Goal: Task Accomplishment & Management: Use online tool/utility

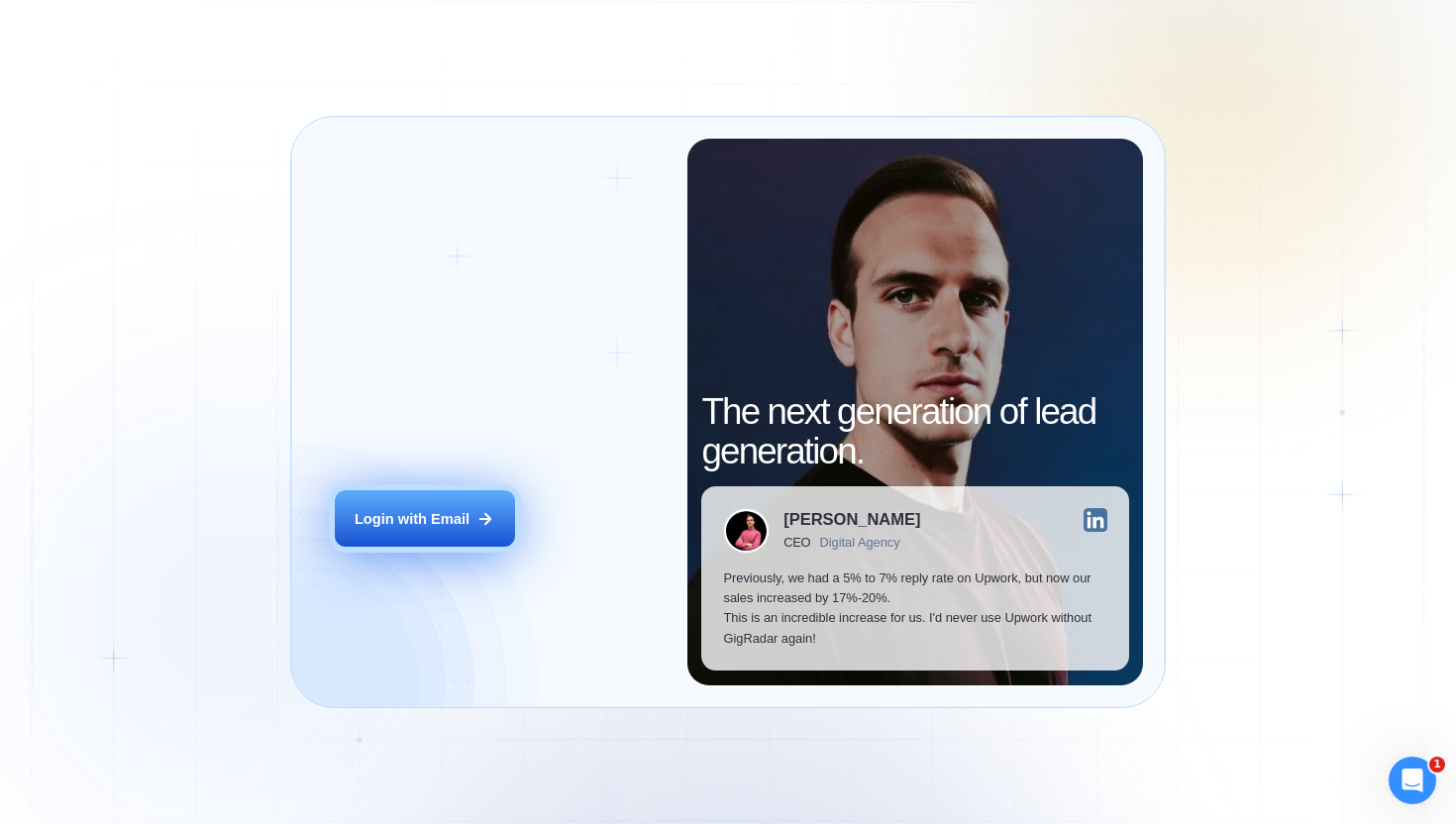
click at [435, 497] on button "Login with Email" at bounding box center [424, 518] width 180 height 57
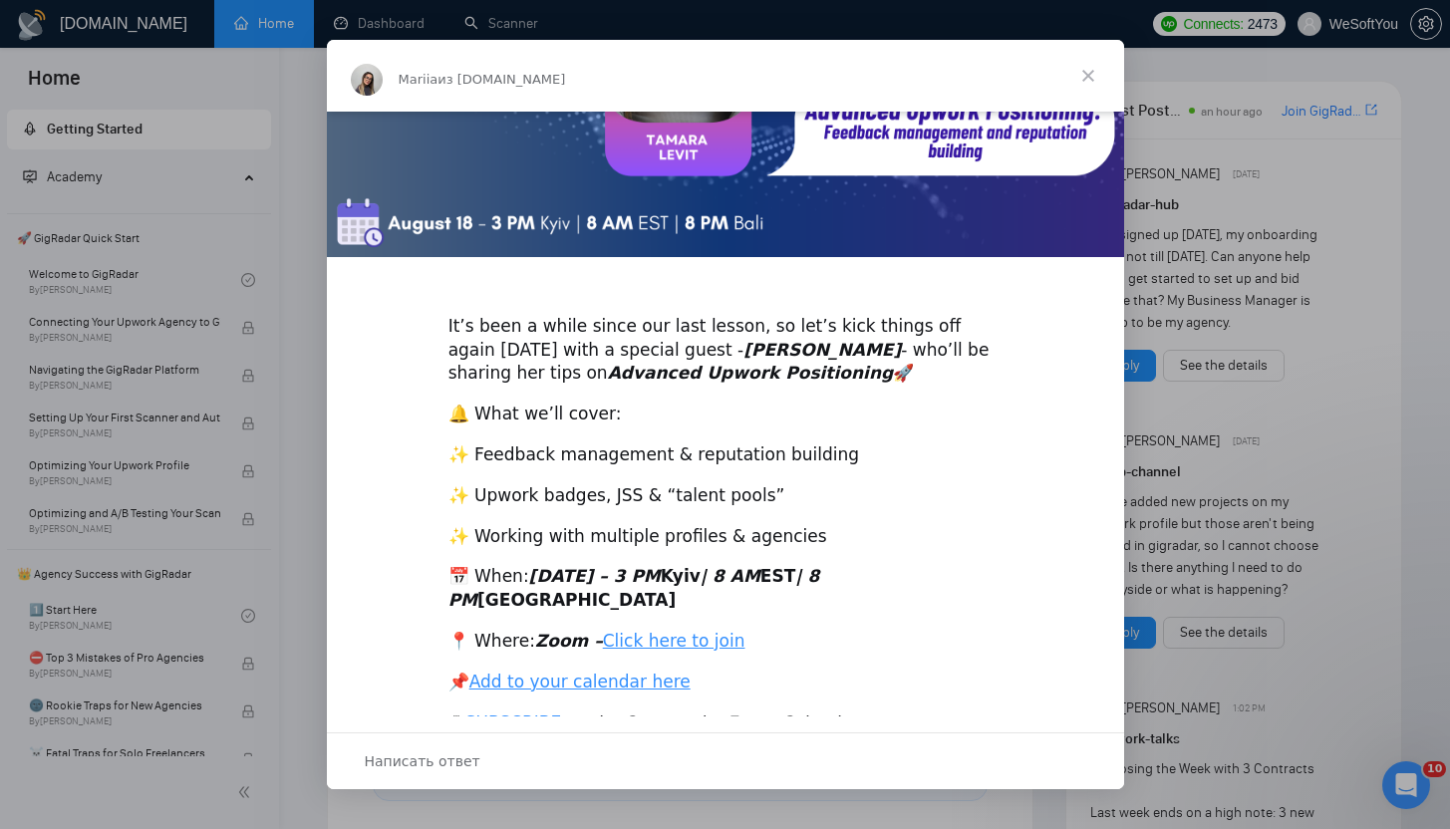
scroll to position [308, 0]
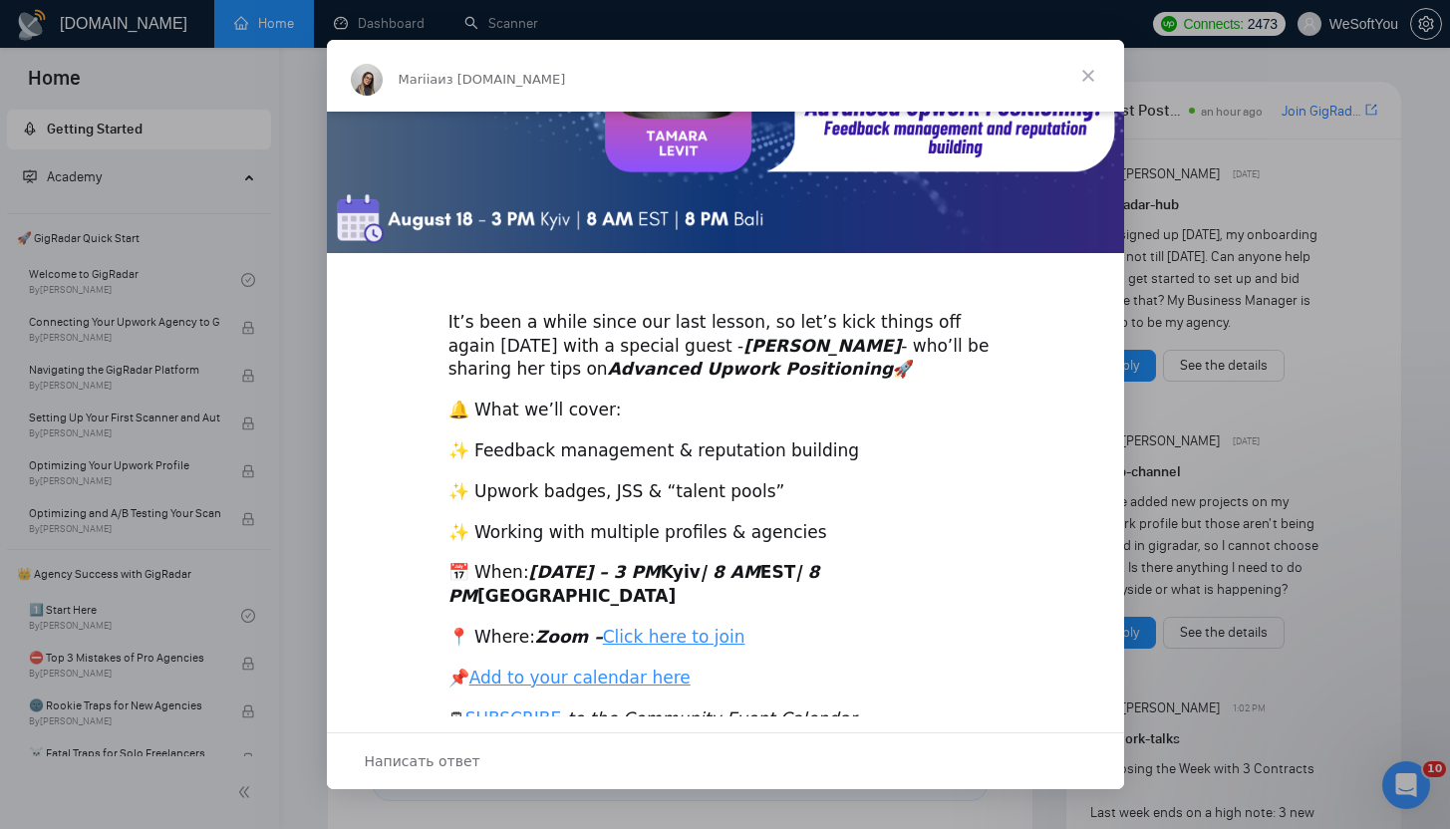
click at [1091, 73] on span "Закрыть" at bounding box center [1088, 76] width 72 height 72
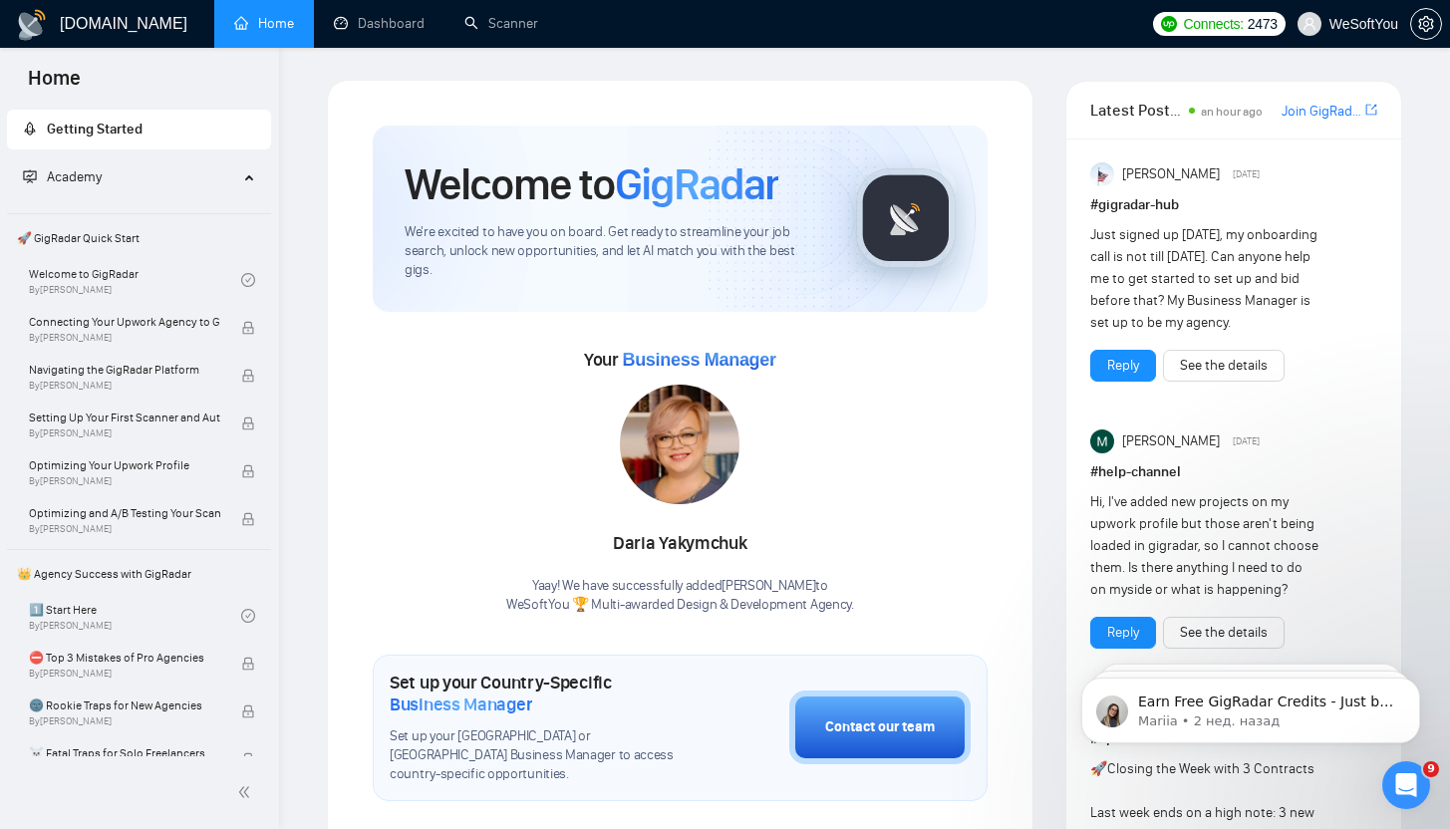
scroll to position [0, 0]
click at [367, 28] on link "Dashboard" at bounding box center [379, 23] width 91 height 17
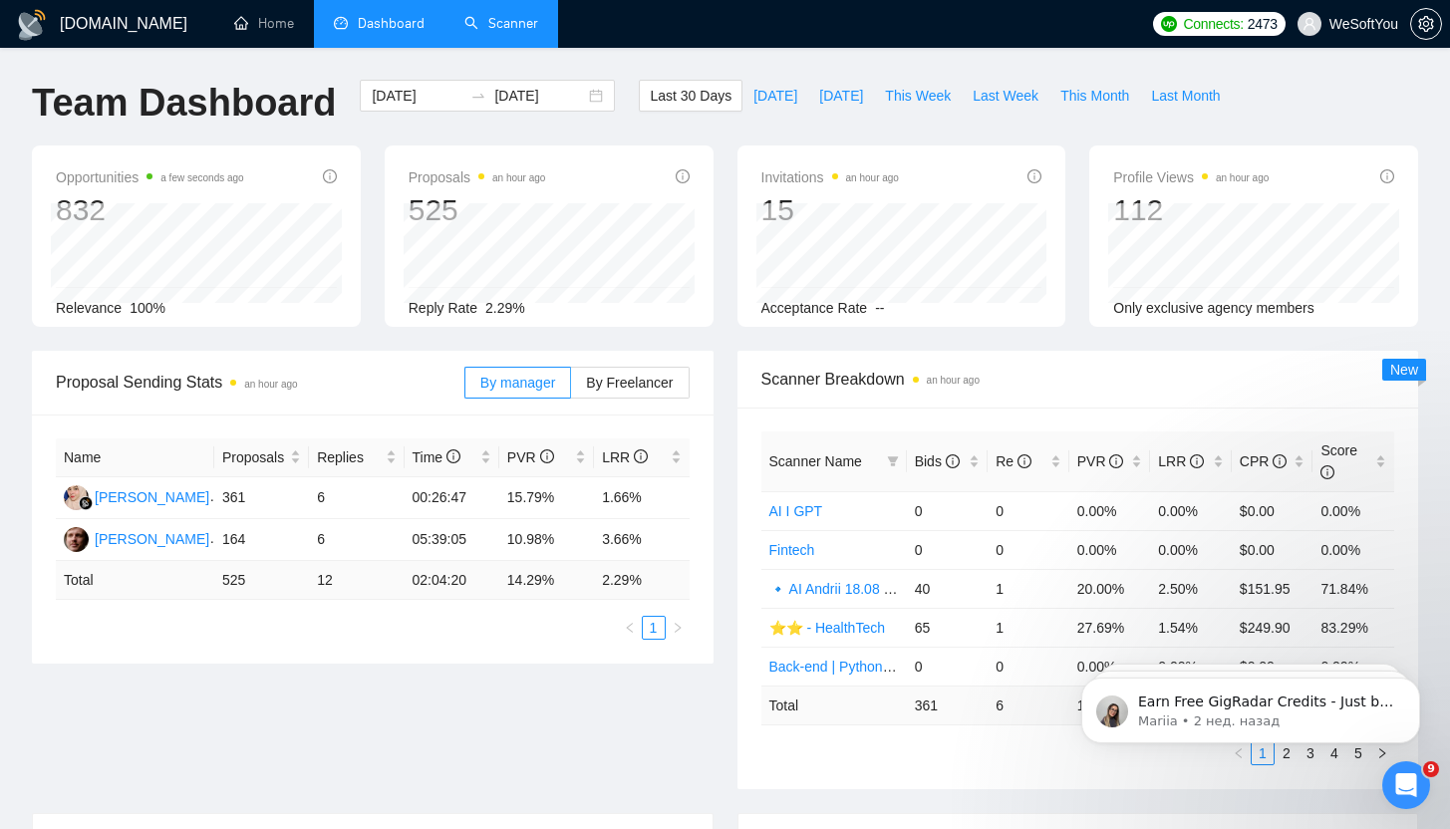
click at [538, 24] on link "Scanner" at bounding box center [501, 23] width 74 height 17
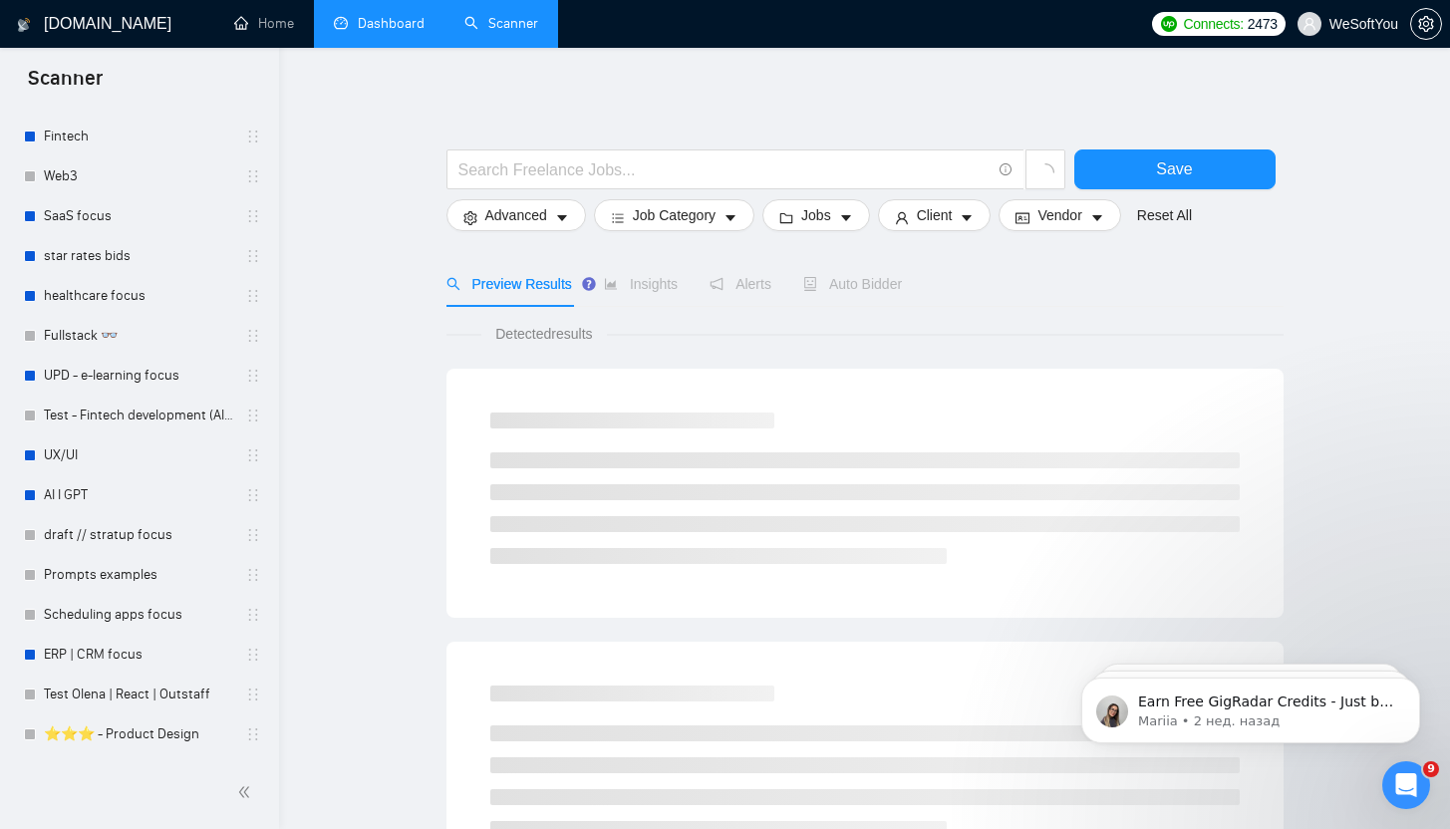
scroll to position [1082, 0]
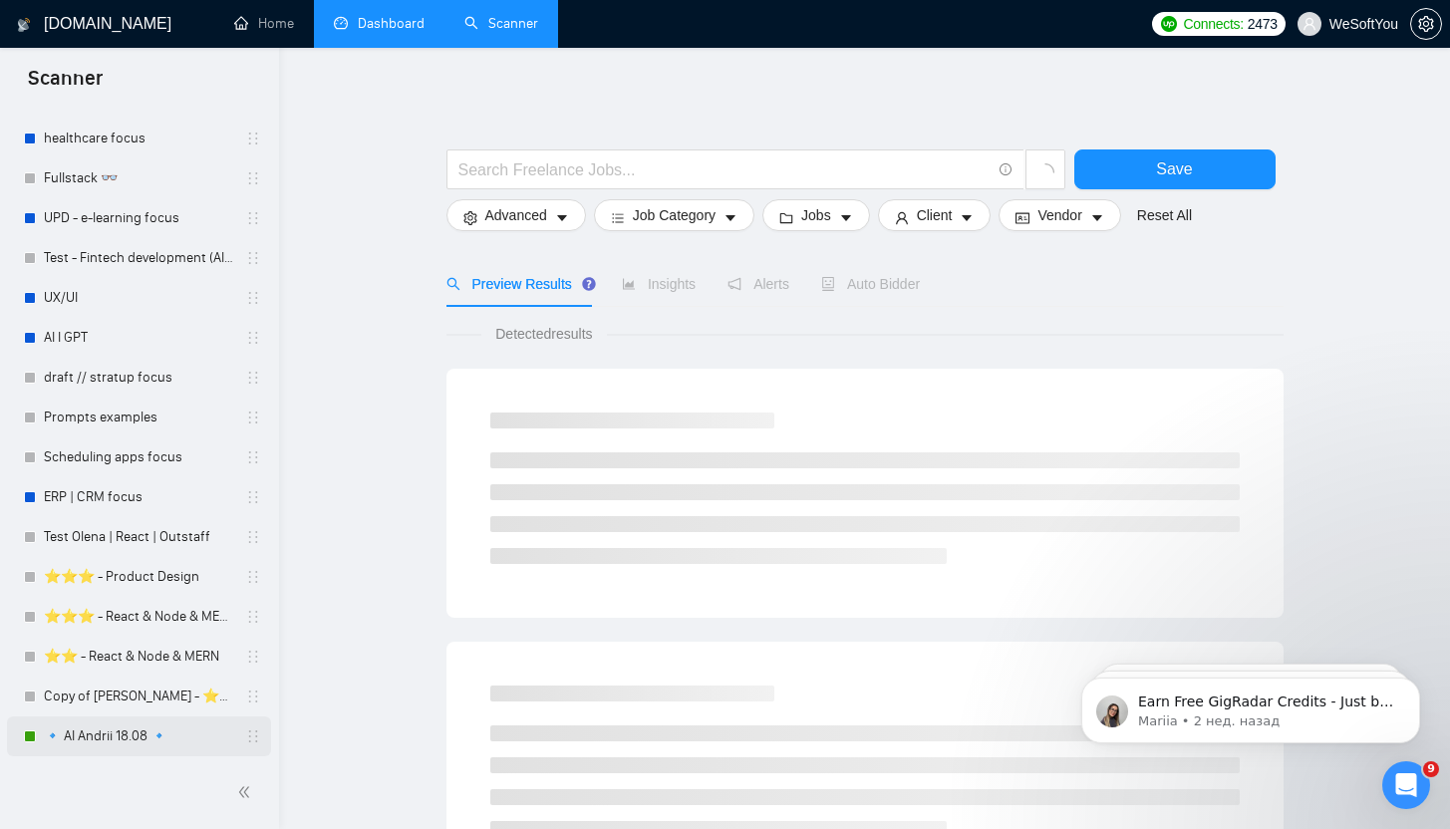
click at [120, 726] on link "🔹 AI Andrii 18.08 🔹" at bounding box center [138, 736] width 189 height 40
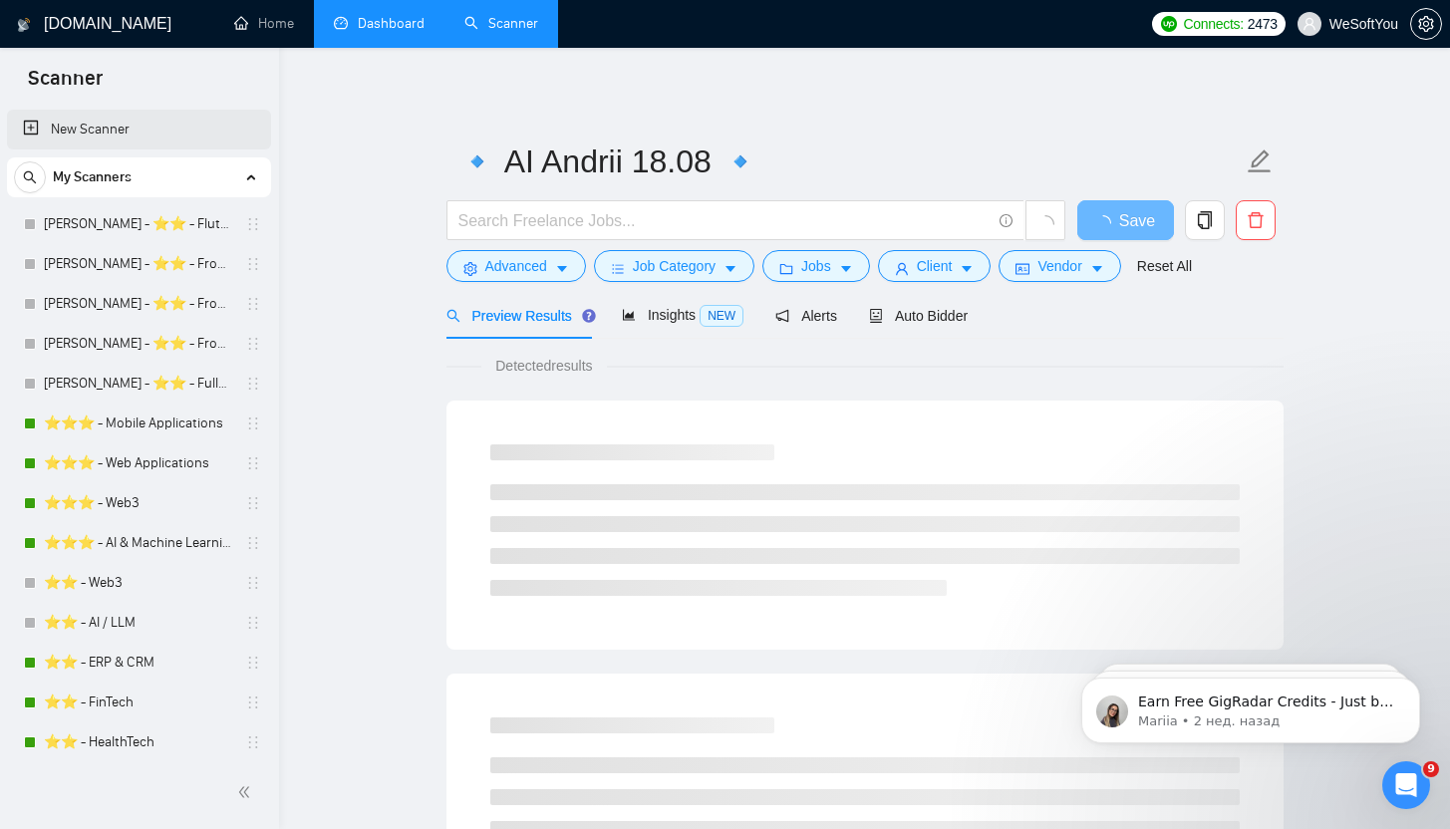
click at [108, 116] on link "New Scanner" at bounding box center [139, 130] width 232 height 40
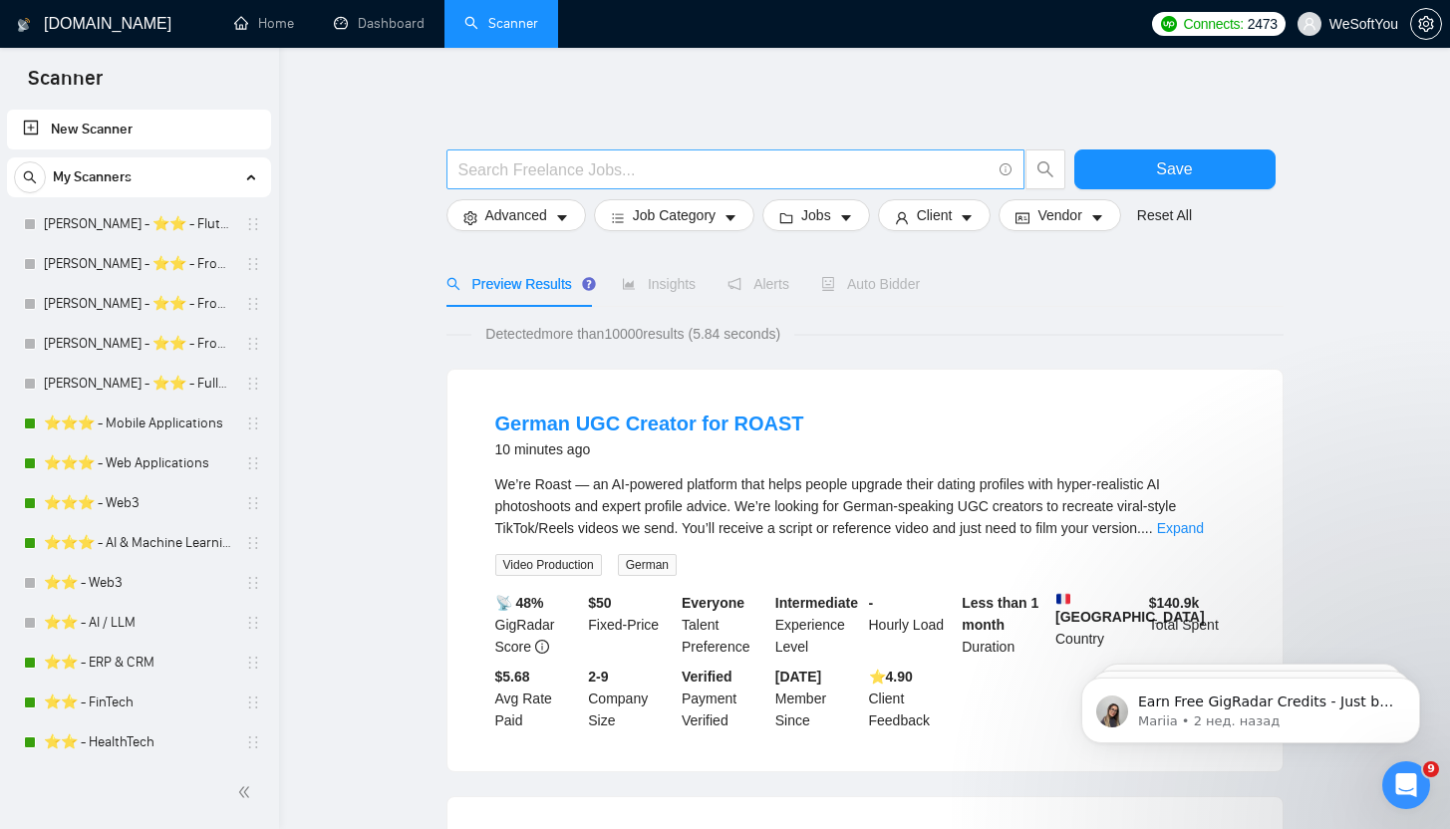
click at [791, 170] on input "text" at bounding box center [724, 169] width 532 height 25
click at [176, 134] on link "New Scanner" at bounding box center [139, 130] width 232 height 40
click at [65, 127] on link "New Scanner" at bounding box center [139, 130] width 232 height 40
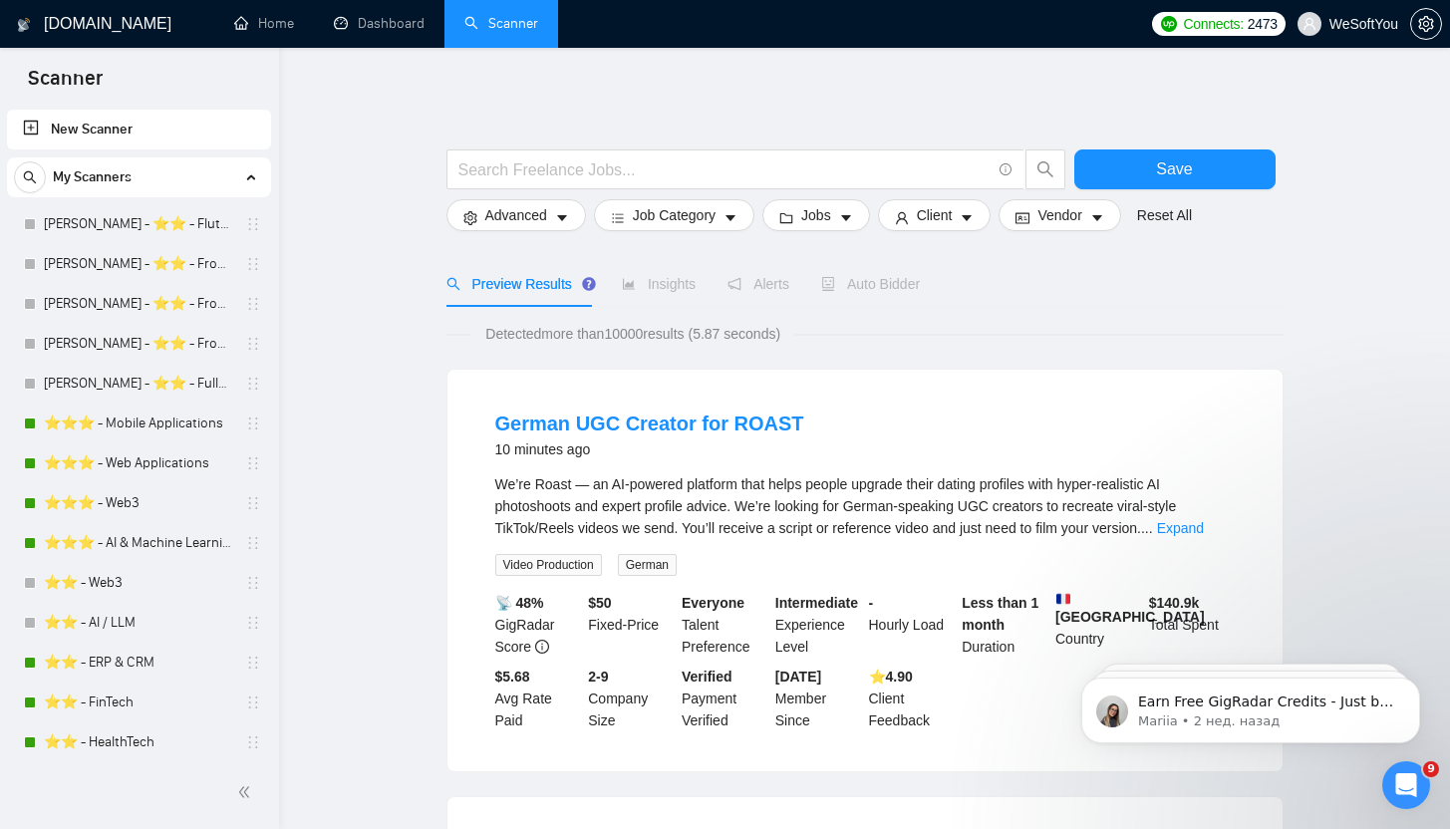
click at [65, 127] on link "New Scanner" at bounding box center [139, 130] width 232 height 40
click at [533, 185] on span at bounding box center [735, 169] width 578 height 40
type input "f"
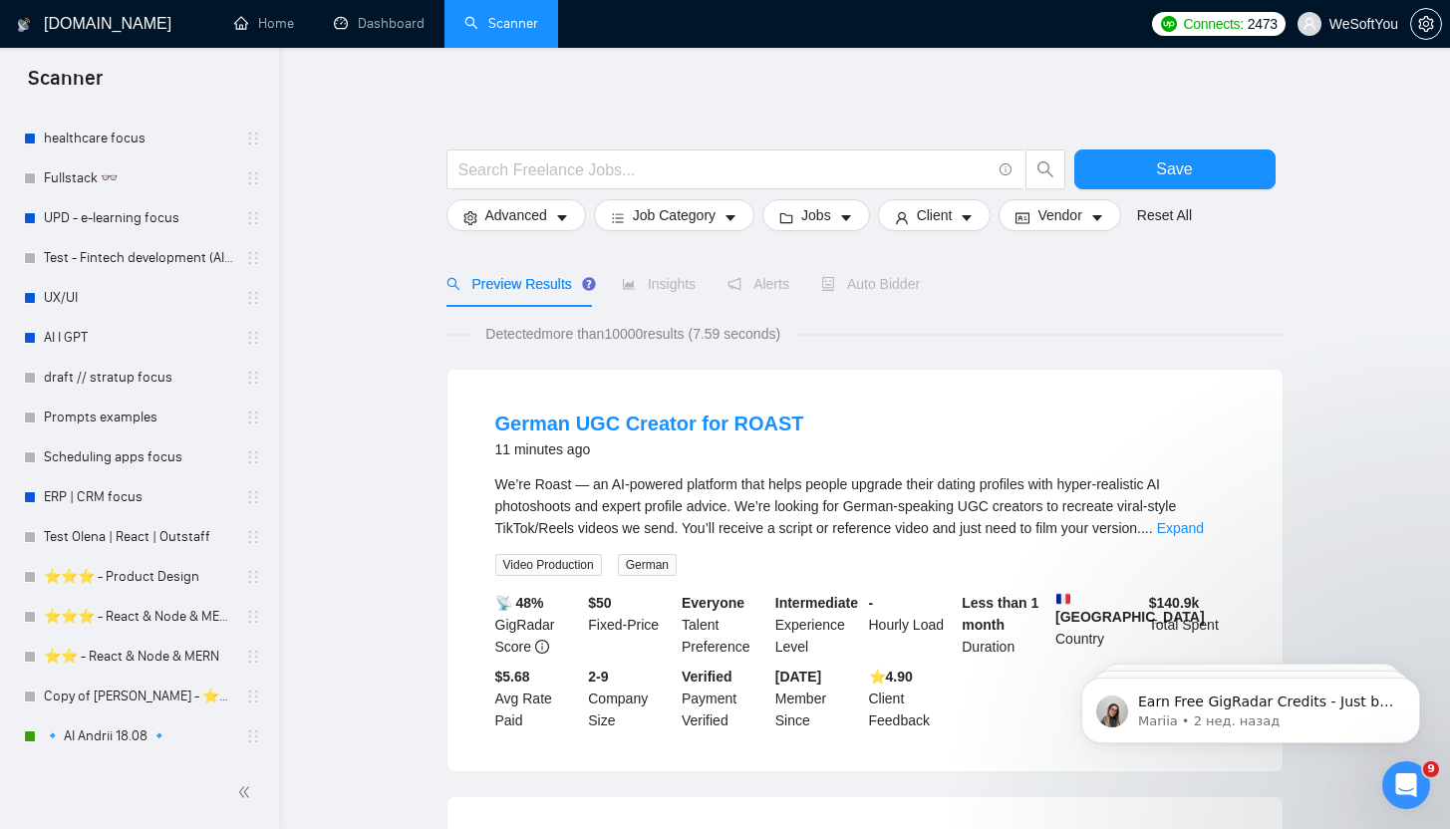
scroll to position [351, 0]
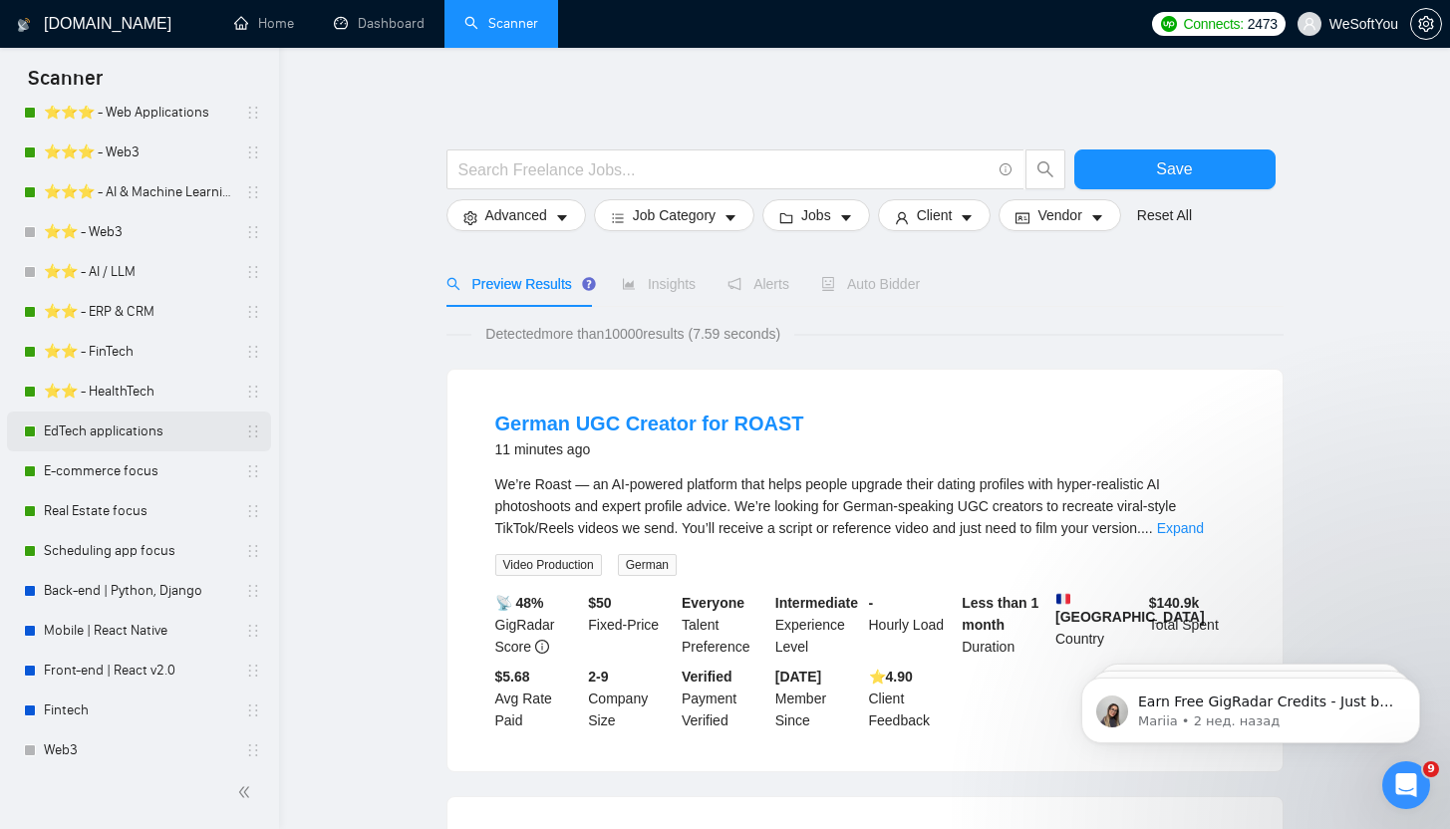
click at [131, 432] on link "EdTech applications" at bounding box center [138, 431] width 189 height 40
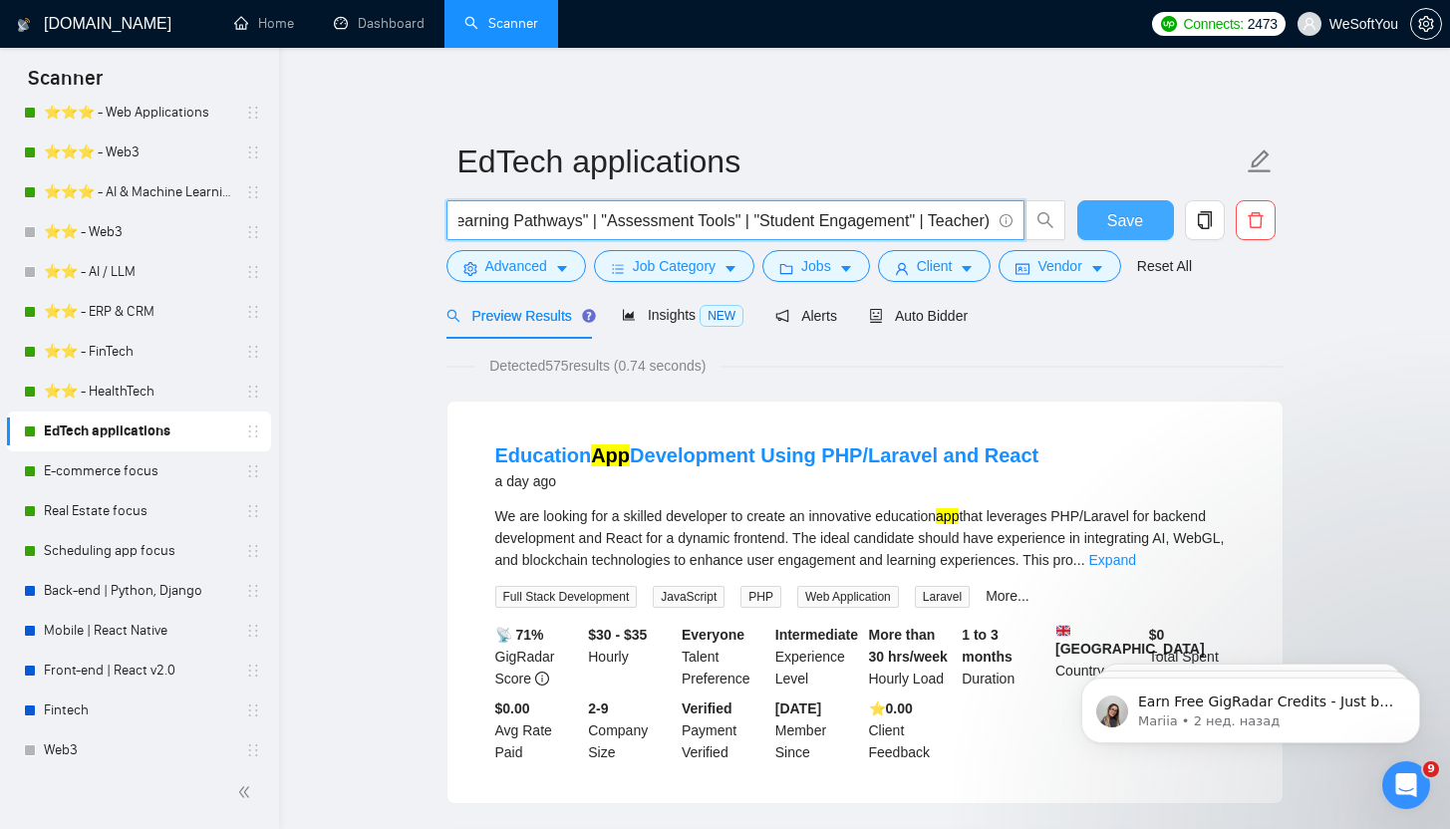
scroll to position [0, 6464]
drag, startPoint x: 681, startPoint y: 222, endPoint x: 1116, endPoint y: 215, distance: 435.5
click at [1116, 215] on div "(app | platform | website | site | solution | application ) (course | EdTech | …" at bounding box center [860, 225] width 837 height 50
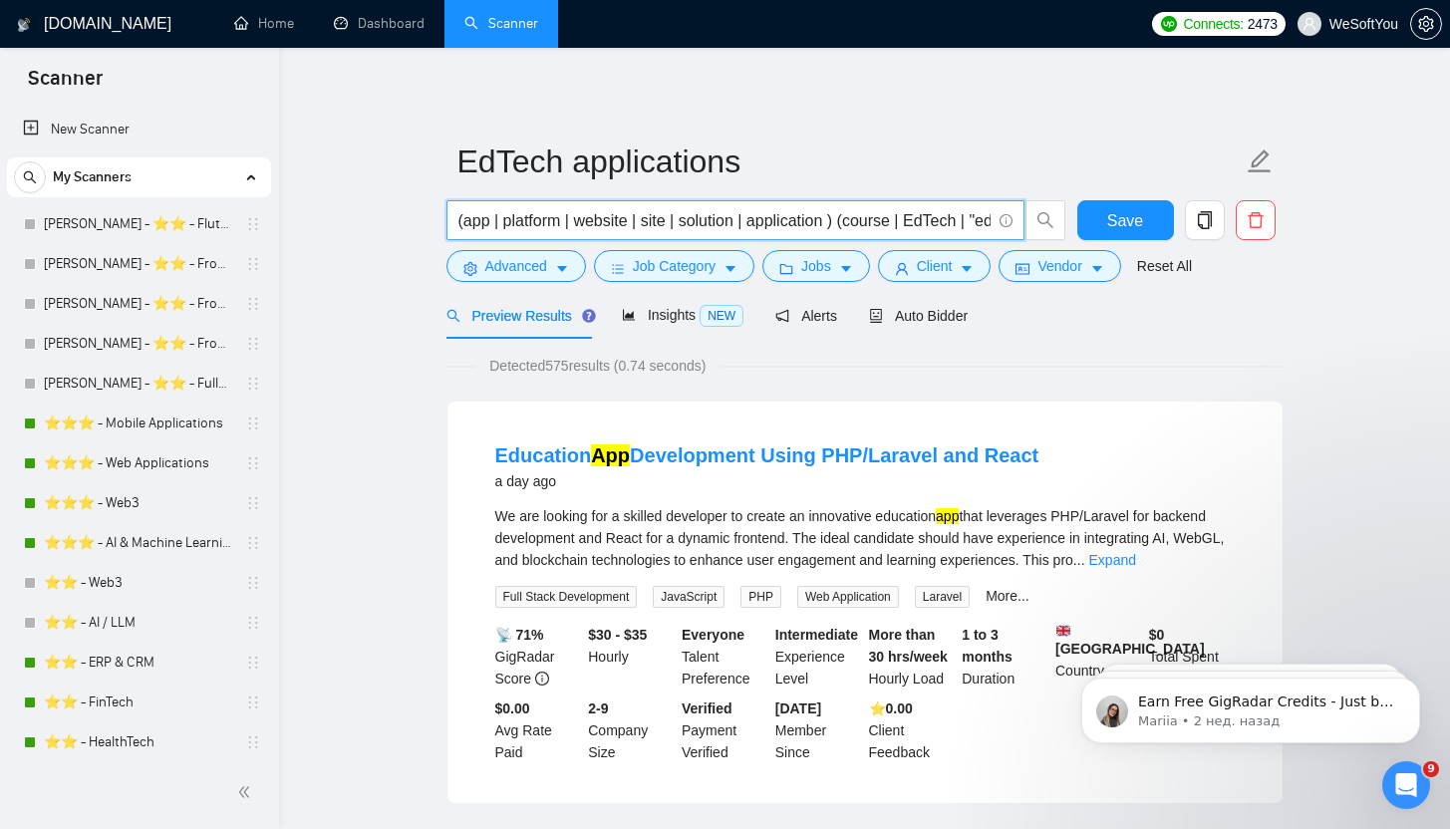
click at [121, 75] on div "Scanner" at bounding box center [139, 77] width 279 height 58
click at [109, 75] on span "Scanner" at bounding box center [65, 85] width 107 height 42
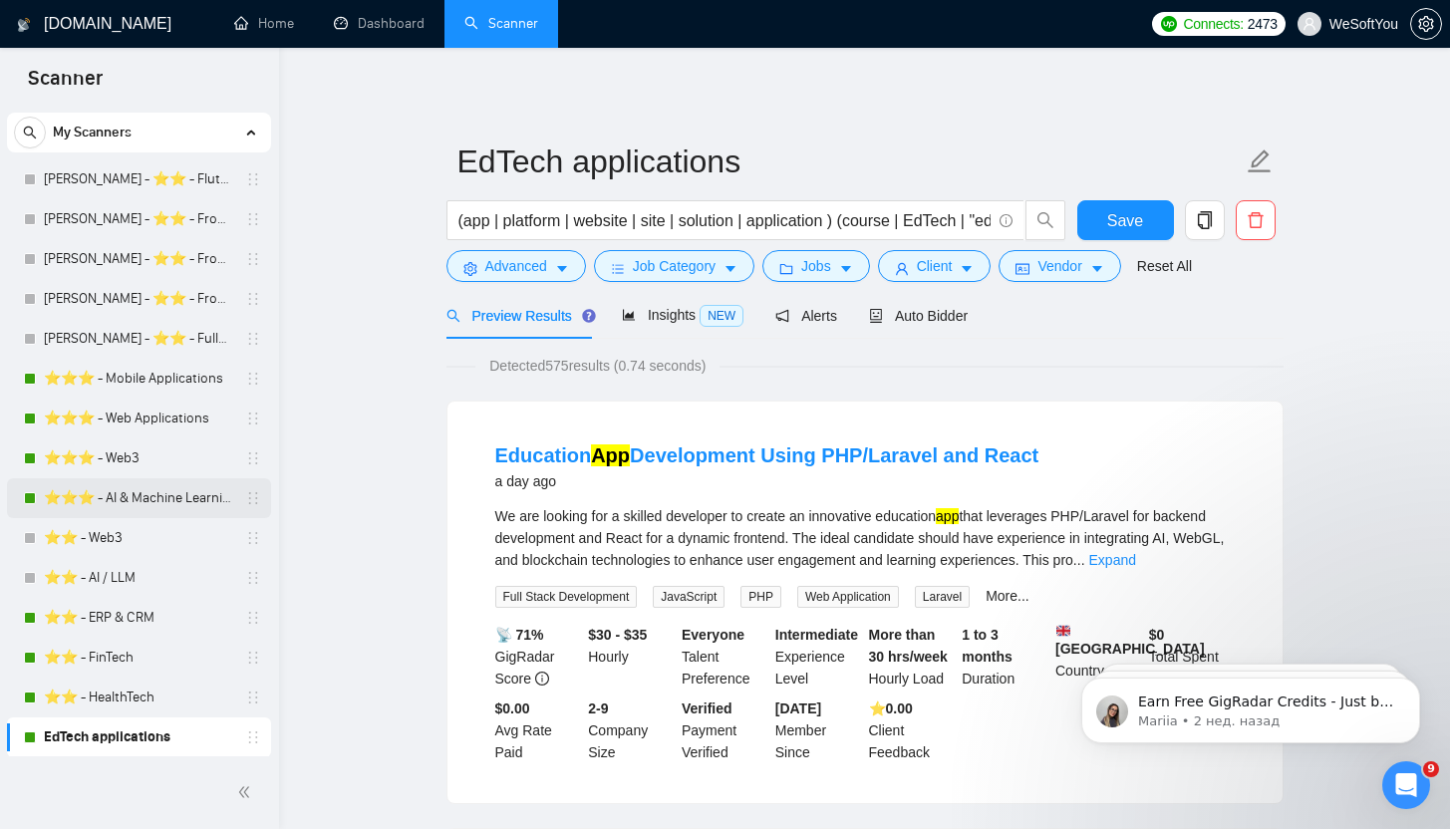
scroll to position [146, 0]
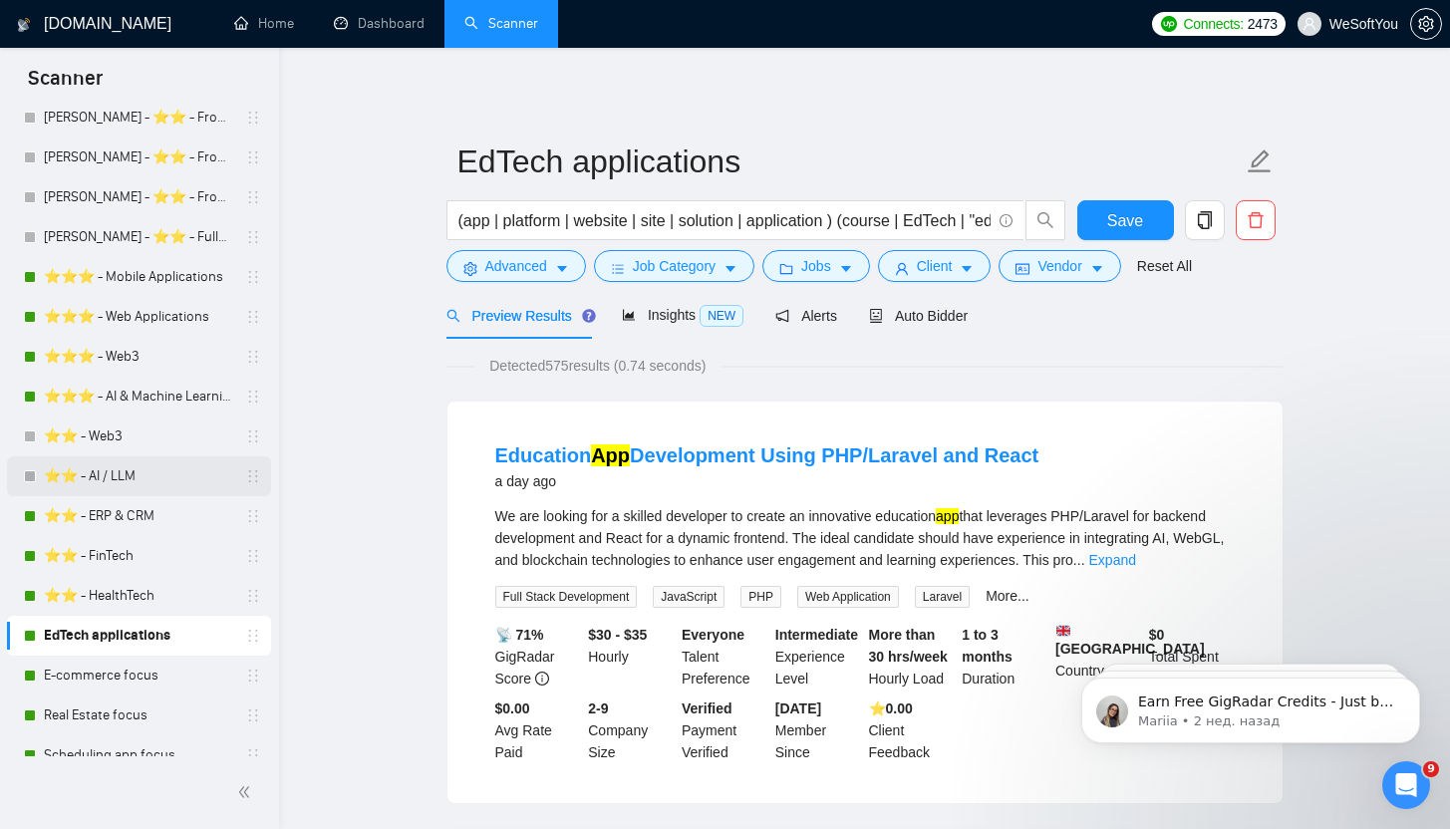
click at [154, 471] on link "⭐️⭐️ - AI / LLM" at bounding box center [138, 476] width 189 height 40
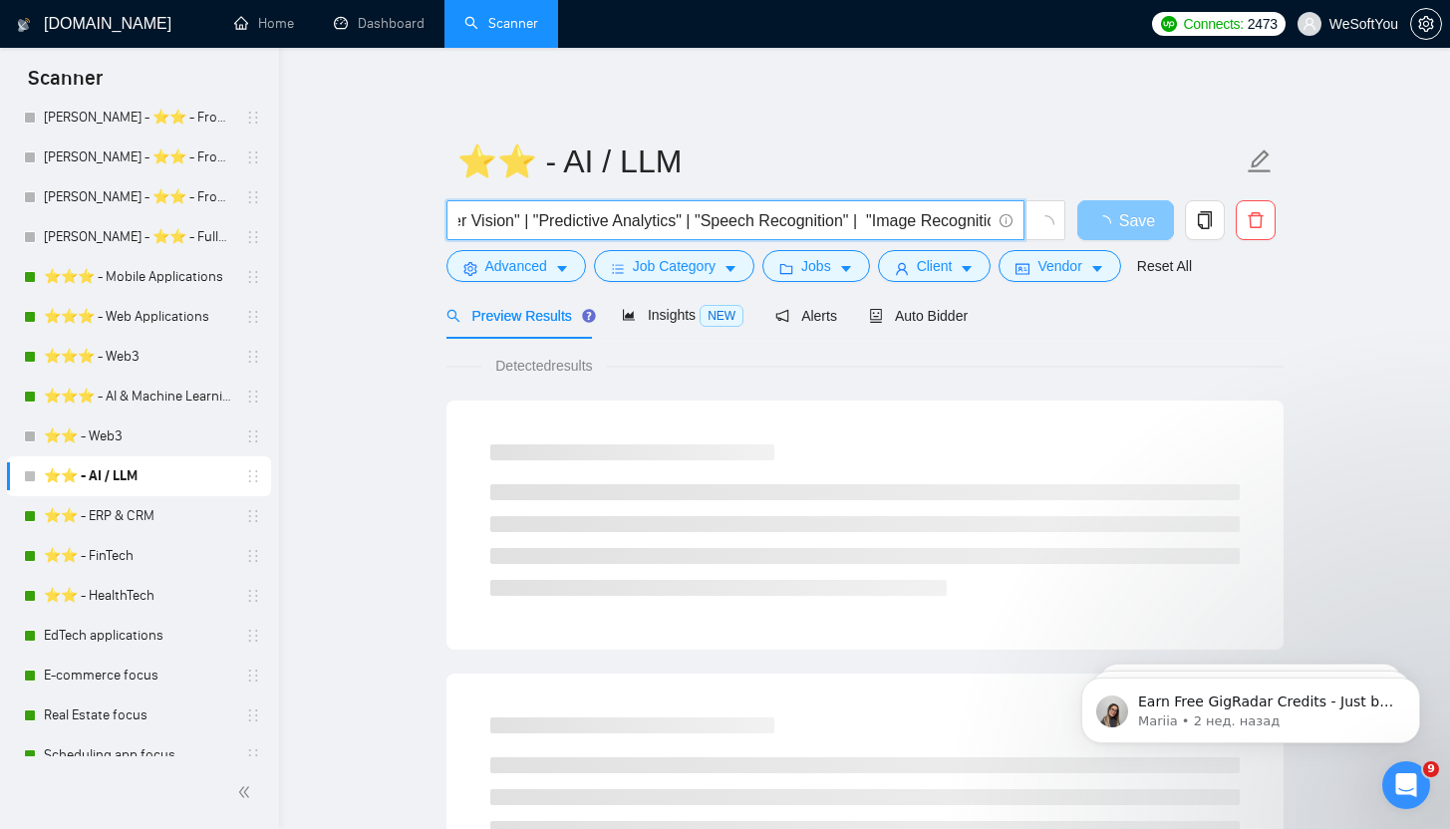
scroll to position [0, 3515]
drag, startPoint x: 620, startPoint y: 215, endPoint x: 1082, endPoint y: 219, distance: 462.3
click at [1082, 219] on div "(app | platform | website | ai | solution | application ) (ML | Keras | OpenAI …" at bounding box center [860, 225] width 837 height 50
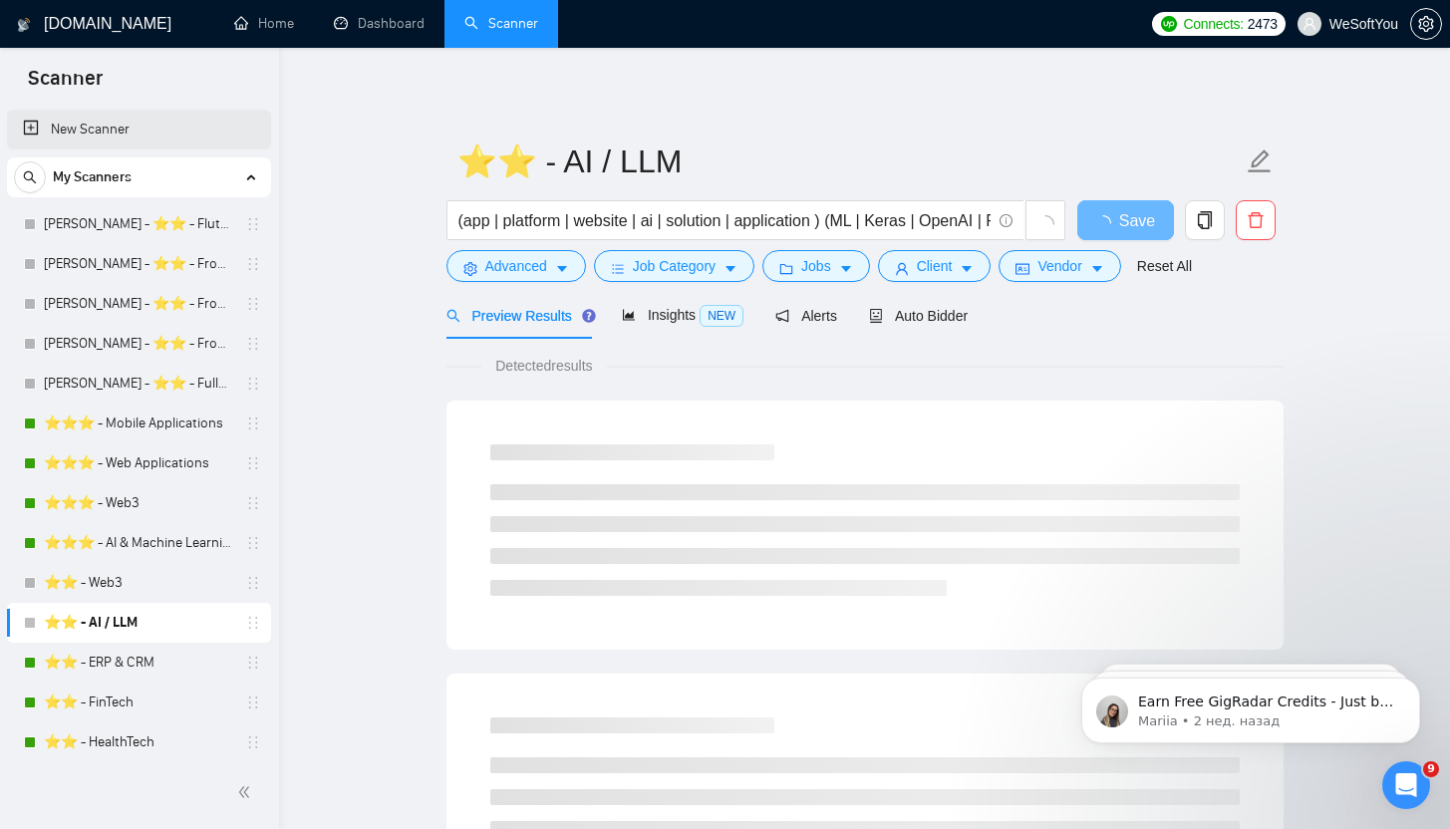
click at [114, 143] on link "New Scanner" at bounding box center [139, 130] width 232 height 40
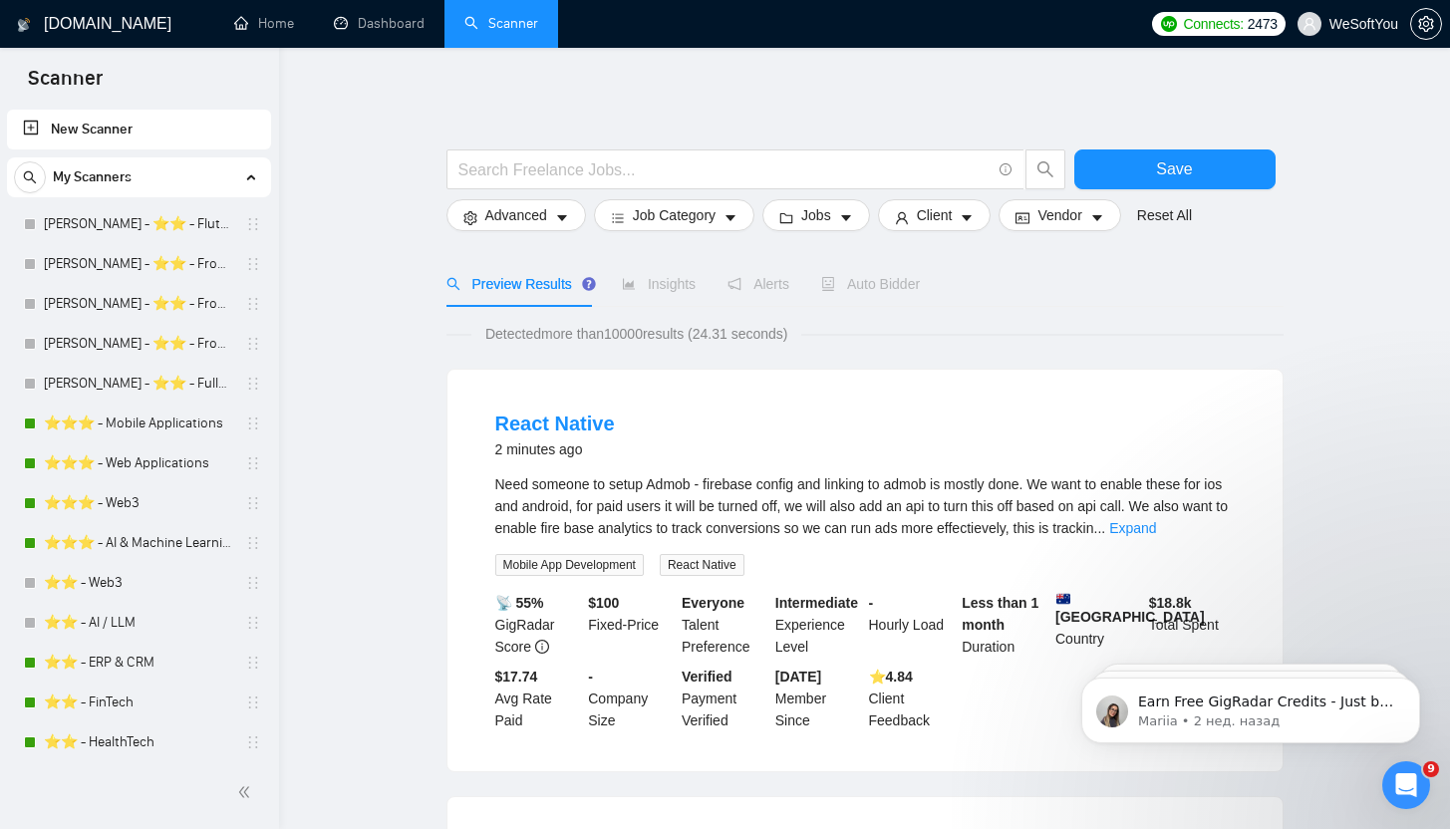
click at [183, 178] on div "My Scanners" at bounding box center [139, 177] width 250 height 40
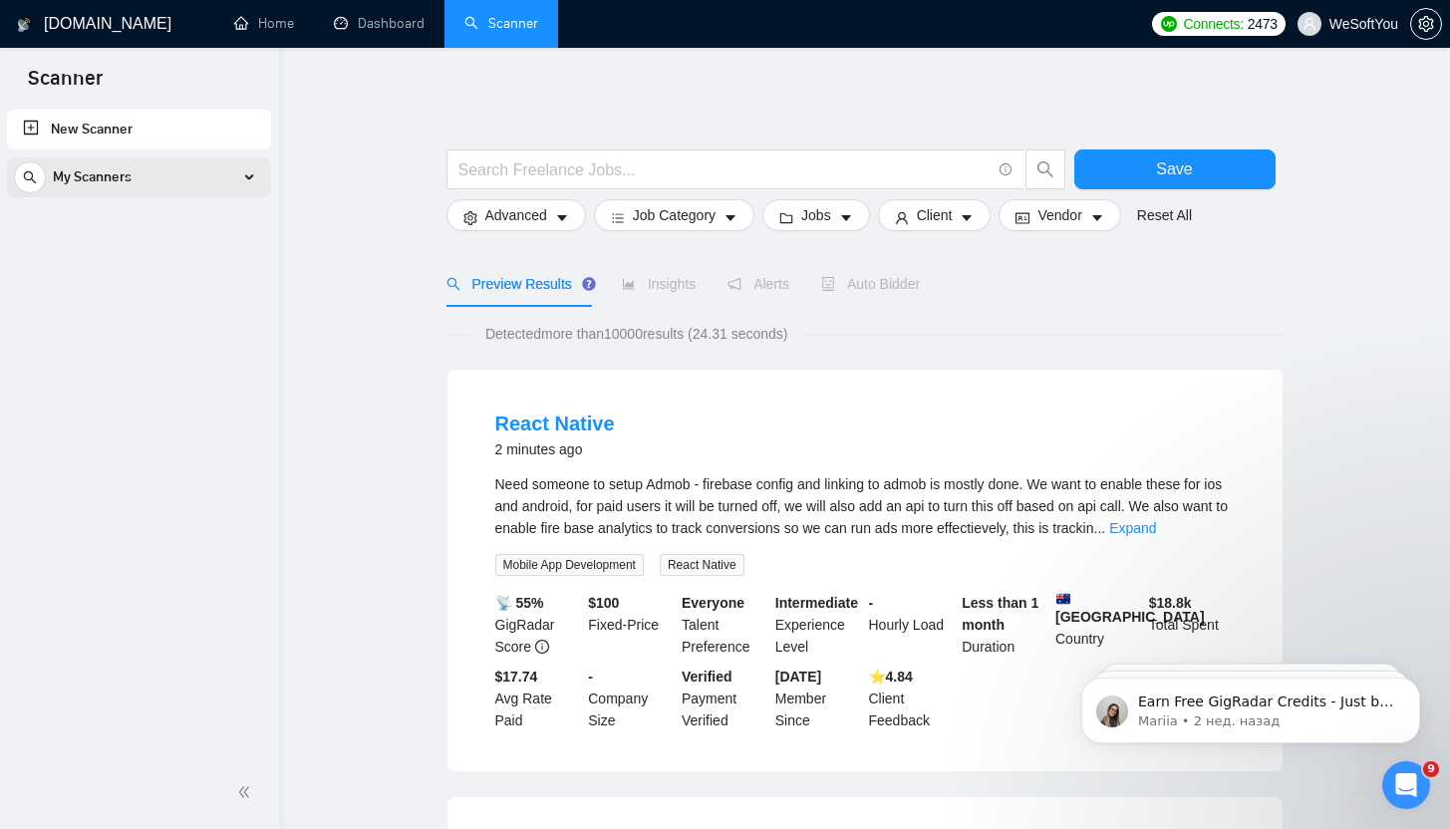
click at [183, 178] on div "My Scanners" at bounding box center [139, 177] width 250 height 40
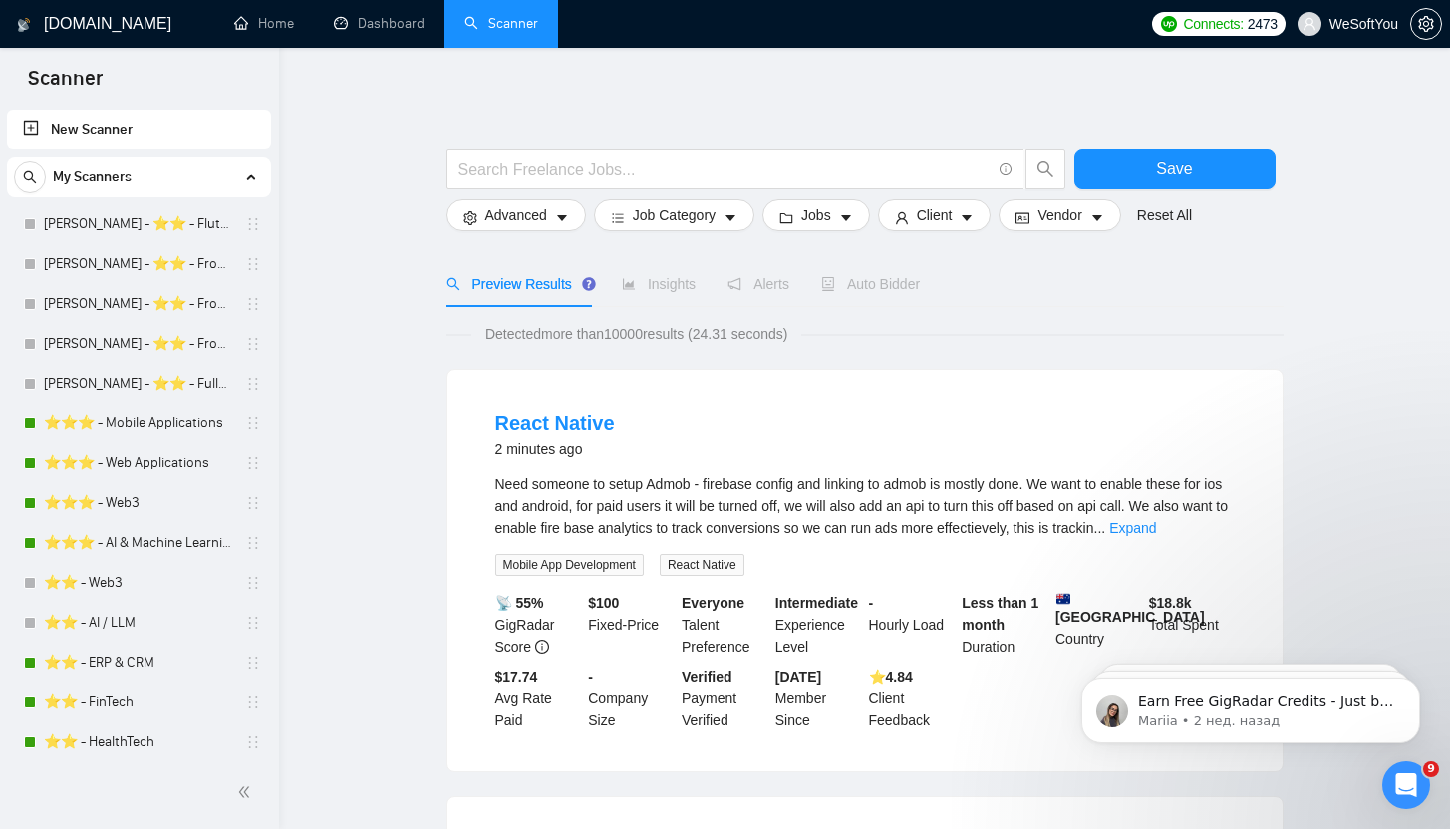
click at [146, 138] on link "New Scanner" at bounding box center [139, 130] width 232 height 40
click at [145, 138] on link "New Scanner" at bounding box center [139, 130] width 232 height 40
click at [411, 22] on link "Dashboard" at bounding box center [379, 23] width 91 height 17
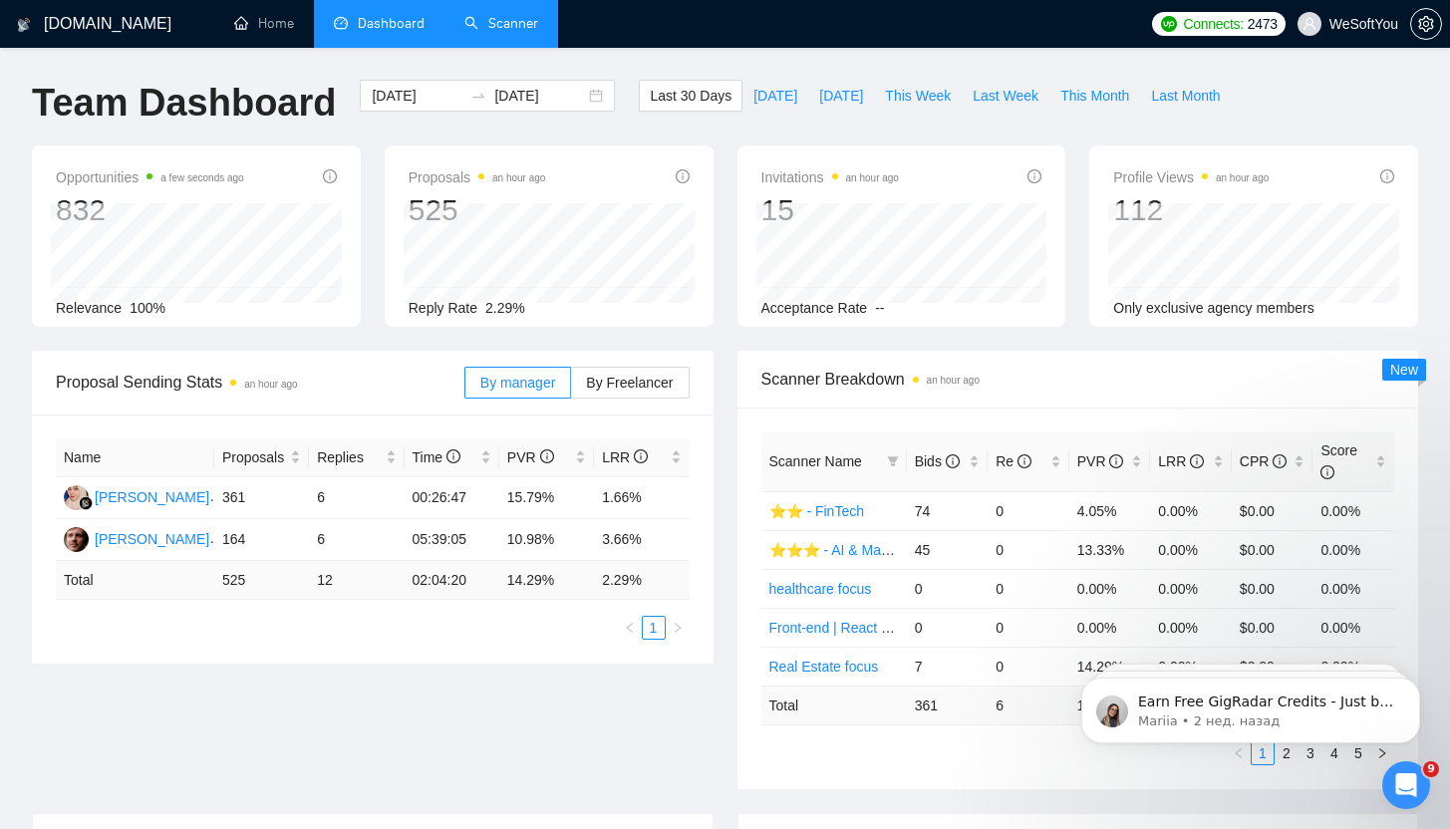
click at [488, 46] on li "Scanner" at bounding box center [501, 24] width 114 height 48
click at [491, 32] on link "Scanner" at bounding box center [501, 23] width 74 height 17
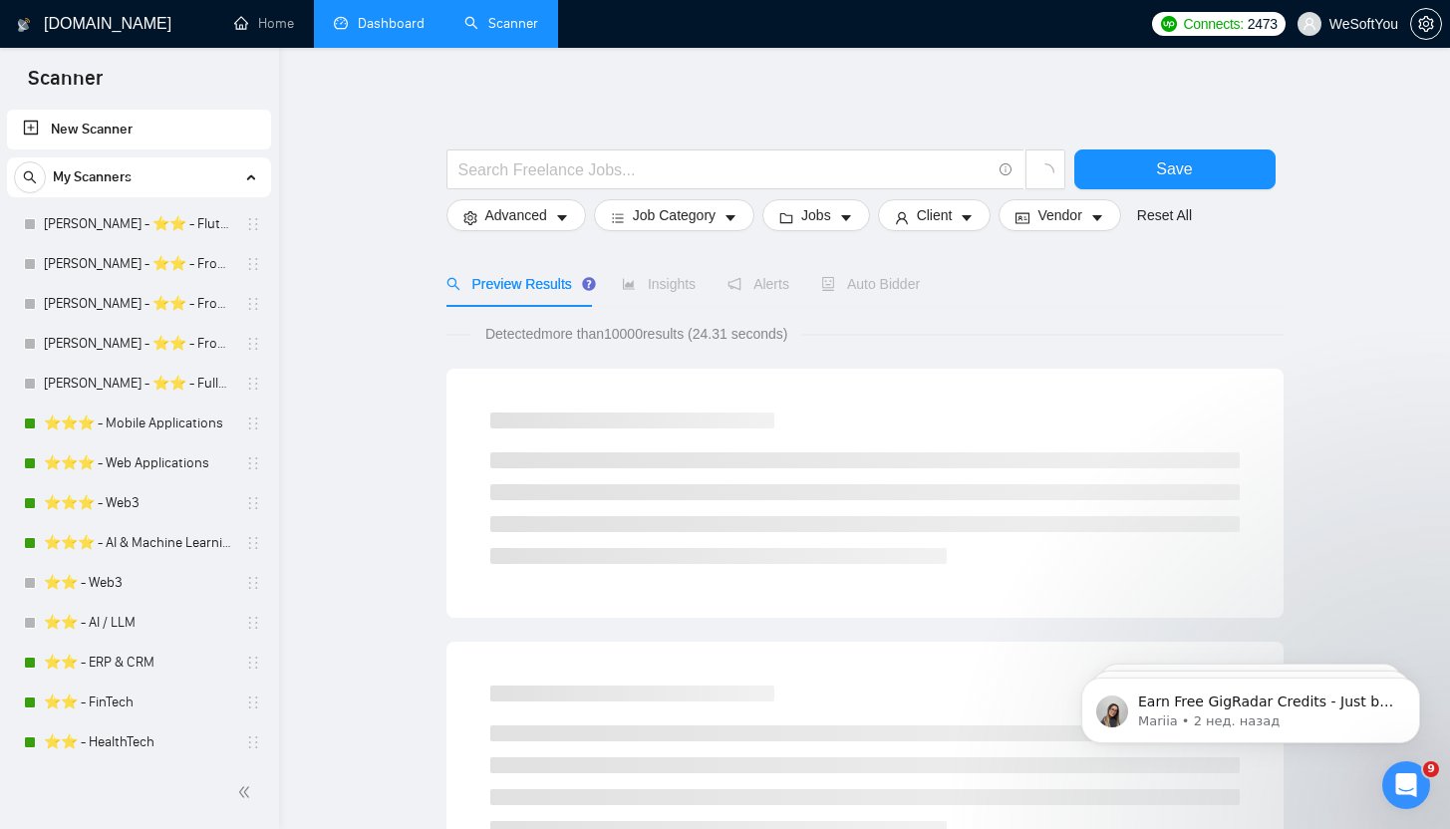
click at [188, 146] on link "New Scanner" at bounding box center [139, 130] width 232 height 40
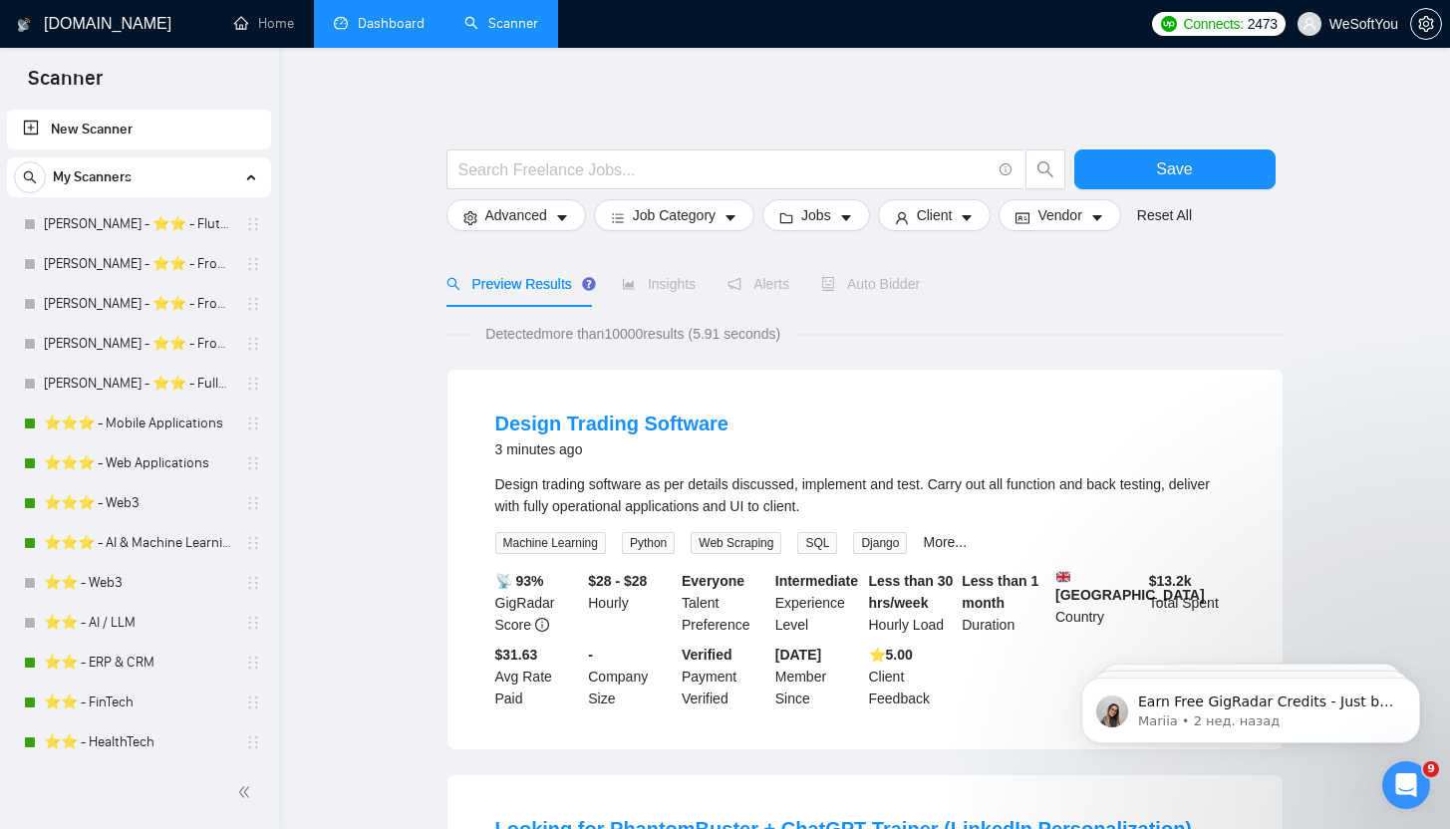
drag, startPoint x: 412, startPoint y: 109, endPoint x: 788, endPoint y: 110, distance: 375.6
drag, startPoint x: 1003, startPoint y: 116, endPoint x: 426, endPoint y: 144, distance: 577.6
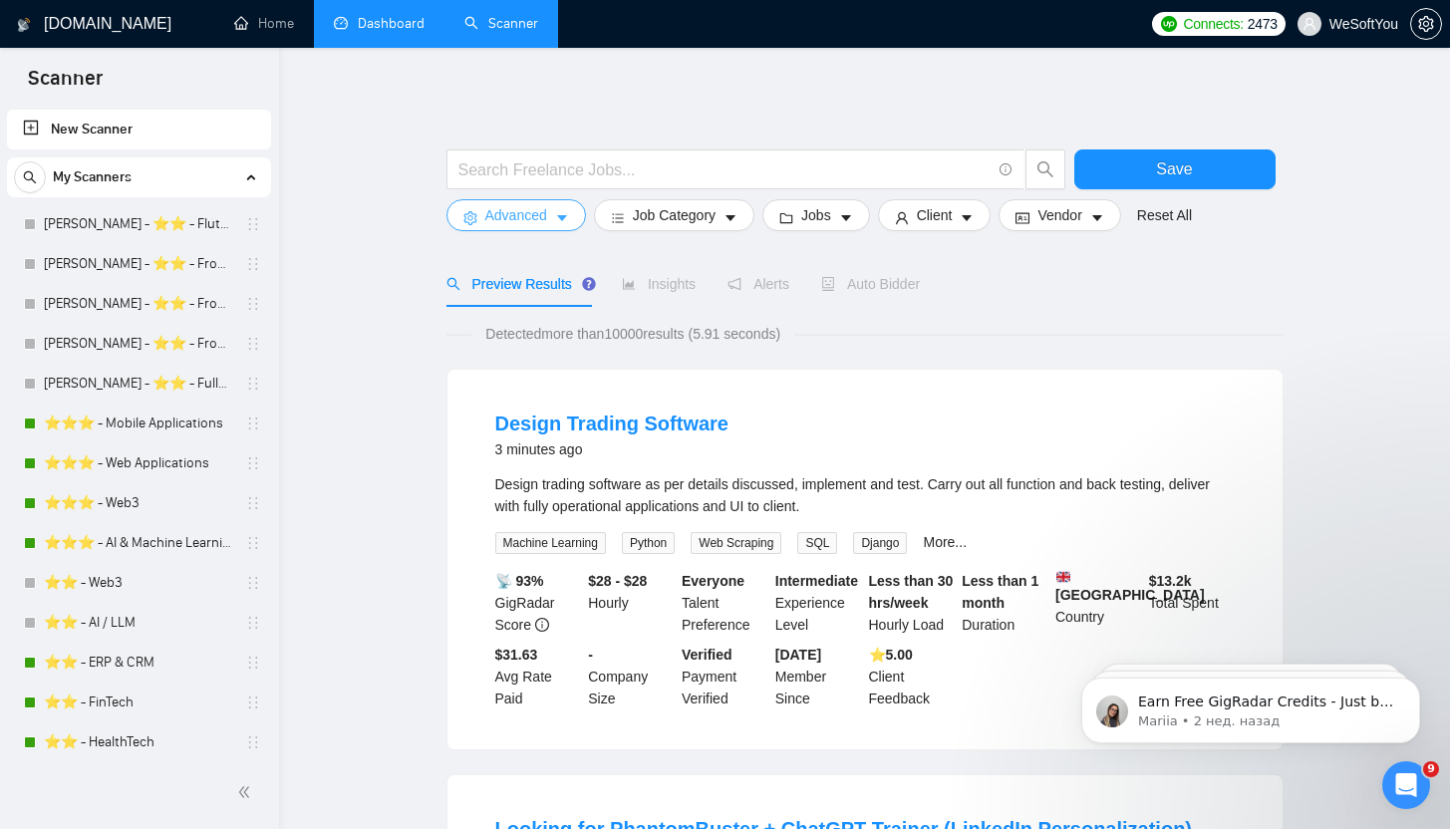
drag, startPoint x: 453, startPoint y: 137, endPoint x: 577, endPoint y: 217, distance: 147.0
click at [711, 216] on form "Save Advanced Job Category Jobs Client Vendor Reset All" at bounding box center [864, 186] width 837 height 112
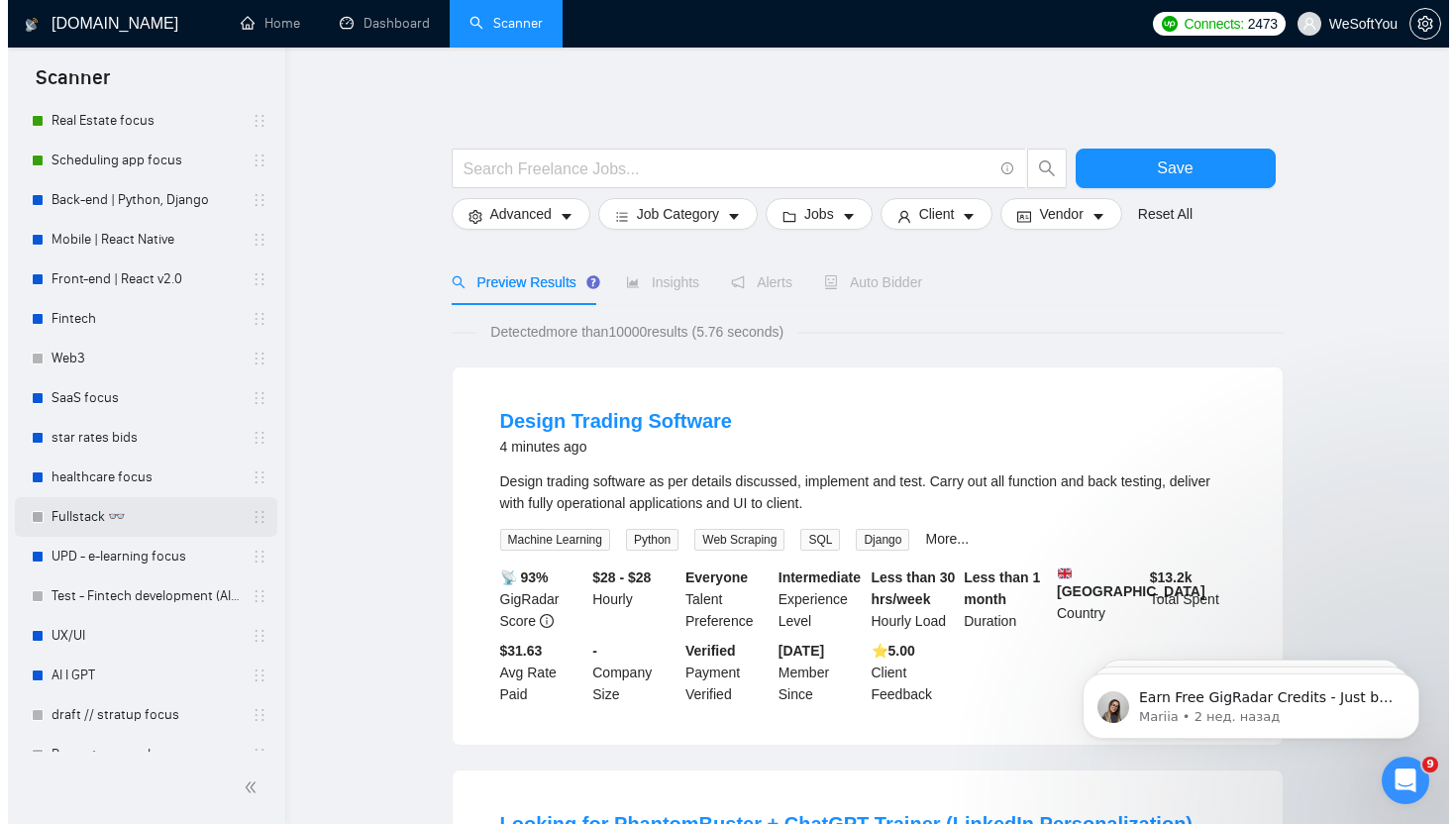
scroll to position [738, 0]
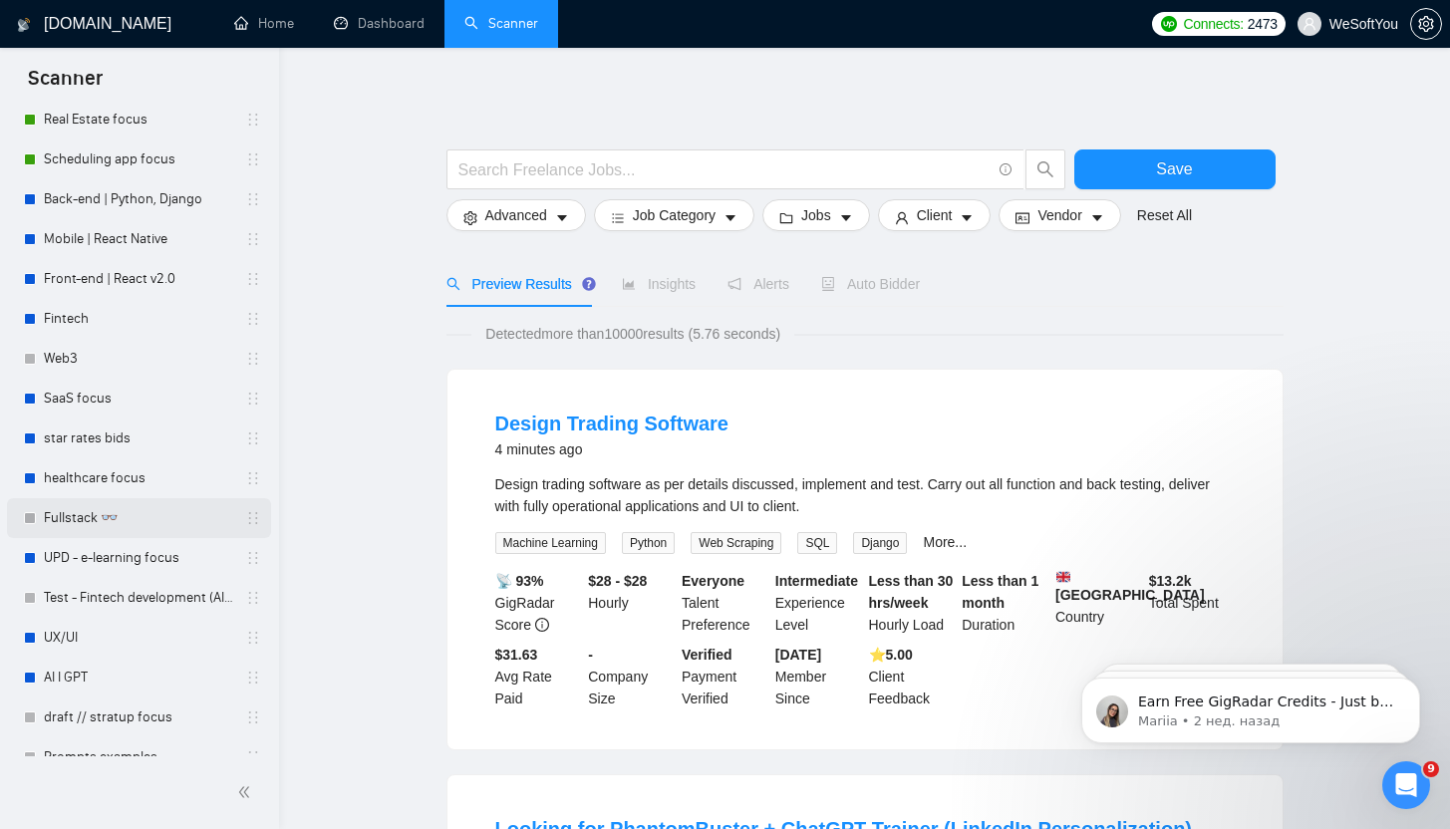
click at [134, 507] on link "Fullstack 👓" at bounding box center [138, 518] width 189 height 40
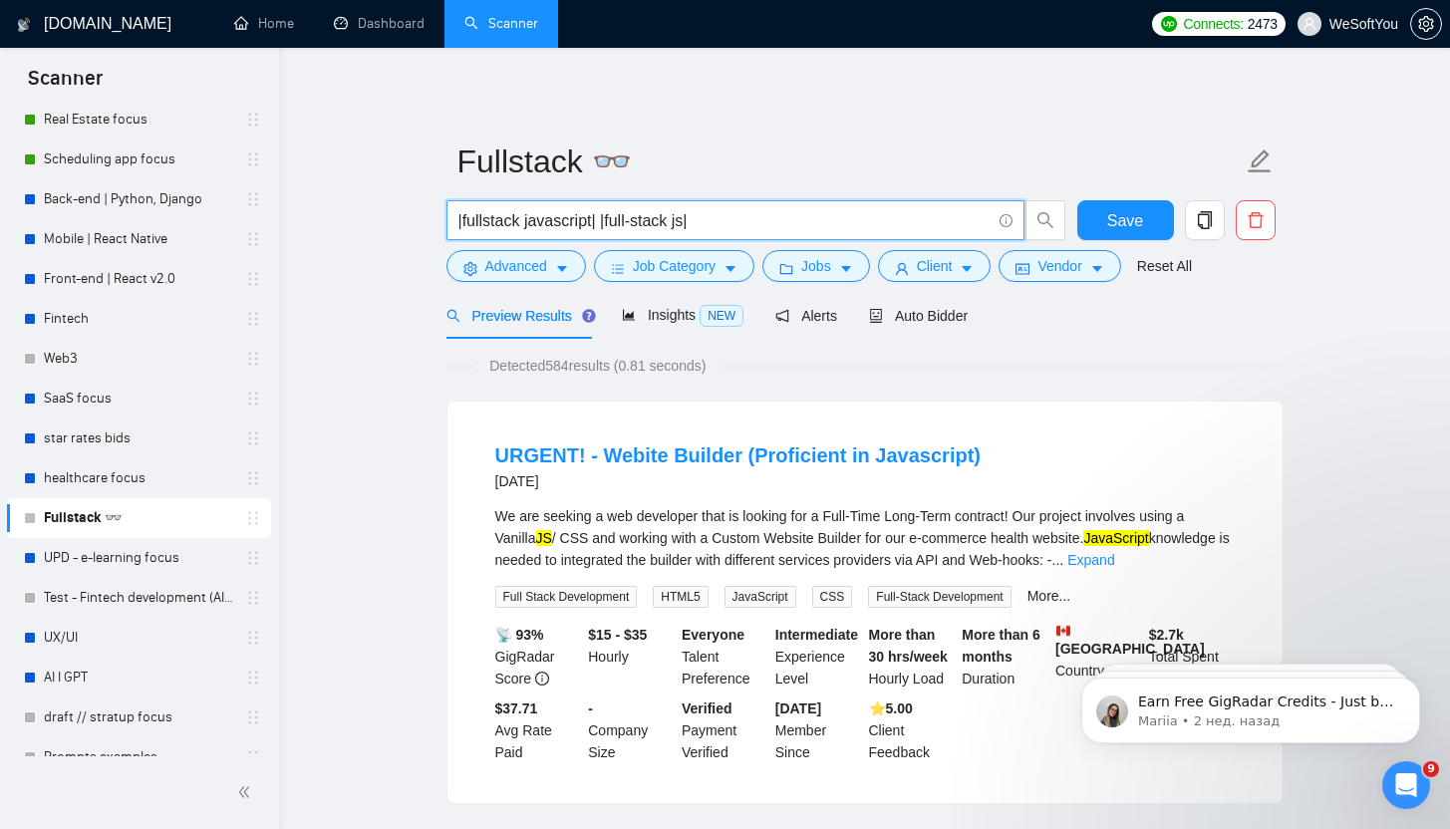
drag, startPoint x: 753, startPoint y: 229, endPoint x: 360, endPoint y: 252, distance: 394.2
click at [530, 281] on button "Advanced" at bounding box center [515, 266] width 139 height 32
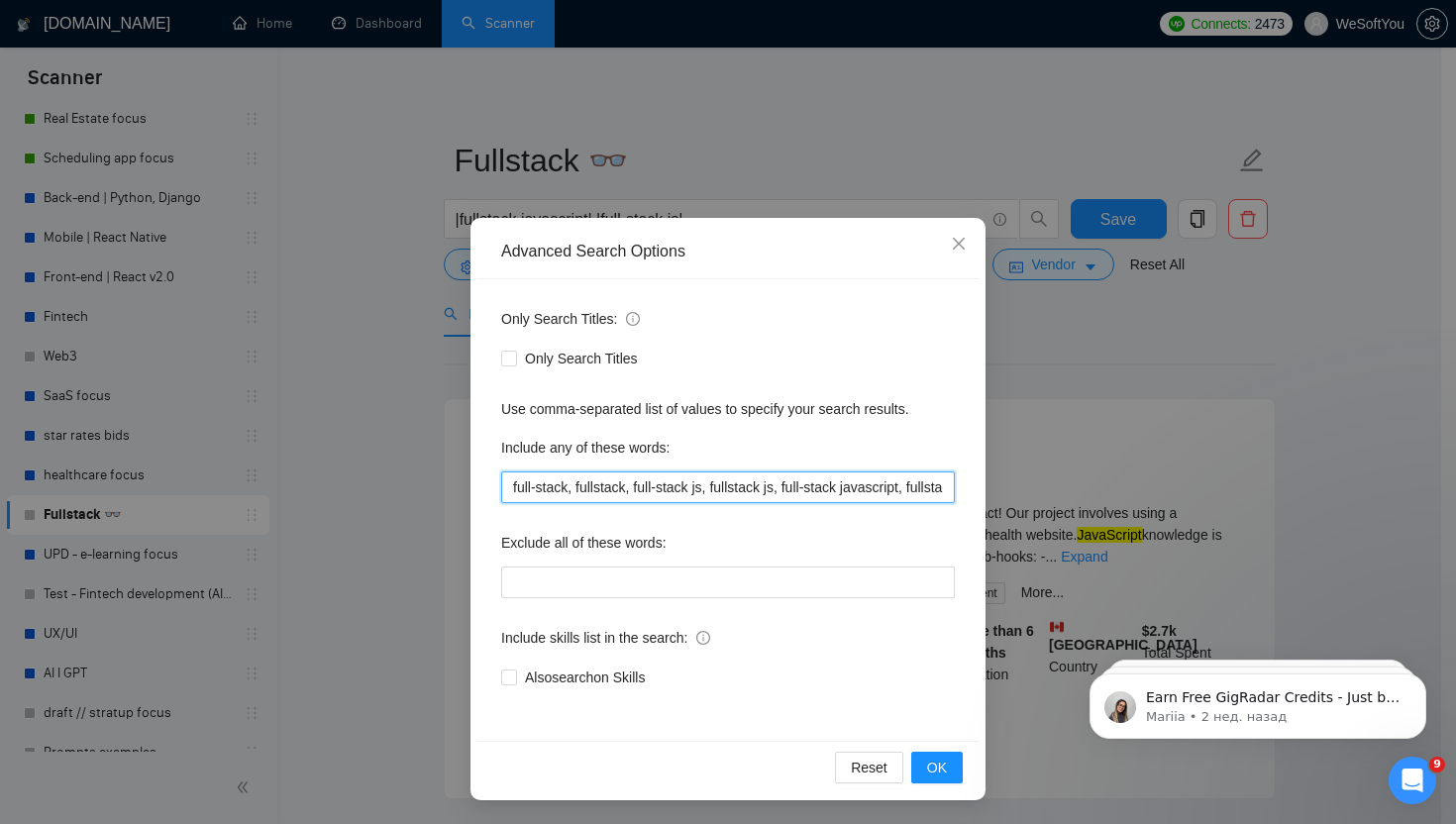
click at [699, 494] on input "full-stack, fullstack, full-stack js, fullstack js, full-stack javascript, full…" at bounding box center [728, 487] width 453 height 32
paste input "("school app" | "school website" | "school platform" | "teacher app" | "teacher…"
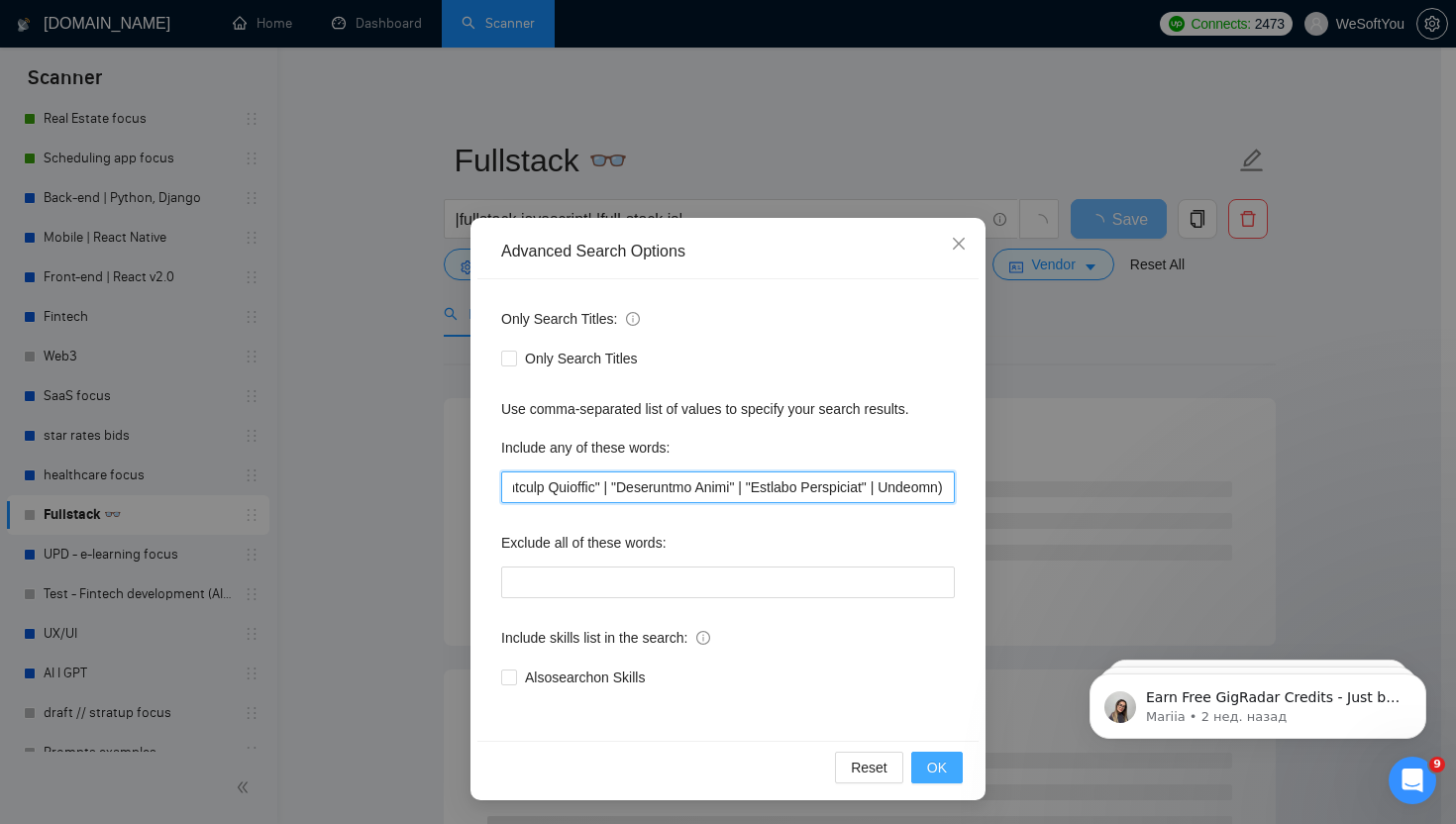
type input "("school app" | "school website" | "school platform" | "teacher app" | "teacher…"
click at [940, 753] on button "OK" at bounding box center [937, 767] width 52 height 32
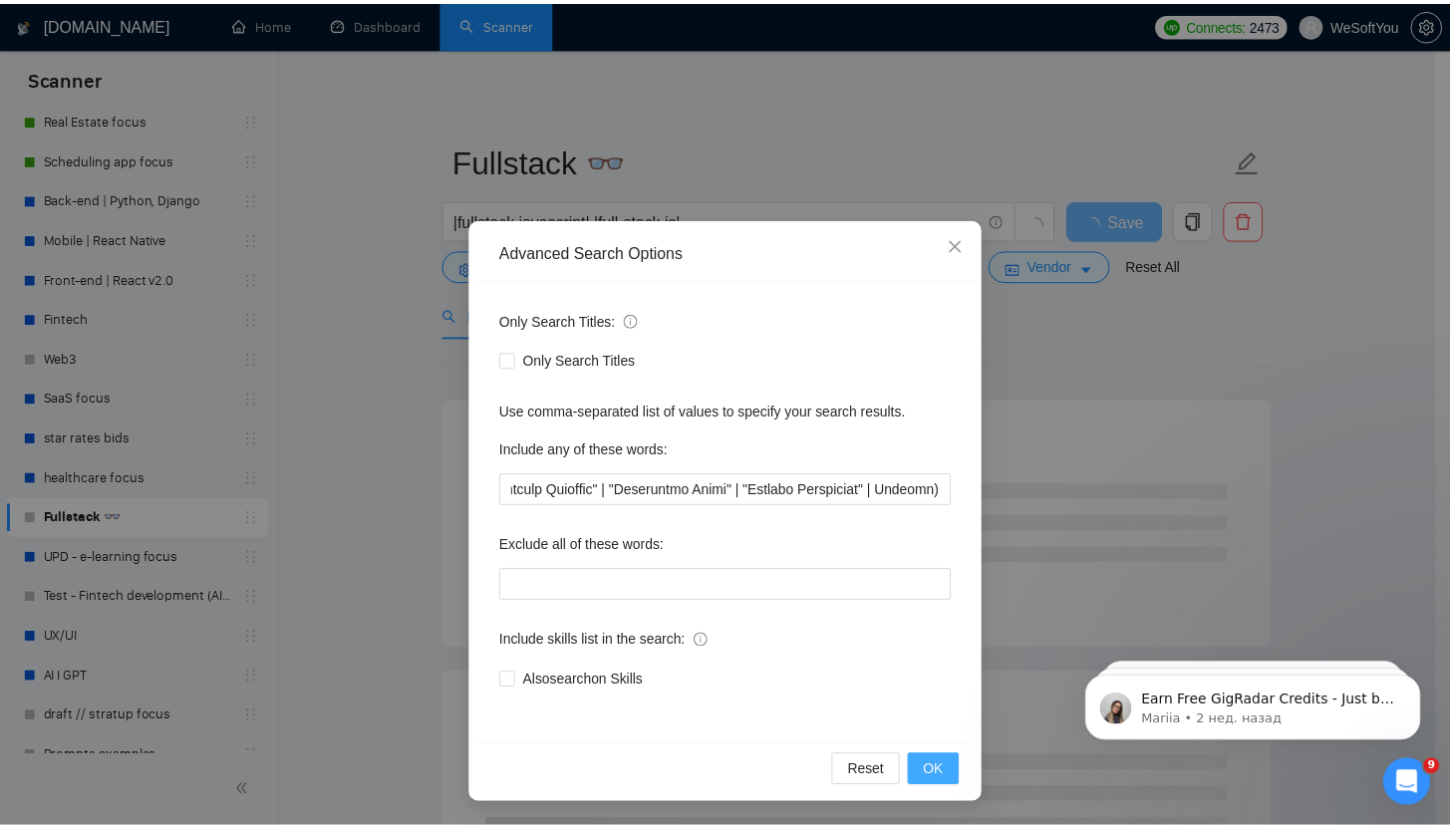
scroll to position [0, 0]
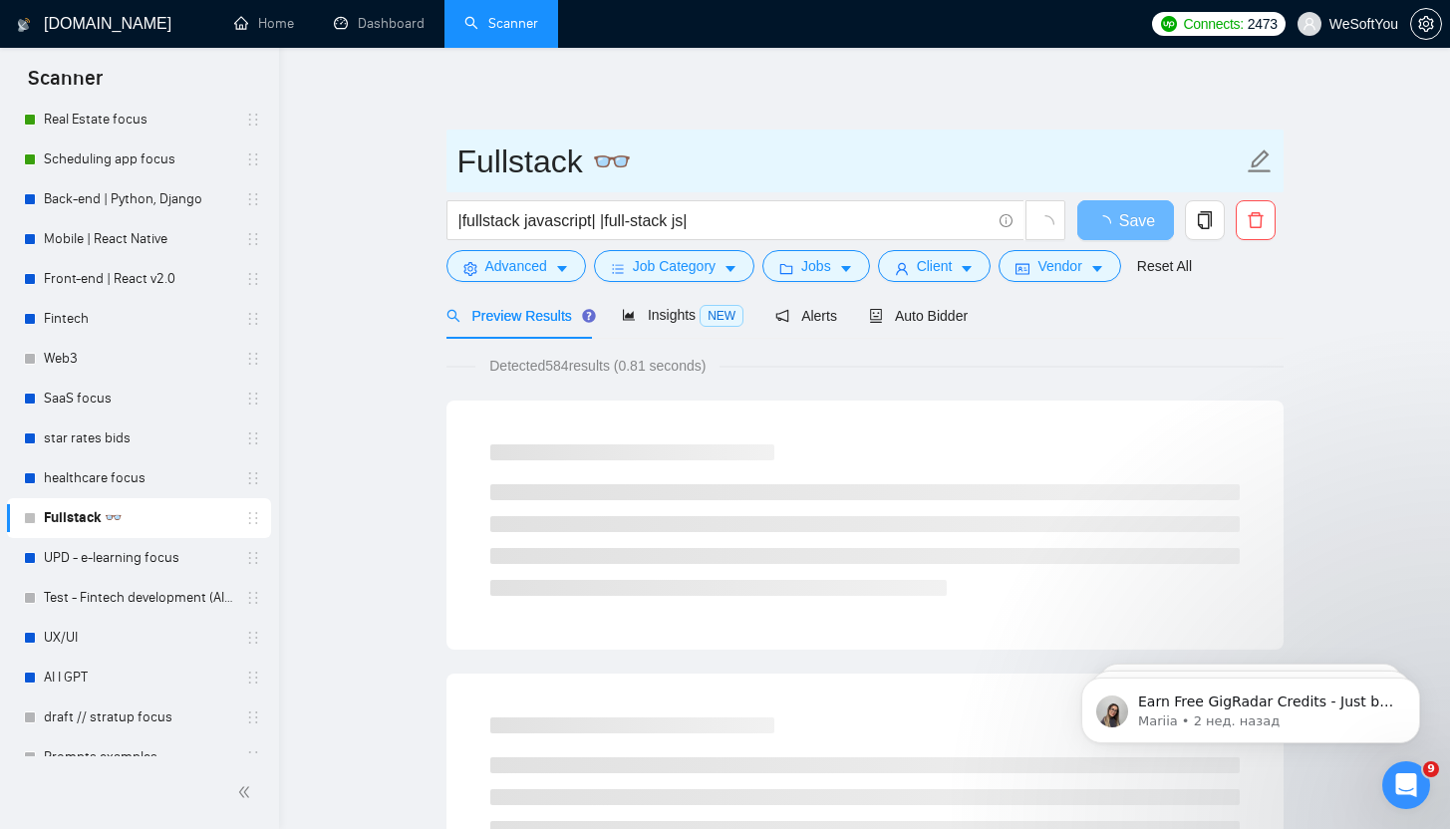
click at [589, 170] on input "Fullstack 👓" at bounding box center [849, 162] width 785 height 50
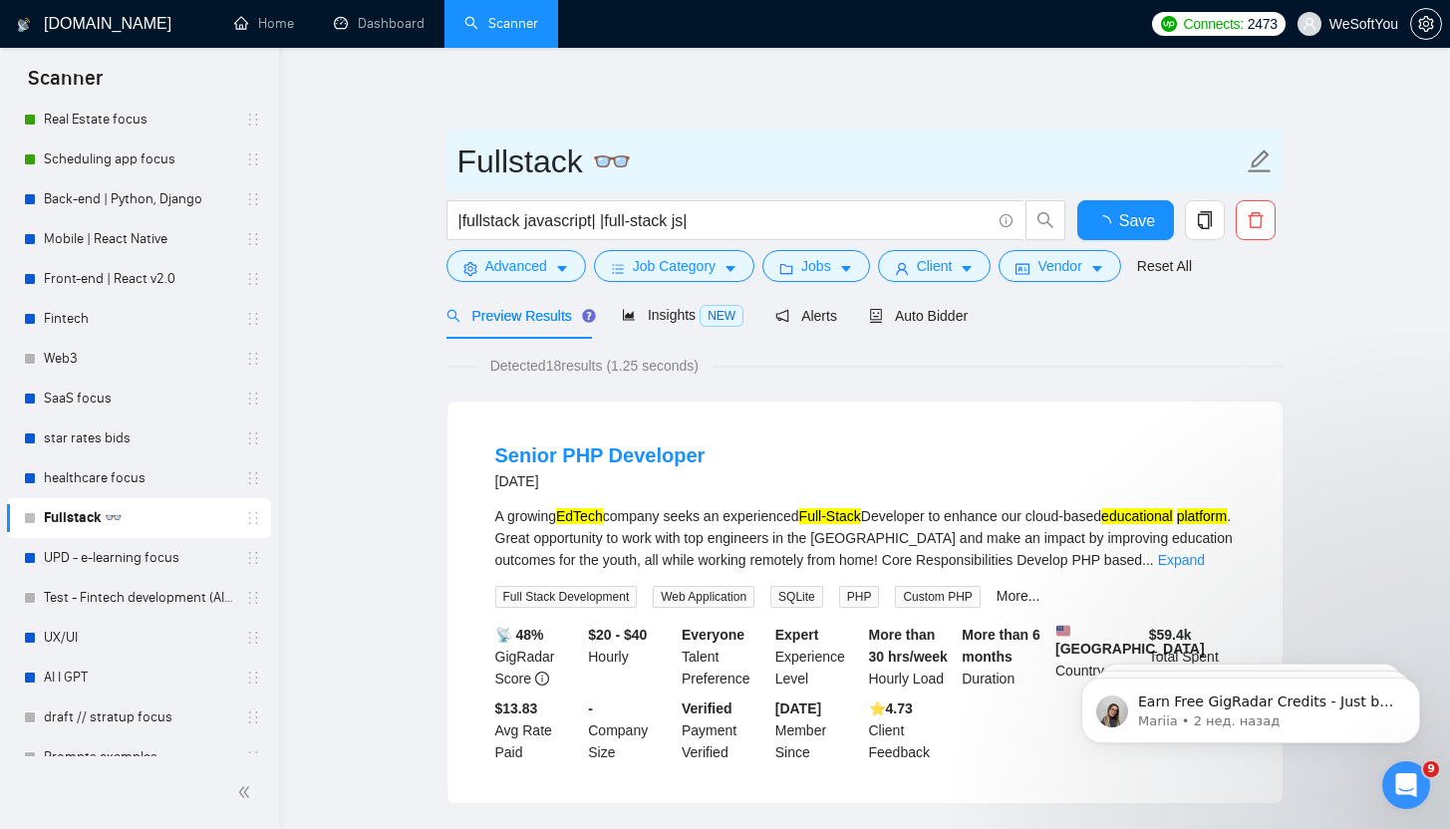
drag, startPoint x: 587, startPoint y: 168, endPoint x: 400, endPoint y: 164, distance: 187.4
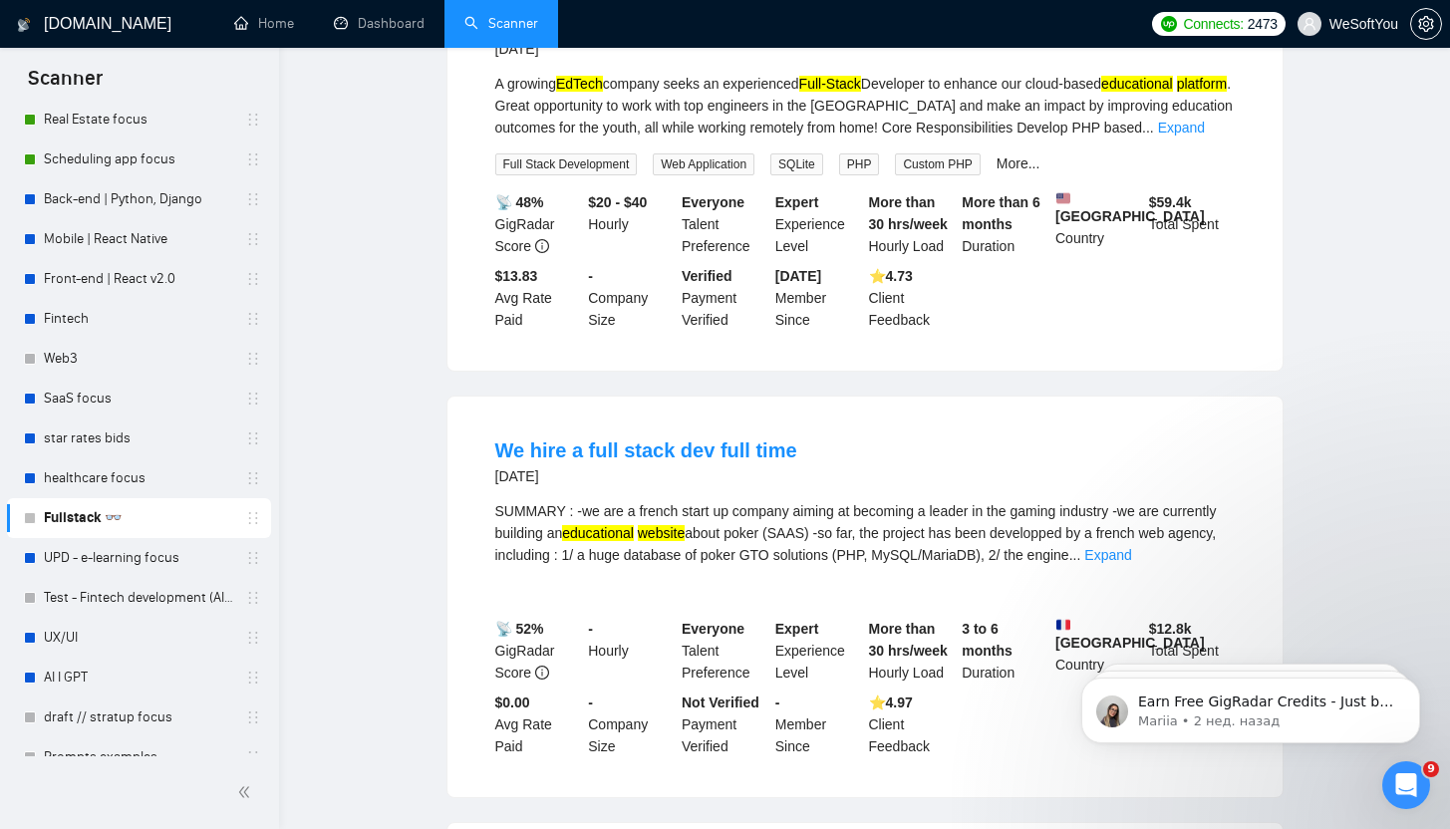
scroll to position [23, 0]
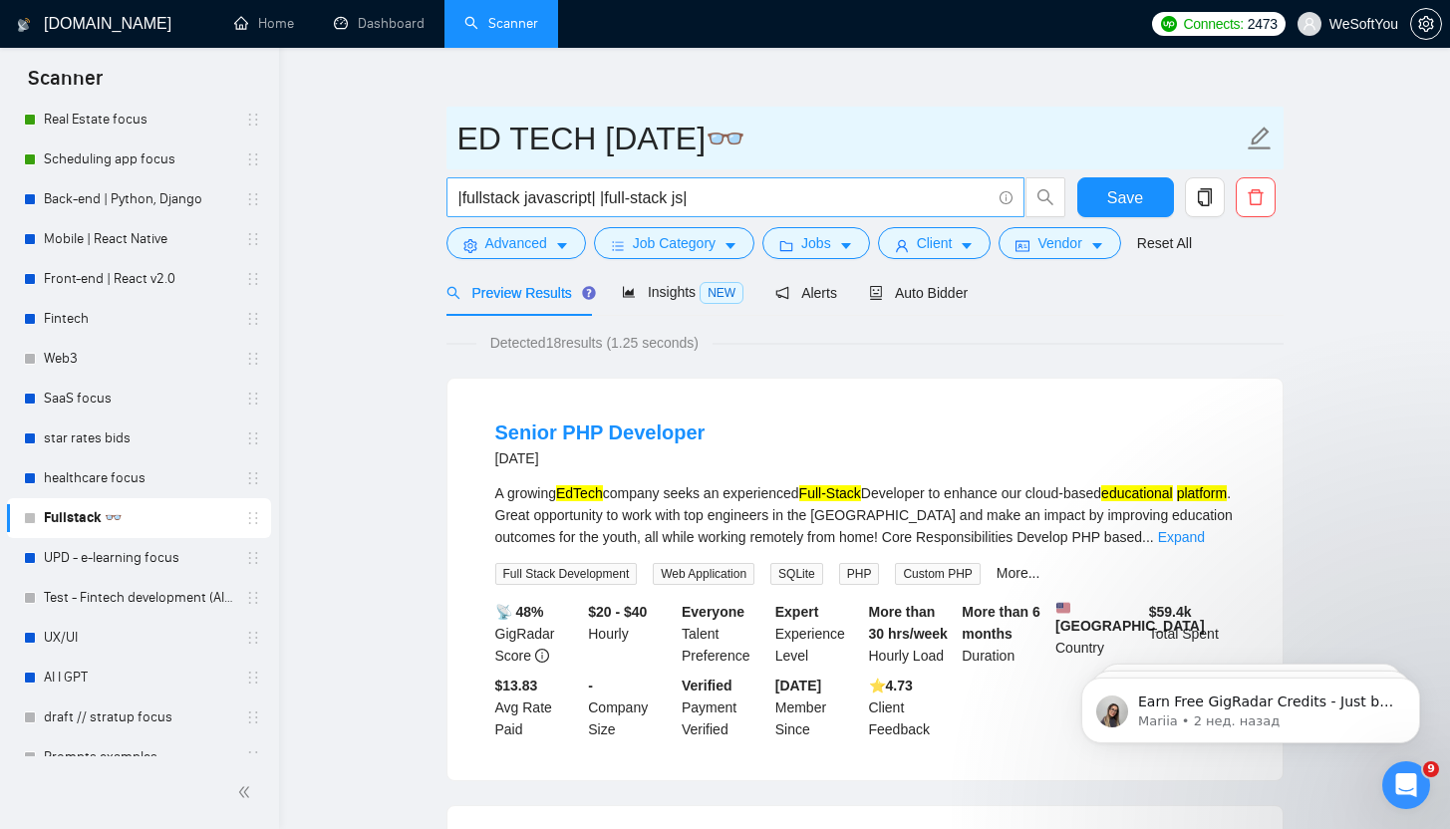
type input "ED TECH [DATE]👓"
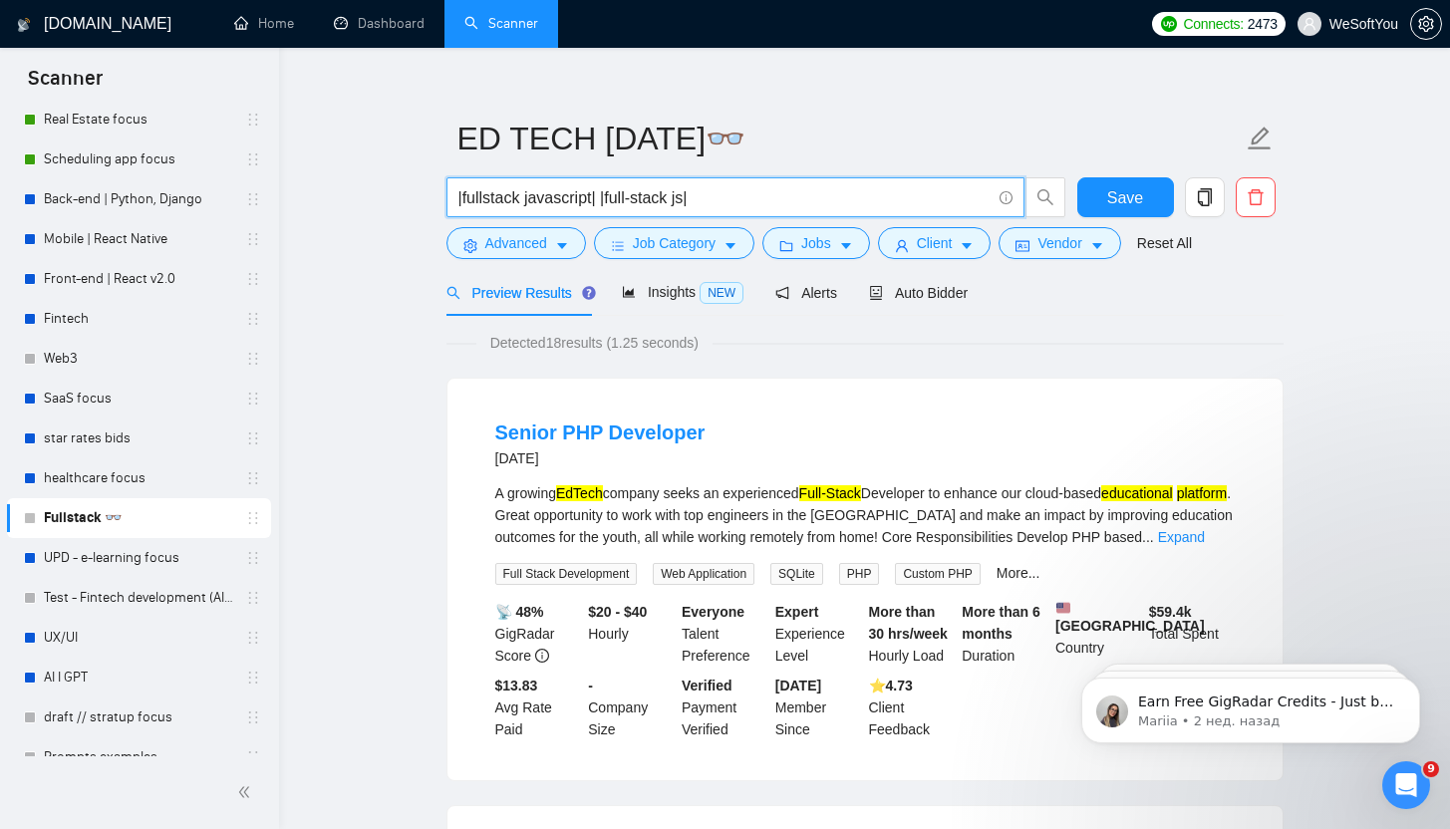
drag, startPoint x: 701, startPoint y: 200, endPoint x: 344, endPoint y: 160, distance: 359.9
paste input "("school app" | "school website" | "school platform" | "teacher app" | "teacher…"
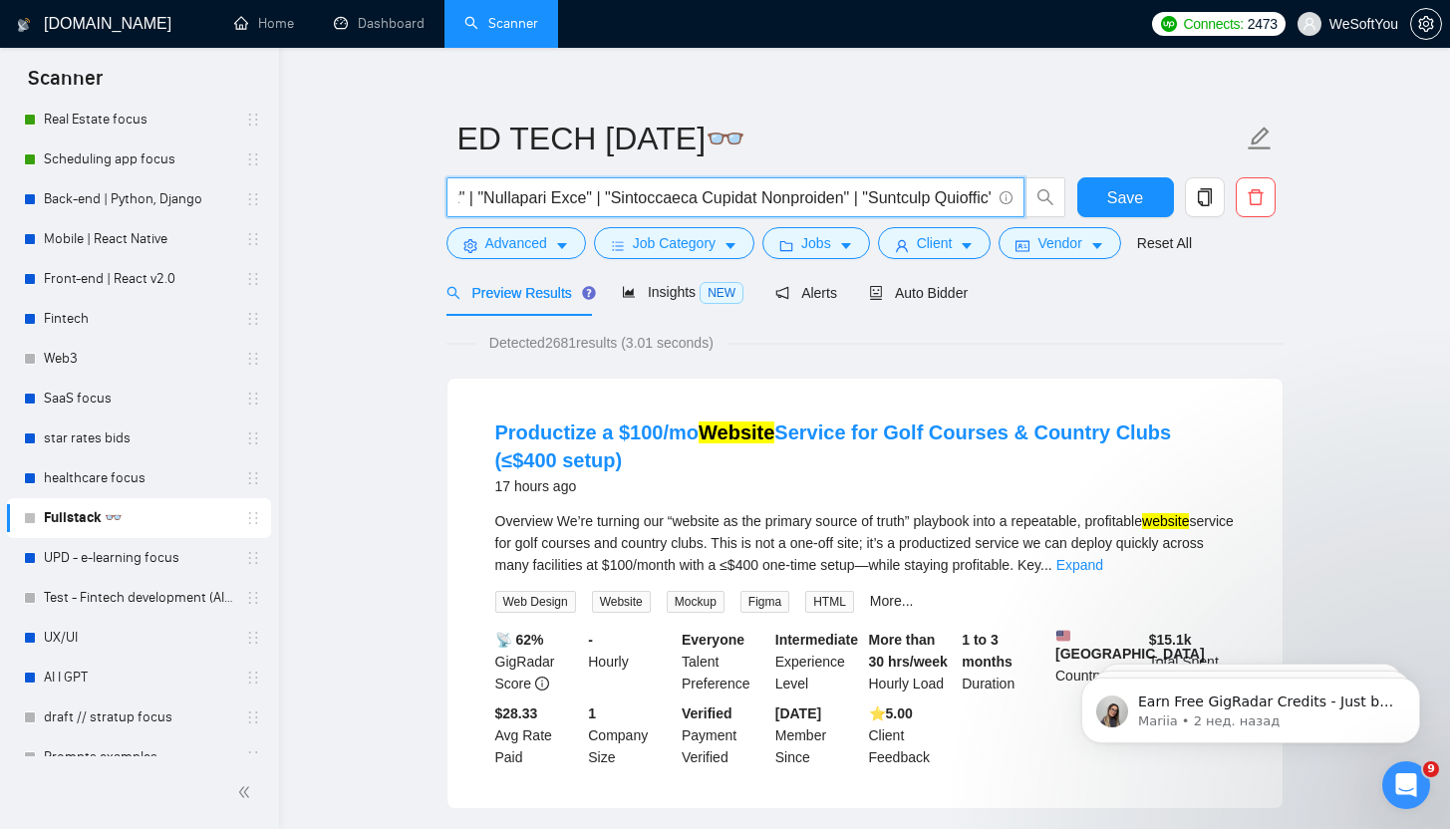
scroll to position [0, 11031]
drag, startPoint x: 786, startPoint y: 202, endPoint x: 1315, endPoint y: 223, distance: 529.5
paste input "("school app", "school website", "school platform", "teacher app", "teacher pla…"
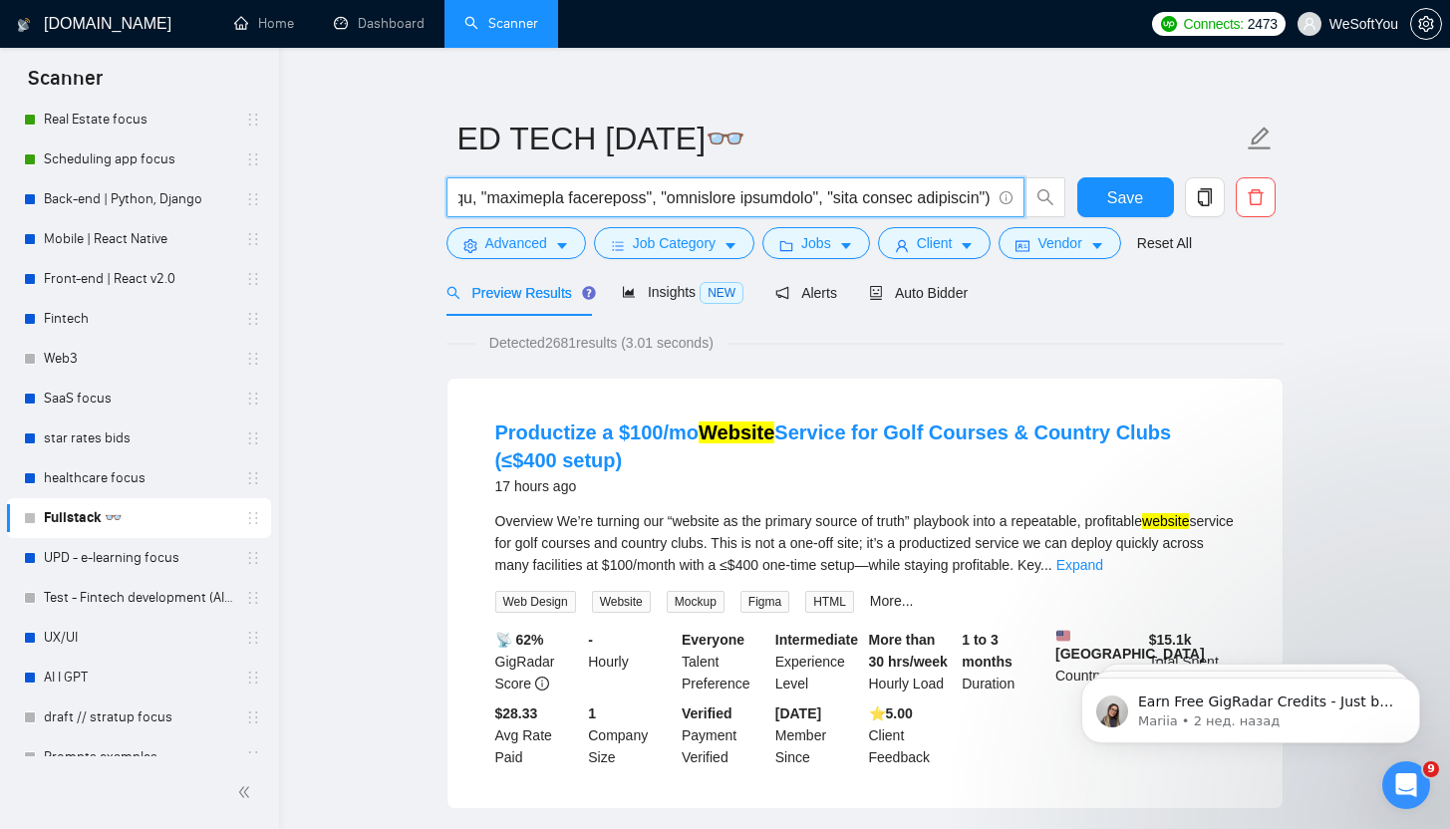
type input "("school app" | "school website" | "school platform" | "teacher app" | "teacher…"
click at [538, 259] on form "ED TECH 29.08.2025👓 Save Advanced Job Category Jobs Client Vendor Reset All" at bounding box center [864, 188] width 837 height 162
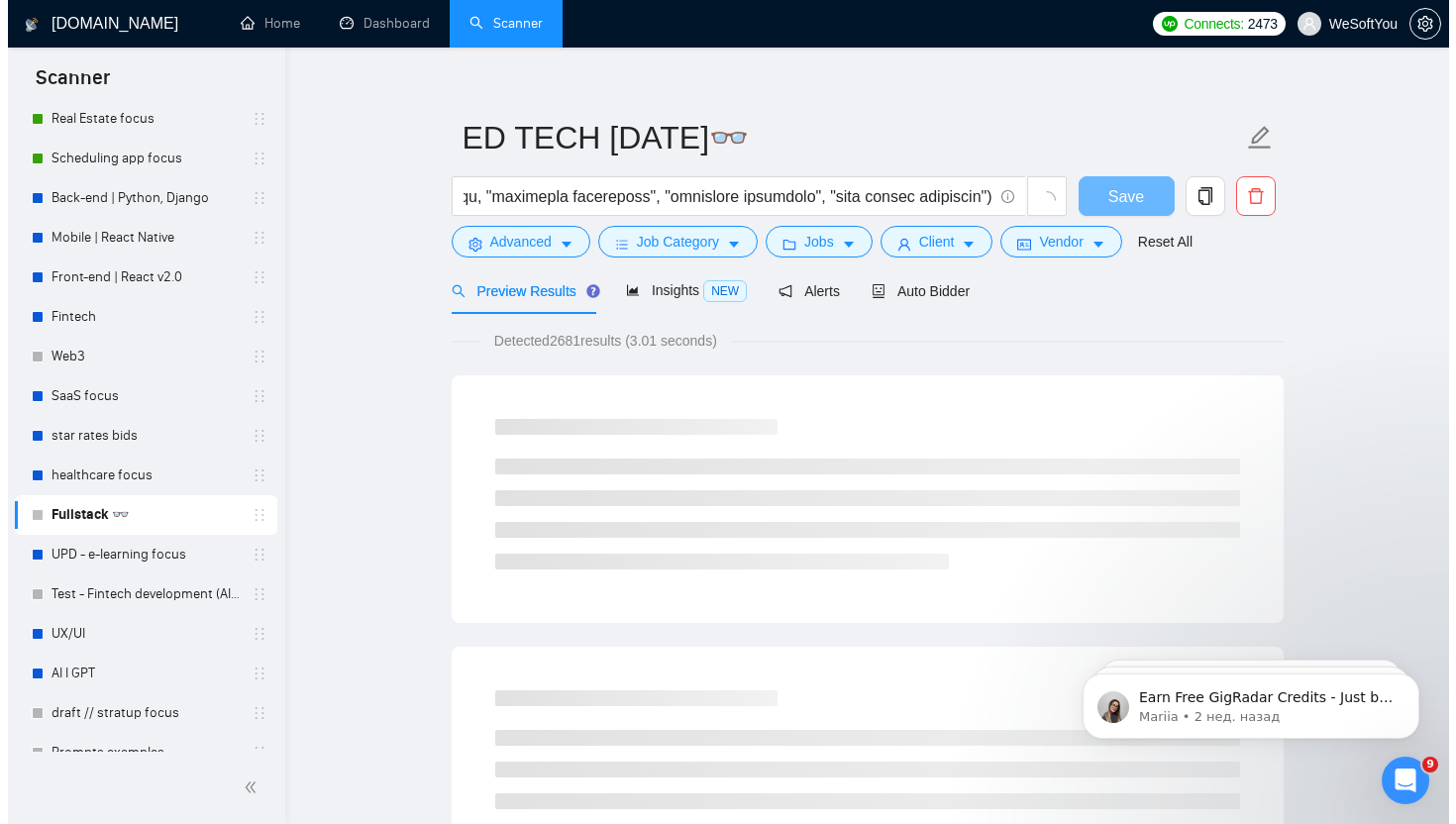
scroll to position [0, 0]
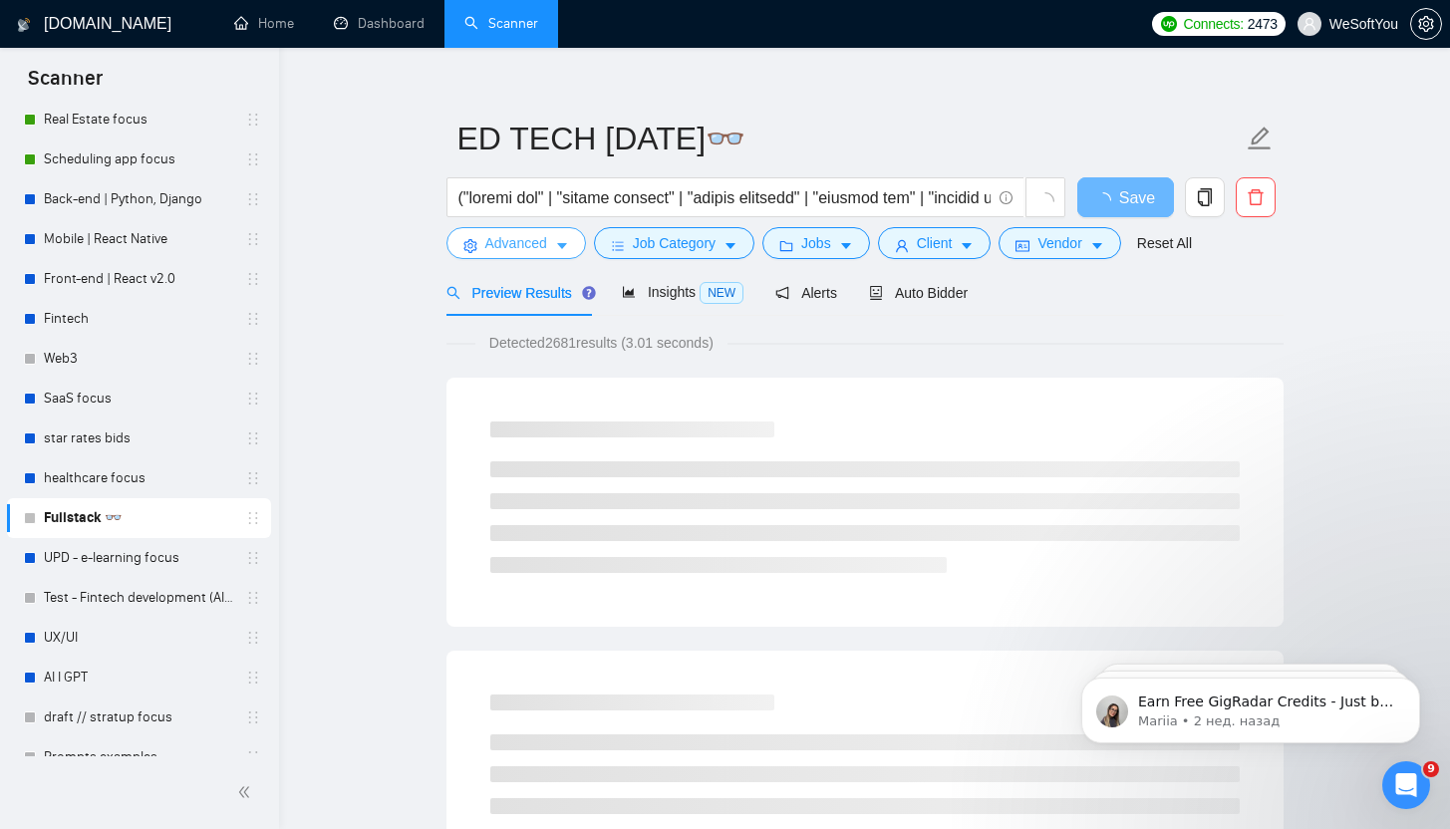
click at [538, 255] on button "Advanced" at bounding box center [515, 243] width 139 height 32
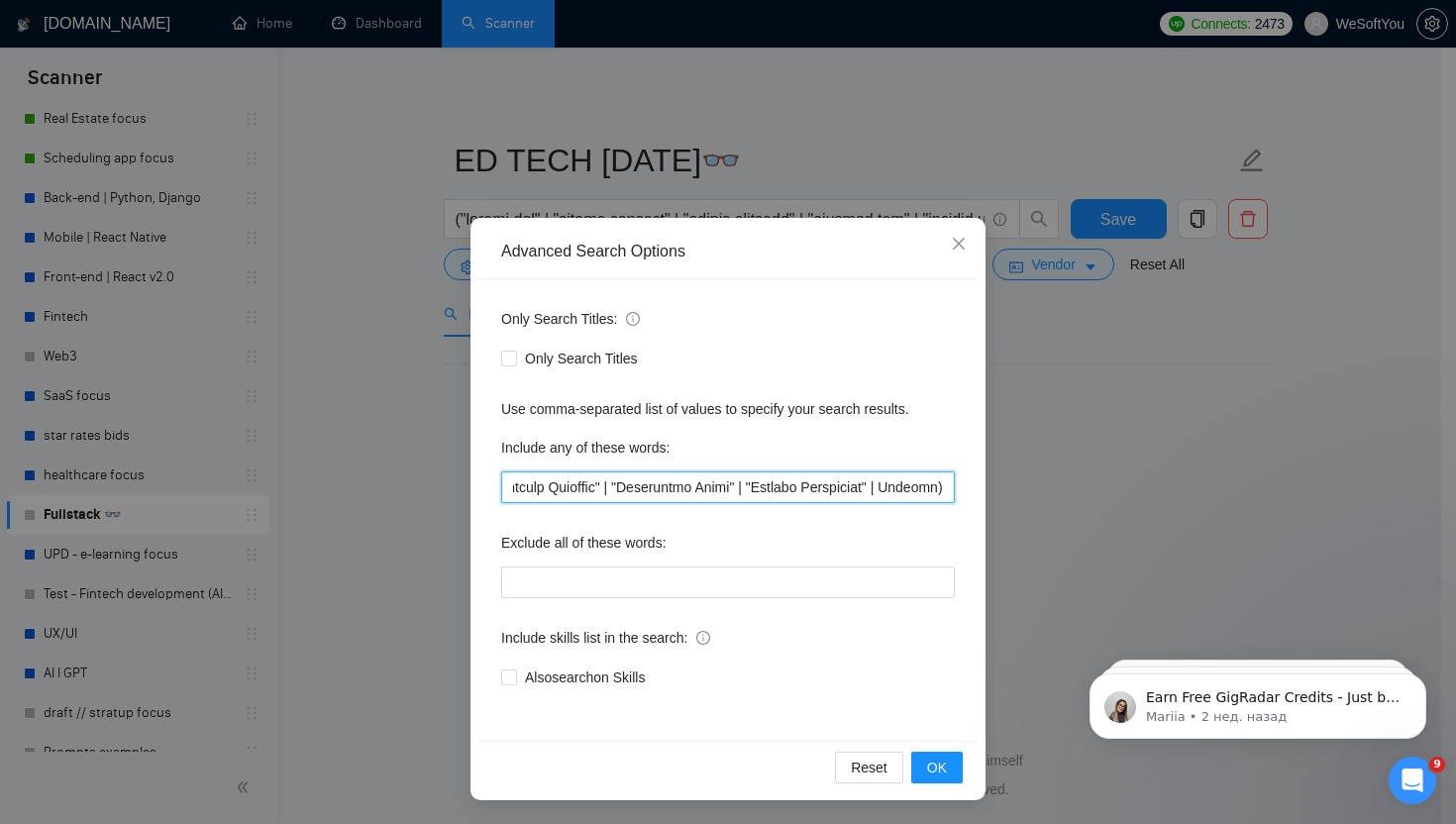
drag, startPoint x: 764, startPoint y: 497, endPoint x: 1287, endPoint y: 507, distance: 523.1
click at [1287, 507] on div "Advanced Search Options Only Search Titles: Only Search Titles Use comma-separa…" at bounding box center [728, 412] width 1456 height 824
click at [946, 489] on input "text" at bounding box center [728, 487] width 453 height 32
paste input "("school app", "school website", "school platform", "teacher app", "teacher pla…"
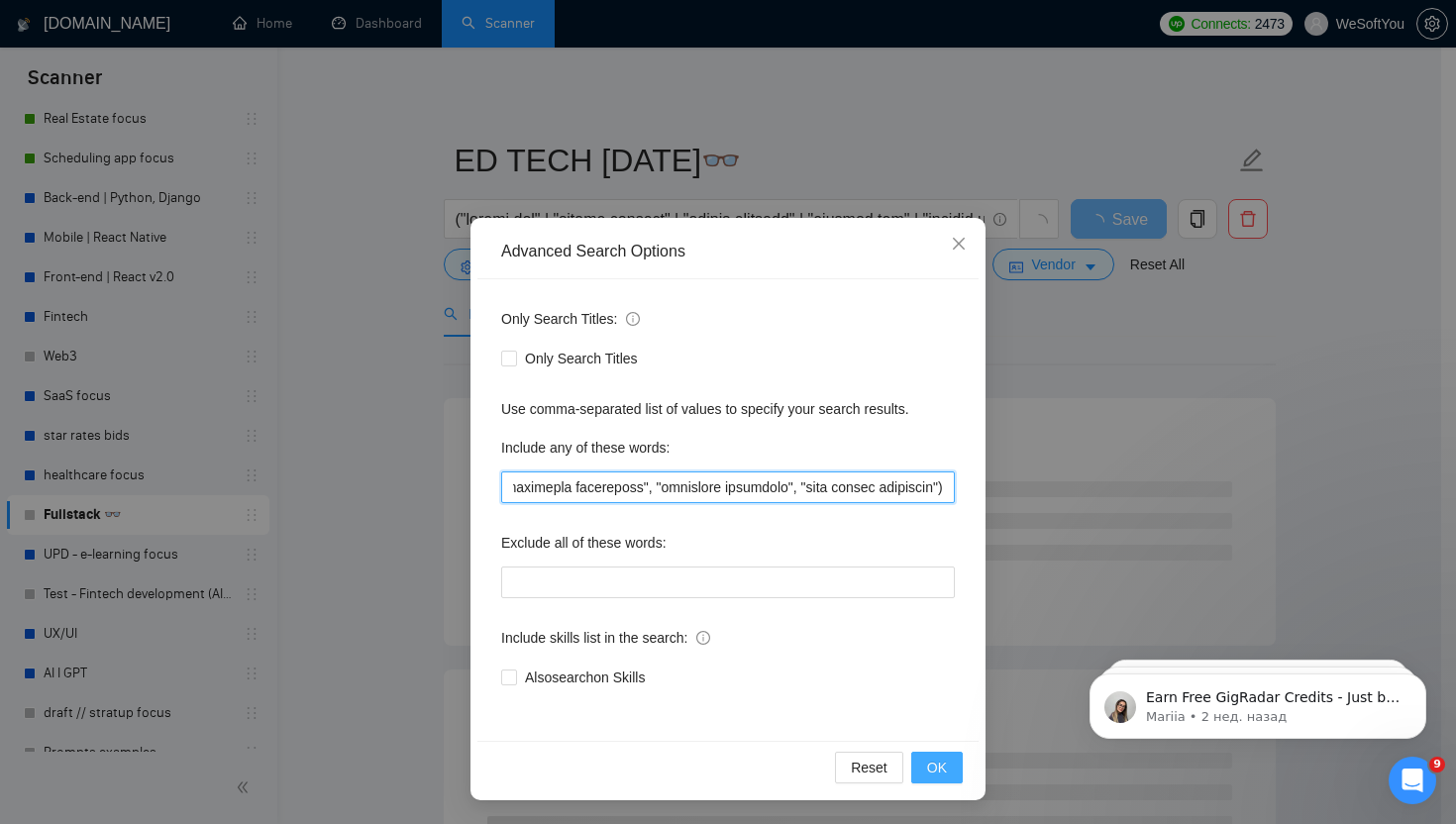
type input "("school app" | "school website" | "school platform" | "teacher app" | "teacher…"
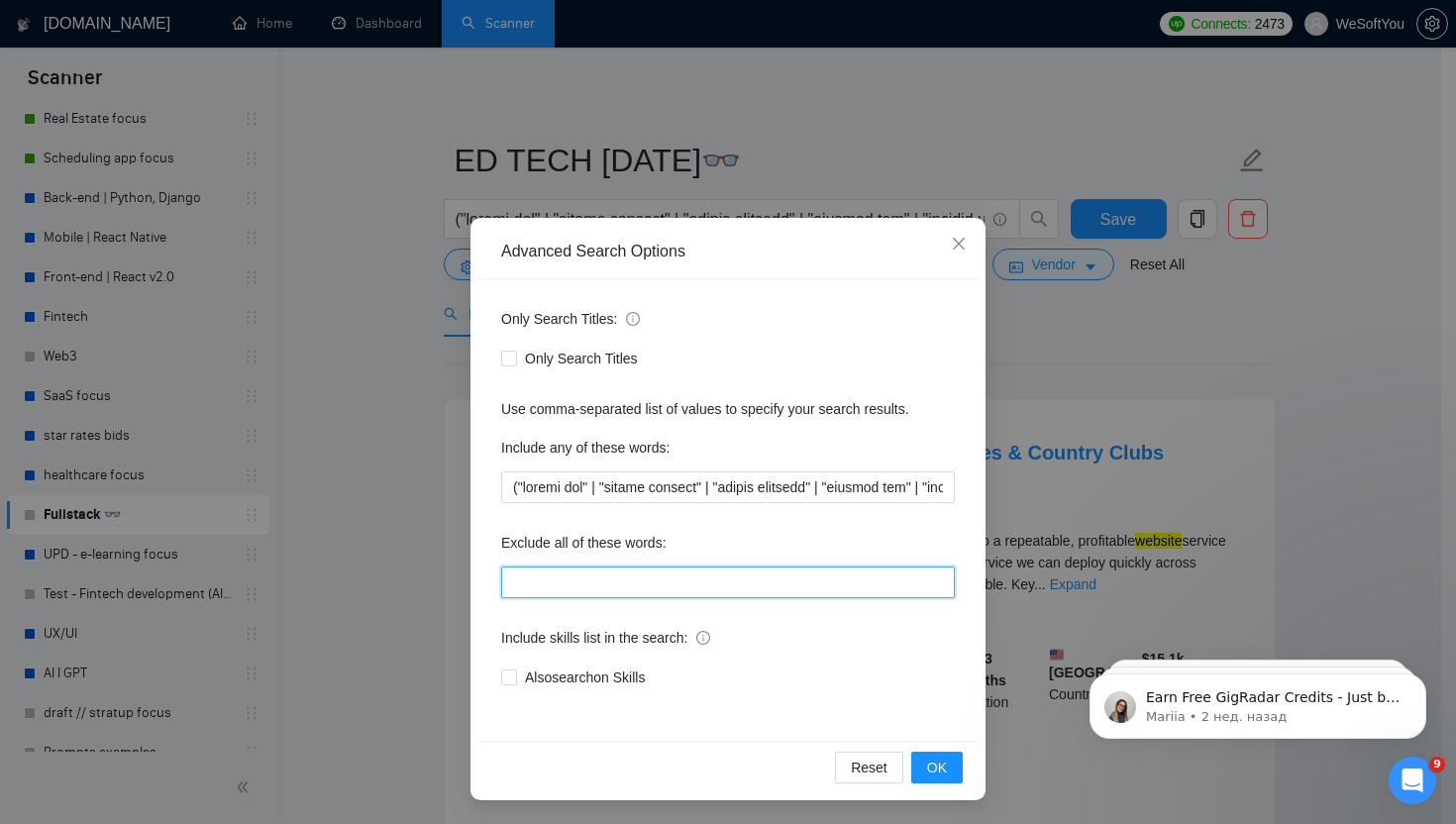
click at [728, 572] on input "text" at bounding box center [728, 582] width 453 height 32
paste input ""no agency", "no agencies", "agencies please do not apply", "agencies do not ap…"
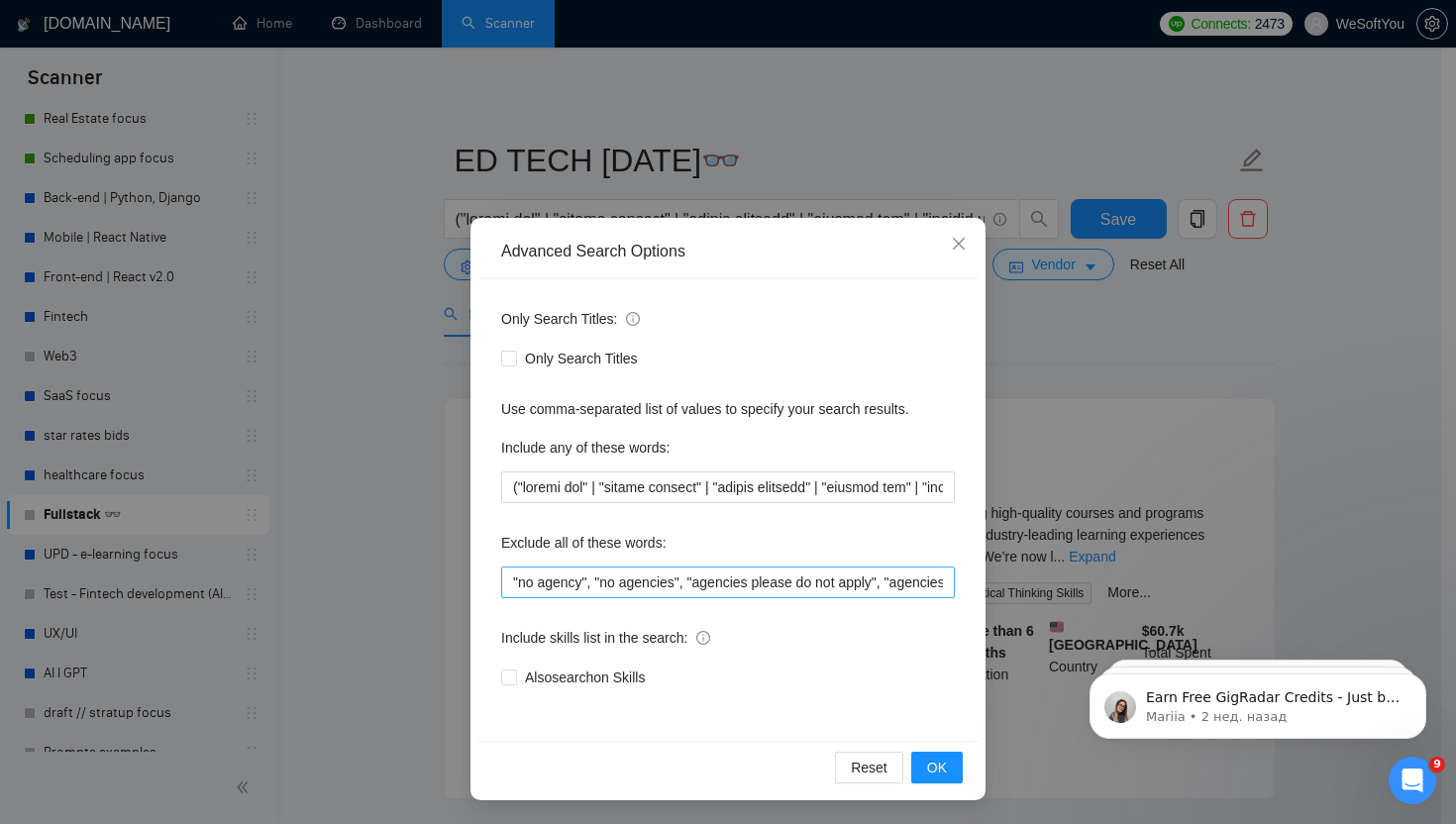
drag, startPoint x: 738, startPoint y: 616, endPoint x: 721, endPoint y: 591, distance: 30.2
click at [738, 616] on div "Only Search Titles: Only Search Titles Use comma-separated list of values to sp…" at bounding box center [728, 510] width 501 height 461
drag, startPoint x: 774, startPoint y: 587, endPoint x: 1239, endPoint y: 598, distance: 465.1
click at [1239, 598] on div "Advanced Search Options Only Search Titles: Only Search Titles Use comma-separa…" at bounding box center [728, 412] width 1456 height 824
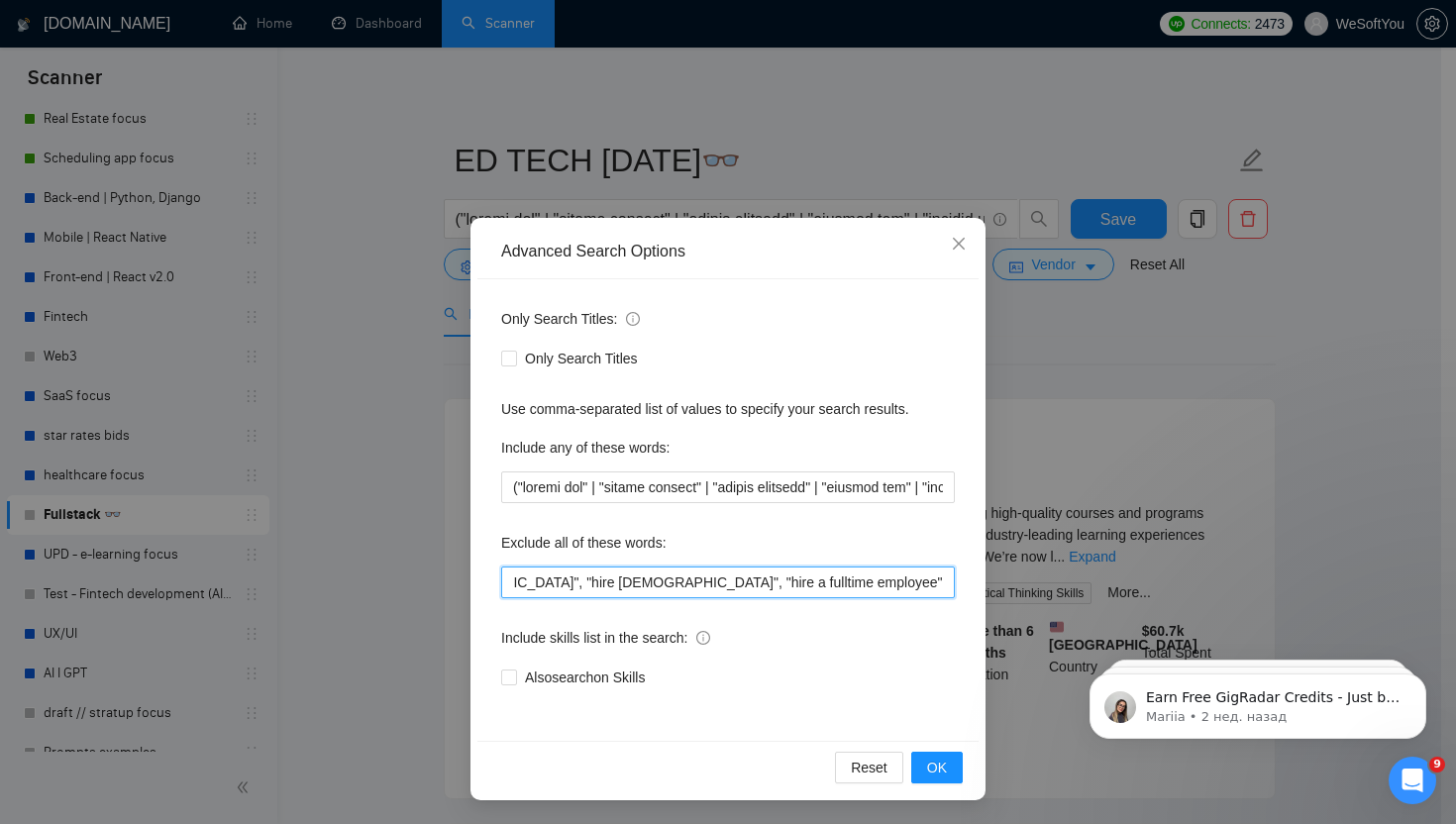
paste input ""prompt engineer", "equity", webflow, , "agencies please do not apply", "agenci…"
drag, startPoint x: 866, startPoint y: 590, endPoint x: 1260, endPoint y: 614, distance: 394.7
click at [1260, 613] on div "Advanced Search Options Only Search Titles: Only Search Titles Use comma-separa…" at bounding box center [728, 412] width 1456 height 824
paste input "io", SAP*, Rust, "Upwork Bidder", IOS*, Android*, vugen, Wix*, AppStore, Ruby*,…"
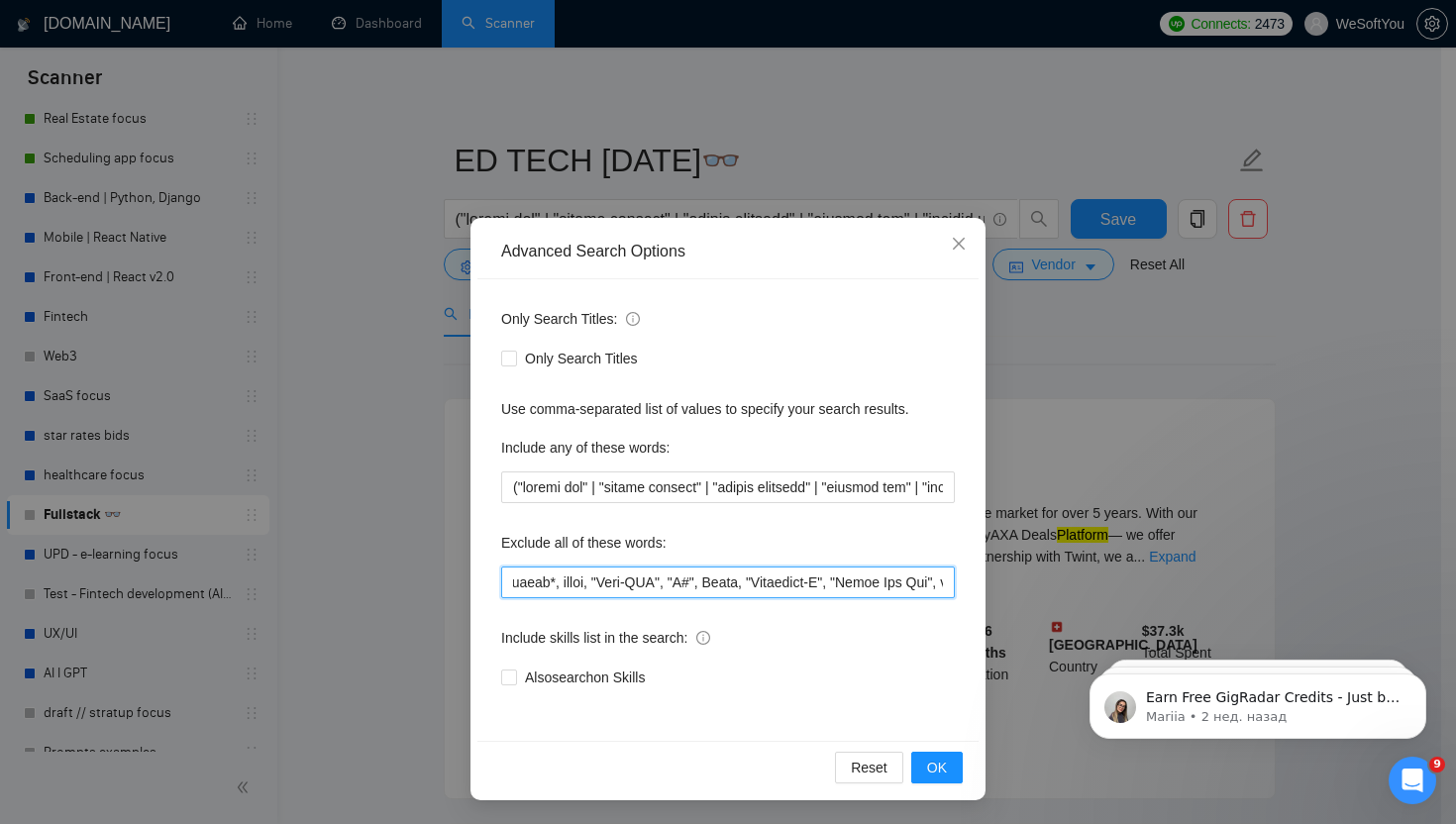
scroll to position [0, 31856]
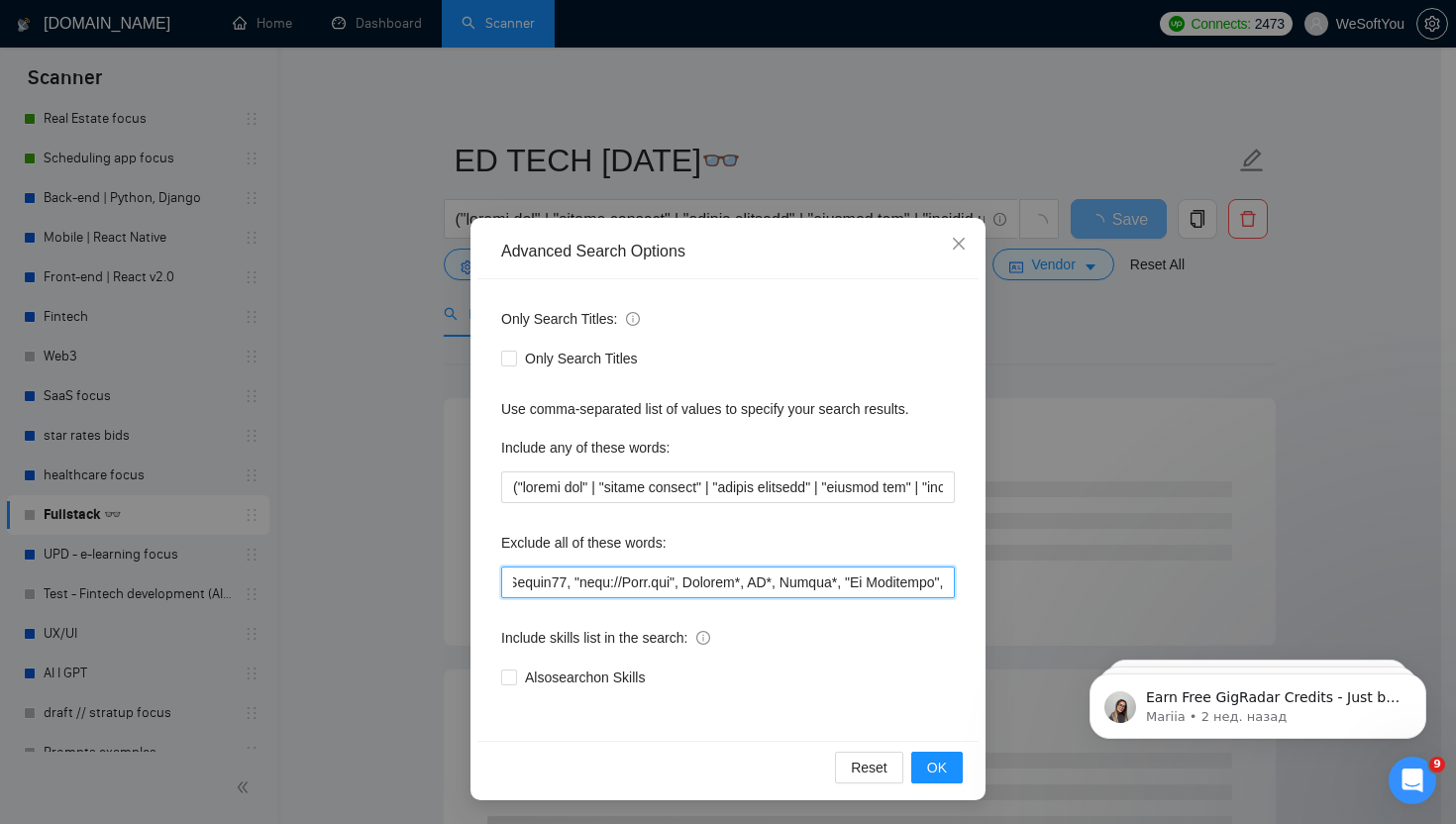
drag, startPoint x: 579, startPoint y: 578, endPoint x: 696, endPoint y: 591, distance: 117.7
click at [696, 591] on input "text" at bounding box center [728, 582] width 453 height 32
drag, startPoint x: 795, startPoint y: 580, endPoint x: 623, endPoint y: 566, distance: 172.6
click at [550, 571] on input "text" at bounding box center [728, 582] width 453 height 32
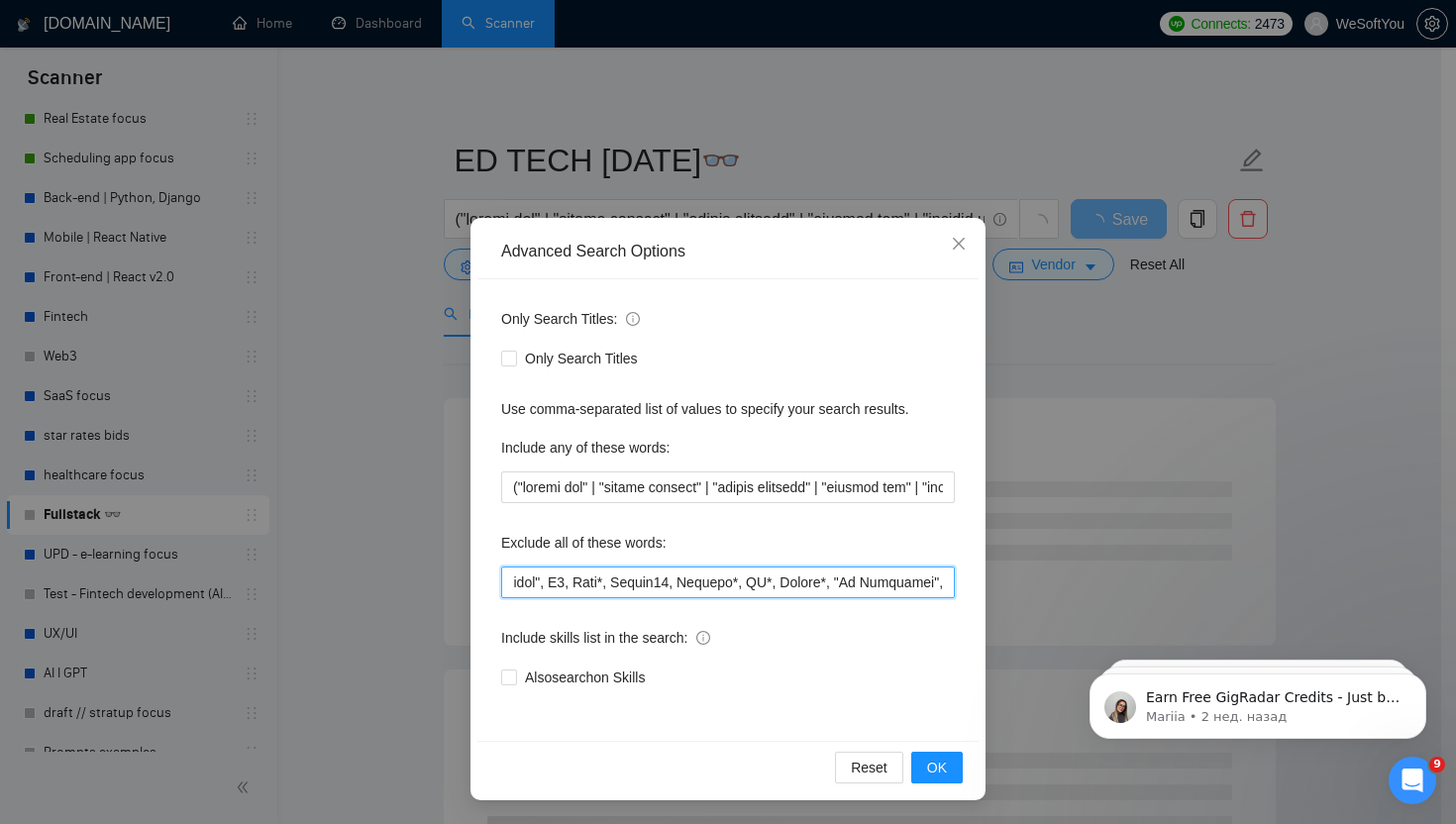
scroll to position [0, 31172]
click at [699, 577] on input "text" at bounding box center [728, 582] width 453 height 32
drag, startPoint x: 704, startPoint y: 587, endPoint x: 639, endPoint y: 586, distance: 65.0
click at [675, 588] on input "text" at bounding box center [728, 582] width 453 height 32
type input ""no agency", "no agencies", "agencies please do not apply", "agencies do not ap…"
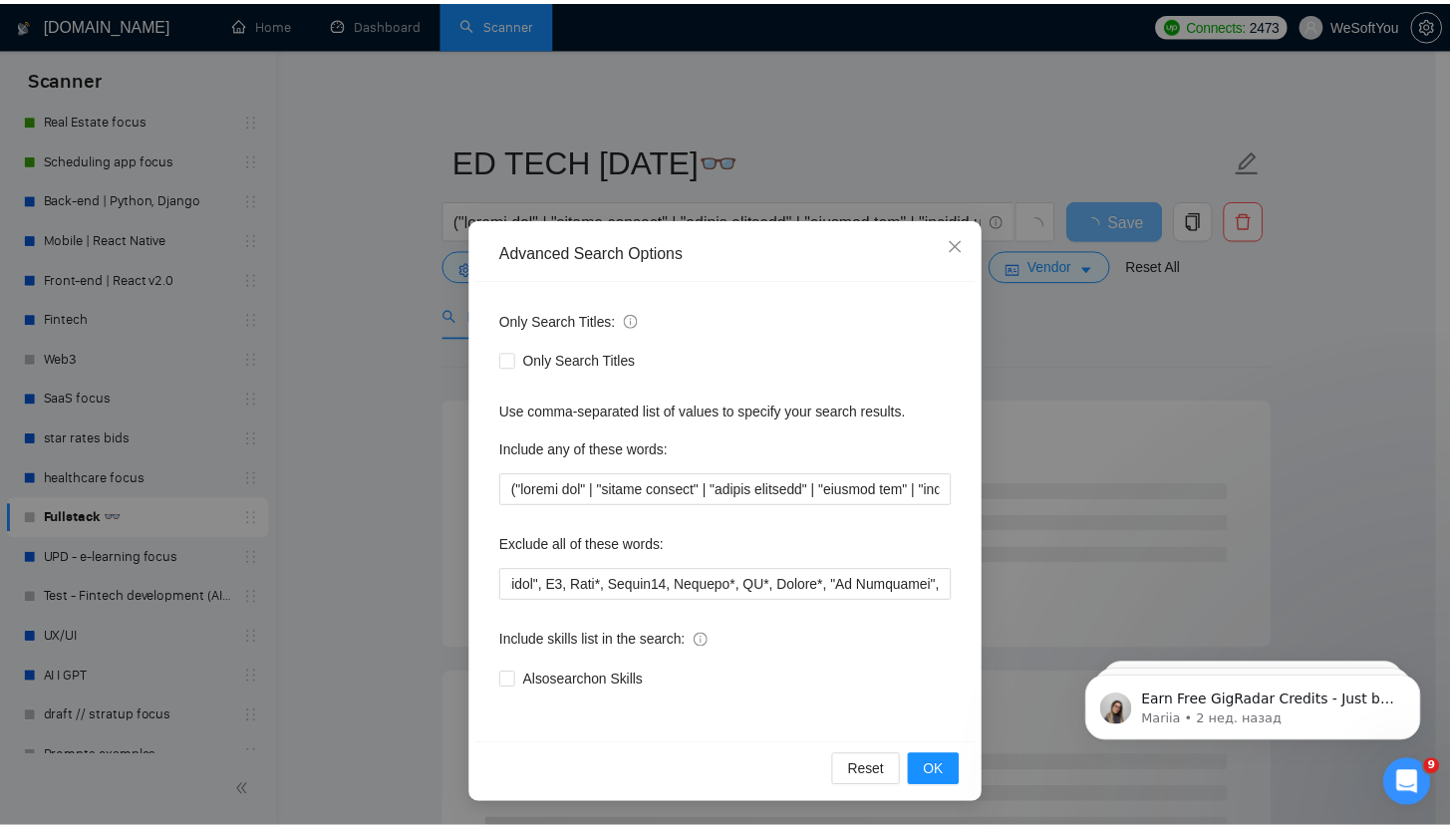
scroll to position [0, 0]
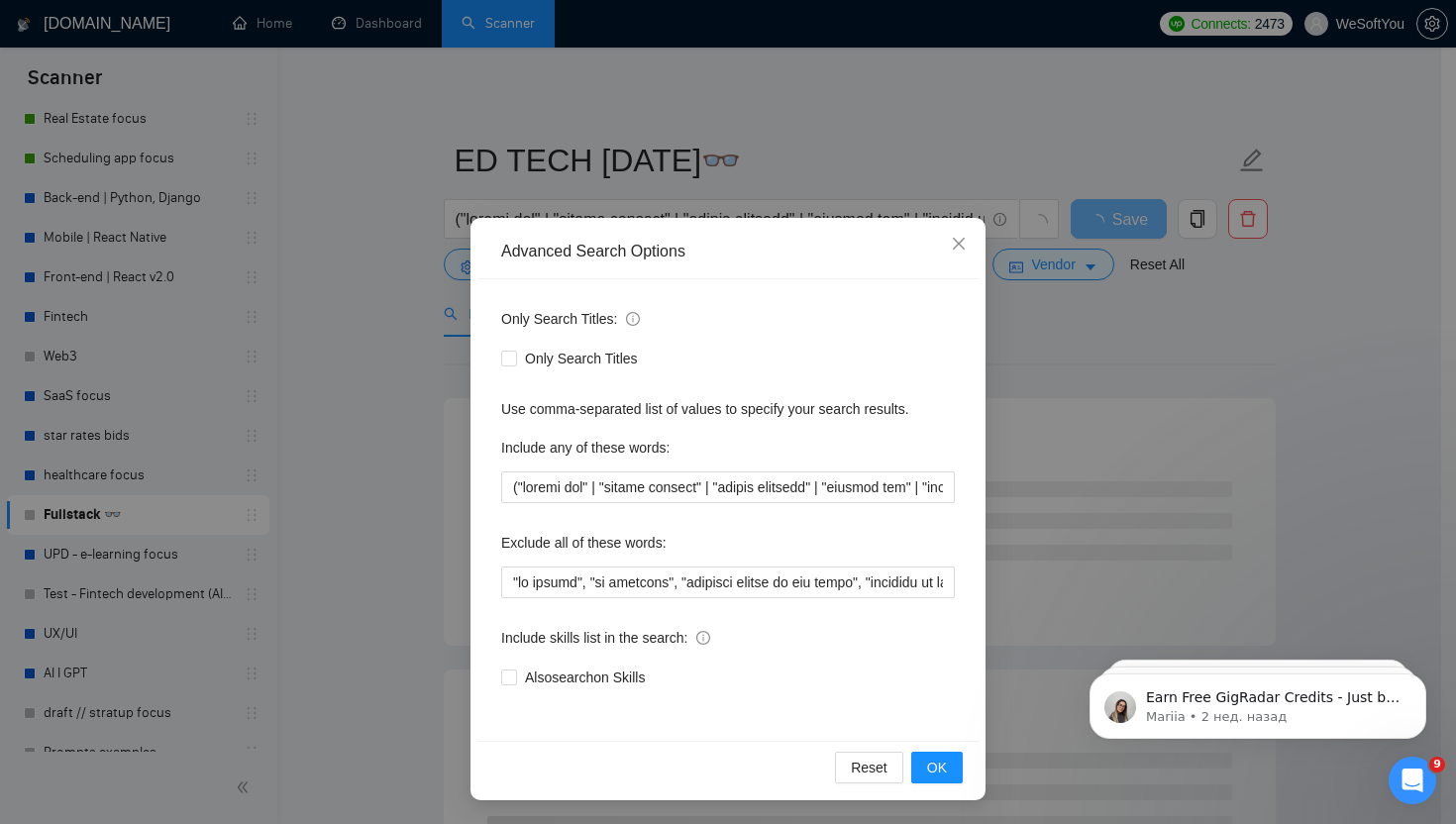
click at [465, 582] on div "Advanced Search Options Only Search Titles: Only Search Titles Use comma-separa…" at bounding box center [728, 412] width 1456 height 824
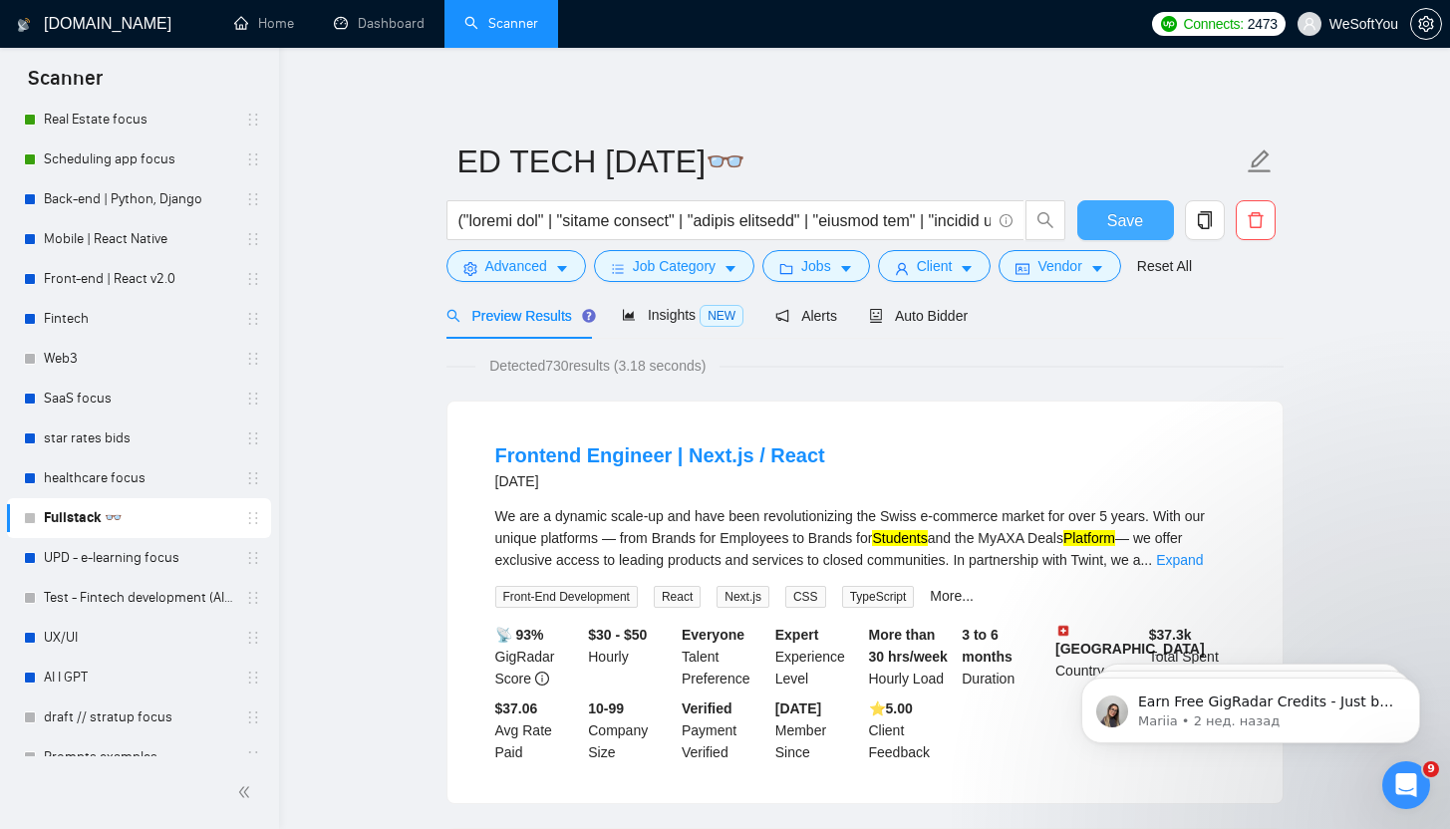
click at [1114, 222] on span "Save" at bounding box center [1125, 220] width 36 height 25
click at [537, 278] on button "Advanced" at bounding box center [515, 266] width 139 height 32
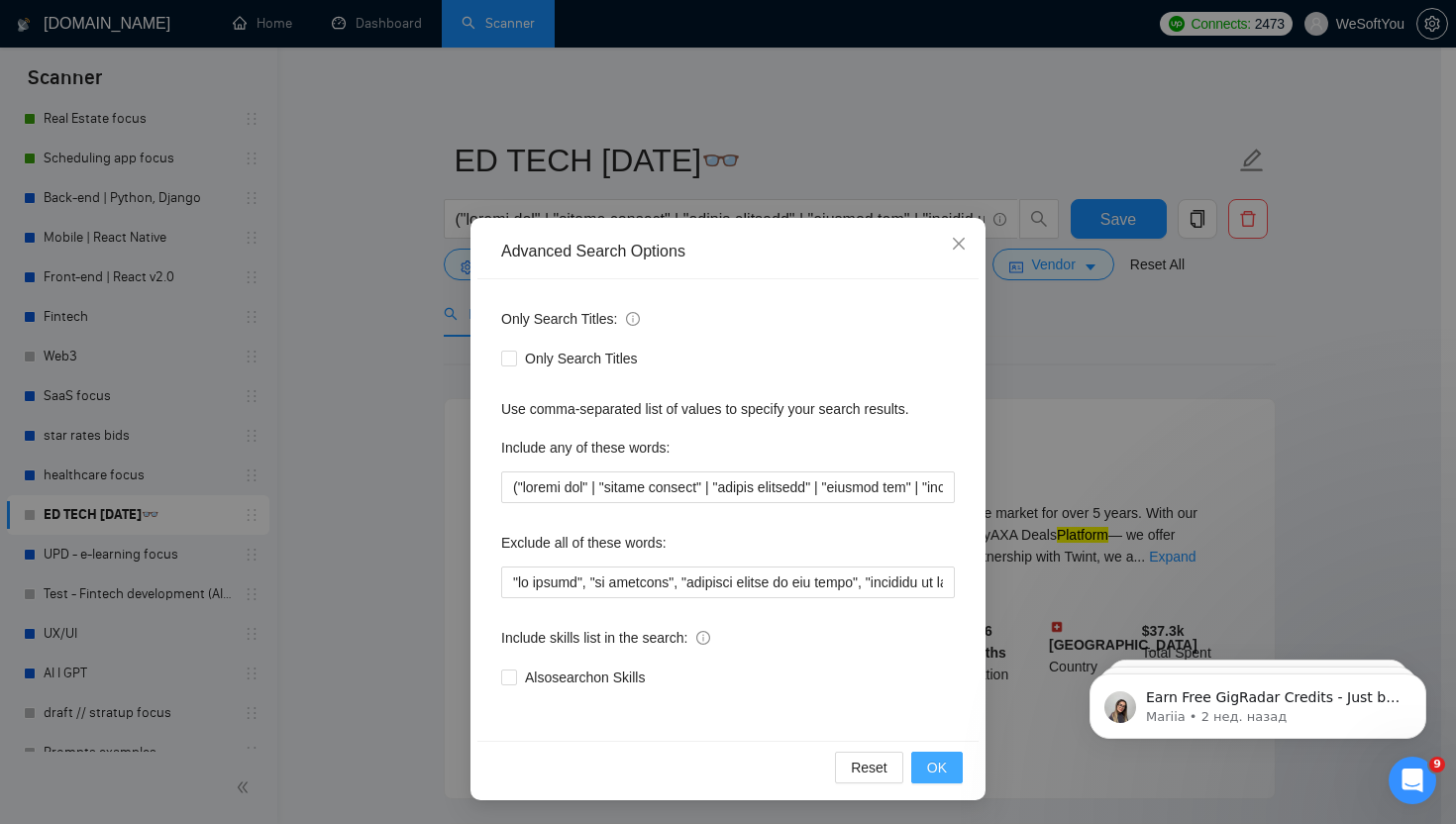
click at [936, 776] on span "OK" at bounding box center [937, 767] width 20 height 22
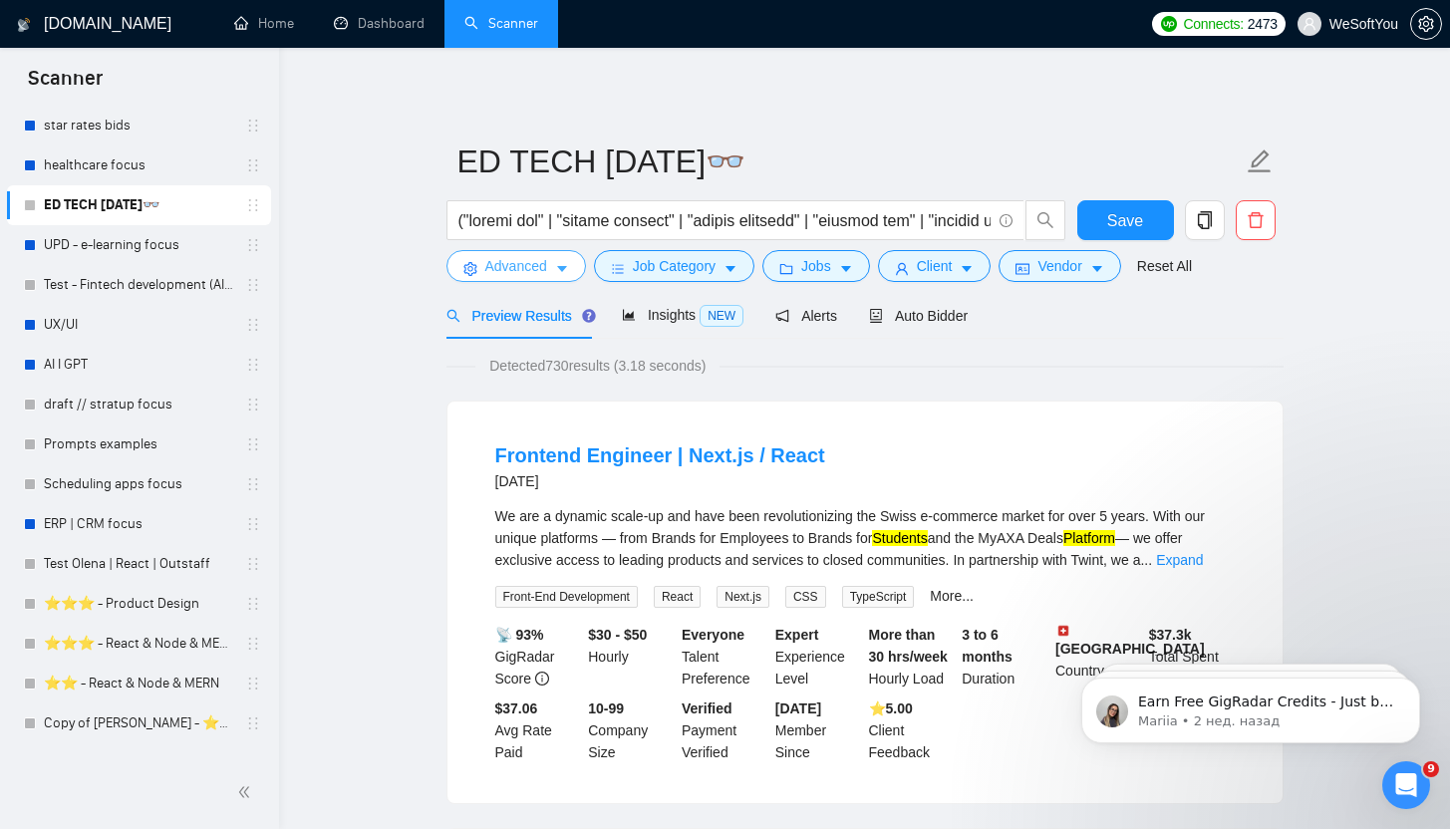
scroll to position [1041, 0]
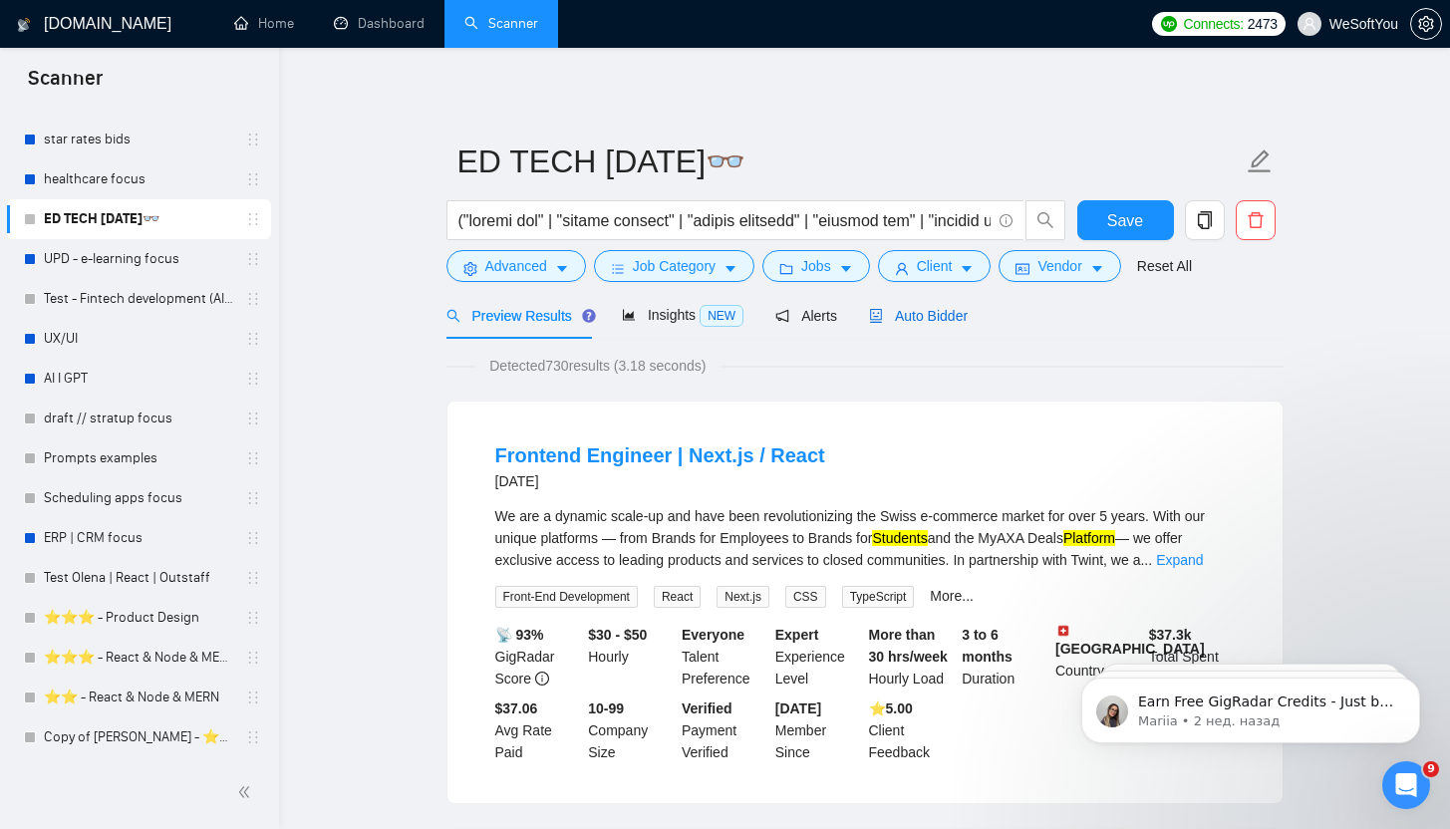
click at [962, 321] on span "Auto Bidder" at bounding box center [918, 316] width 99 height 16
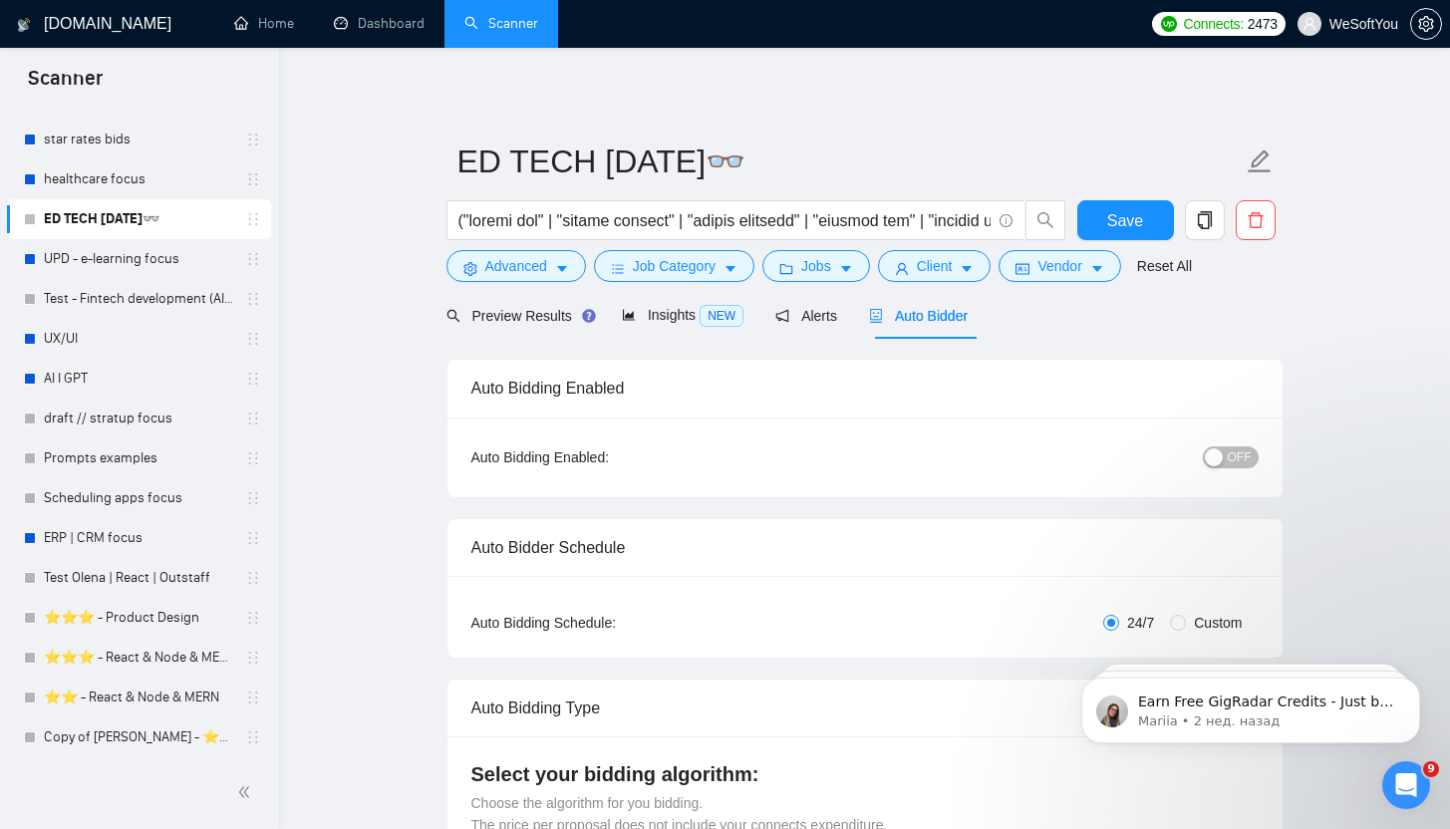
click at [1209, 451] on div "button" at bounding box center [1214, 457] width 18 height 18
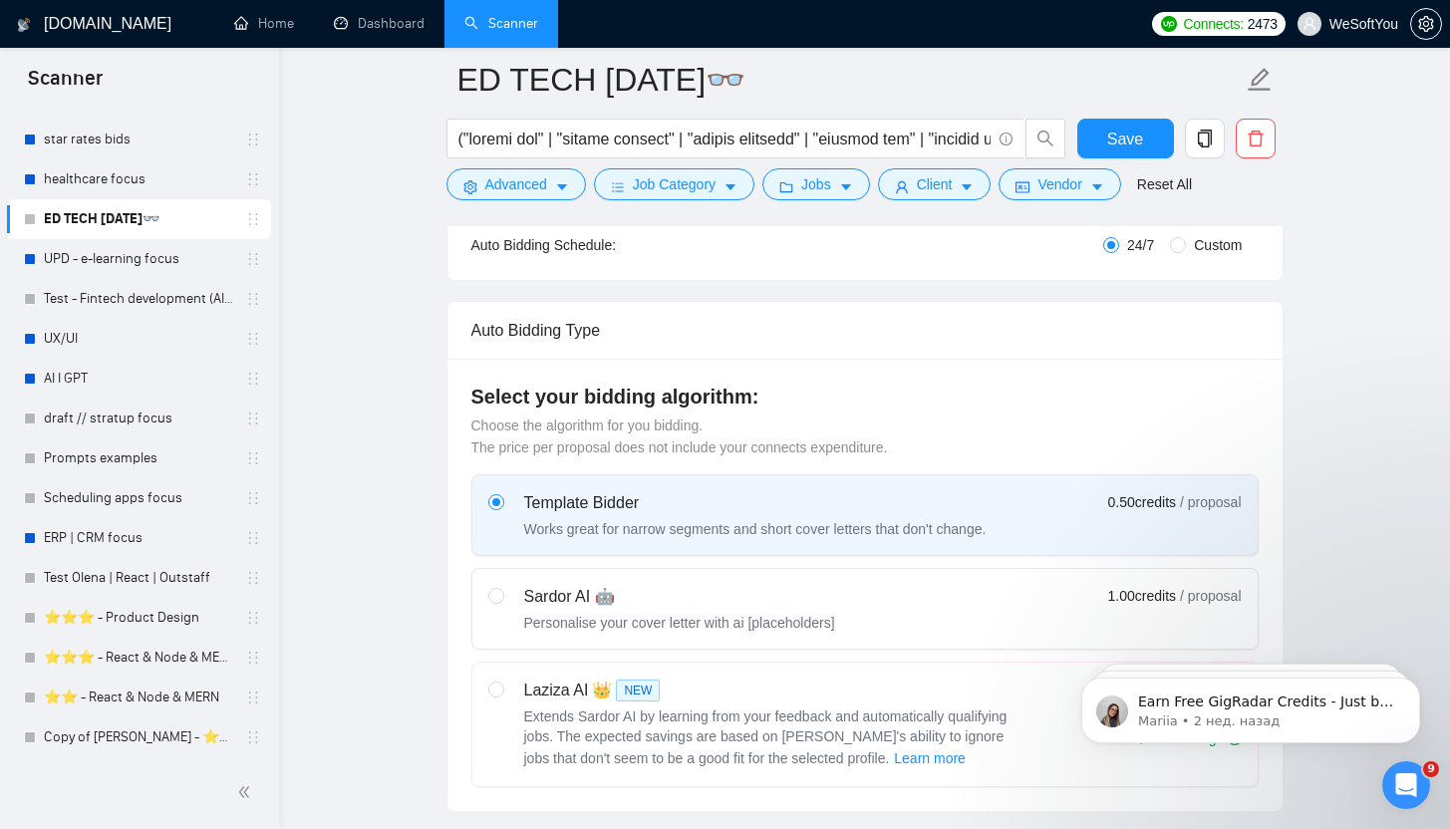
scroll to position [569, 0]
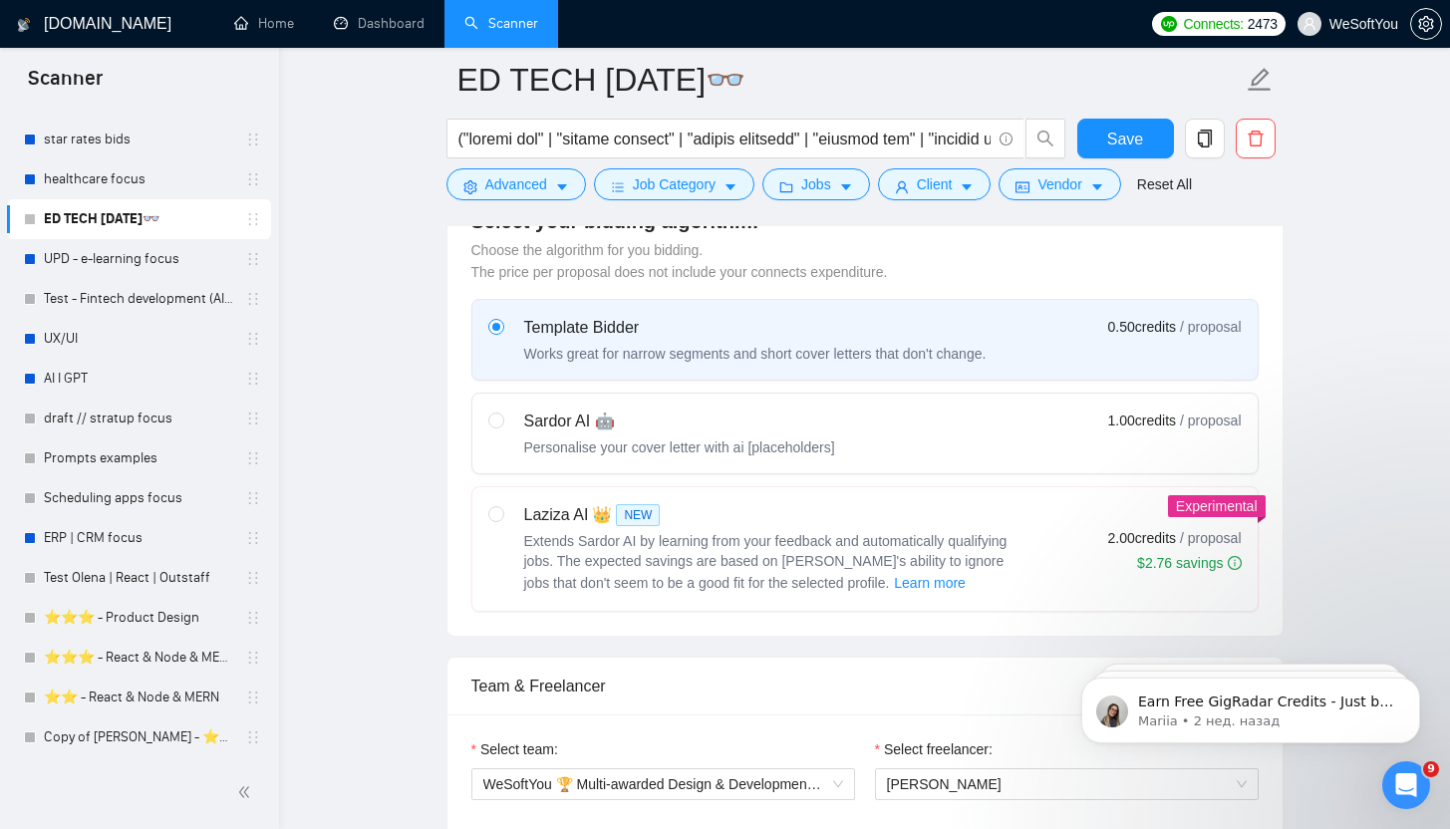
click at [921, 405] on label "Sardor AI 🤖 Personalise your cover letter with ai [placeholders] 1.00 credits /…" at bounding box center [864, 434] width 785 height 80
click at [502, 412] on input "radio" at bounding box center [495, 419] width 14 height 14
radio input "true"
radio input "false"
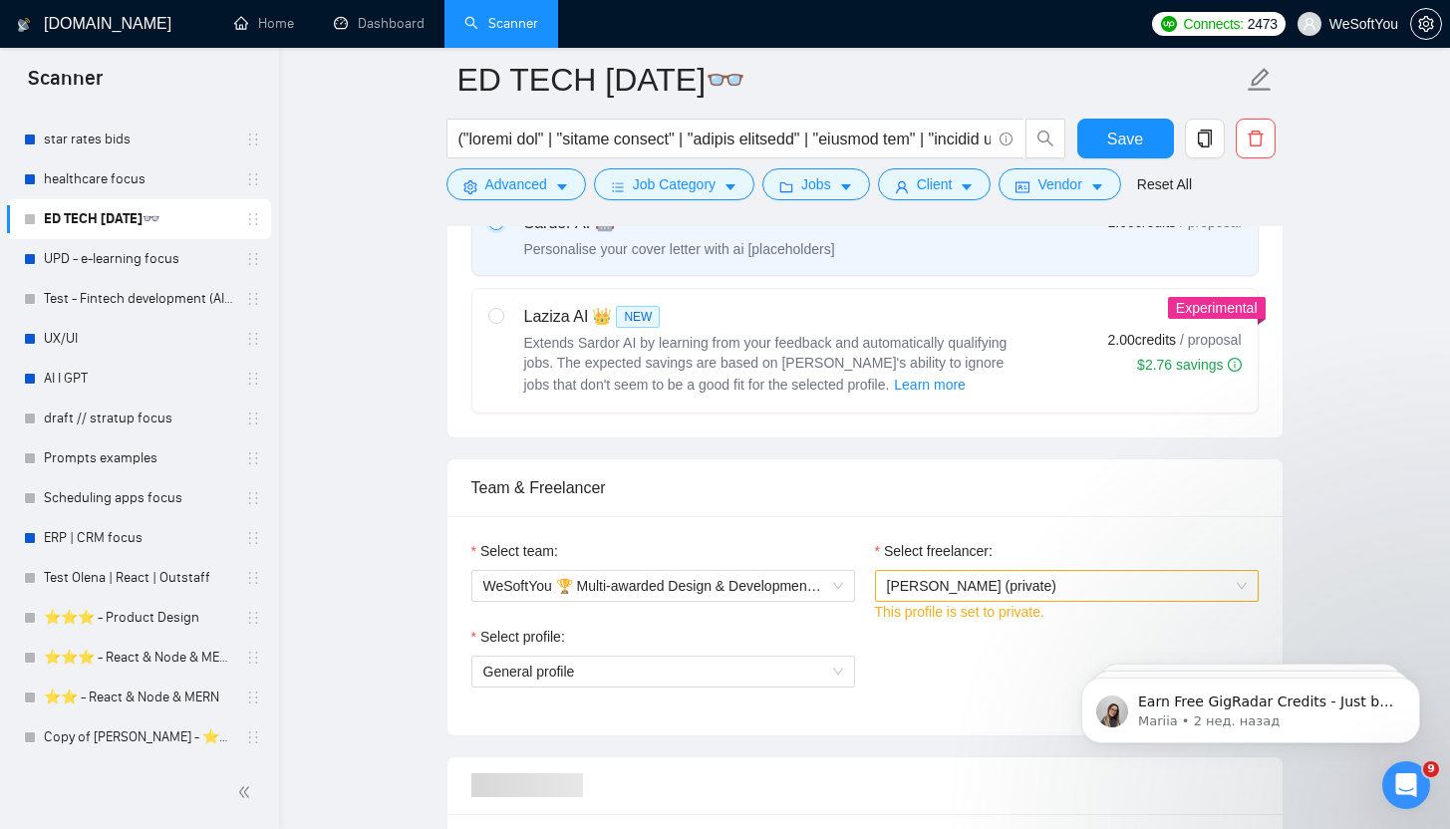
scroll to position [872, 0]
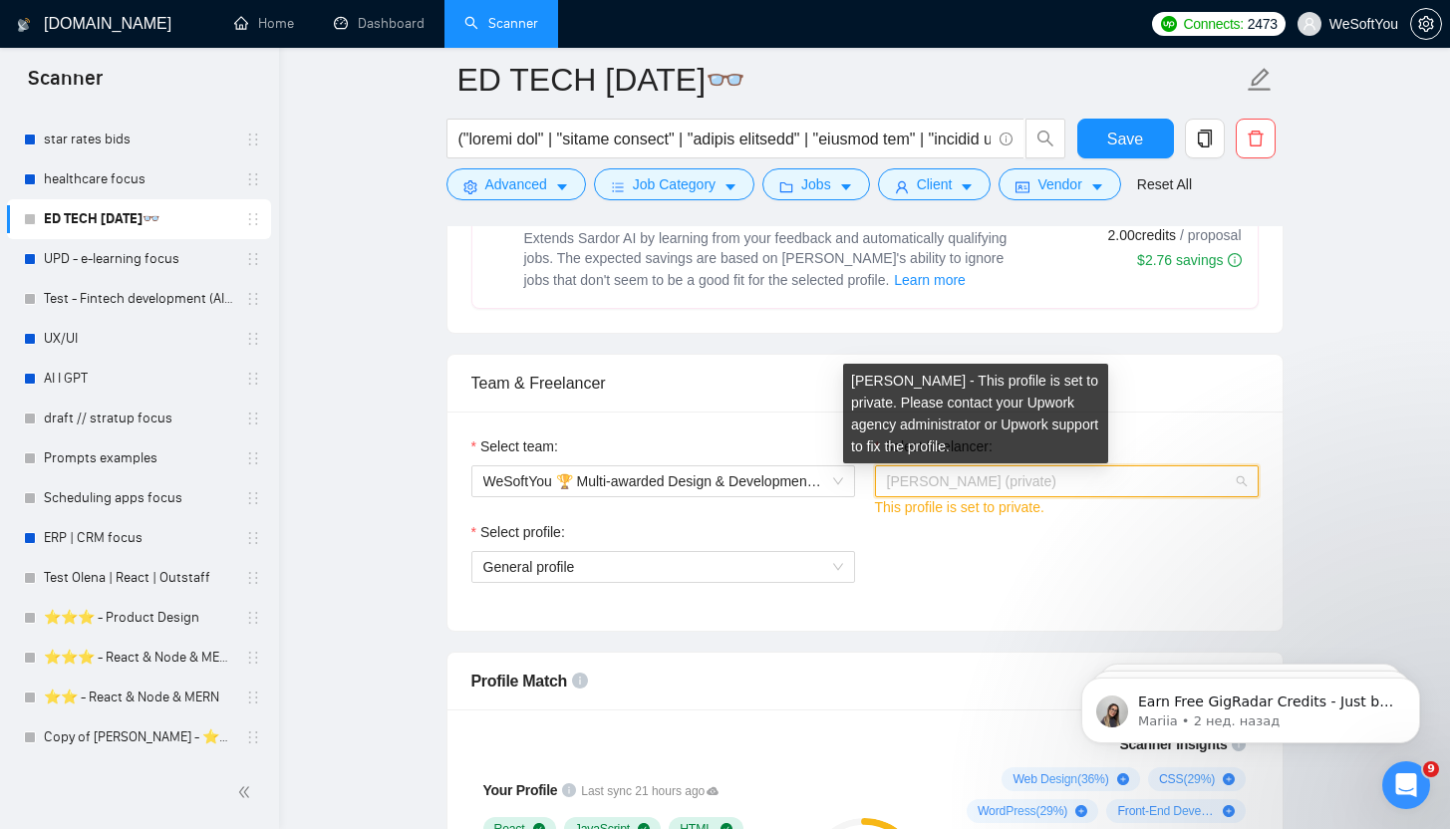
click at [1048, 473] on span "[PERSON_NAME] (private)" at bounding box center [971, 481] width 169 height 16
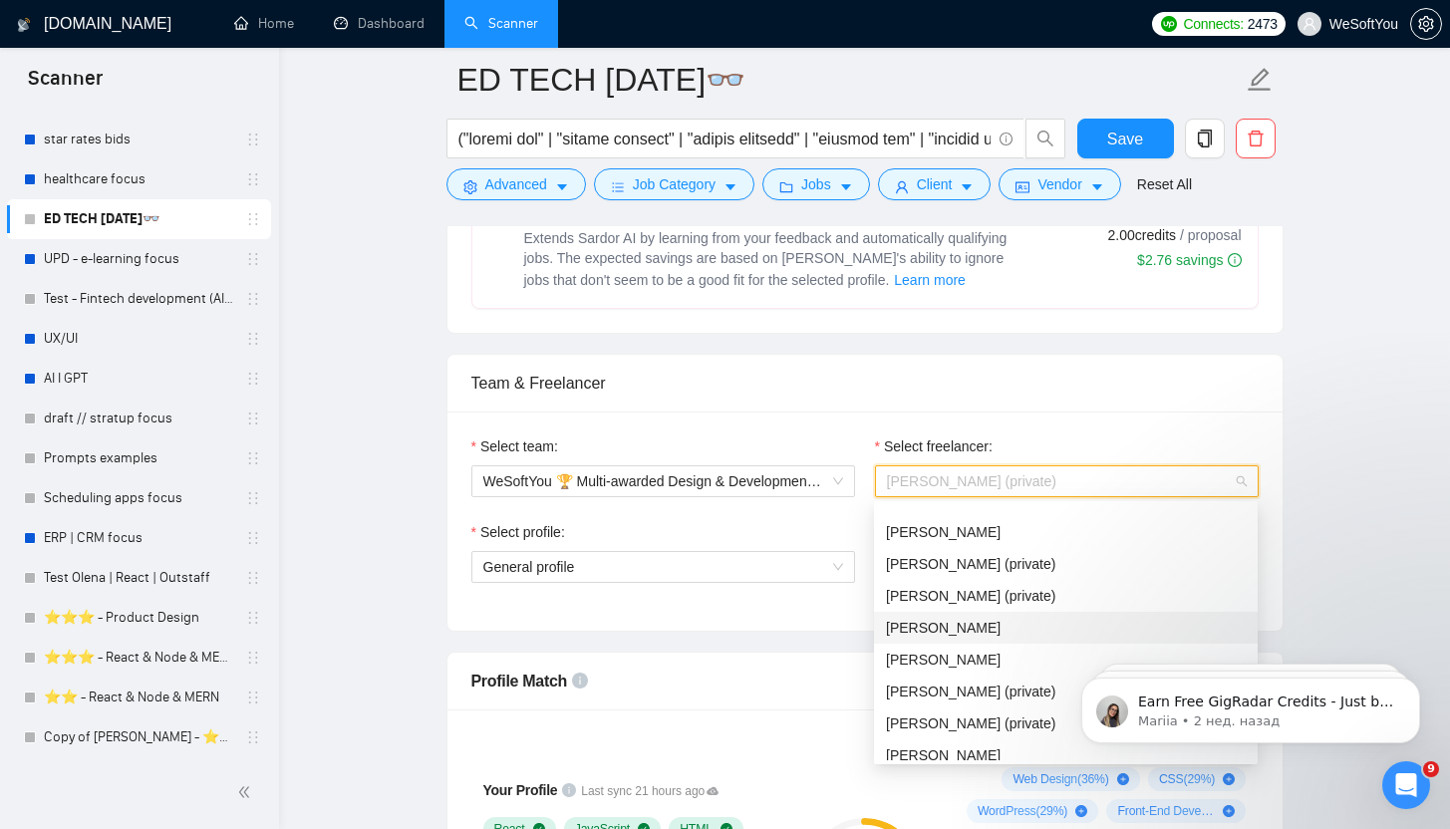
scroll to position [630, 0]
click at [985, 709] on div "Maksym Petruk" at bounding box center [1066, 720] width 360 height 22
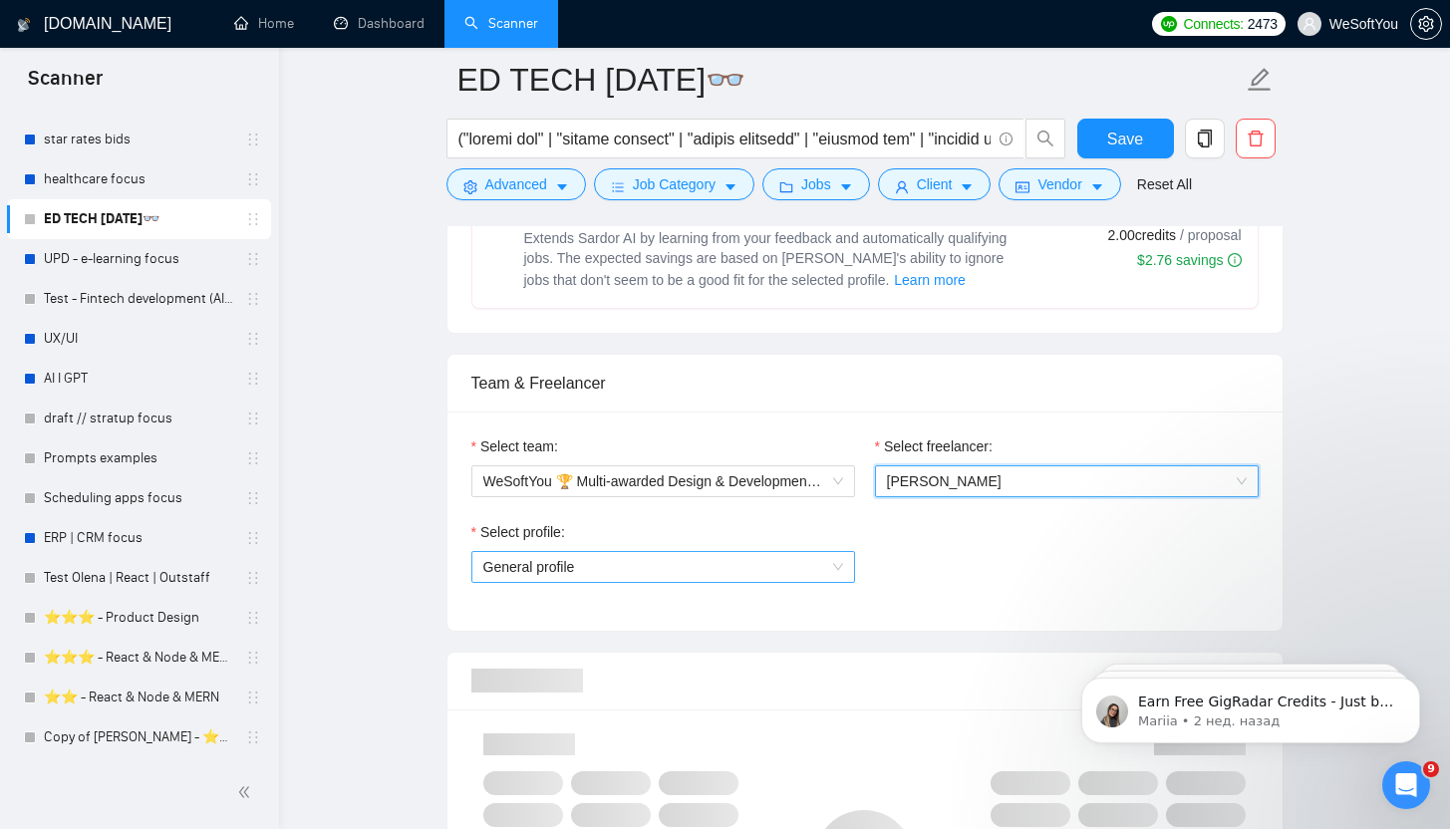
click at [639, 568] on span "General profile" at bounding box center [663, 567] width 360 height 30
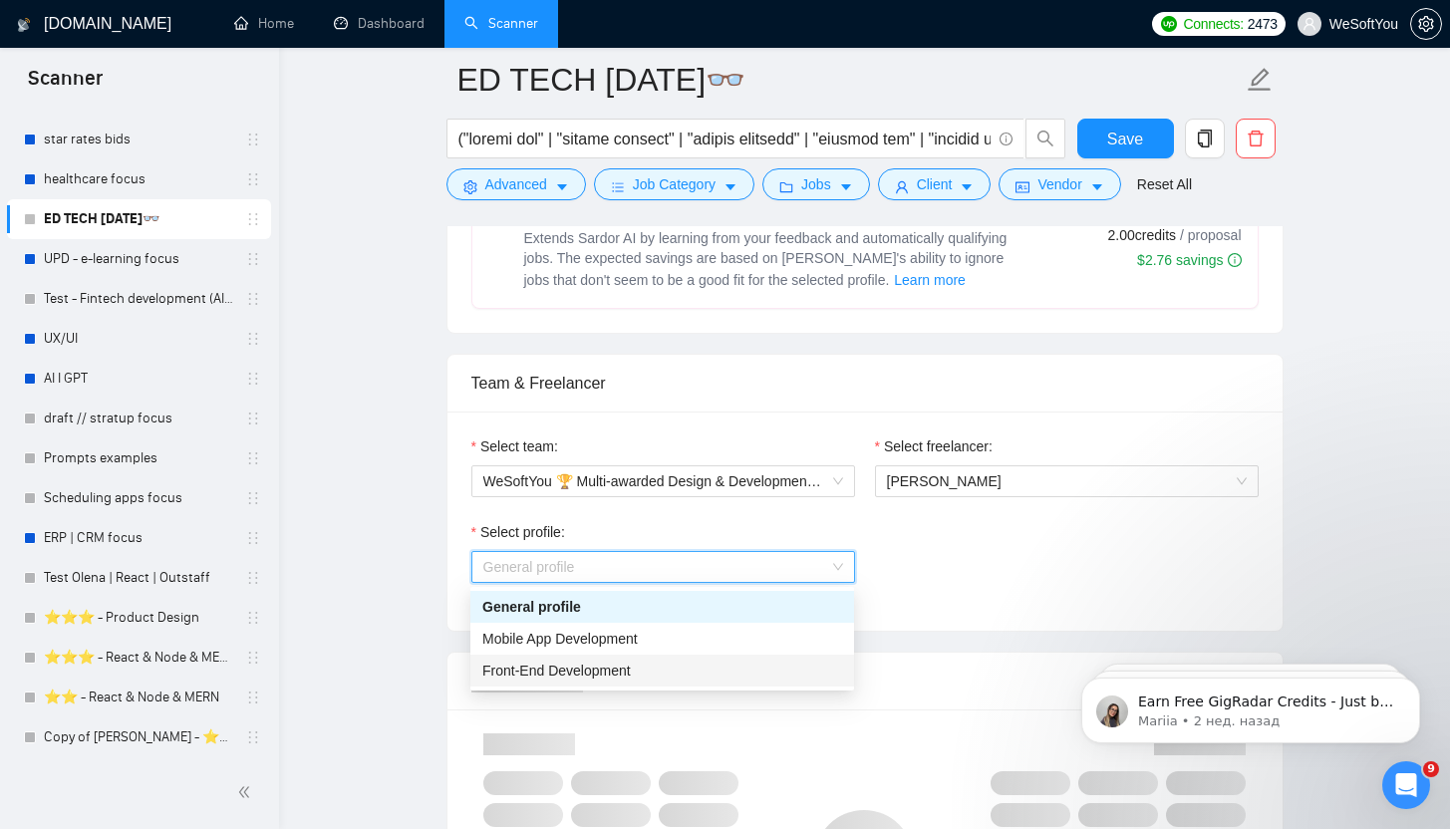
click at [640, 658] on div "Front-End Development" at bounding box center [662, 671] width 384 height 32
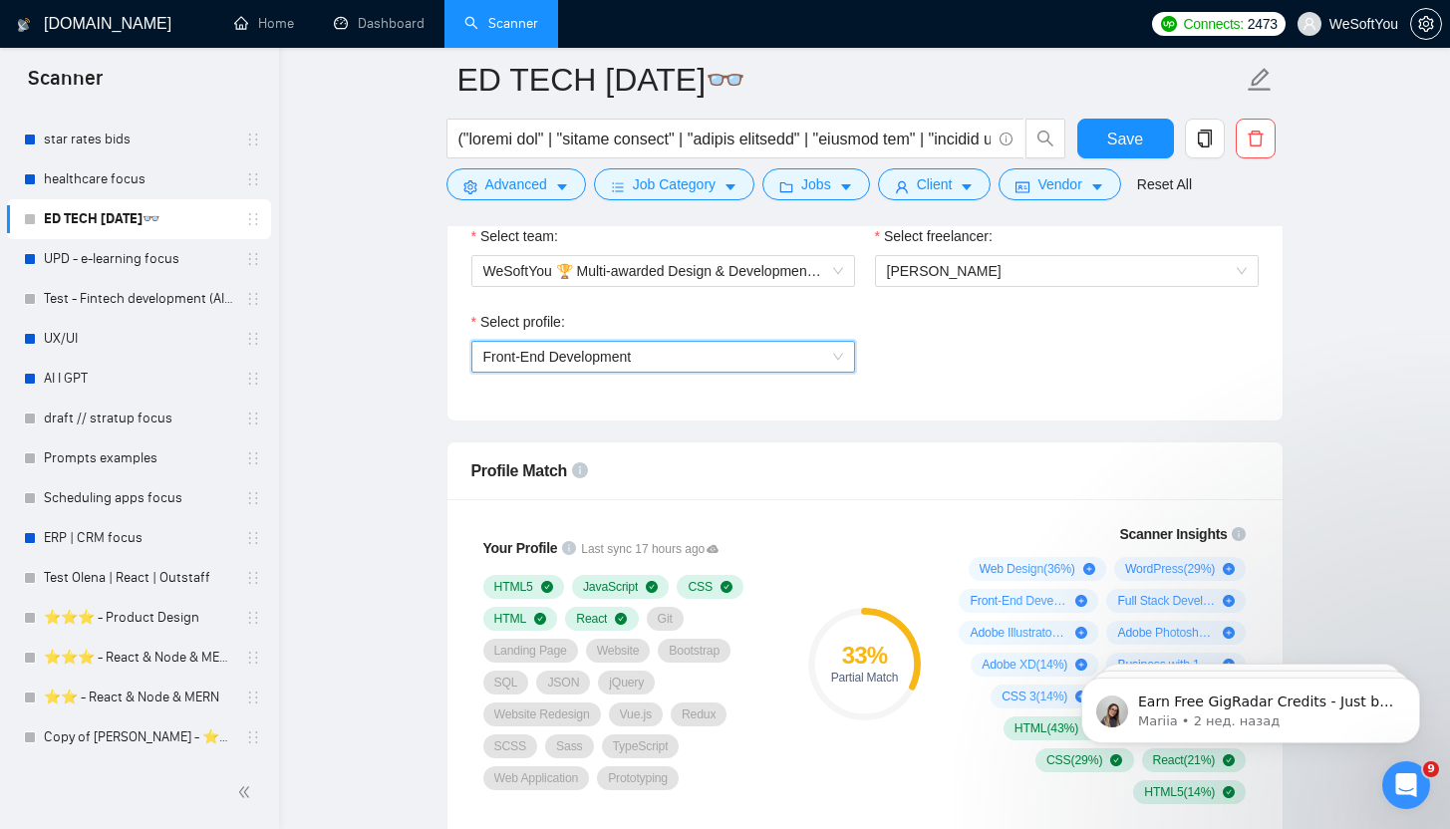
scroll to position [1059, 0]
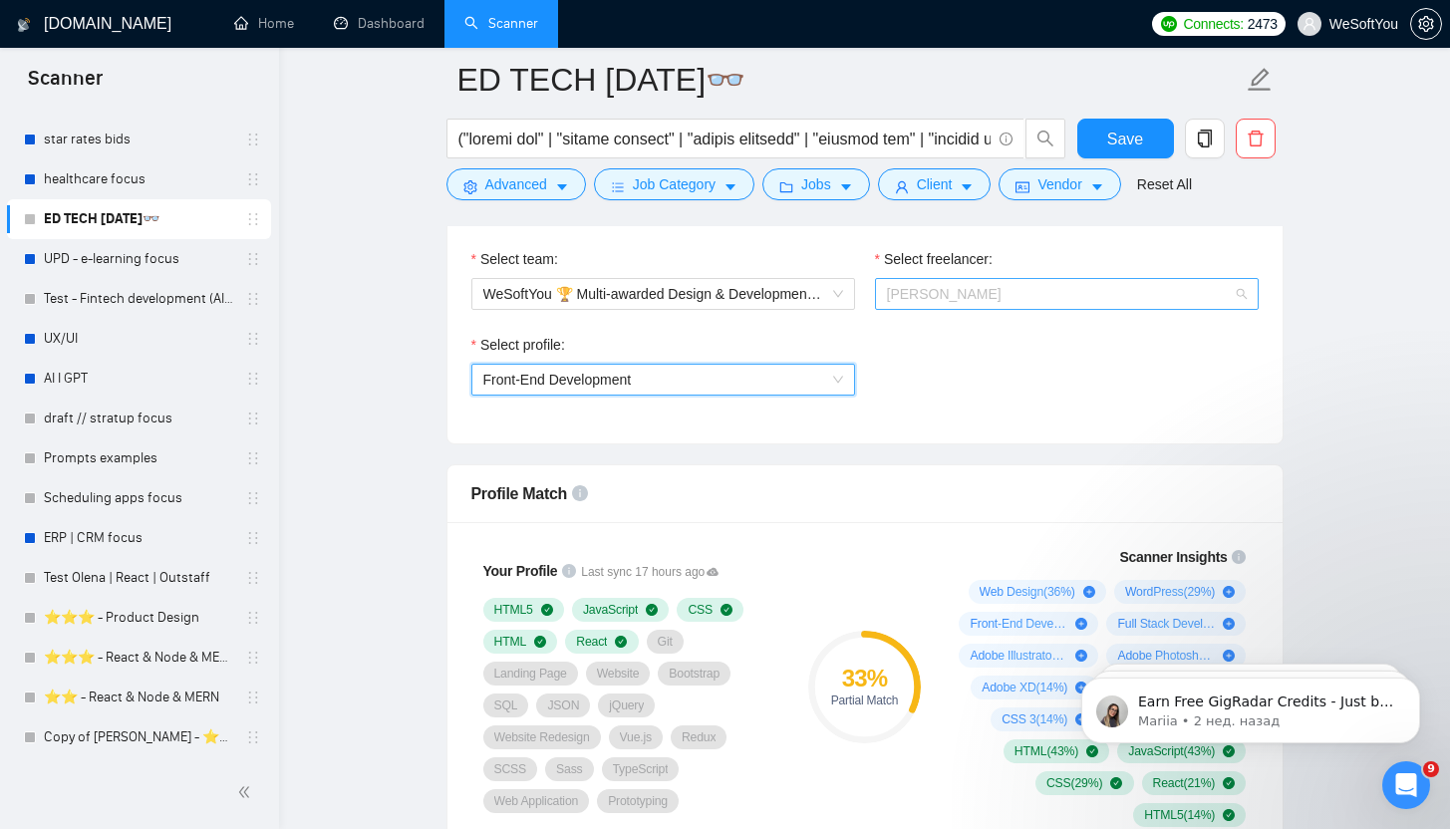
click at [1031, 302] on span "Maksym Petruk" at bounding box center [1067, 294] width 360 height 30
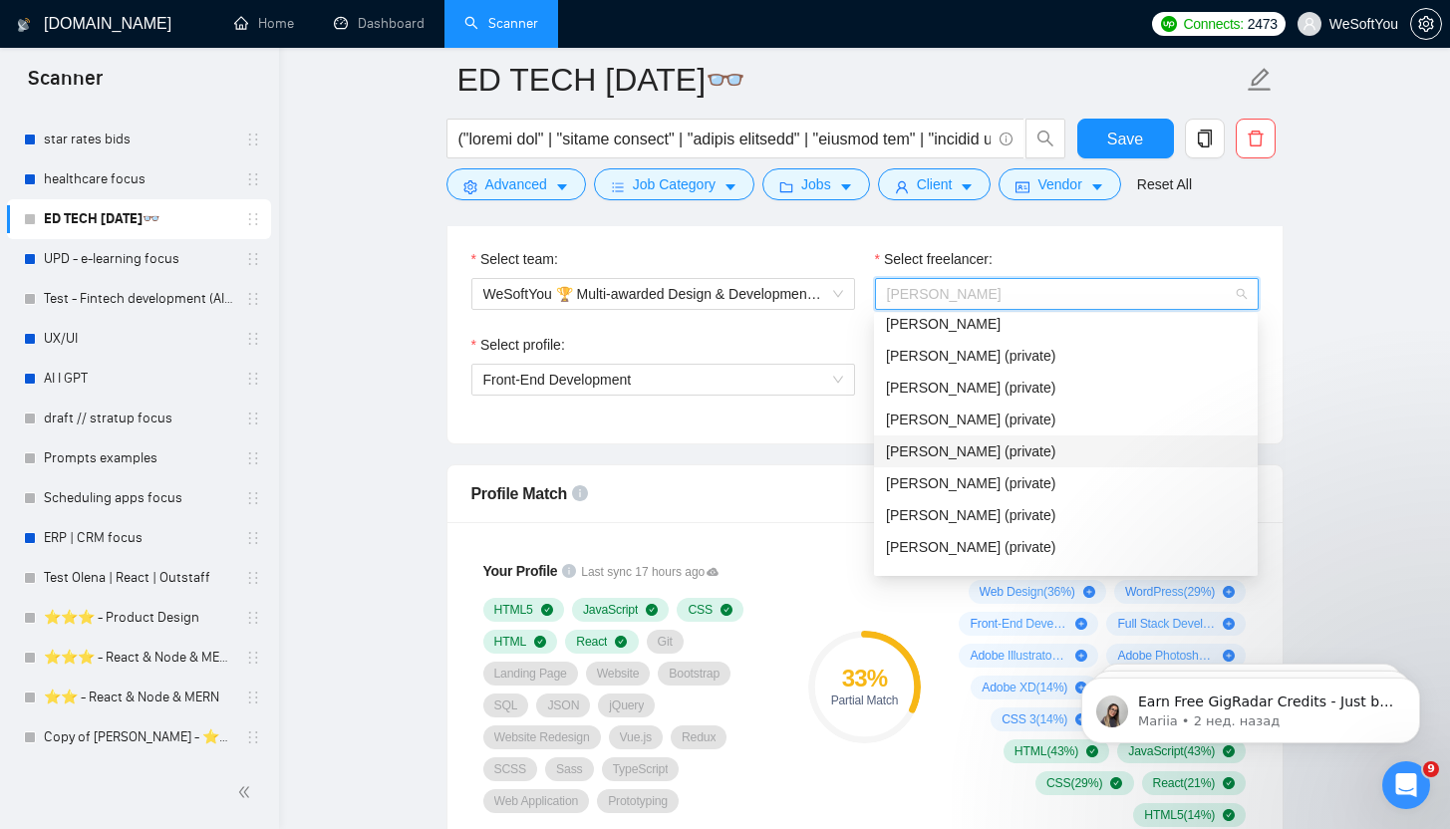
scroll to position [0, 0]
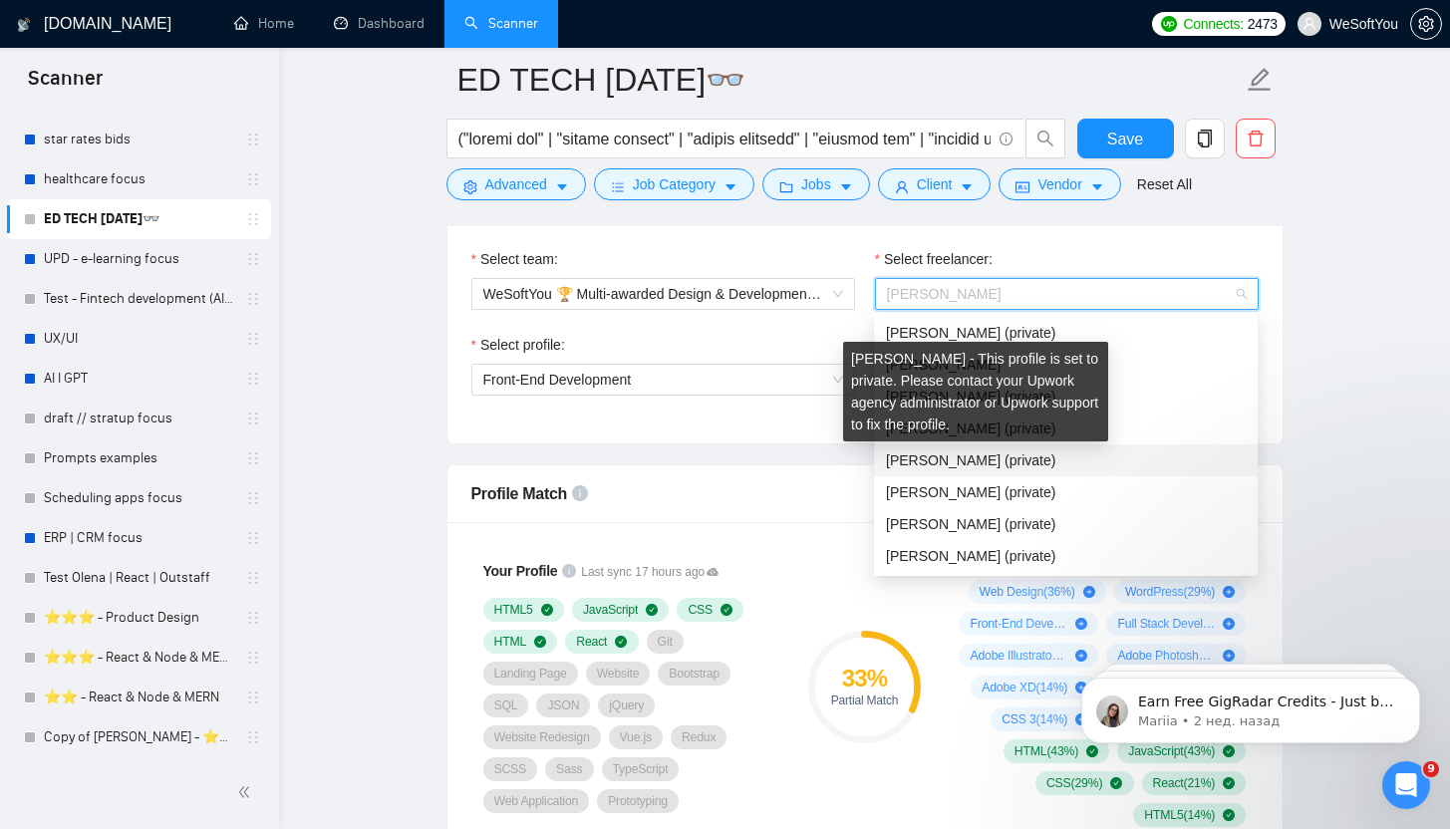
click at [1032, 455] on span "[PERSON_NAME] (private)" at bounding box center [970, 460] width 169 height 16
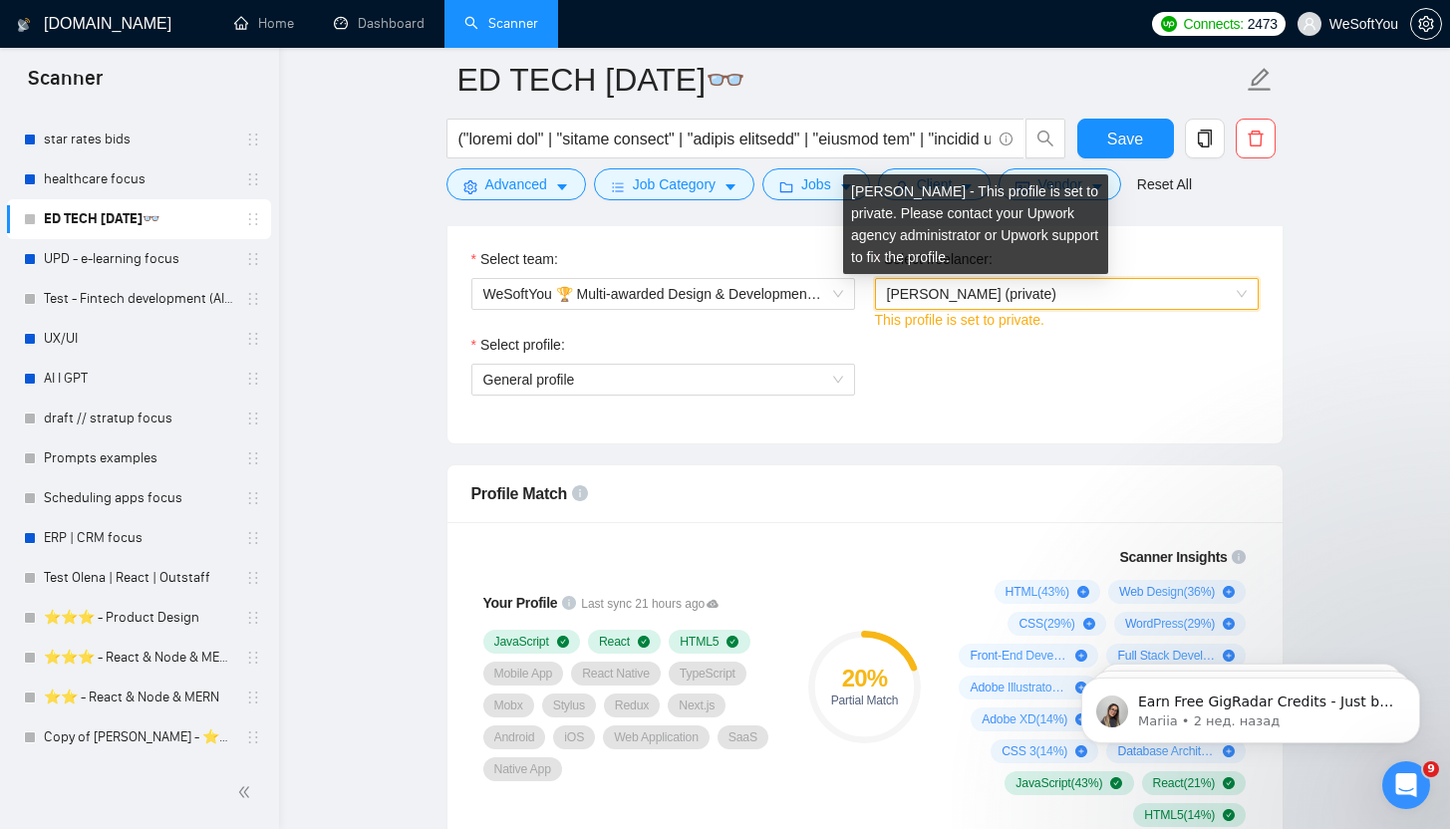
click at [1021, 294] on span "[PERSON_NAME] (private)" at bounding box center [971, 294] width 169 height 16
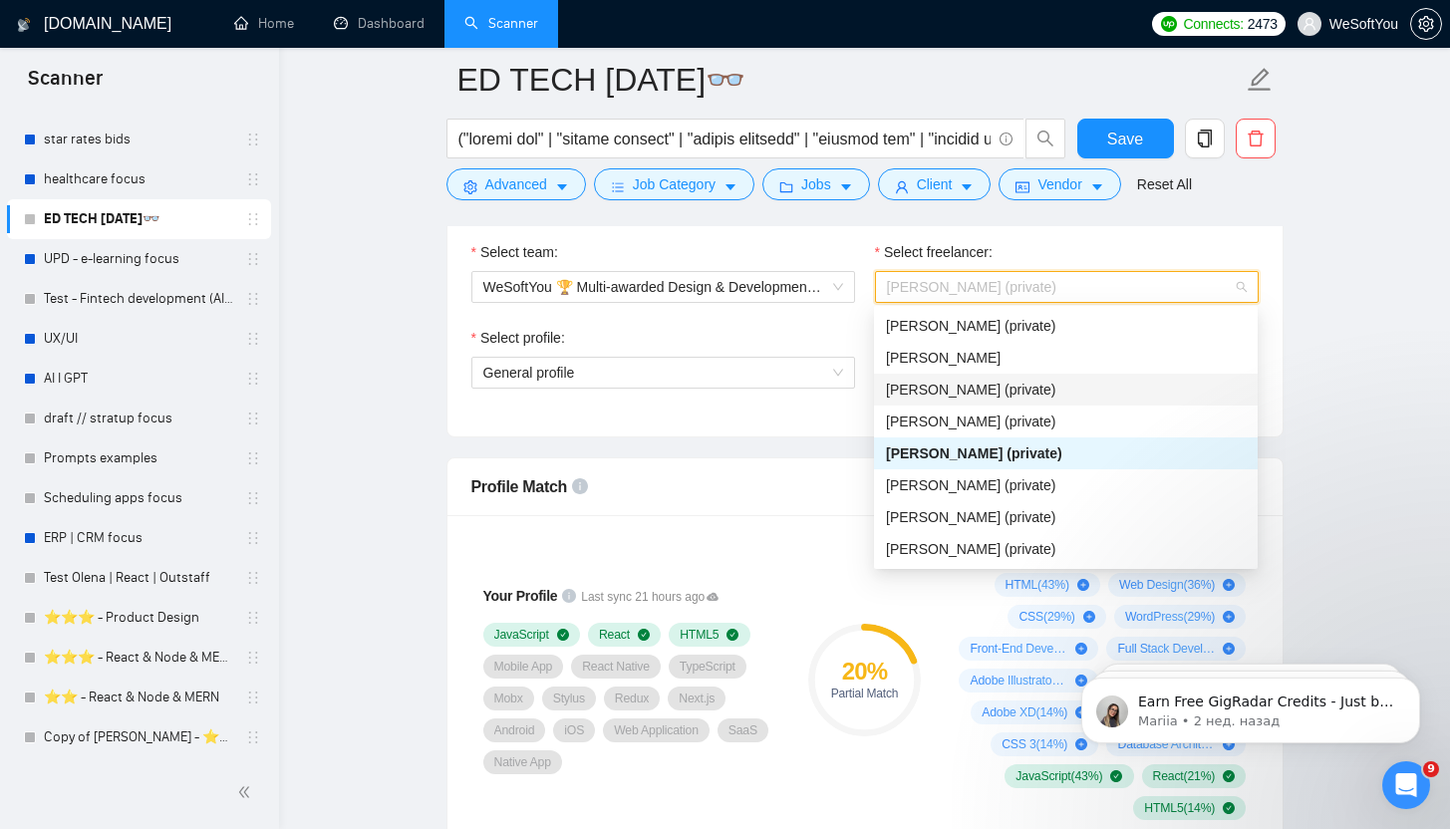
scroll to position [1054, 0]
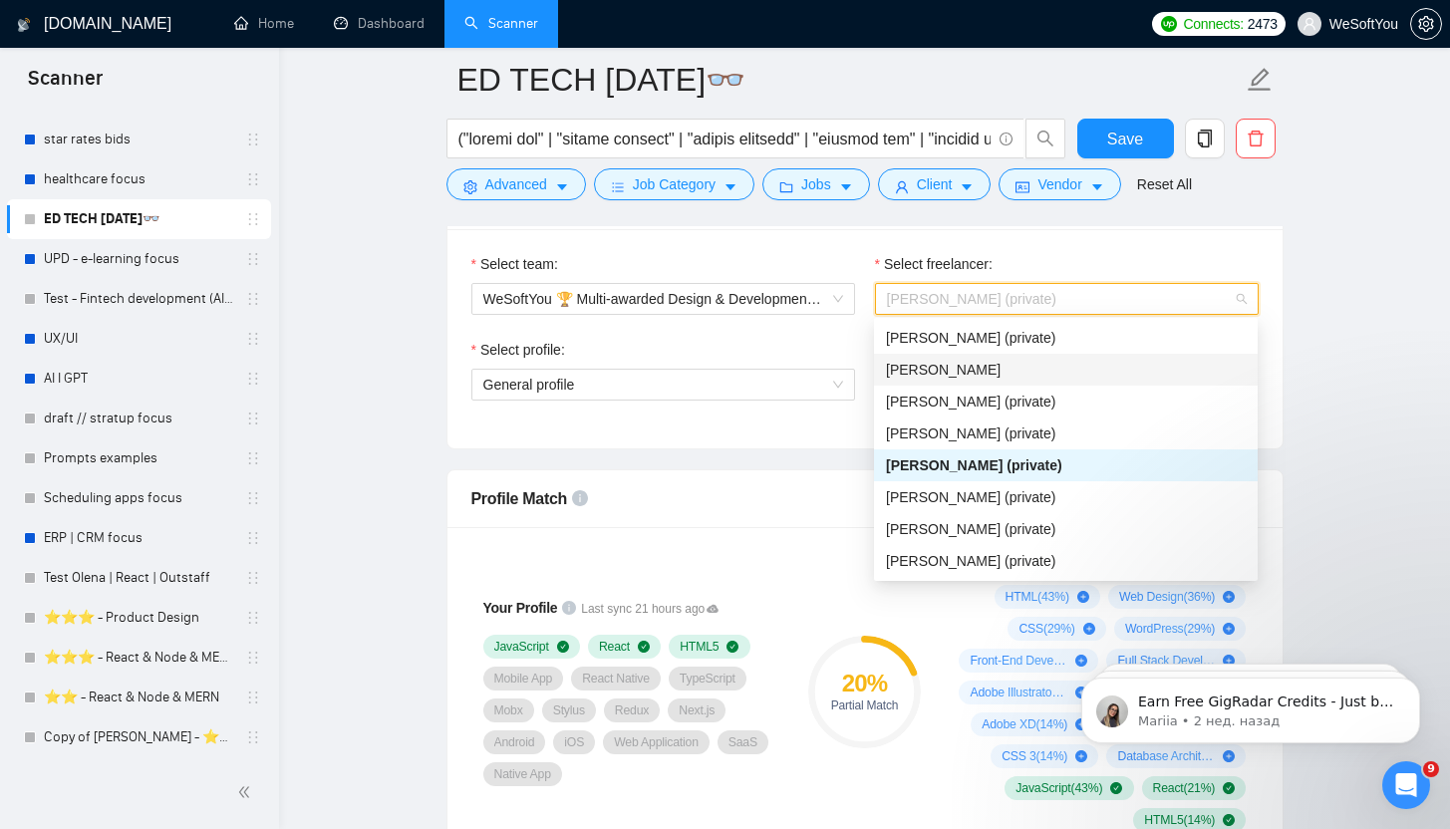
click at [1068, 371] on div "[PERSON_NAME]" at bounding box center [1066, 370] width 360 height 22
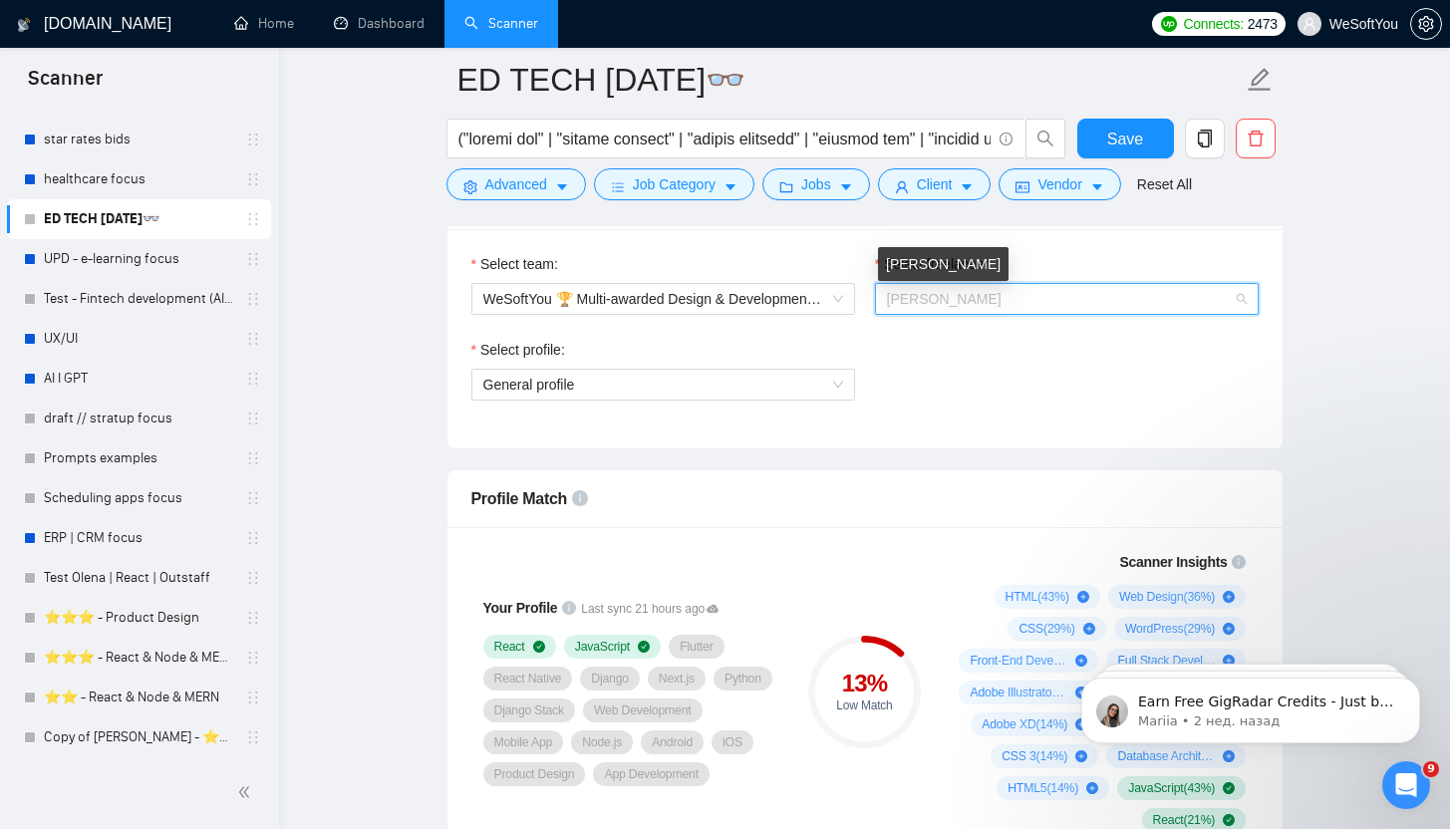
click at [928, 299] on span "[PERSON_NAME]" at bounding box center [944, 299] width 115 height 16
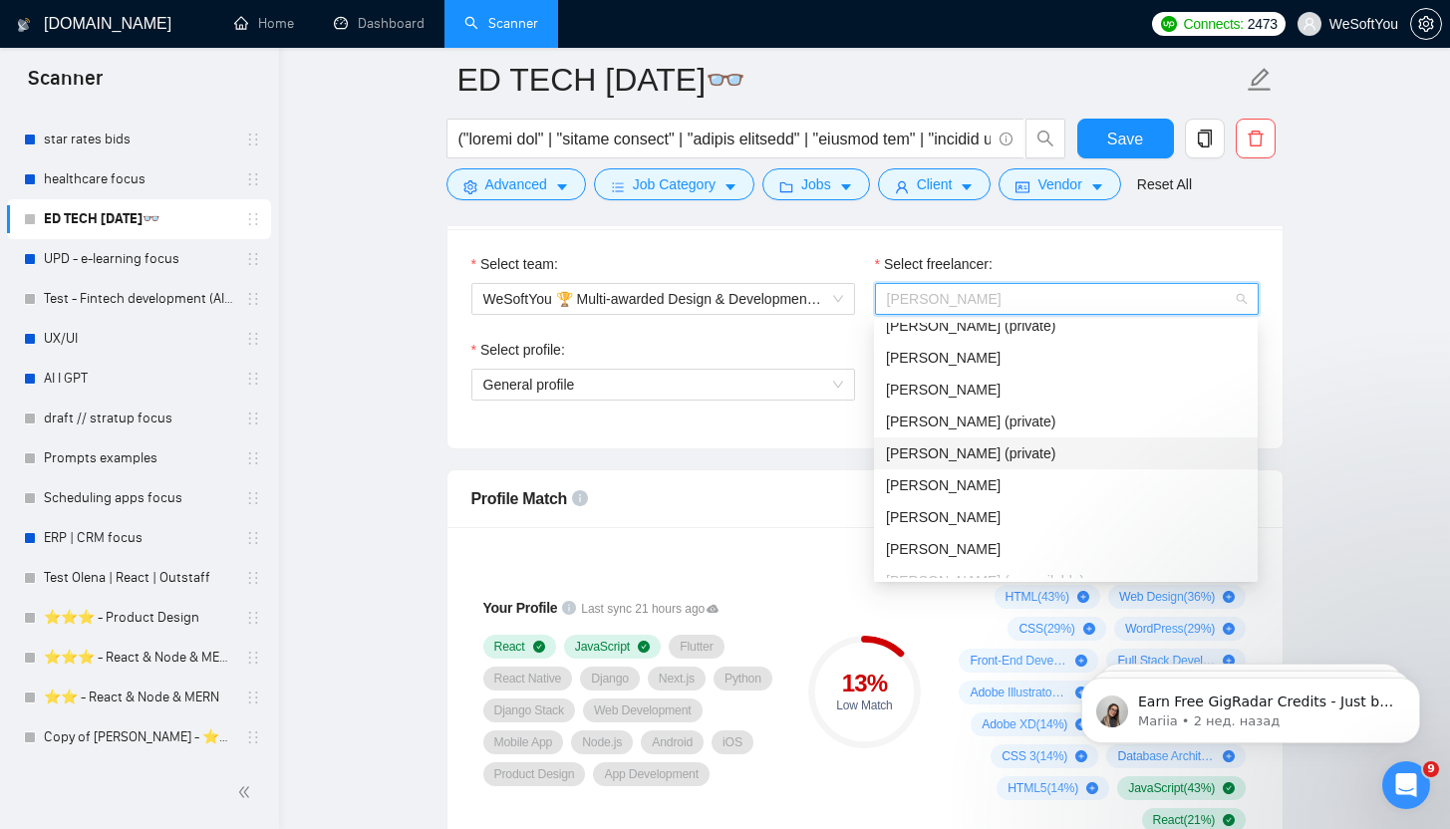
scroll to position [638, 0]
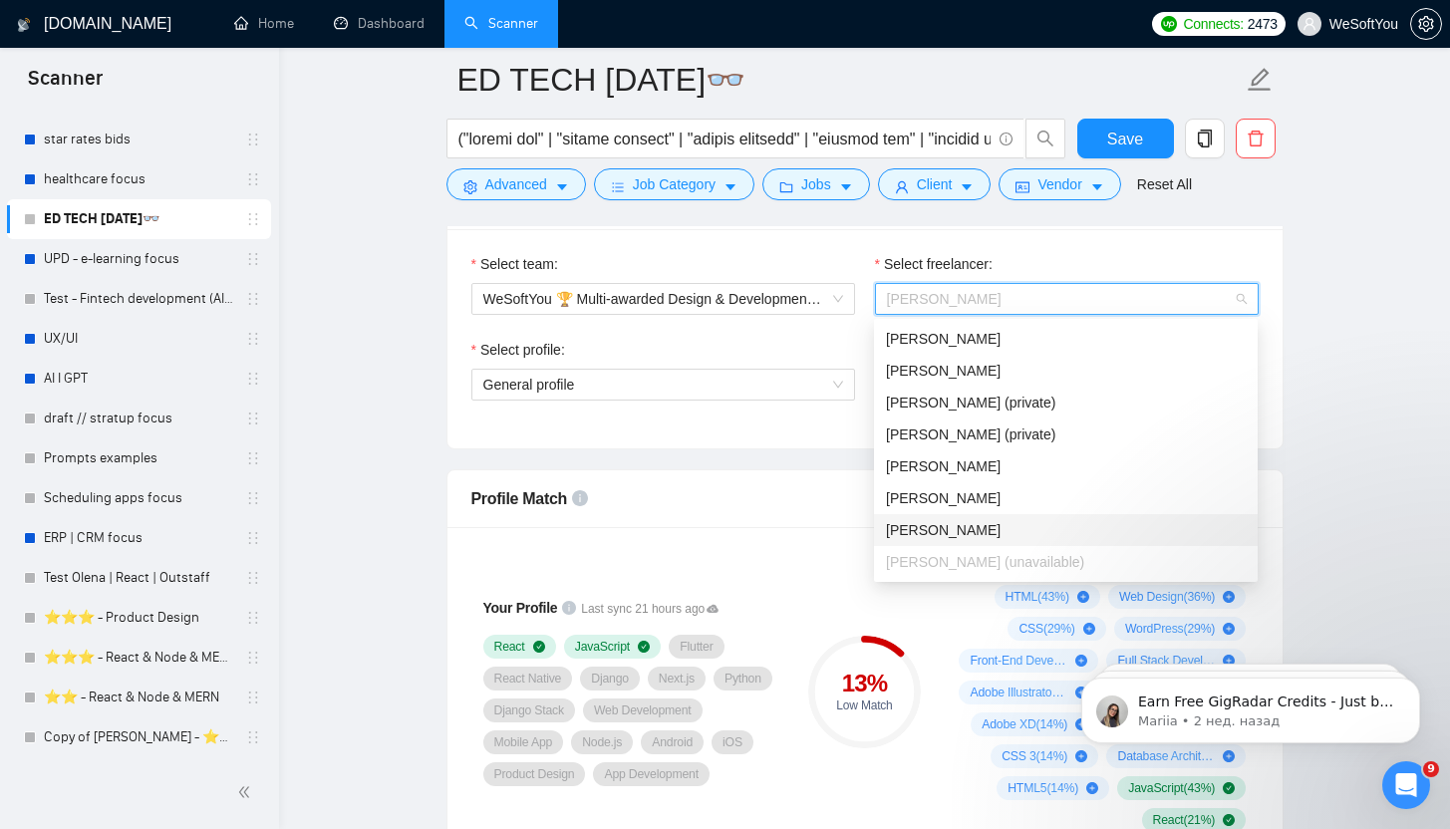
click at [1001, 521] on div "Maksym Petruk" at bounding box center [1066, 530] width 360 height 22
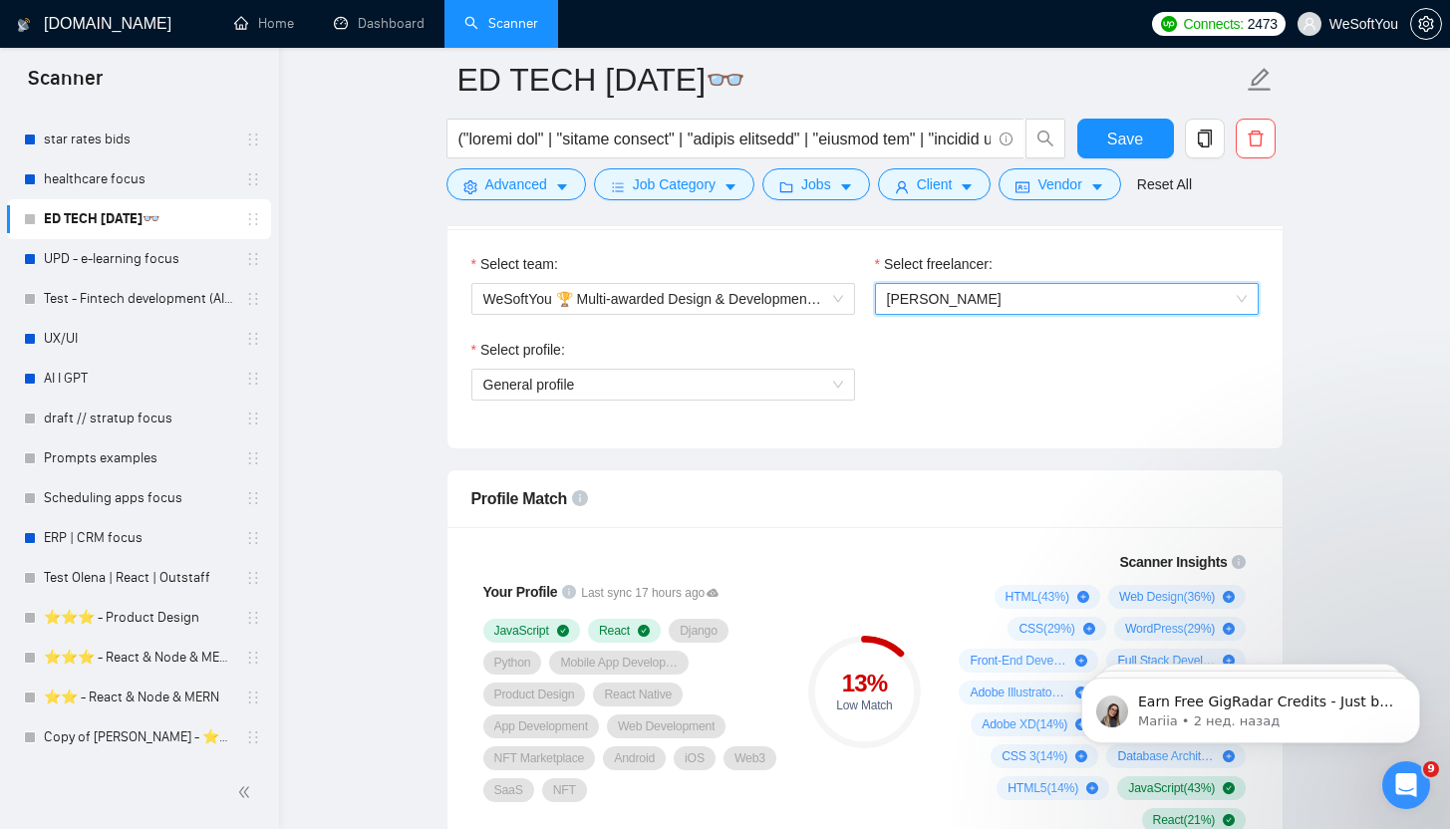
click at [948, 311] on span "Maksym Petruk" at bounding box center [1067, 299] width 360 height 30
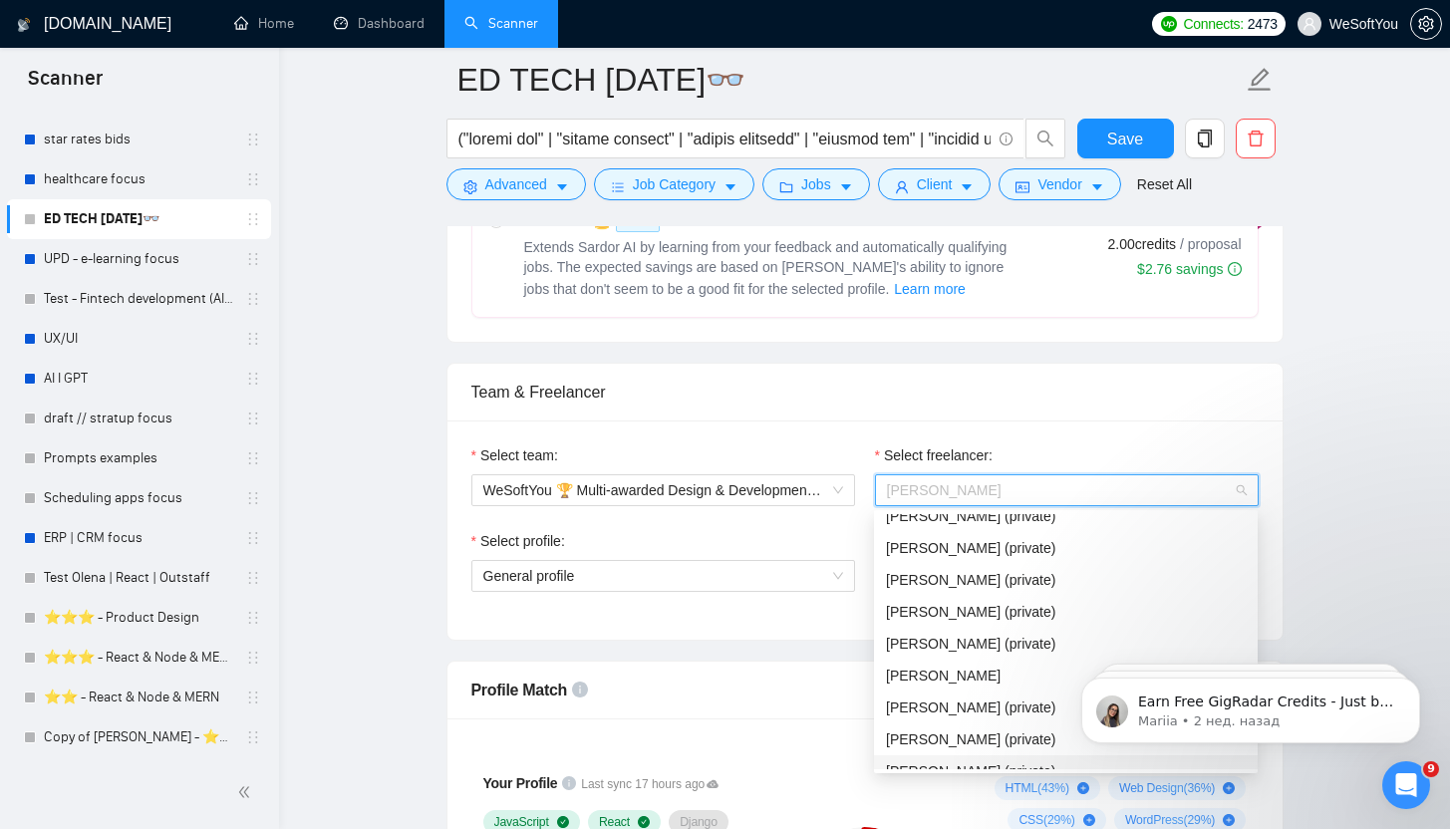
scroll to position [0, 0]
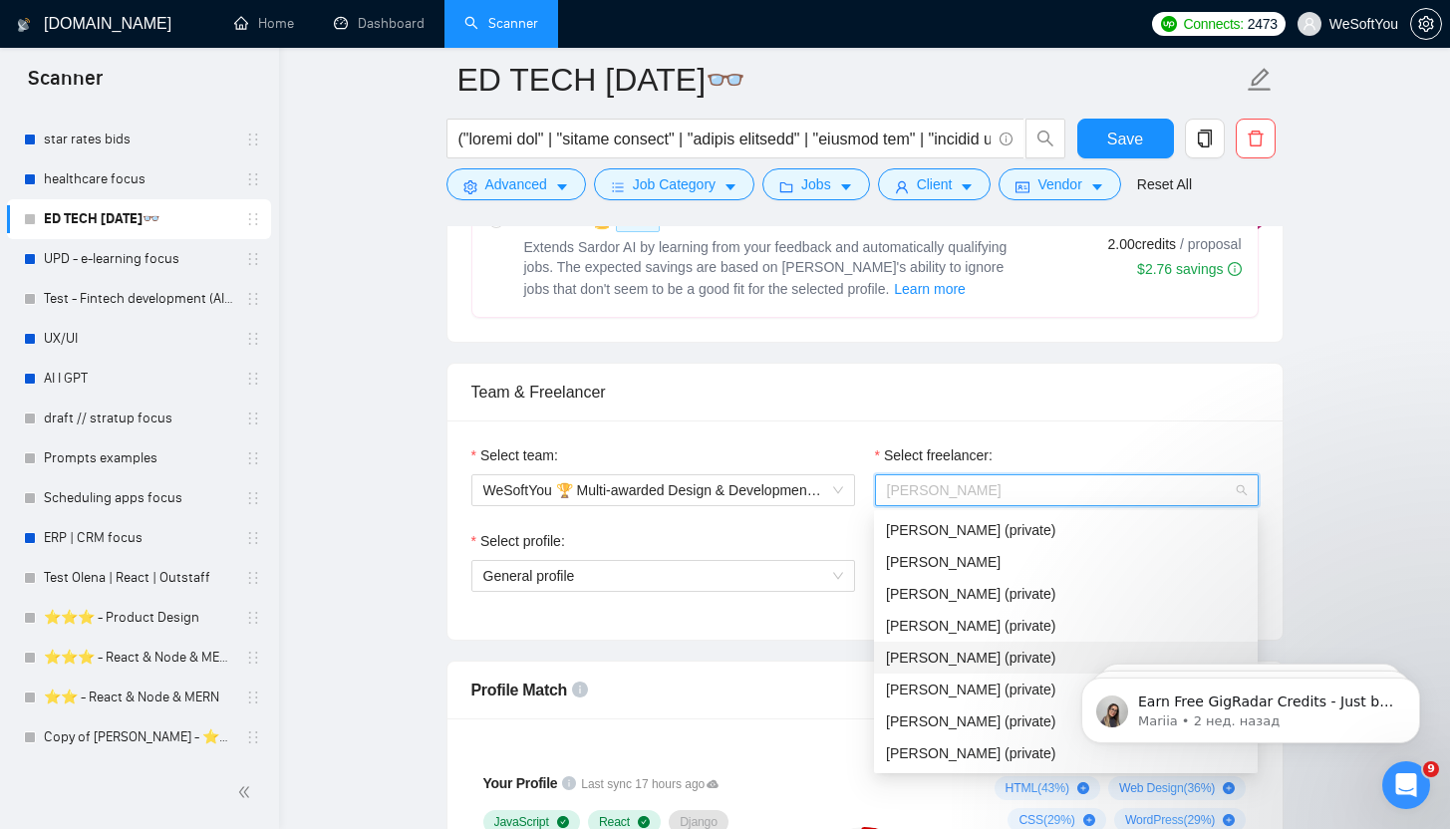
click at [1042, 647] on div "[PERSON_NAME] (private)" at bounding box center [1066, 658] width 360 height 22
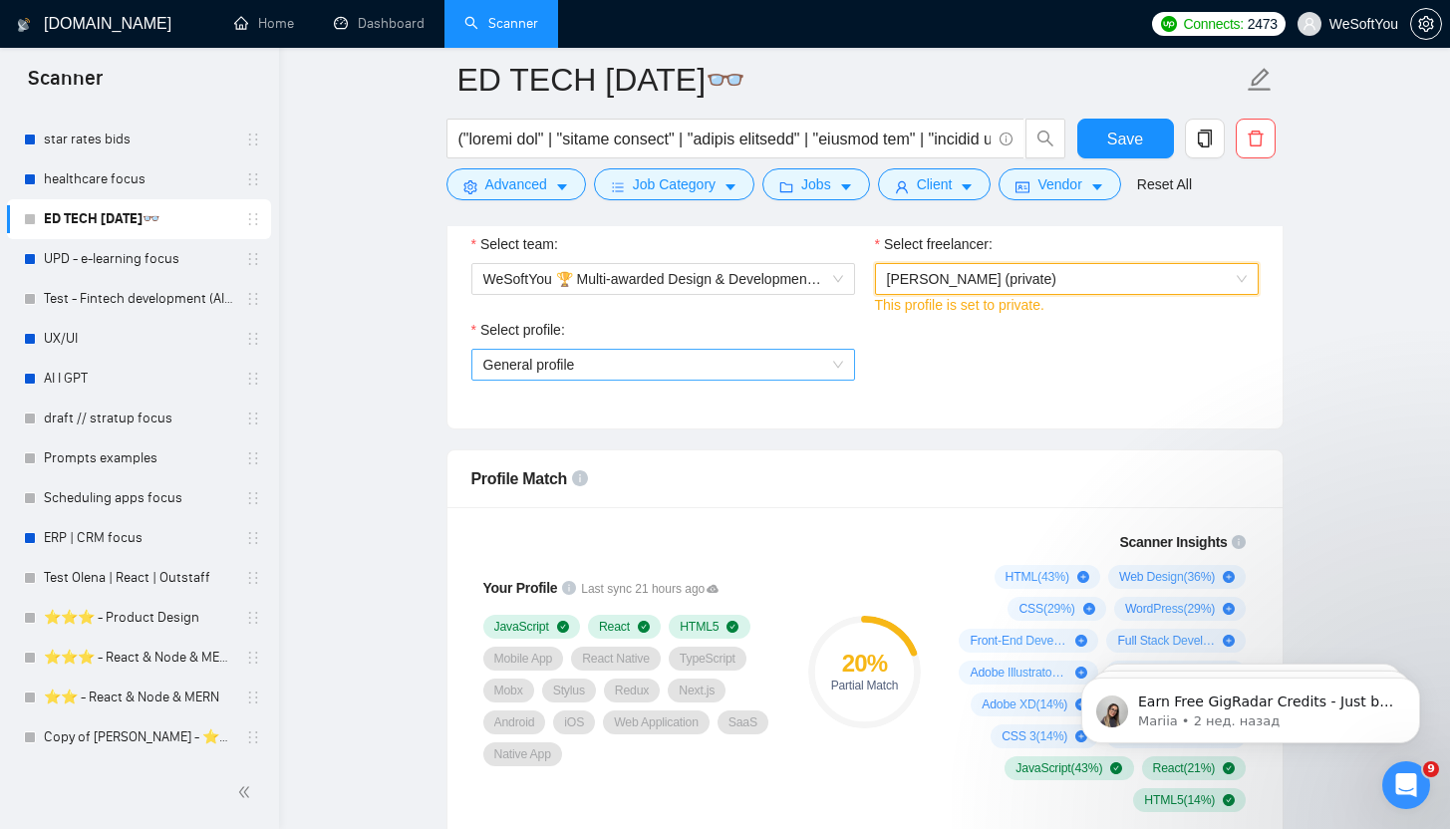
scroll to position [899, 0]
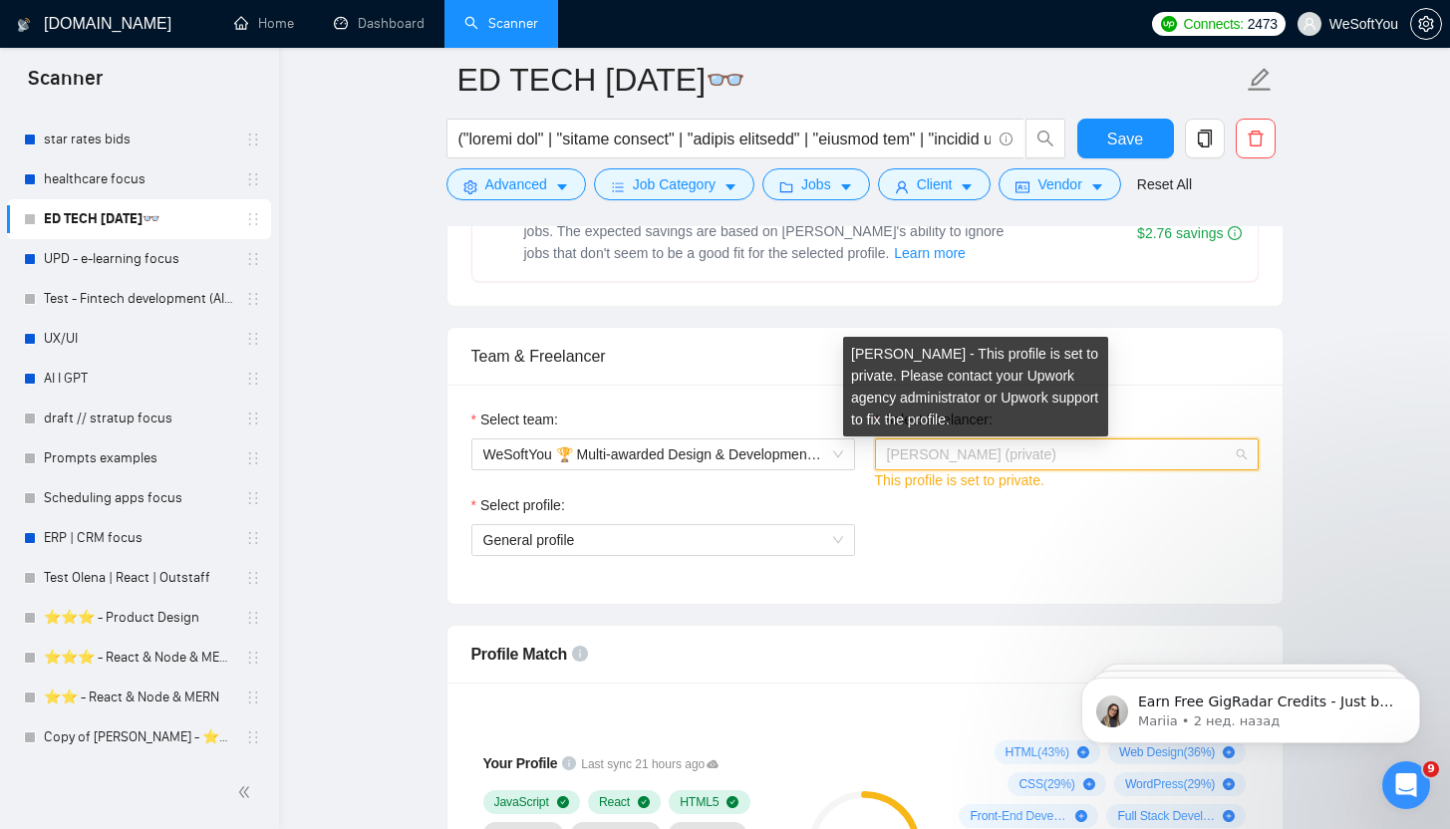
click at [1026, 450] on span "[PERSON_NAME] (private)" at bounding box center [971, 454] width 169 height 16
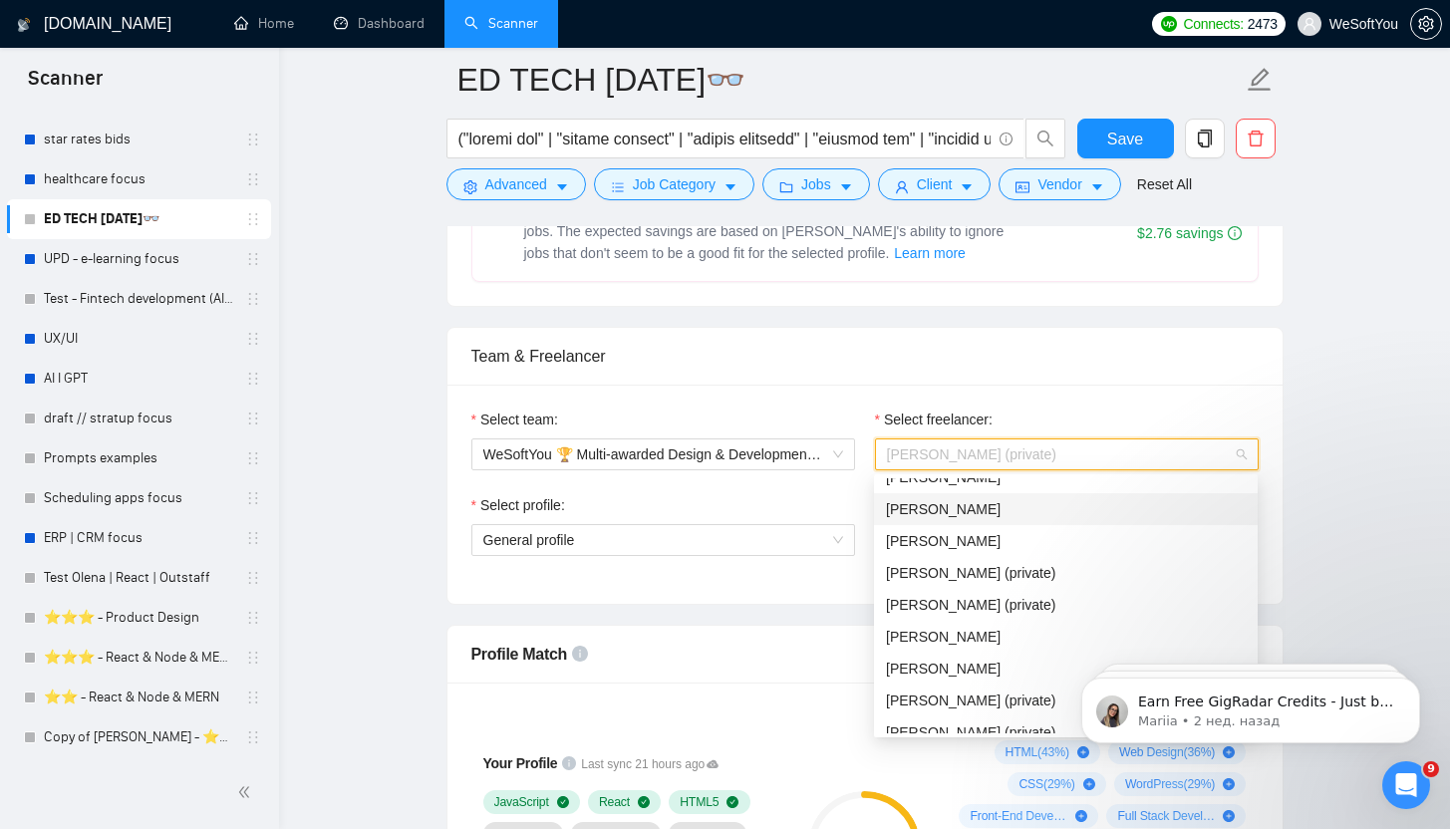
scroll to position [638, 0]
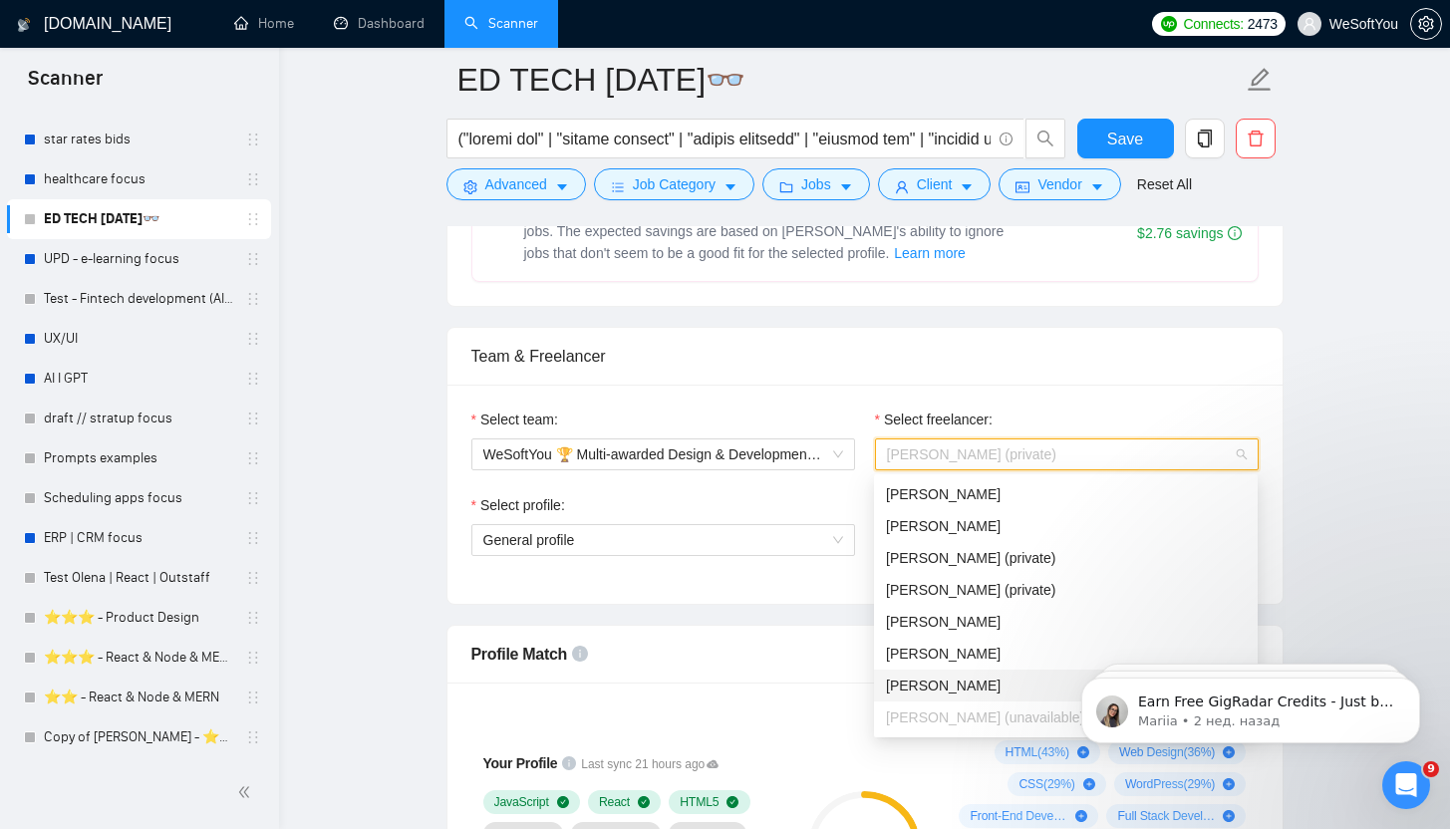
click at [989, 678] on div "Maksym Petruk" at bounding box center [1066, 686] width 360 height 22
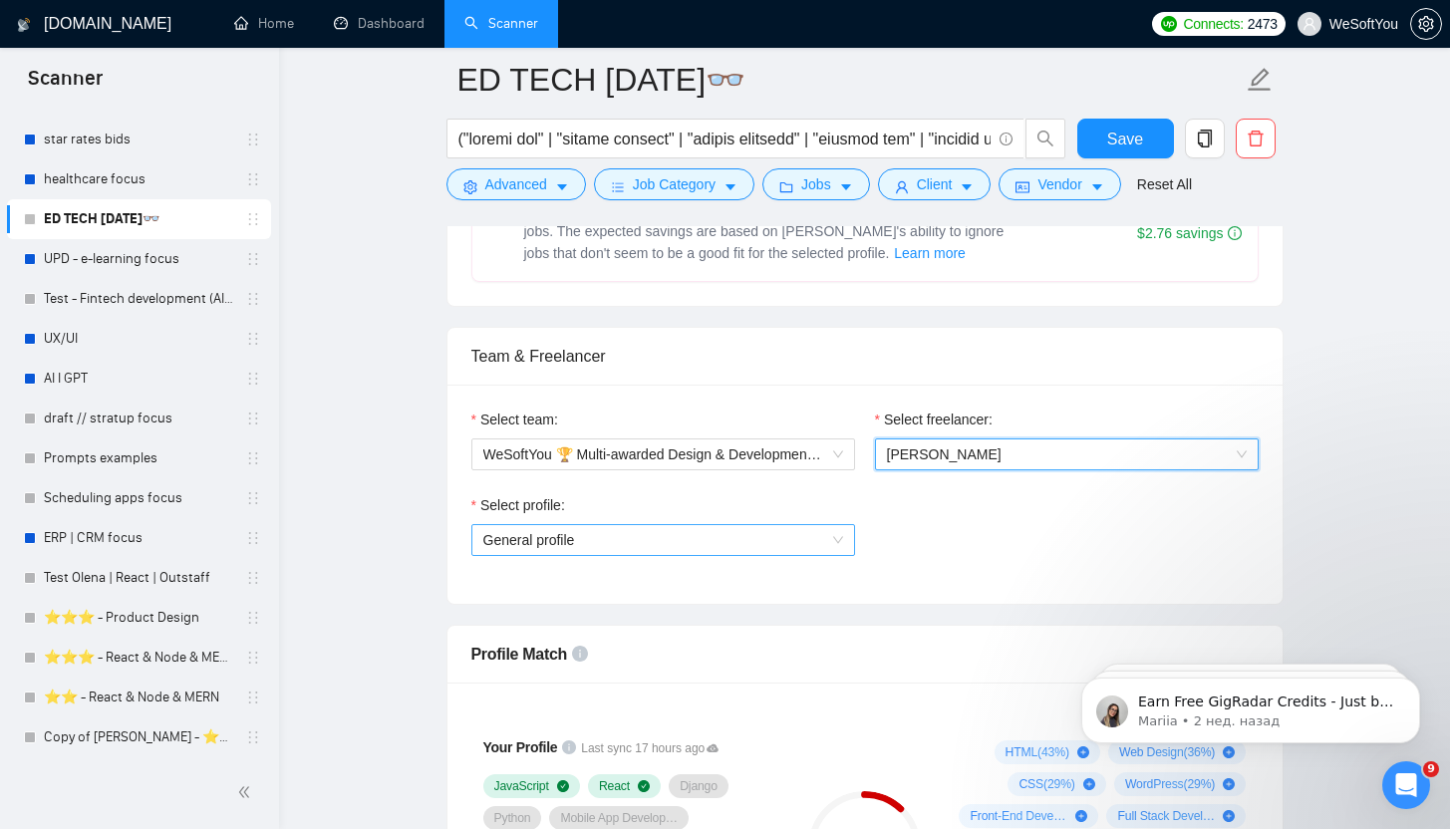
click at [683, 541] on span "General profile" at bounding box center [663, 540] width 360 height 30
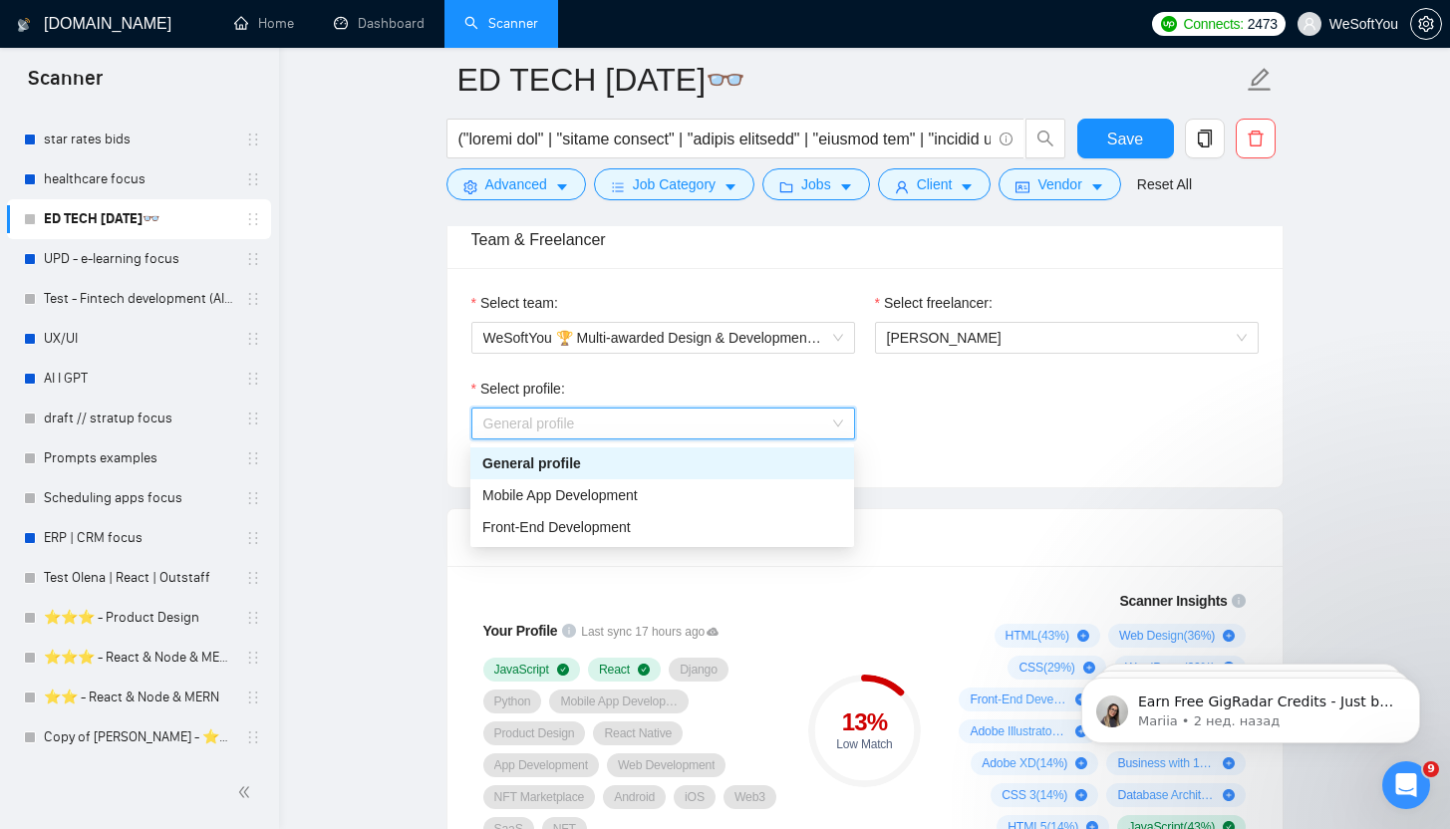
scroll to position [1048, 0]
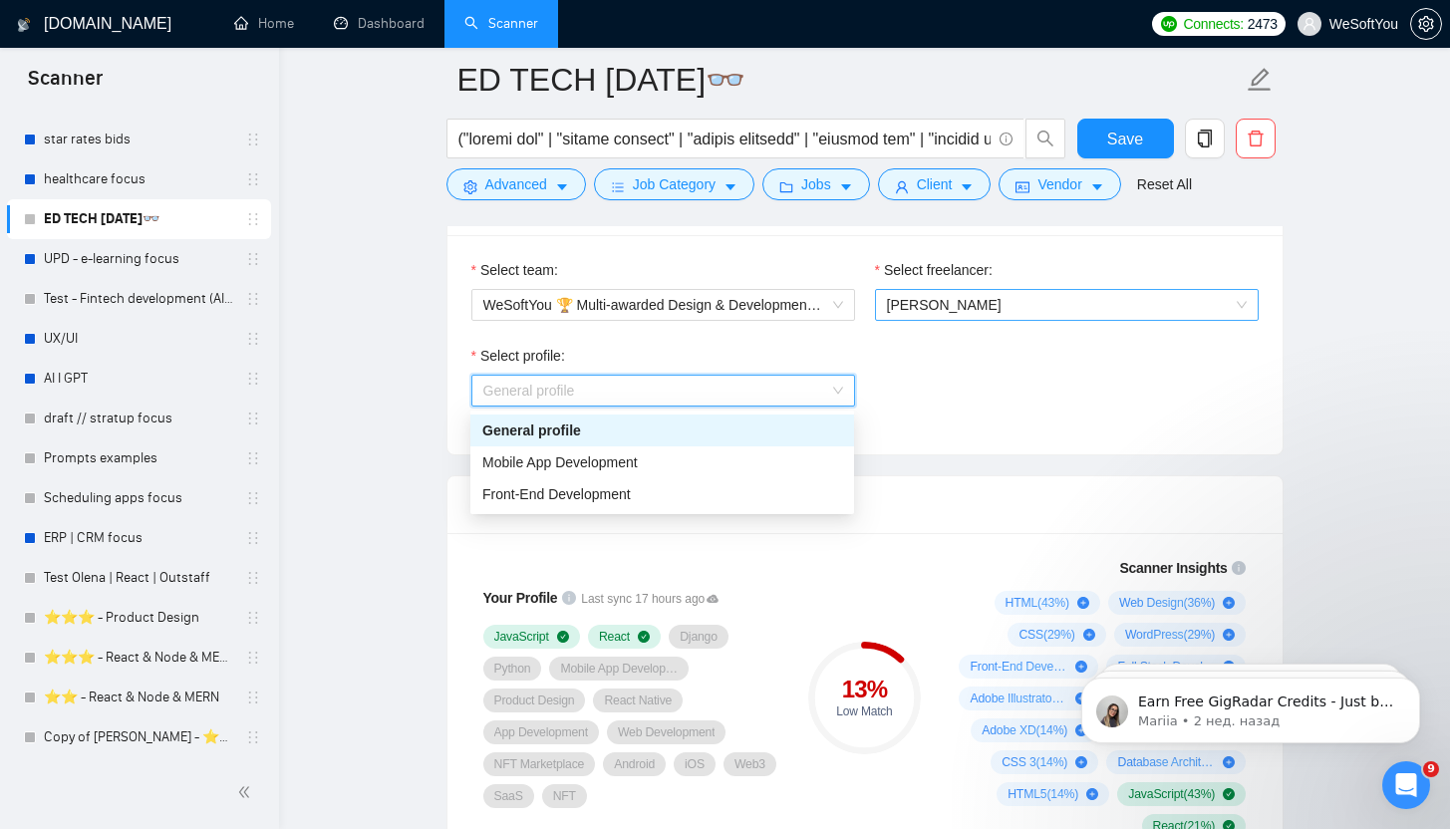
click at [971, 304] on span "Maksym Petruk" at bounding box center [944, 305] width 115 height 16
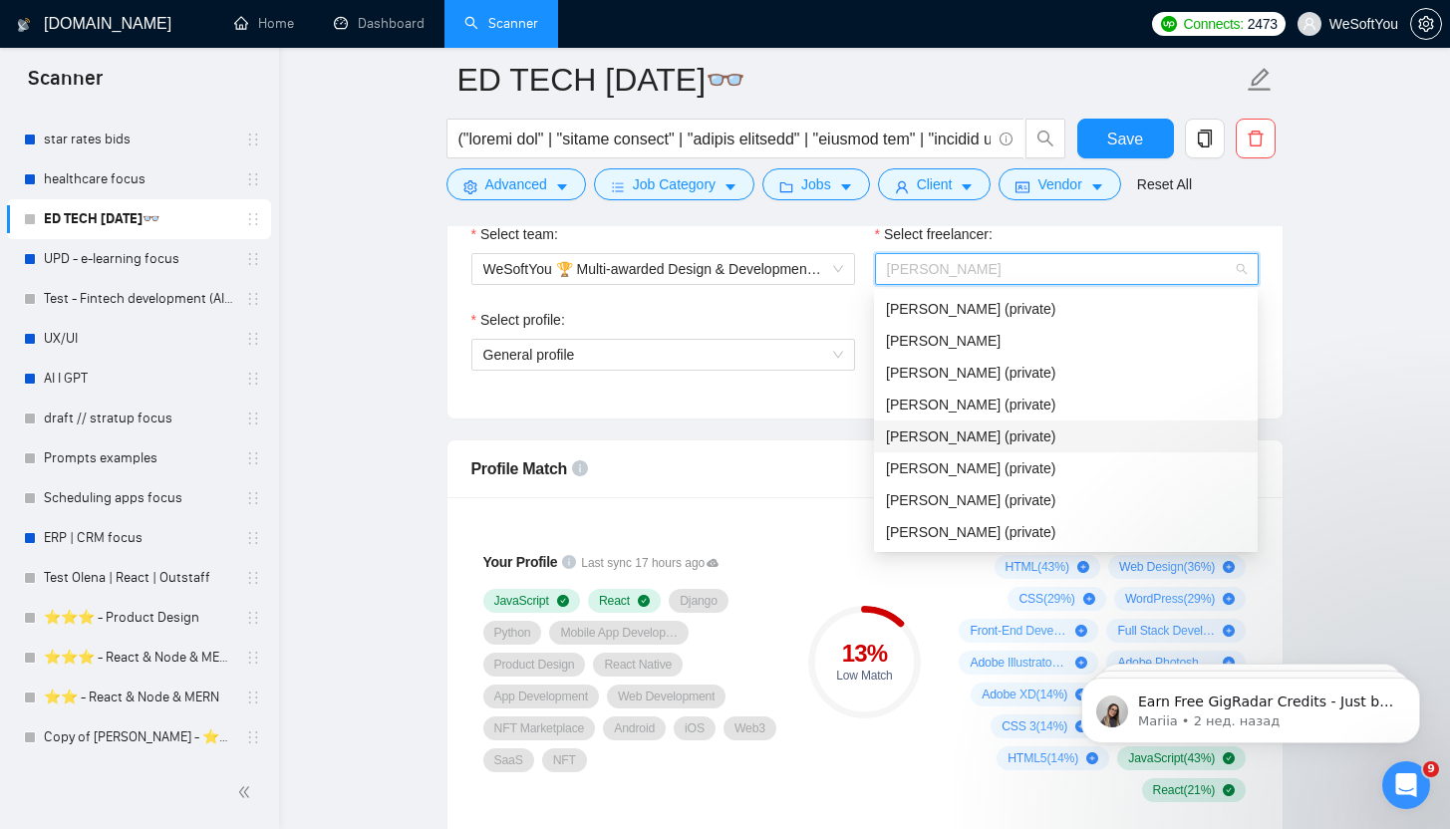
scroll to position [1084, 0]
click at [1064, 333] on div "[PERSON_NAME]" at bounding box center [1066, 341] width 360 height 22
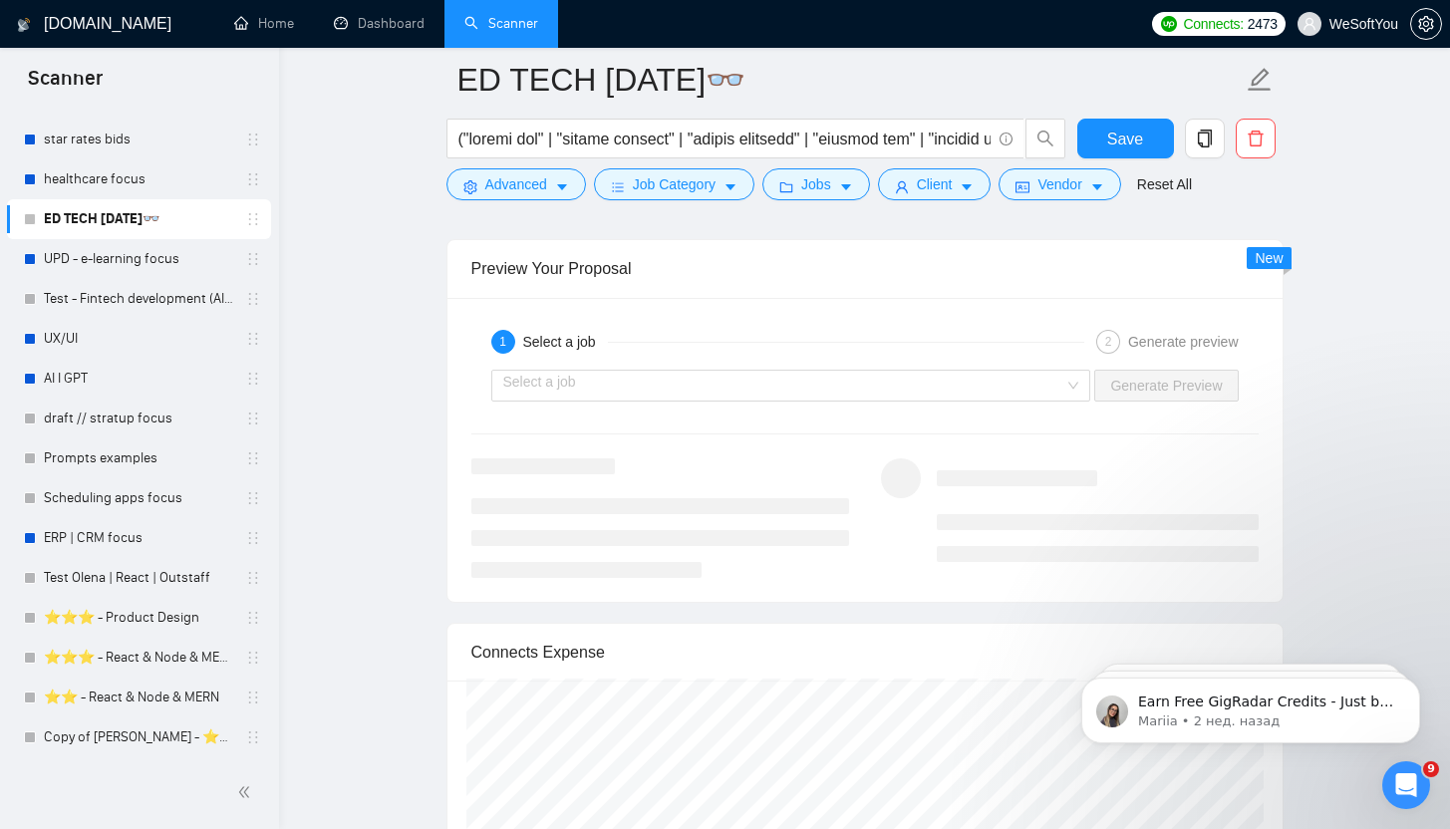
scroll to position [3800, 0]
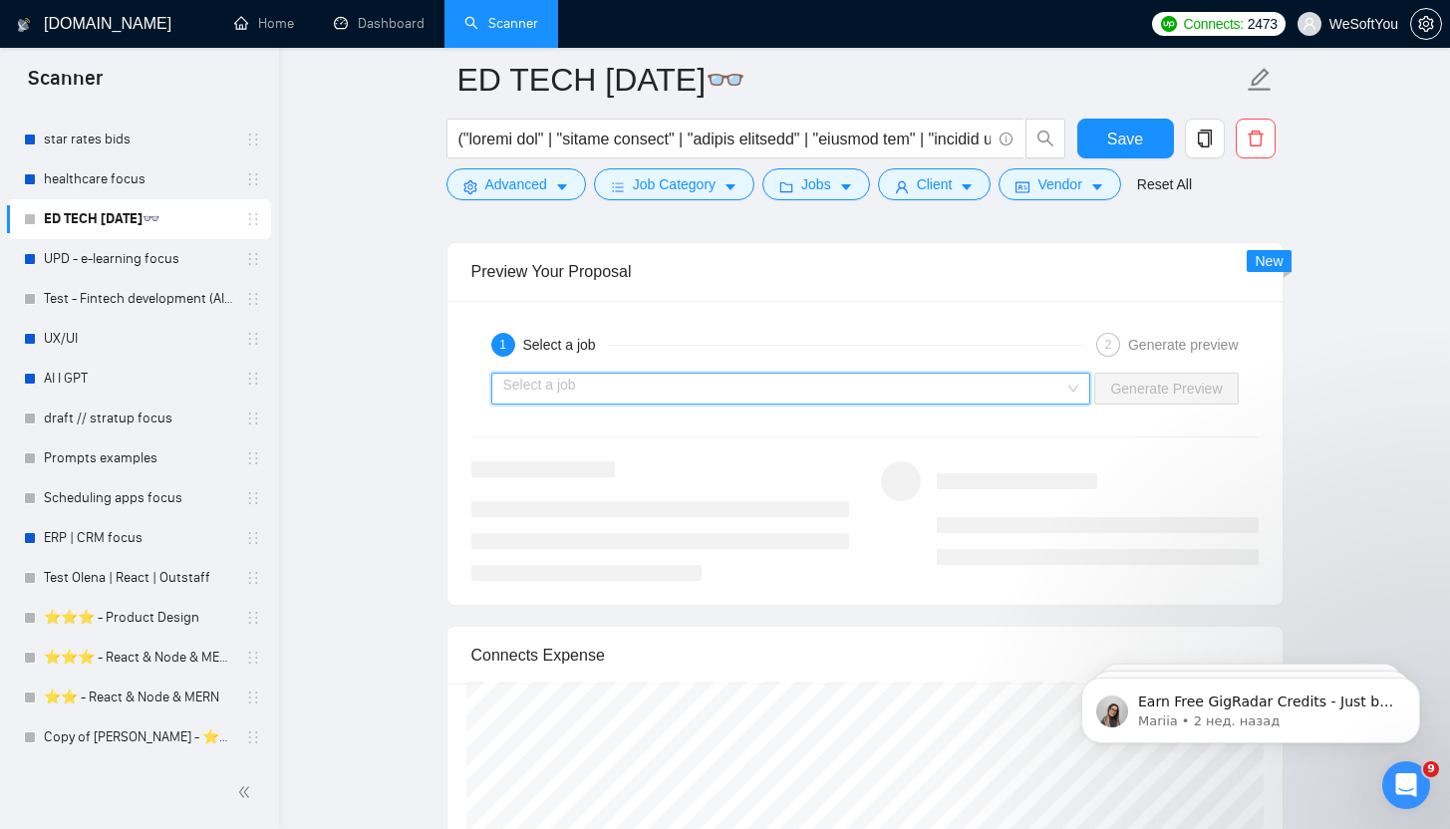
click at [622, 396] on input "search" at bounding box center [784, 389] width 562 height 30
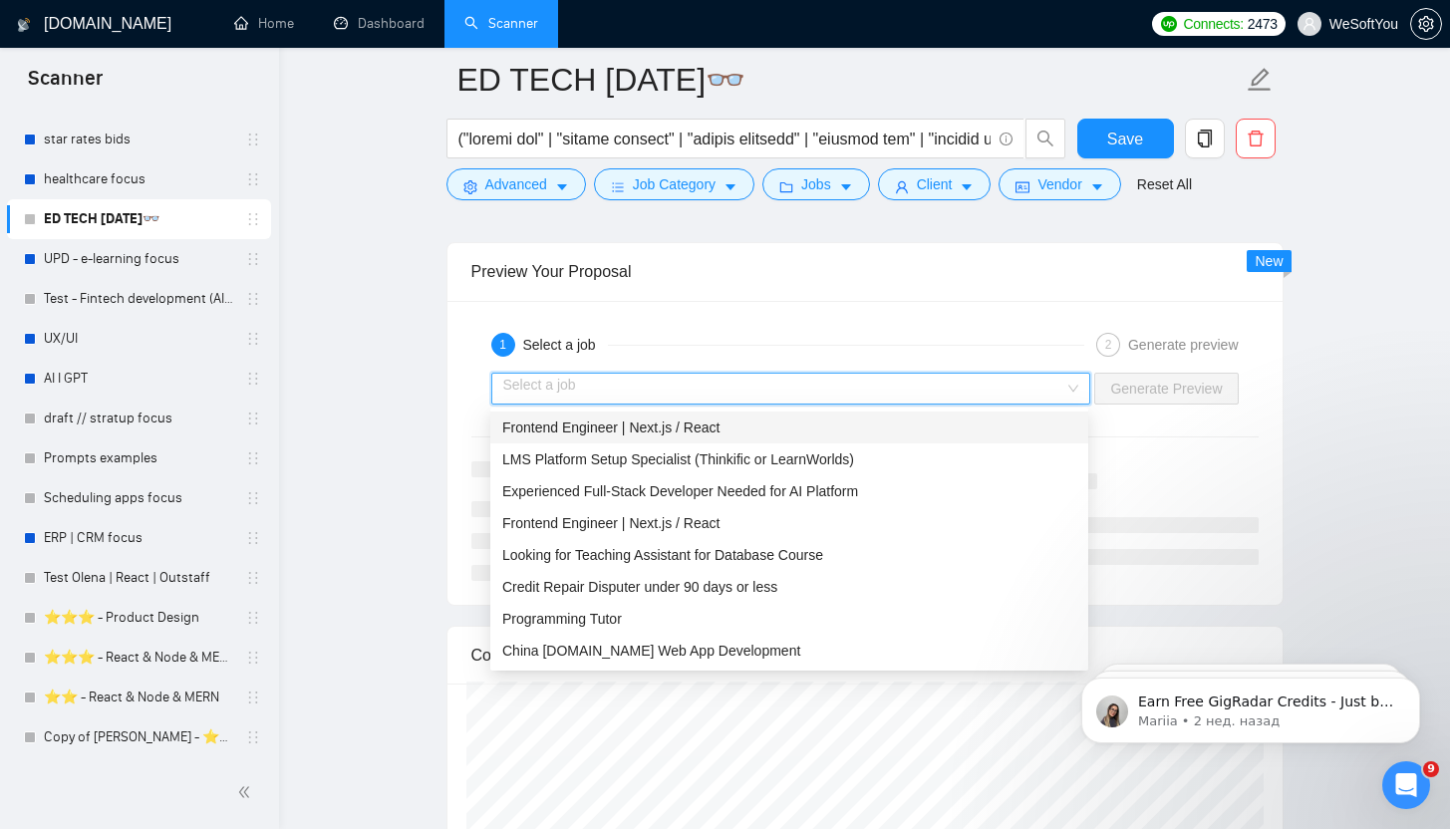
click at [622, 396] on input "search" at bounding box center [784, 389] width 562 height 30
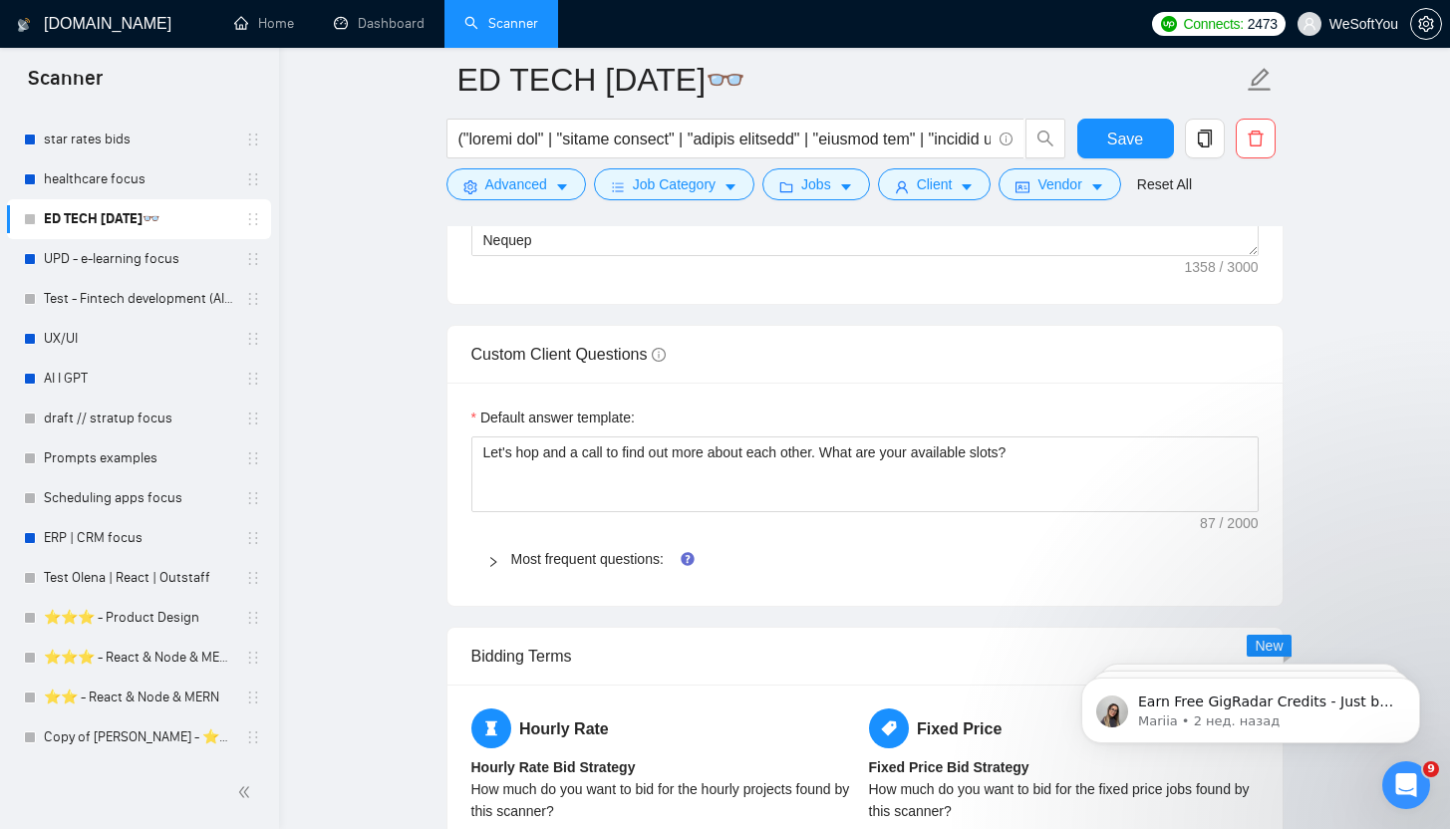
scroll to position [2760, 0]
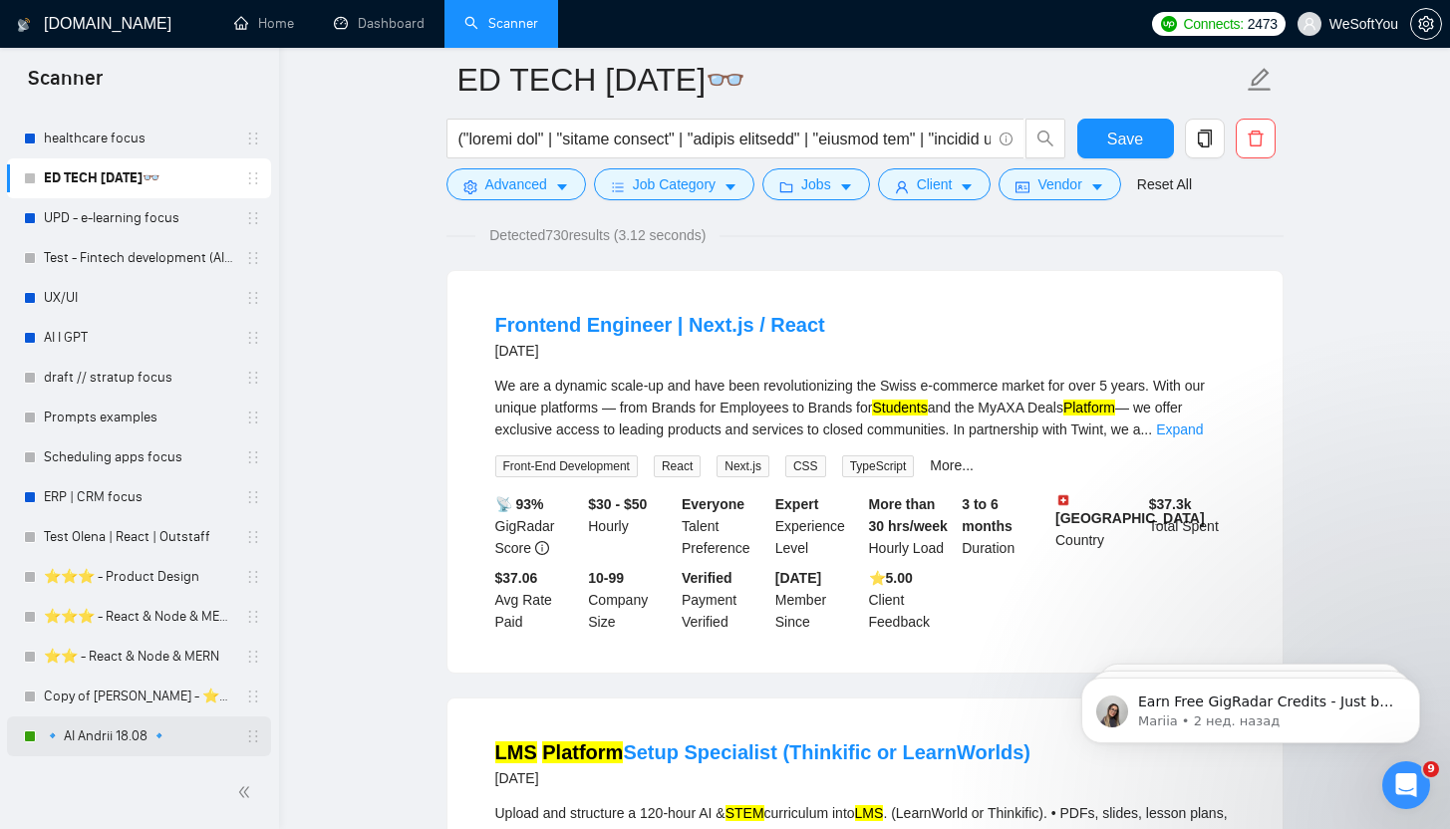
scroll to position [180, 0]
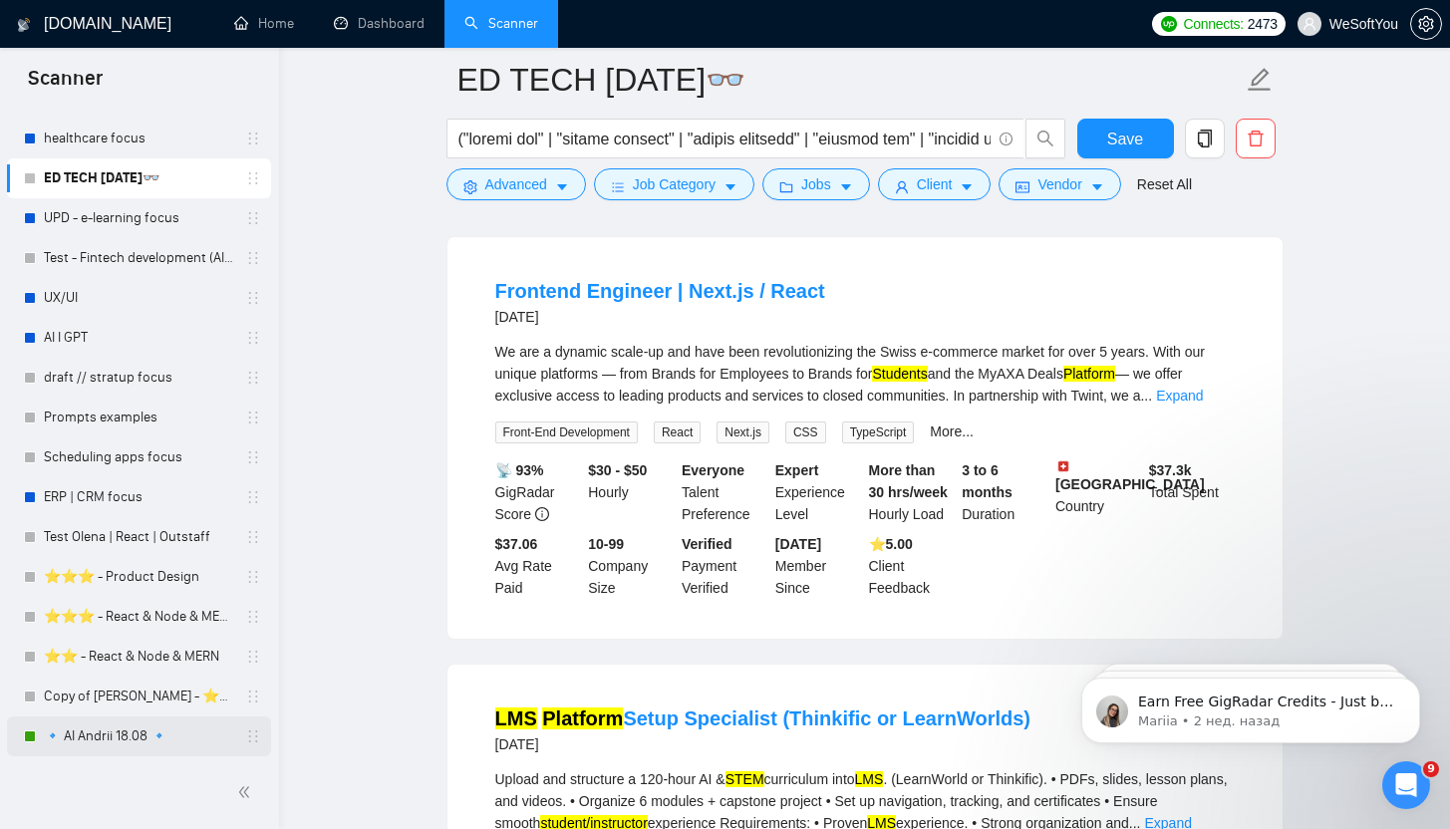
click at [109, 731] on link "🔹 AI Andrii 18.08 🔹" at bounding box center [138, 736] width 189 height 40
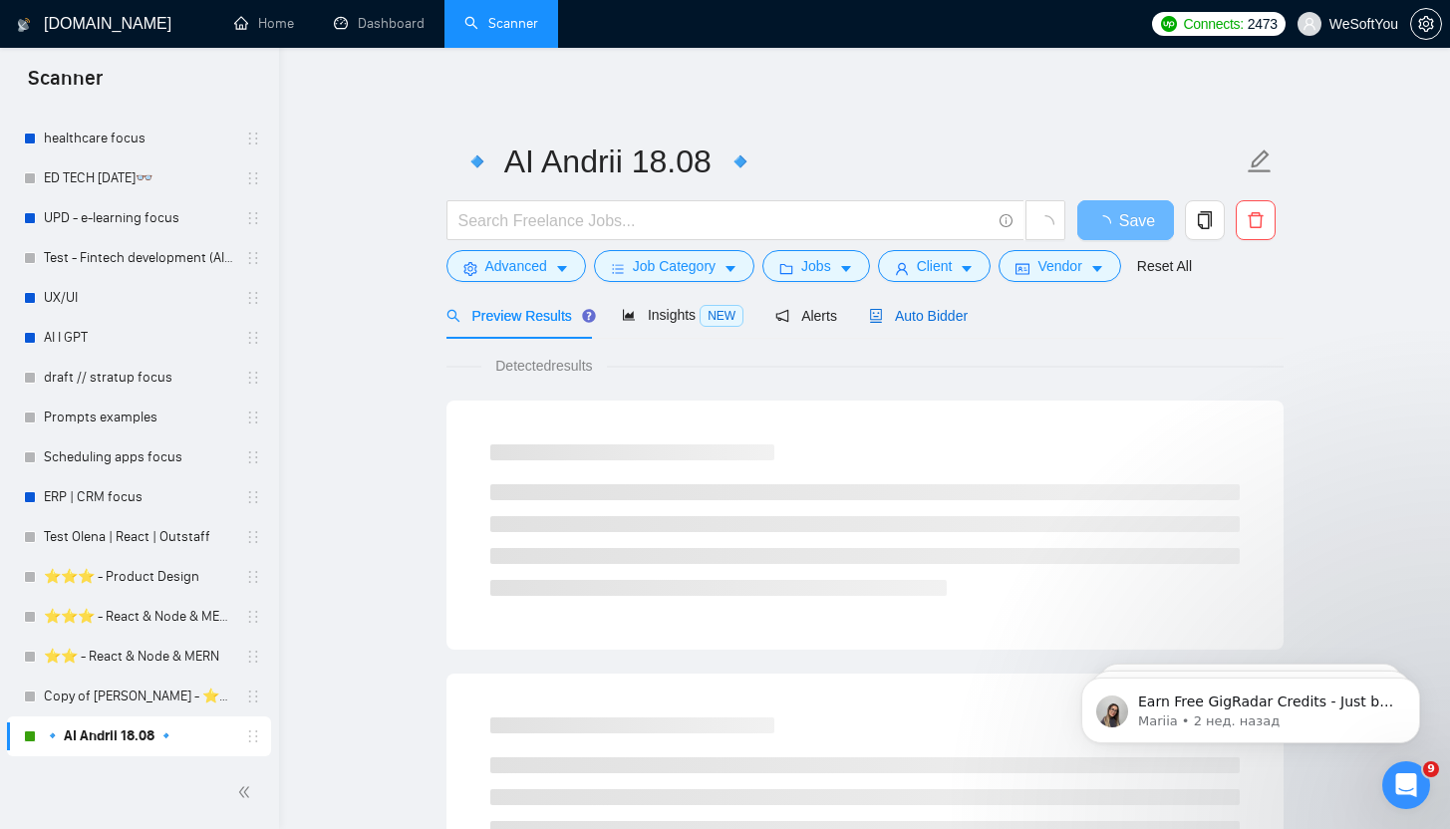
click at [910, 318] on span "Auto Bidder" at bounding box center [918, 316] width 99 height 16
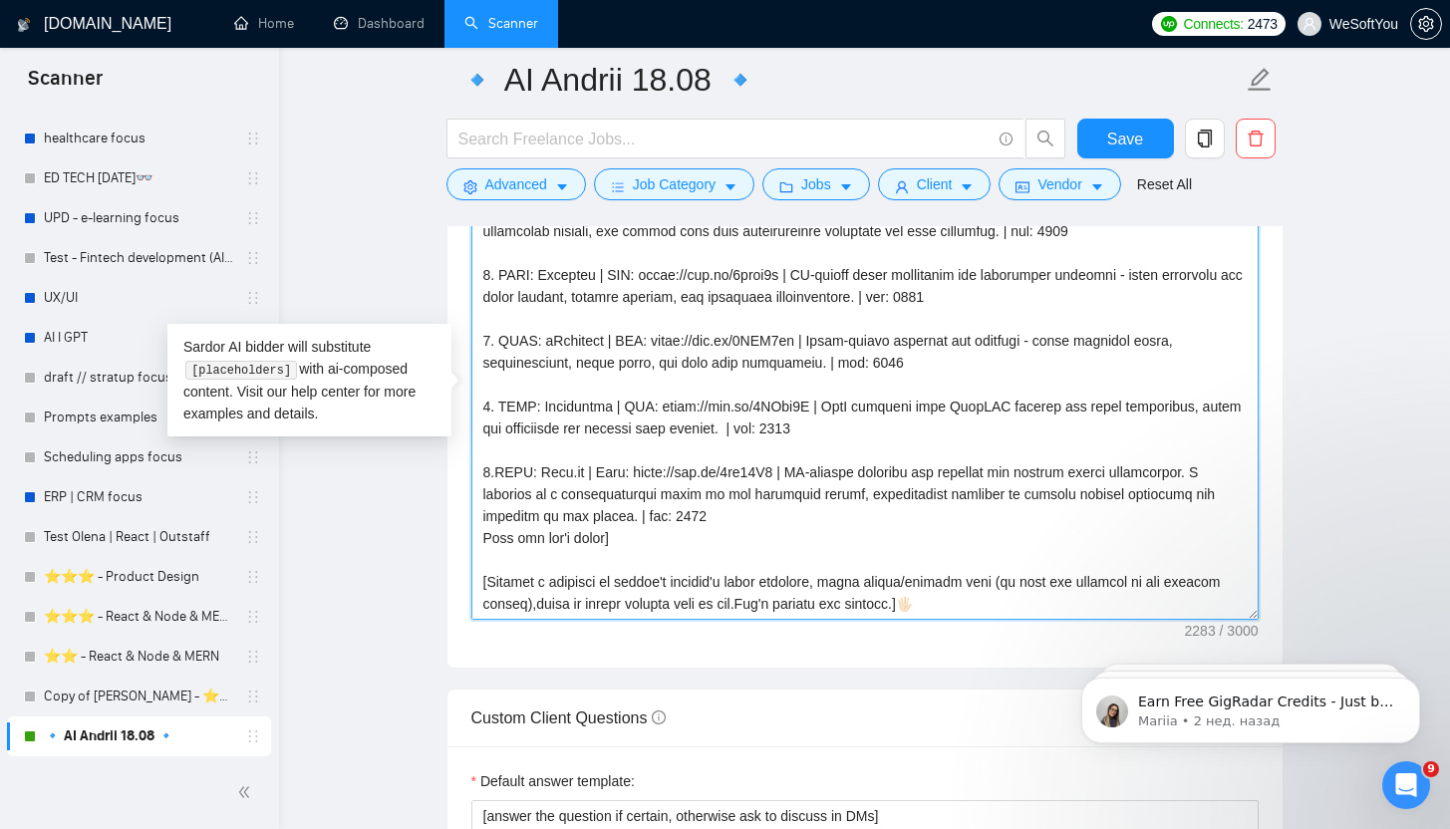
scroll to position [2029, 0]
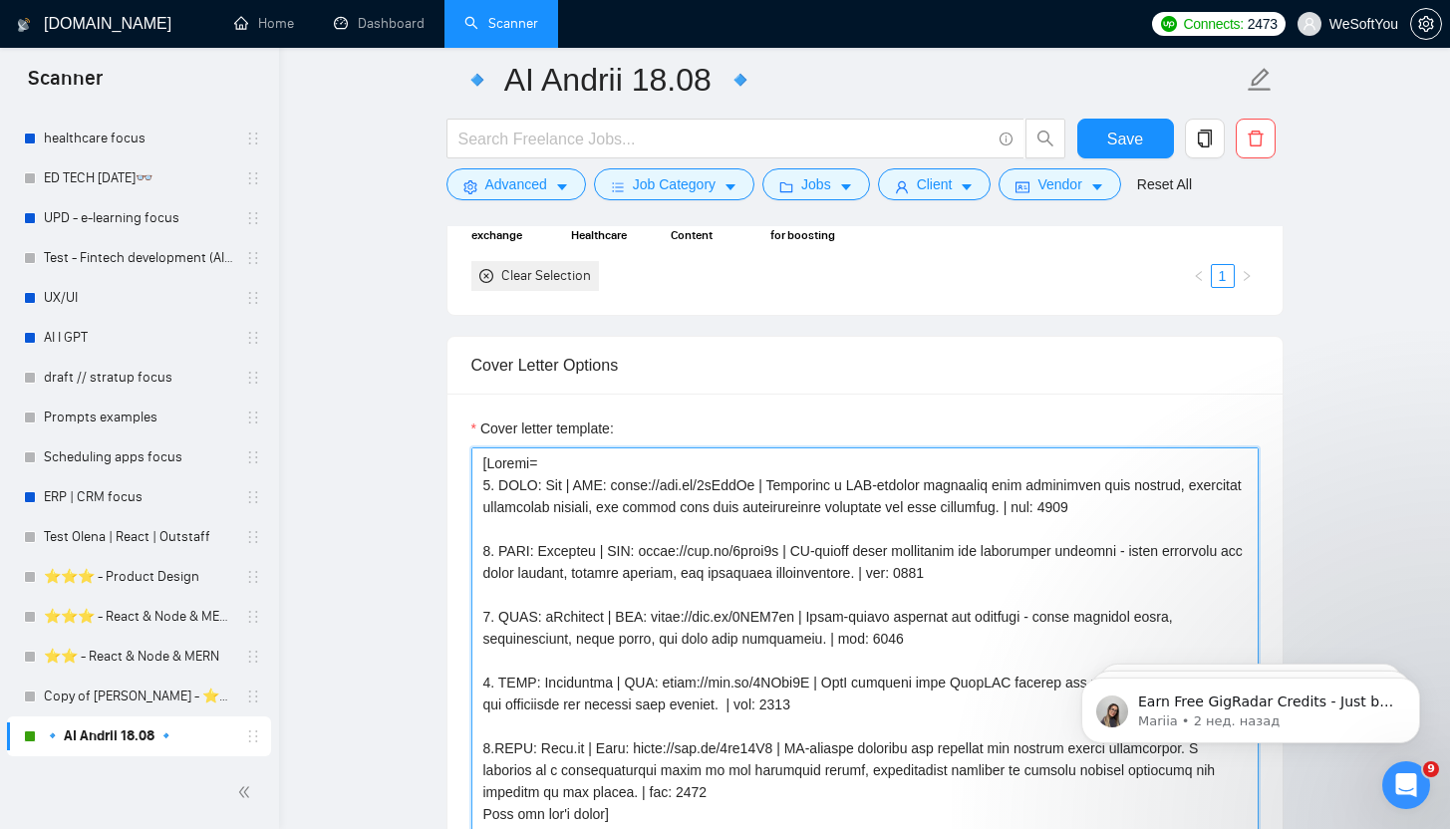
drag, startPoint x: 1036, startPoint y: 510, endPoint x: 464, endPoint y: 356, distance: 592.4
click at [464, 356] on div "Cover Letter Options Cover letter template:" at bounding box center [864, 640] width 837 height 609
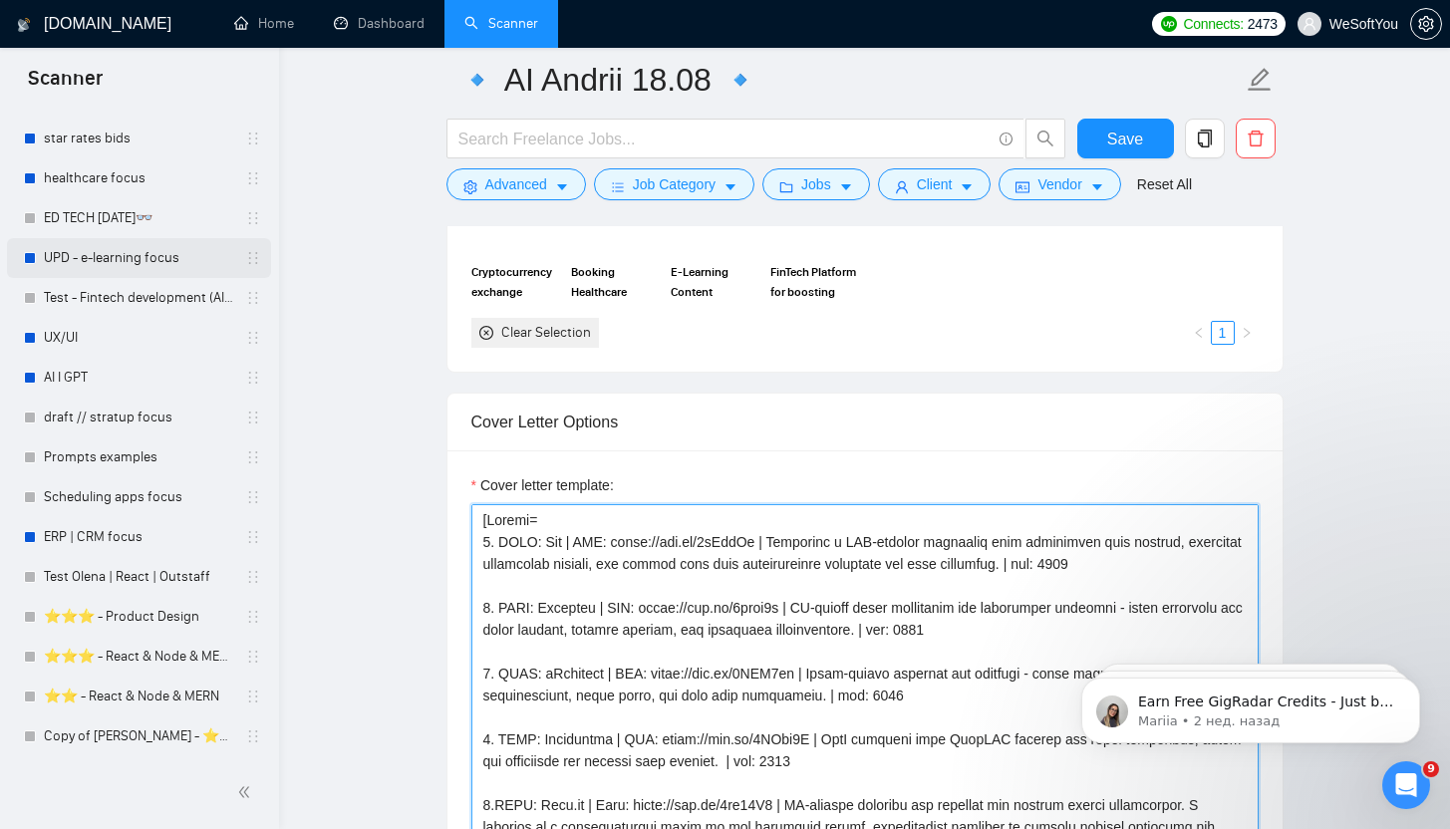
scroll to position [1042, 0]
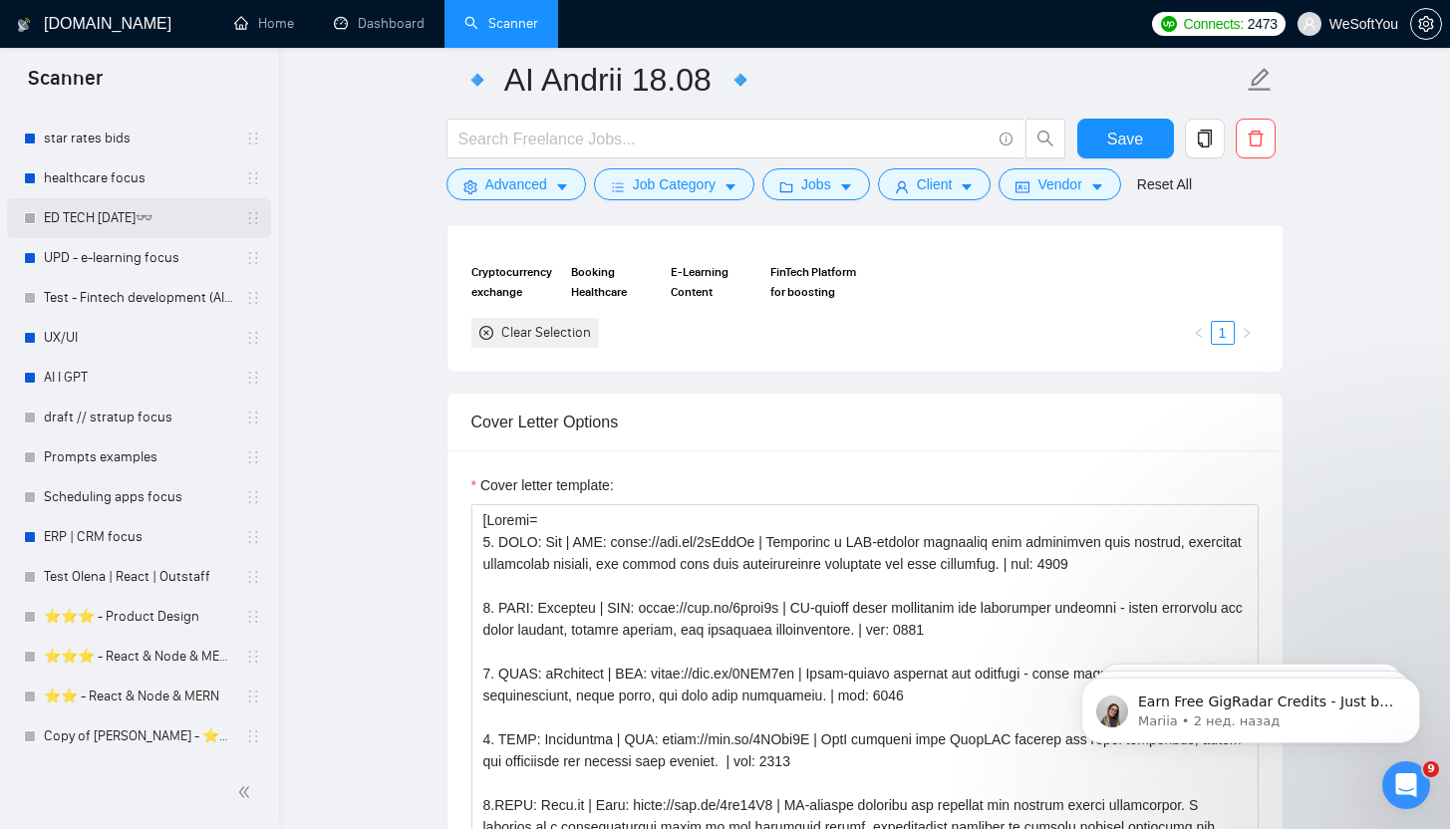
click at [150, 208] on link "ED TECH [DATE]👓" at bounding box center [138, 218] width 189 height 40
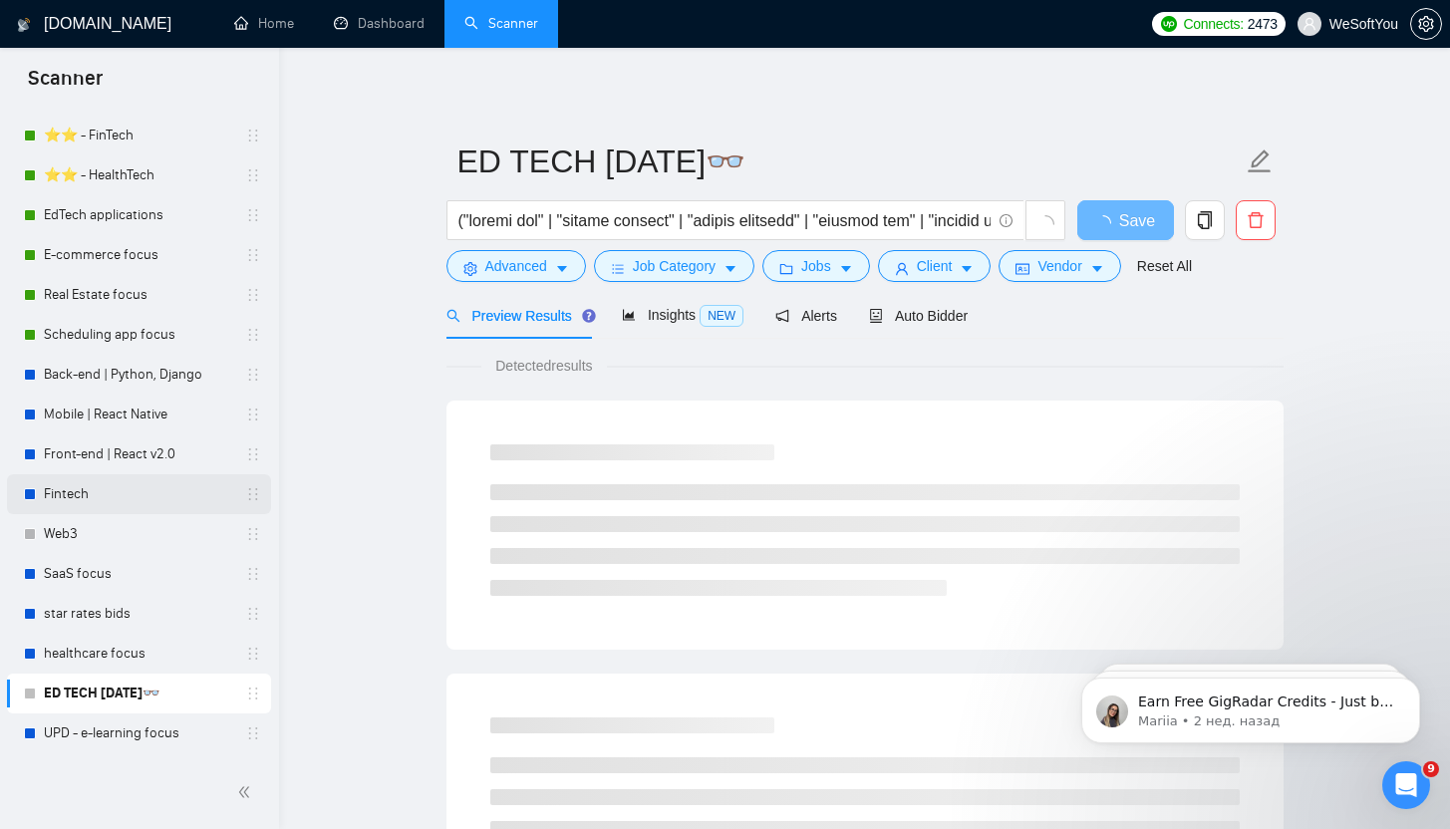
scroll to position [566, 0]
click at [124, 210] on link "EdTech applications" at bounding box center [138, 216] width 189 height 40
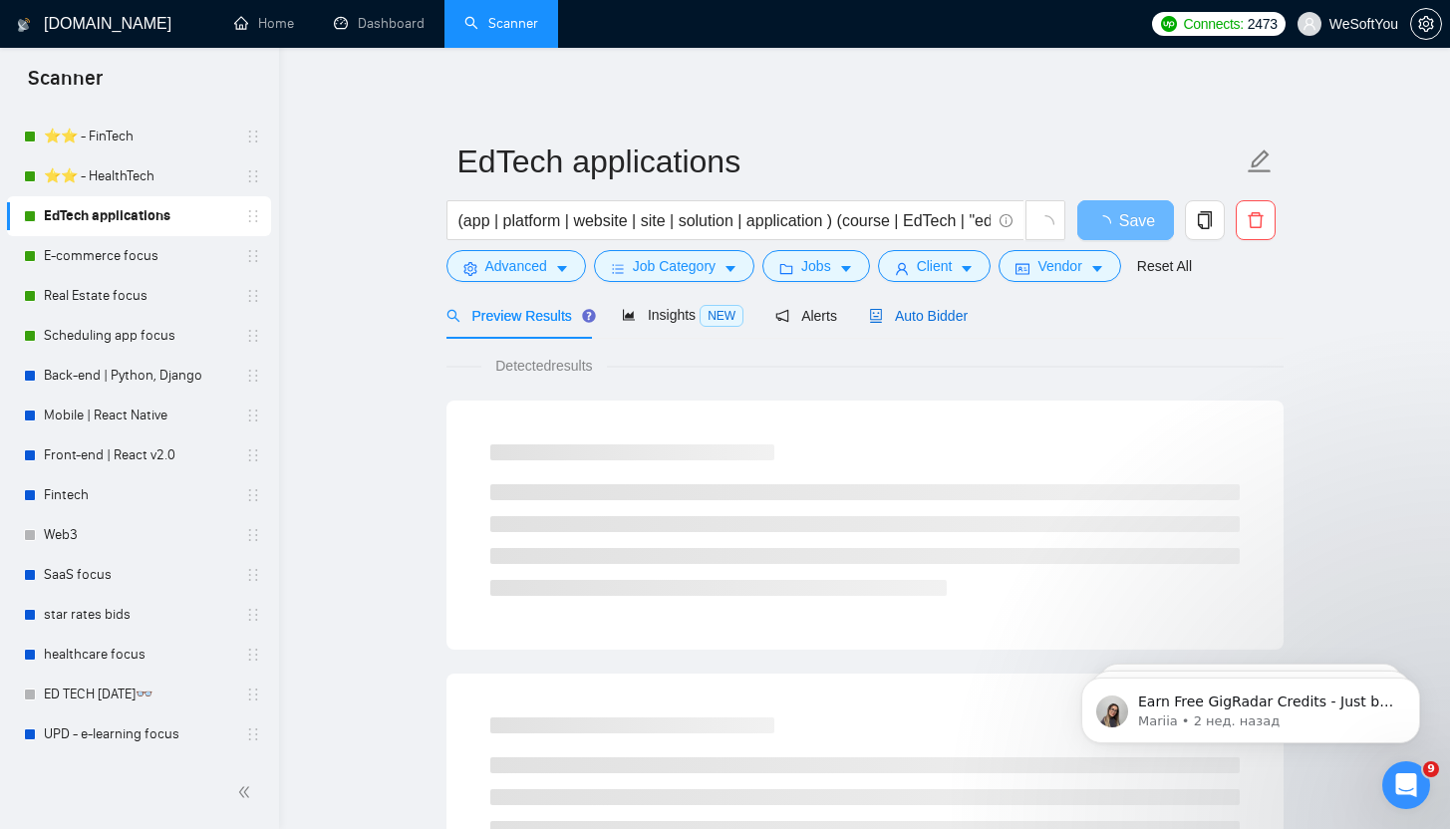
click at [958, 325] on div "Auto Bidder" at bounding box center [918, 316] width 99 height 22
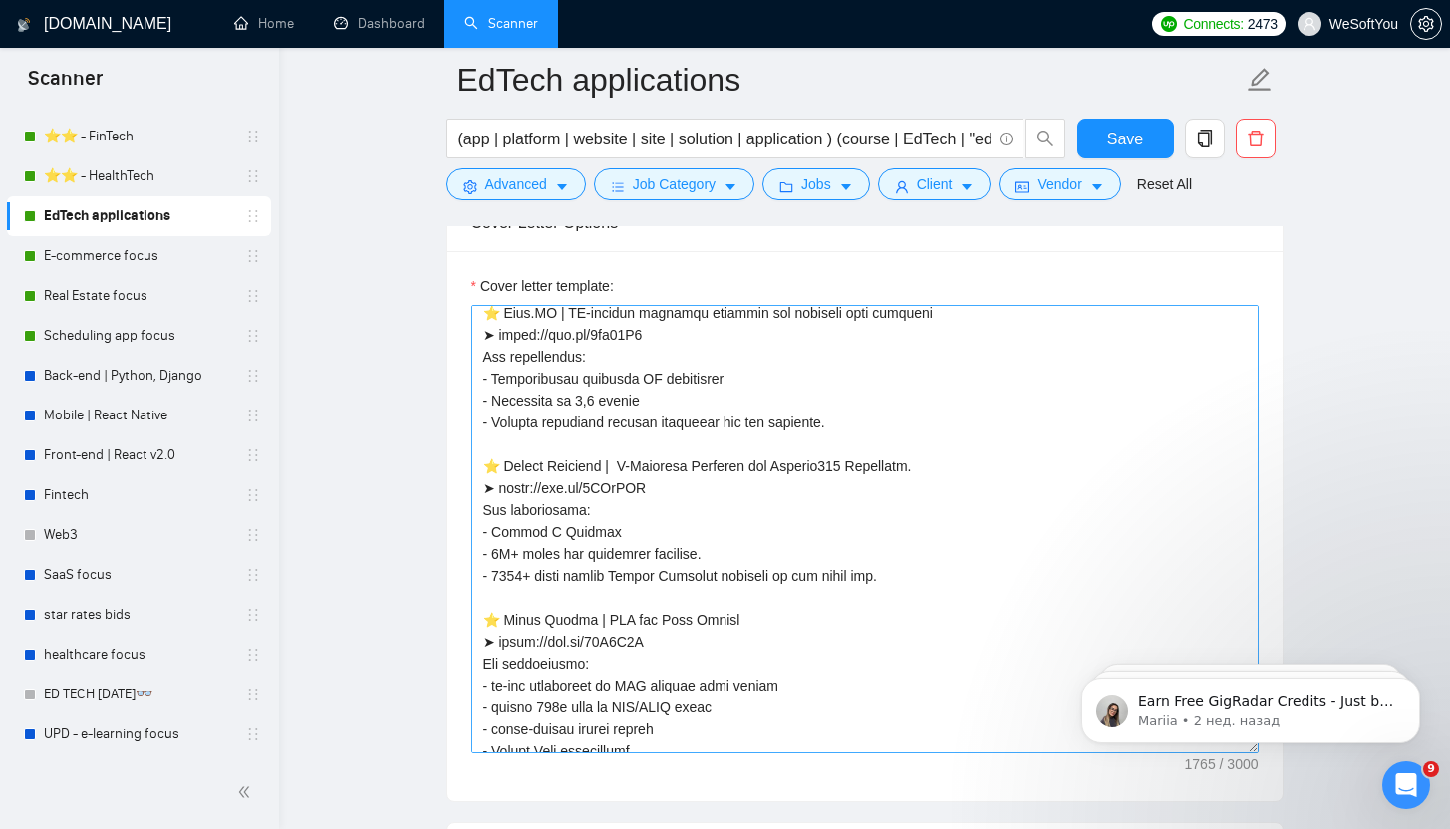
scroll to position [289, 0]
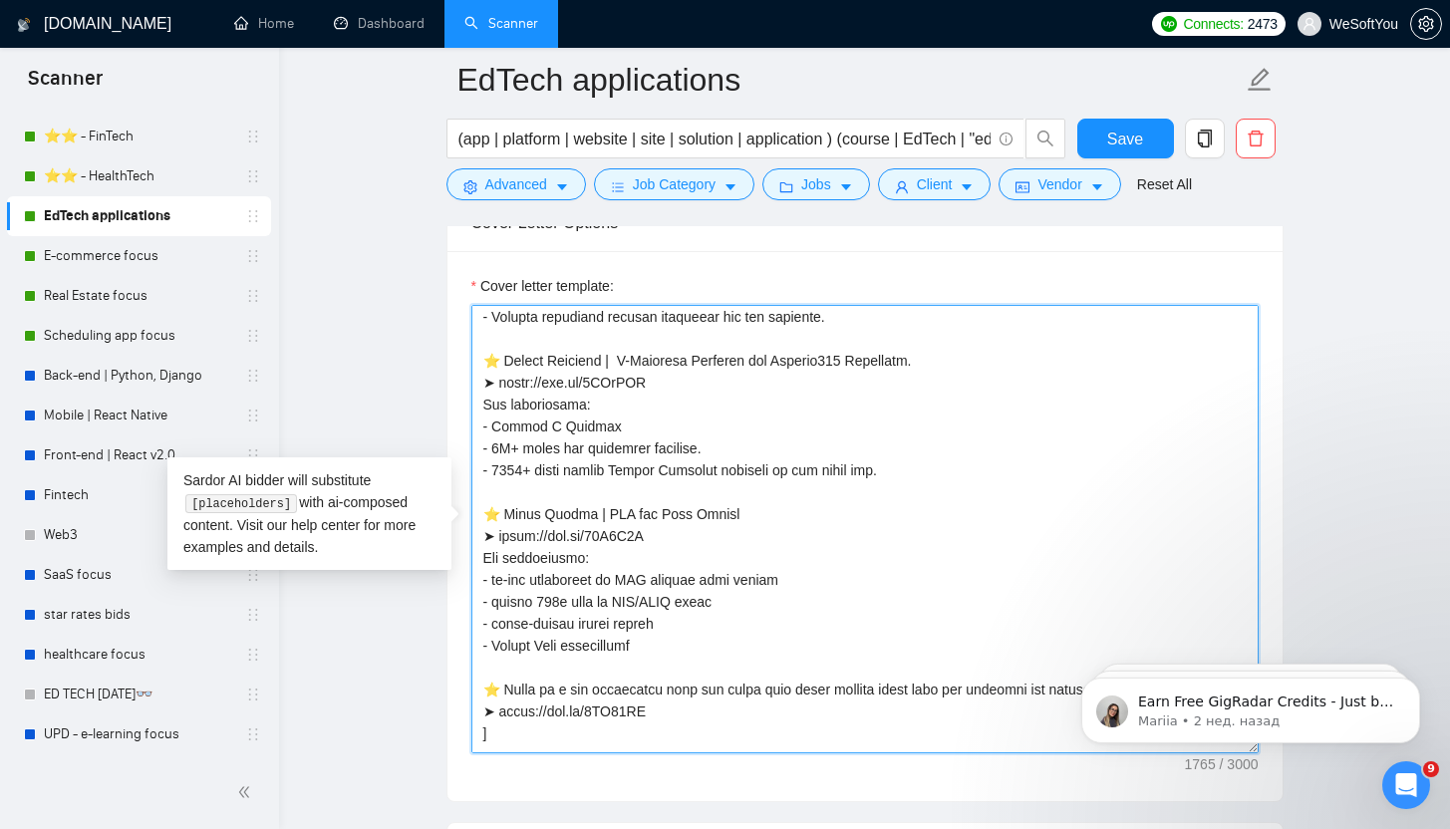
click at [916, 475] on textarea "Cover letter template:" at bounding box center [864, 529] width 787 height 448
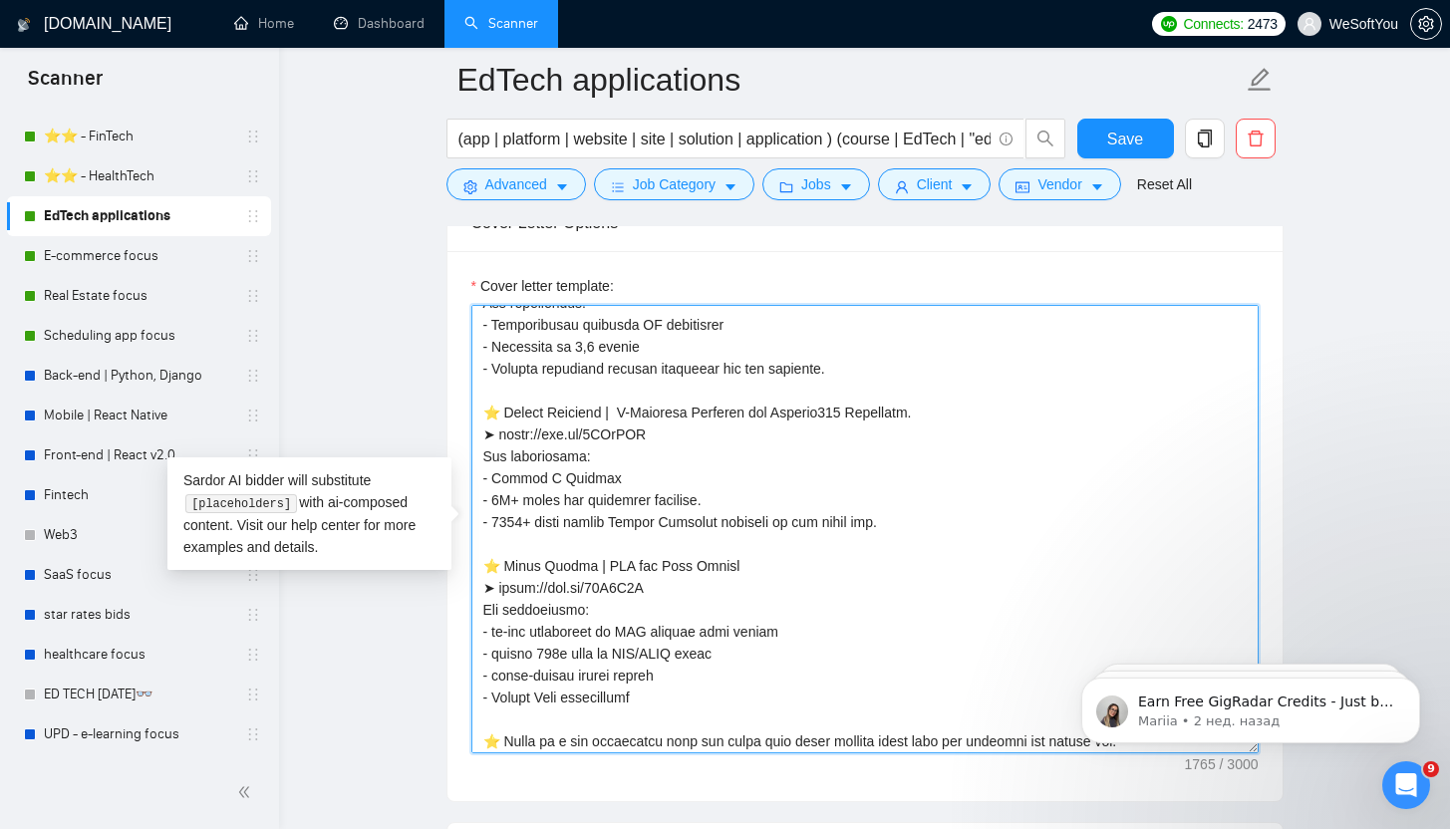
scroll to position [236, 0]
drag, startPoint x: 916, startPoint y: 474, endPoint x: 584, endPoint y: 456, distance: 332.3
click at [584, 456] on textarea "Cover letter template:" at bounding box center [864, 529] width 787 height 448
click at [669, 686] on textarea "Cover letter template:" at bounding box center [864, 529] width 787 height 448
drag, startPoint x: 676, startPoint y: 697, endPoint x: 647, endPoint y: 600, distance: 101.8
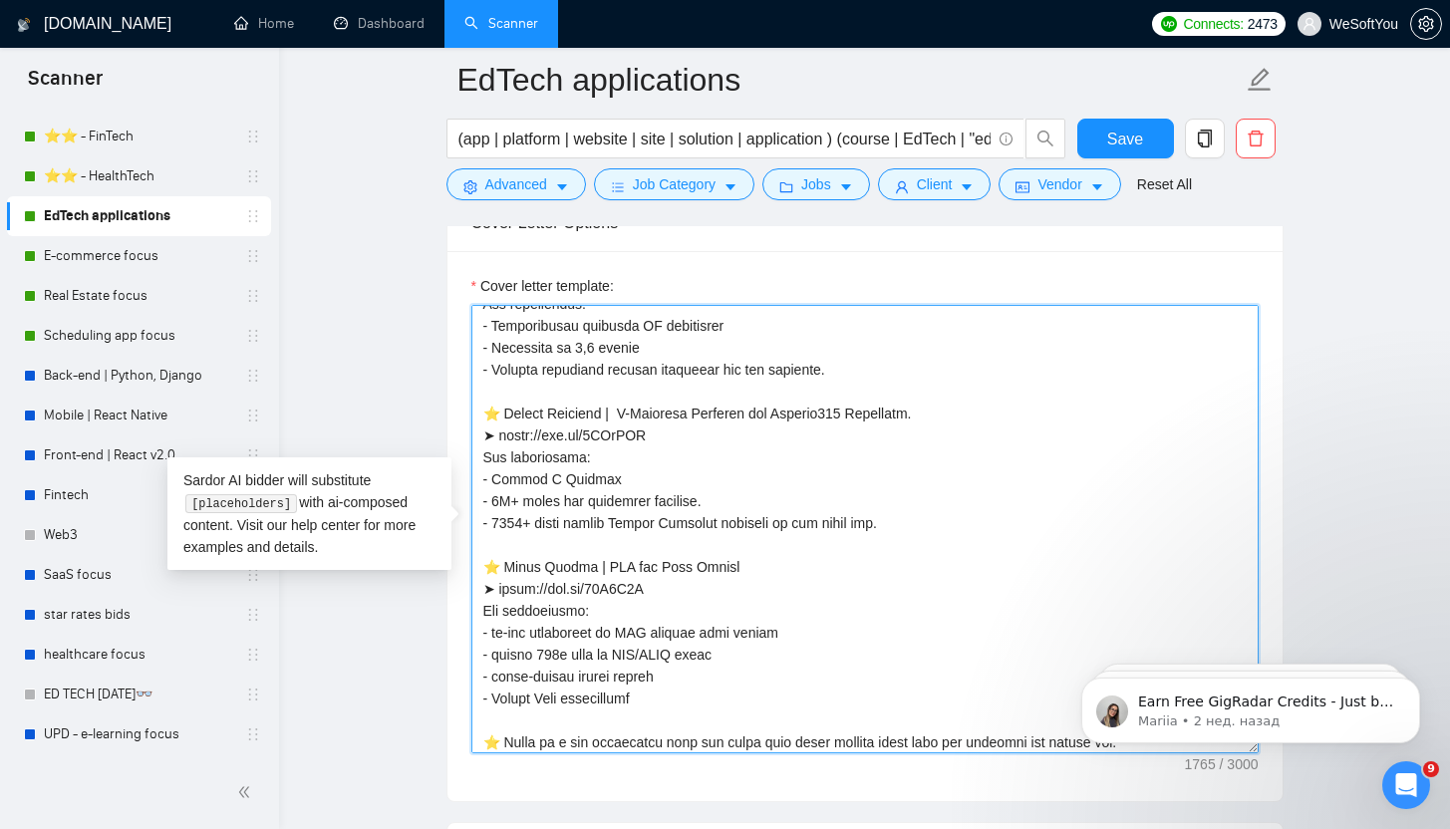
click at [647, 600] on textarea "Cover letter template:" at bounding box center [864, 529] width 787 height 448
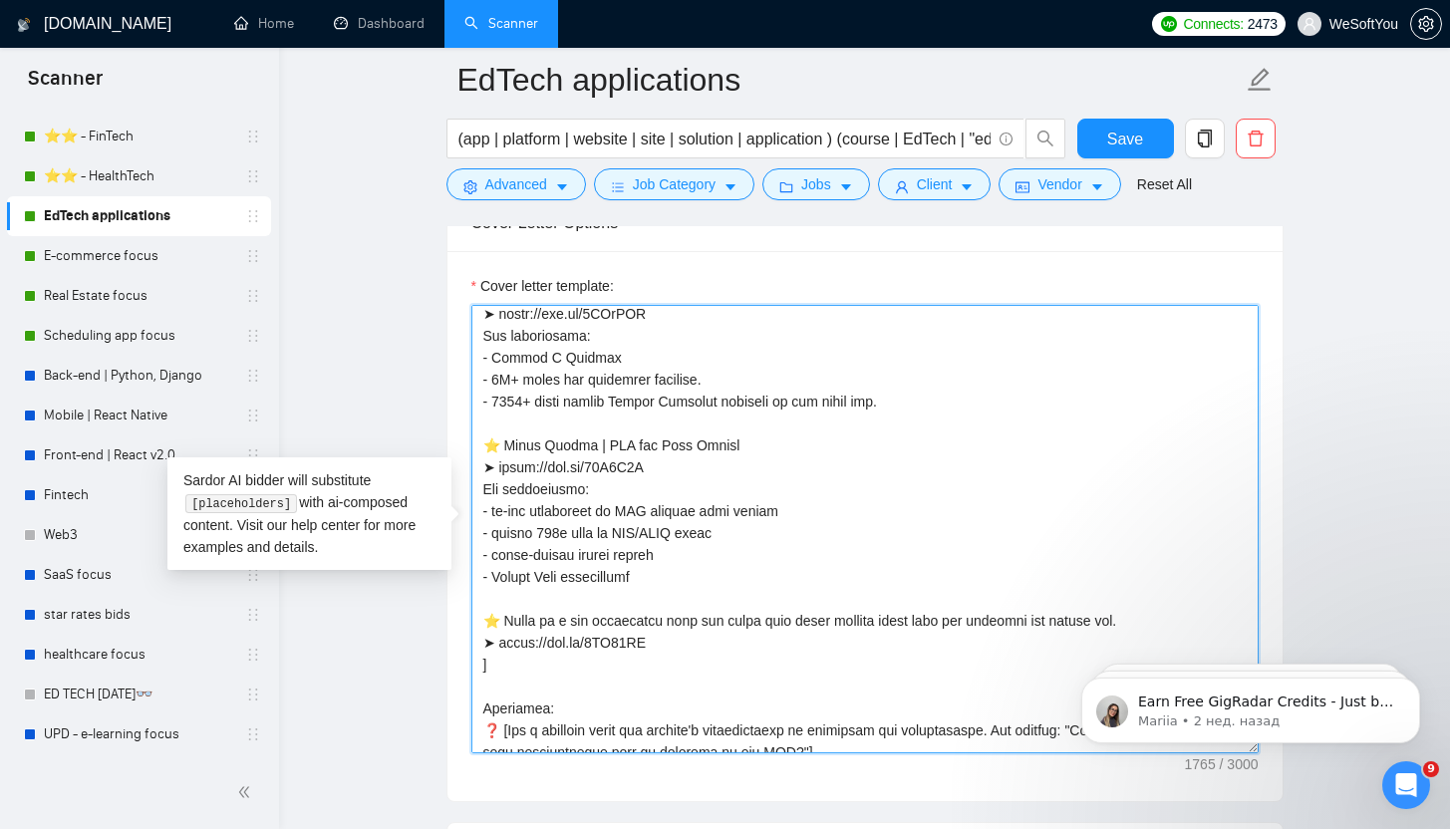
scroll to position [356, 0]
click at [735, 579] on textarea "Cover letter template:" at bounding box center [864, 529] width 787 height 448
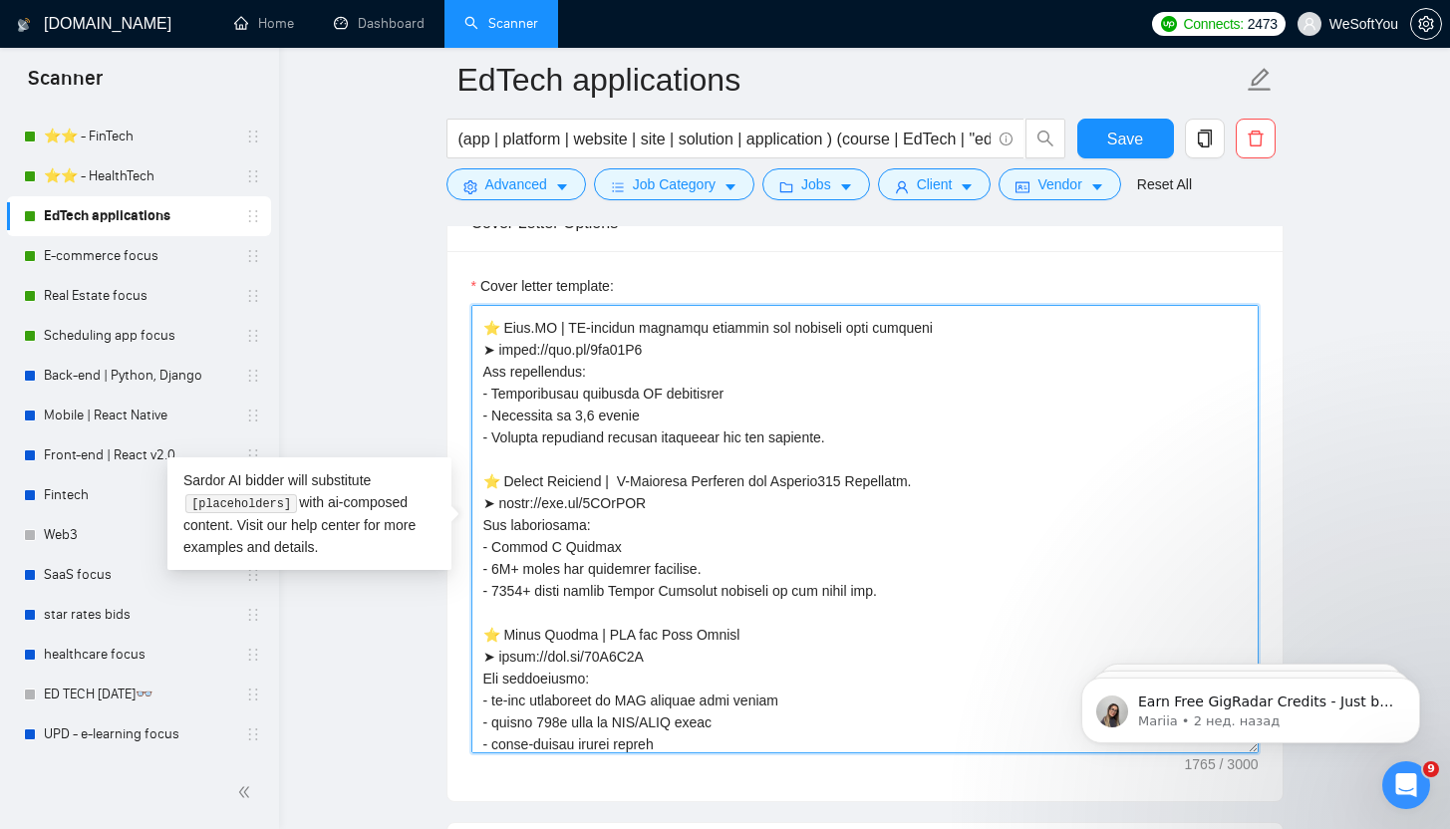
scroll to position [0, 0]
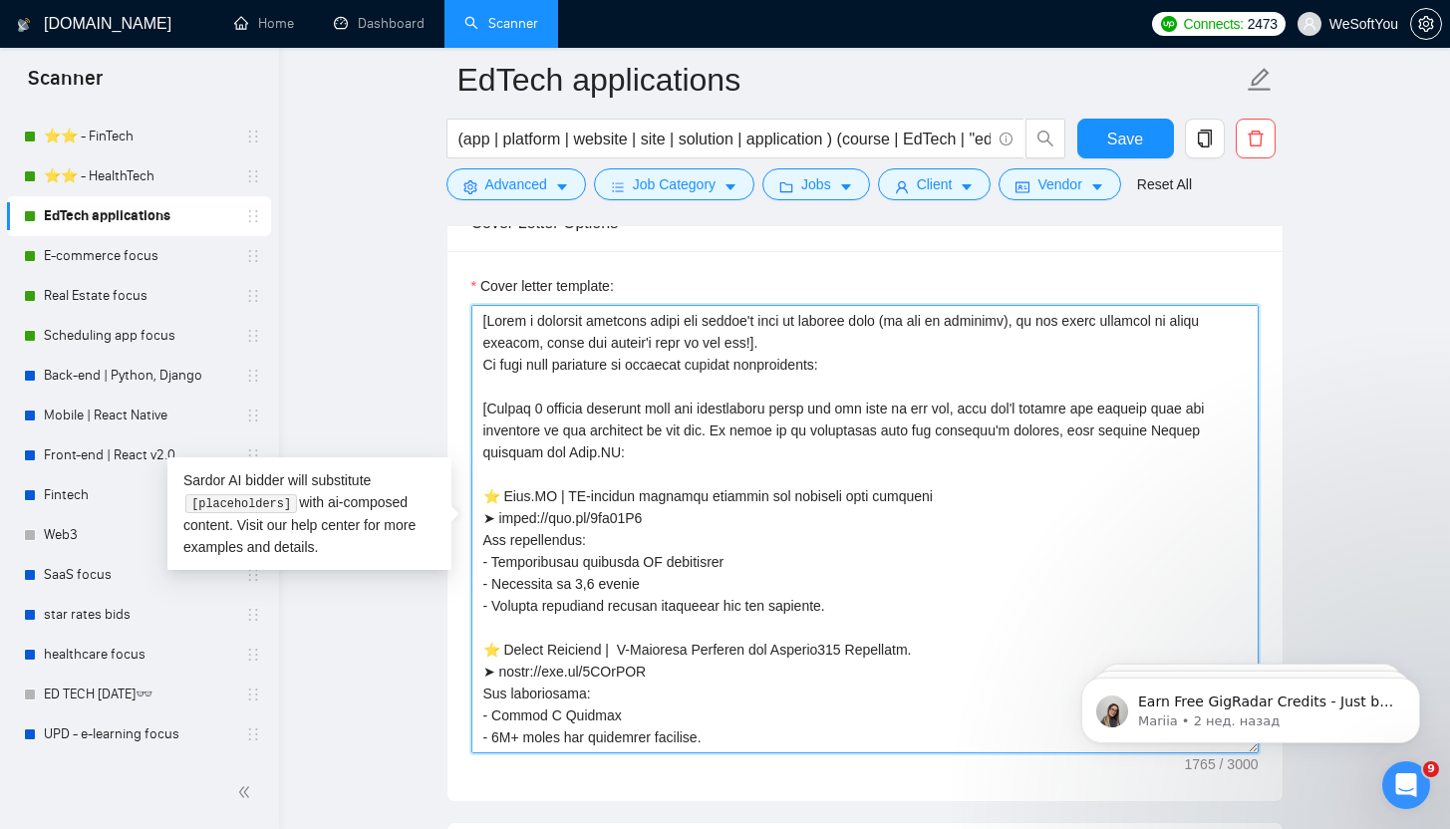
drag, startPoint x: 672, startPoint y: 647, endPoint x: 480, endPoint y: 320, distance: 378.7
click at [480, 320] on textarea "Cover letter template:" at bounding box center [864, 529] width 787 height 448
click at [481, 315] on textarea "Cover letter template:" at bounding box center [864, 529] width 787 height 448
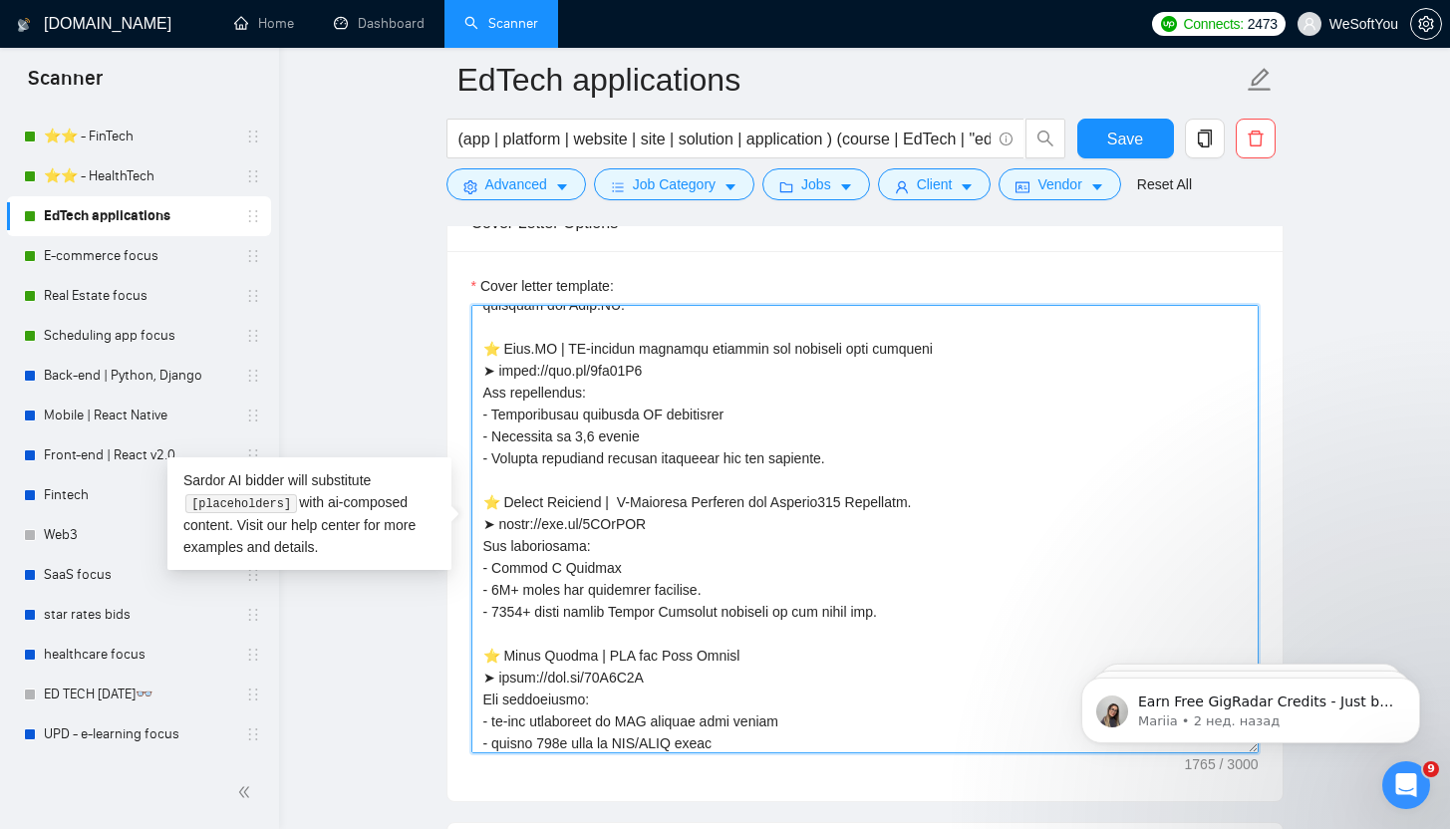
scroll to position [149, 0]
drag, startPoint x: 504, startPoint y: 346, endPoint x: 807, endPoint y: 367, distance: 303.6
click at [807, 367] on textarea "Cover letter template:" at bounding box center [864, 529] width 787 height 448
click at [512, 353] on textarea "Cover letter template:" at bounding box center [864, 529] width 787 height 448
drag, startPoint x: 501, startPoint y: 348, endPoint x: 544, endPoint y: 350, distance: 42.9
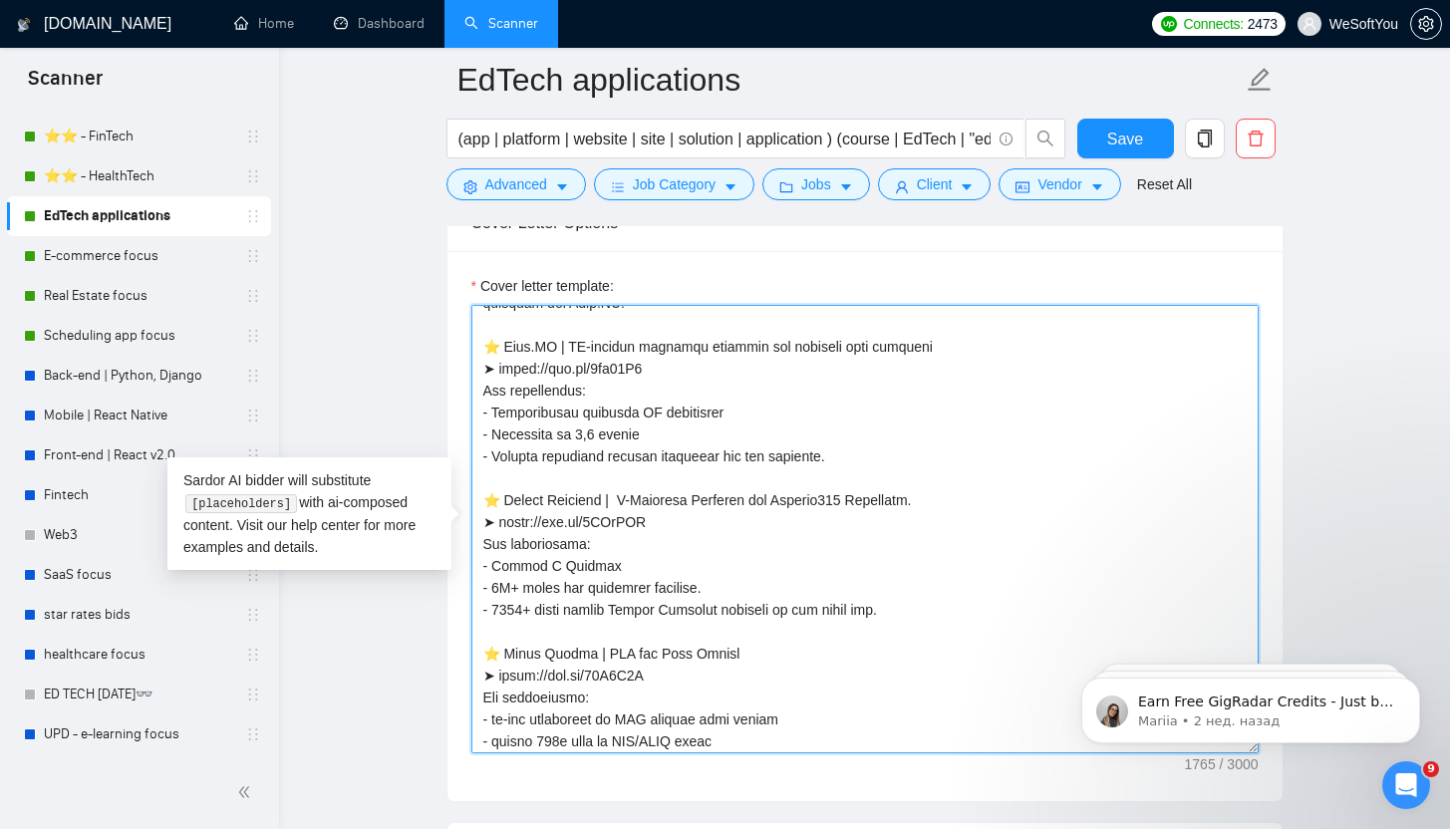
click at [544, 350] on textarea "Cover letter template:" at bounding box center [864, 529] width 787 height 448
drag, startPoint x: 649, startPoint y: 369, endPoint x: 497, endPoint y: 375, distance: 151.6
click at [497, 375] on textarea "Cover letter template:" at bounding box center [864, 529] width 787 height 448
drag, startPoint x: 556, startPoint y: 347, endPoint x: 1032, endPoint y: 345, distance: 476.3
click at [1032, 345] on textarea "Cover letter template:" at bounding box center [864, 529] width 787 height 448
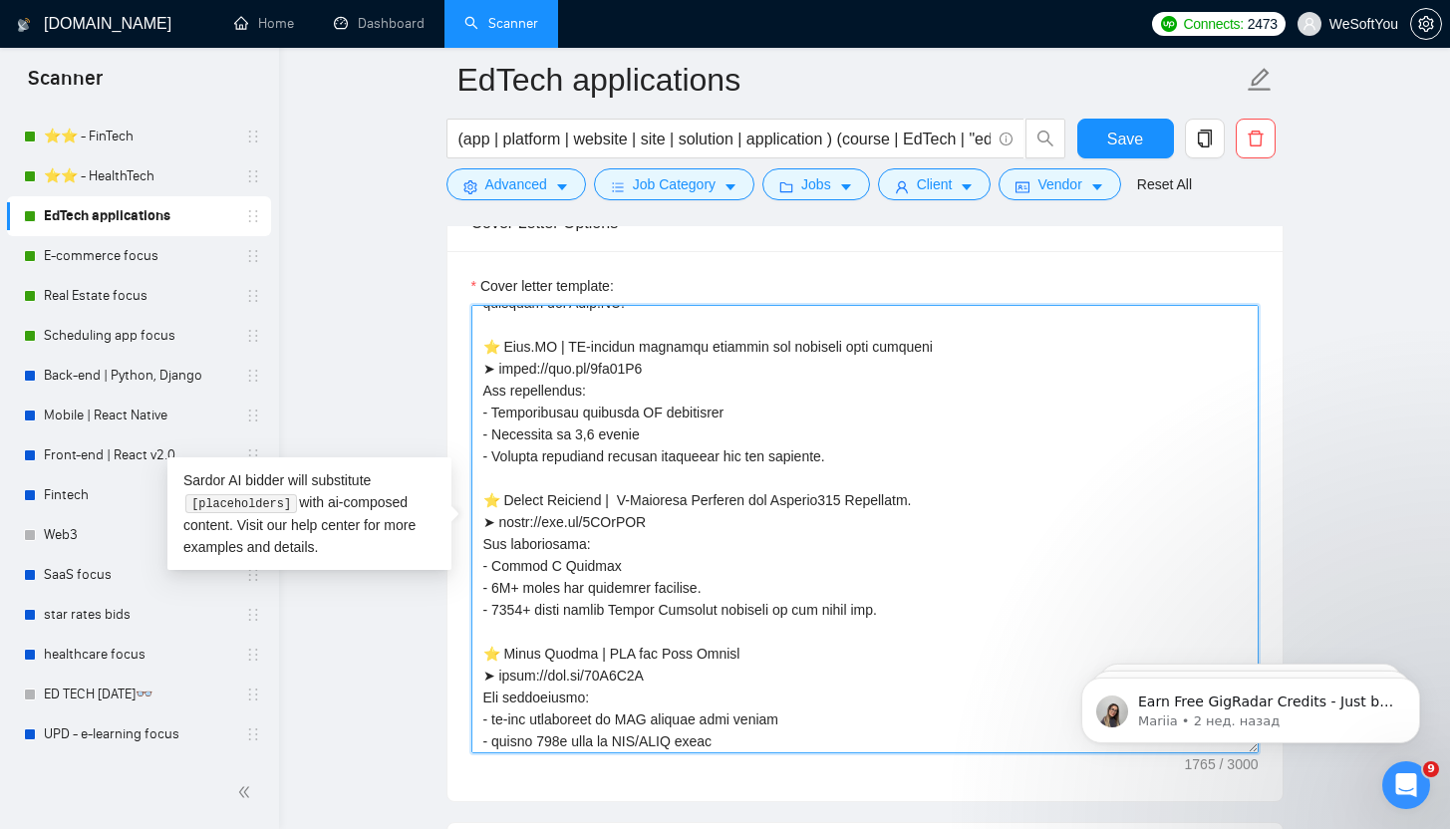
drag, startPoint x: 502, startPoint y: 499, endPoint x: 603, endPoint y: 495, distance: 100.7
click at [603, 495] on textarea "Cover letter template:" at bounding box center [864, 529] width 787 height 448
drag, startPoint x: 684, startPoint y: 529, endPoint x: 501, endPoint y: 529, distance: 183.3
click at [501, 529] on textarea "Cover letter template:" at bounding box center [864, 529] width 787 height 448
drag, startPoint x: 615, startPoint y: 501, endPoint x: 920, endPoint y: 502, distance: 304.9
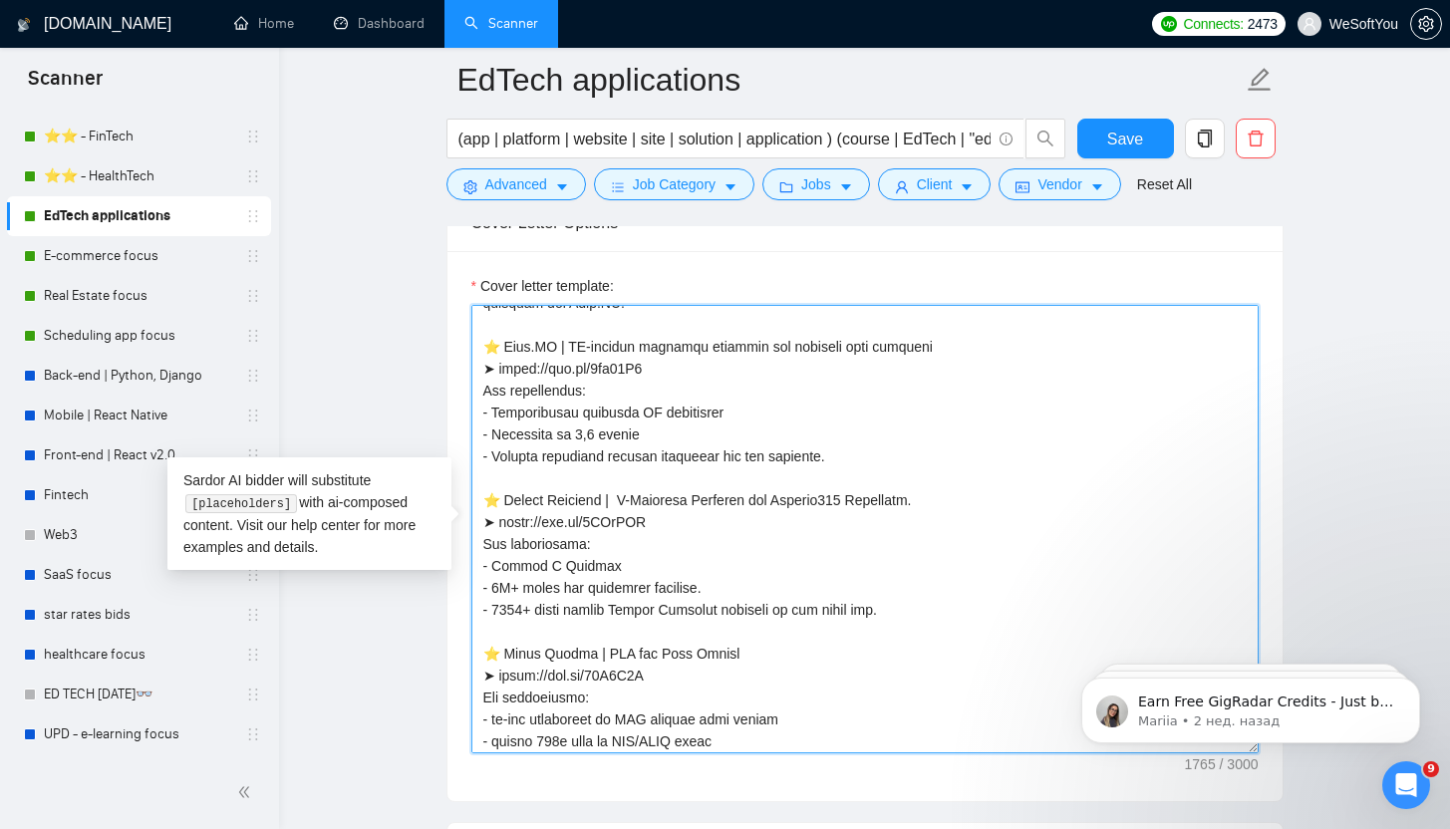
click at [920, 502] on textarea "Cover letter template:" at bounding box center [864, 529] width 787 height 448
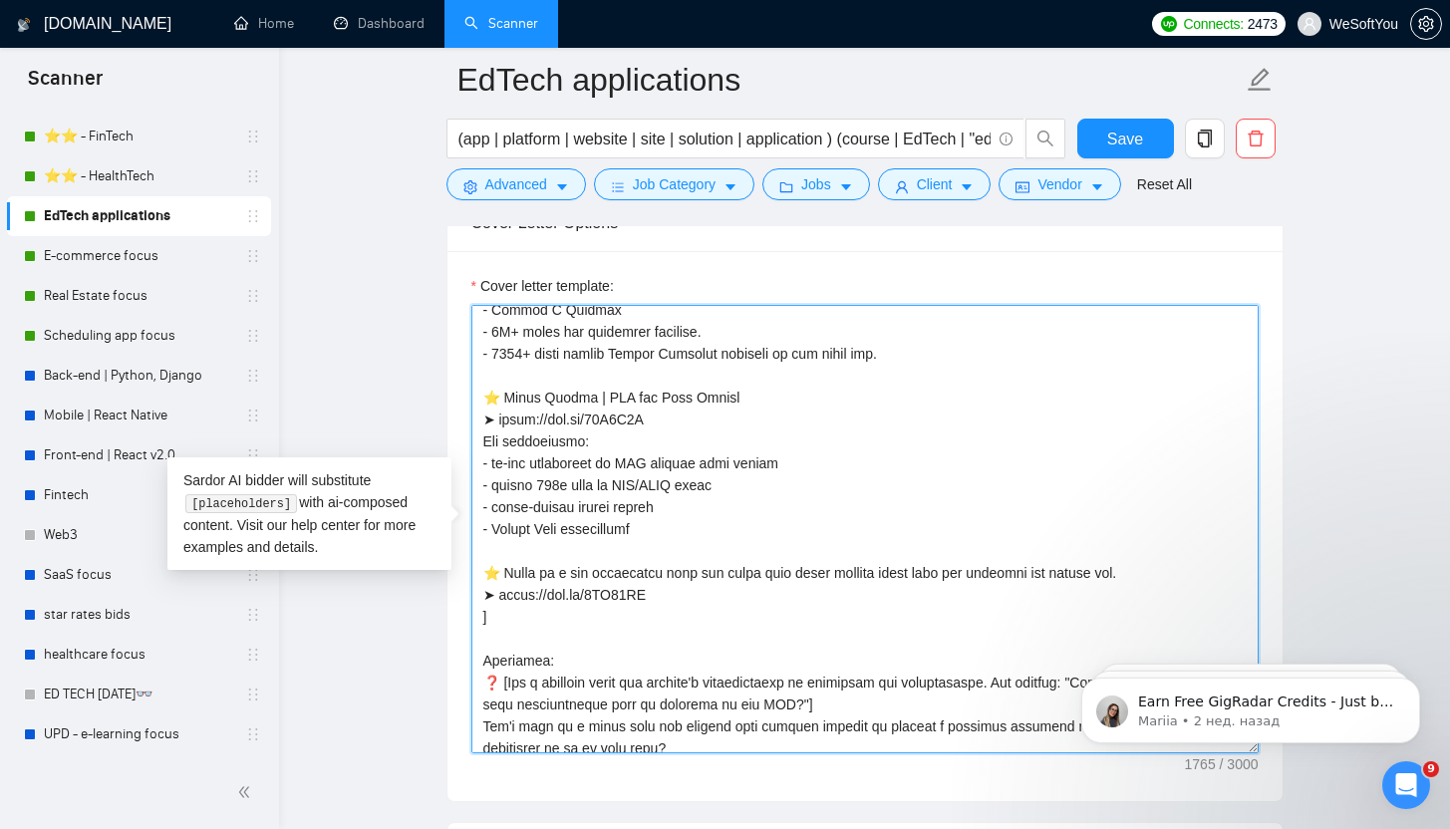
scroll to position [408, 0]
drag, startPoint x: 526, startPoint y: 571, endPoint x: 503, endPoint y: 576, distance: 23.5
click at [503, 576] on textarea "Cover letter template:" at bounding box center [864, 529] width 787 height 448
drag, startPoint x: 657, startPoint y: 591, endPoint x: 534, endPoint y: 578, distance: 123.2
click at [499, 600] on textarea "Cover letter template:" at bounding box center [864, 529] width 787 height 448
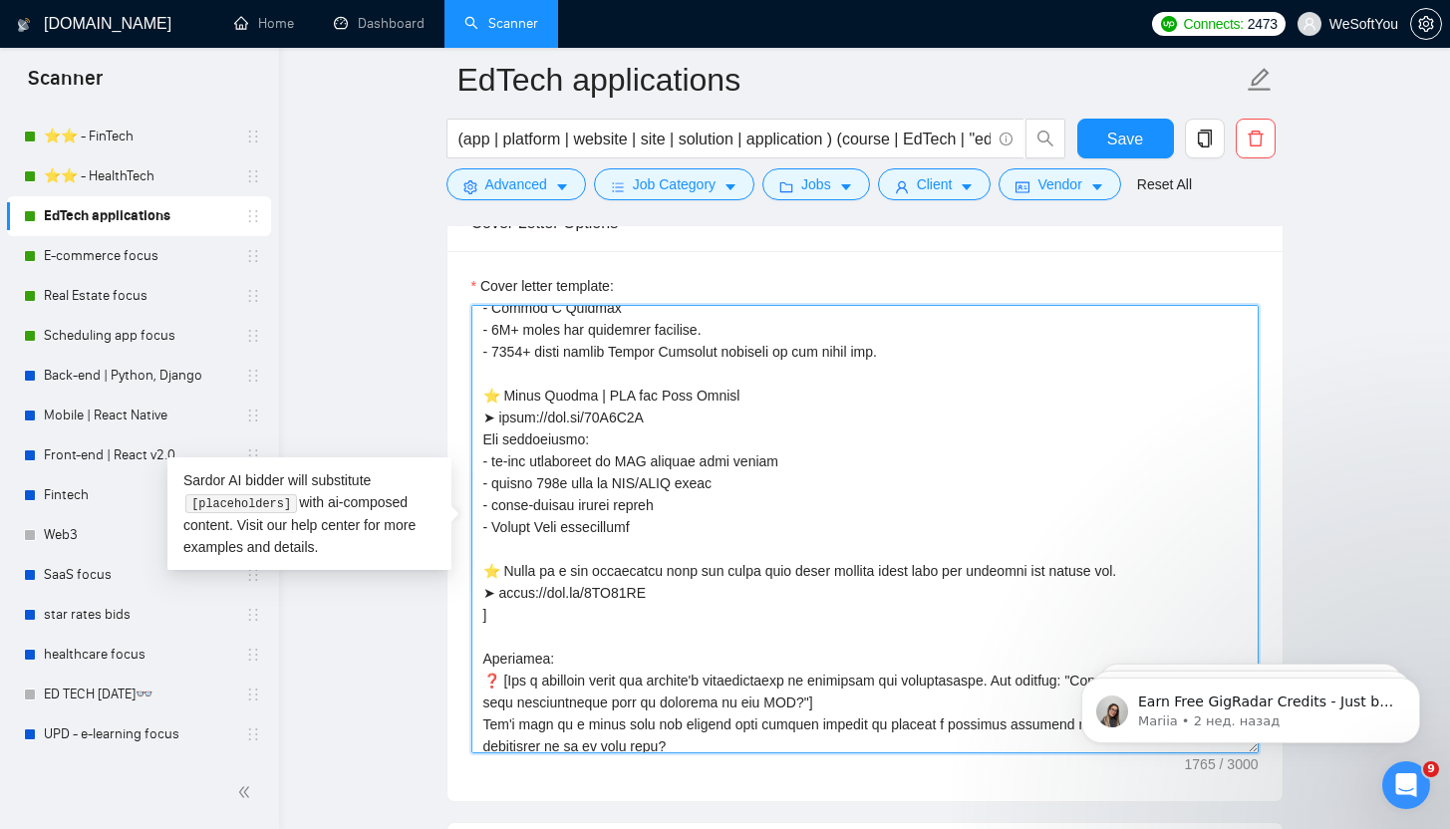
click at [664, 627] on textarea "Cover letter template:" at bounding box center [864, 529] width 787 height 448
drag, startPoint x: 502, startPoint y: 572, endPoint x: 1169, endPoint y: 575, distance: 666.6
click at [1169, 575] on textarea "Cover letter template:" at bounding box center [864, 529] width 787 height 448
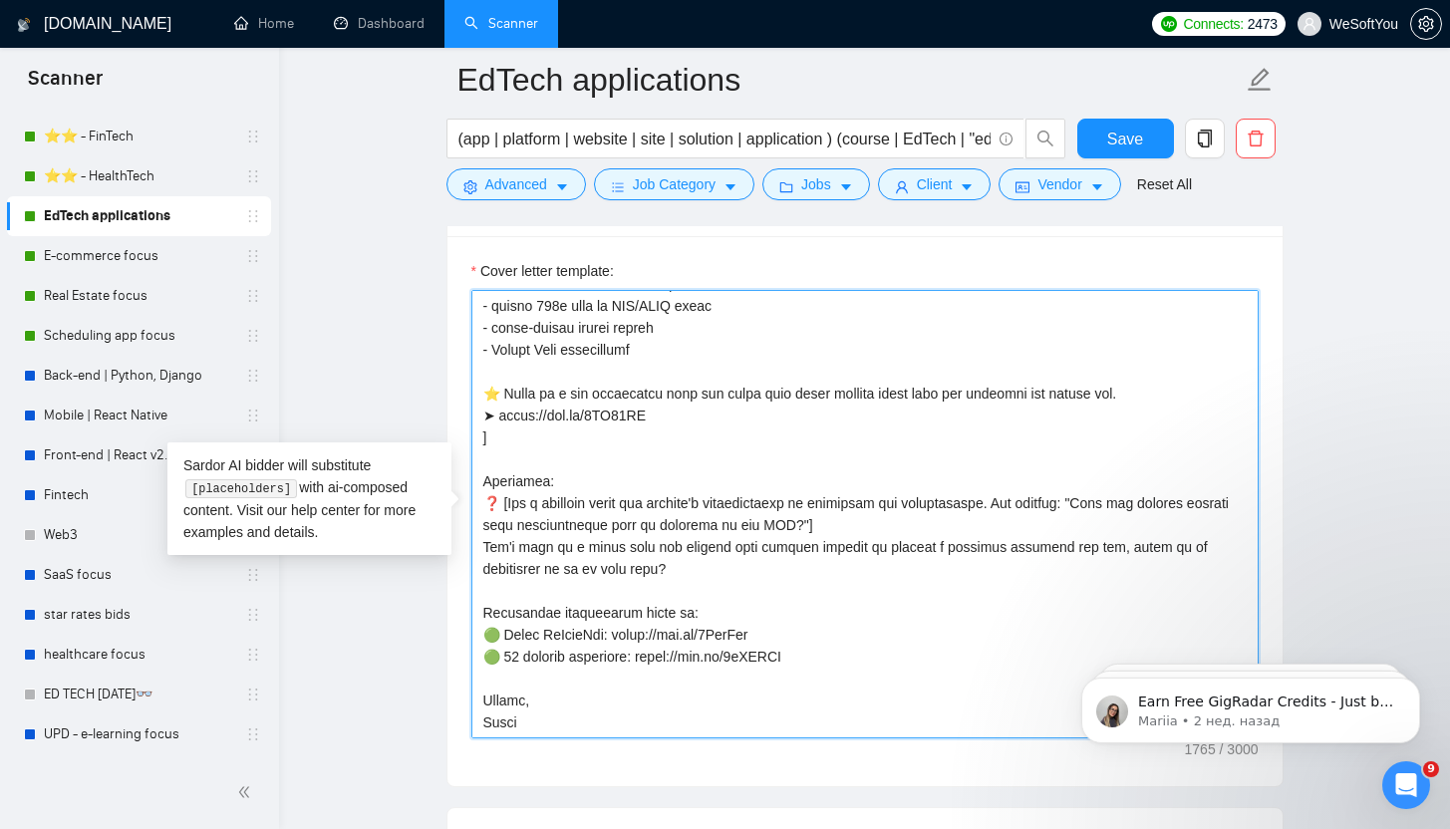
scroll to position [2155, 0]
drag, startPoint x: 812, startPoint y: 657, endPoint x: 463, endPoint y: 610, distance: 351.9
click at [463, 610] on div "Cover letter template:" at bounding box center [864, 510] width 835 height 550
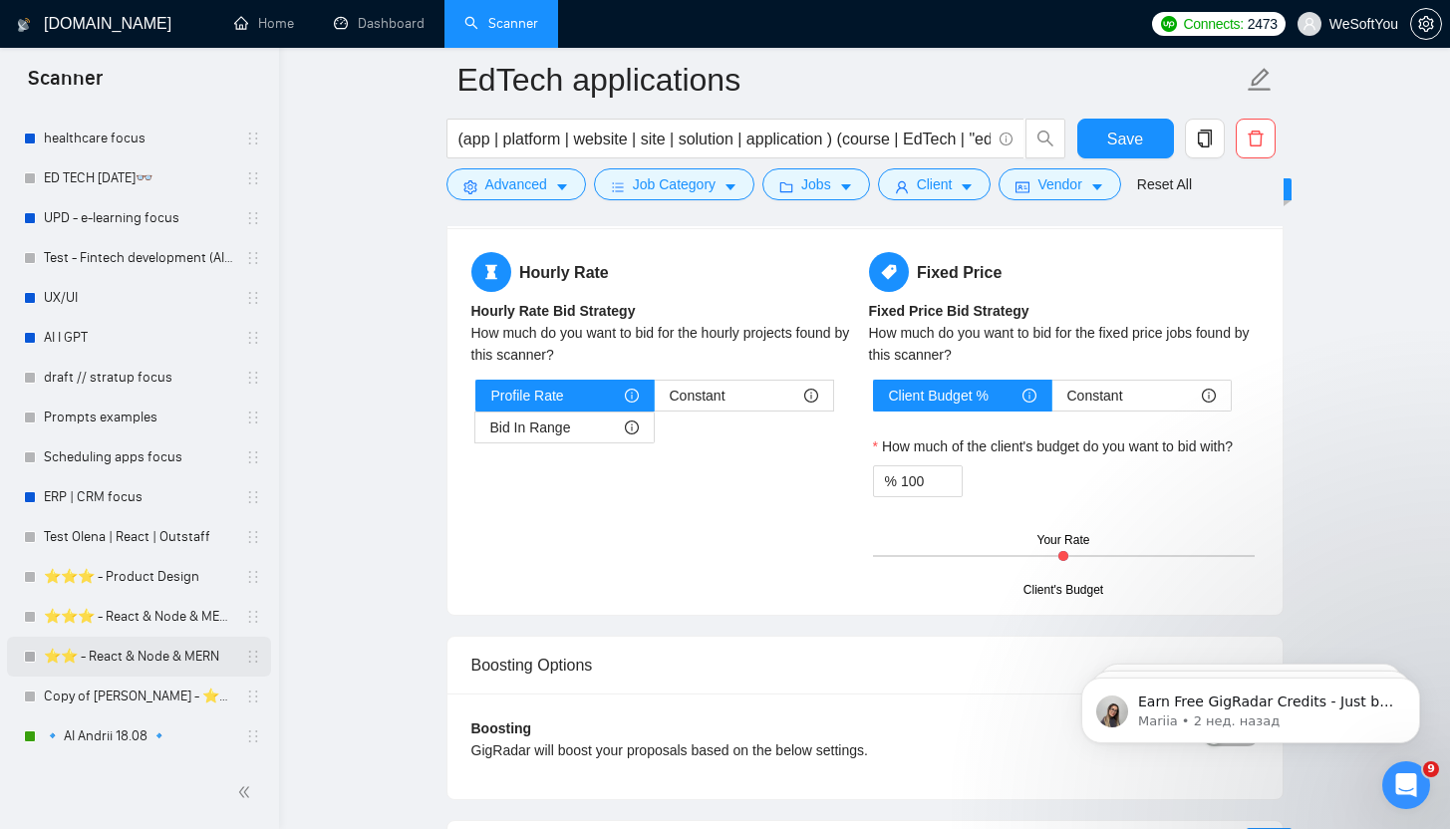
scroll to position [3501, 0]
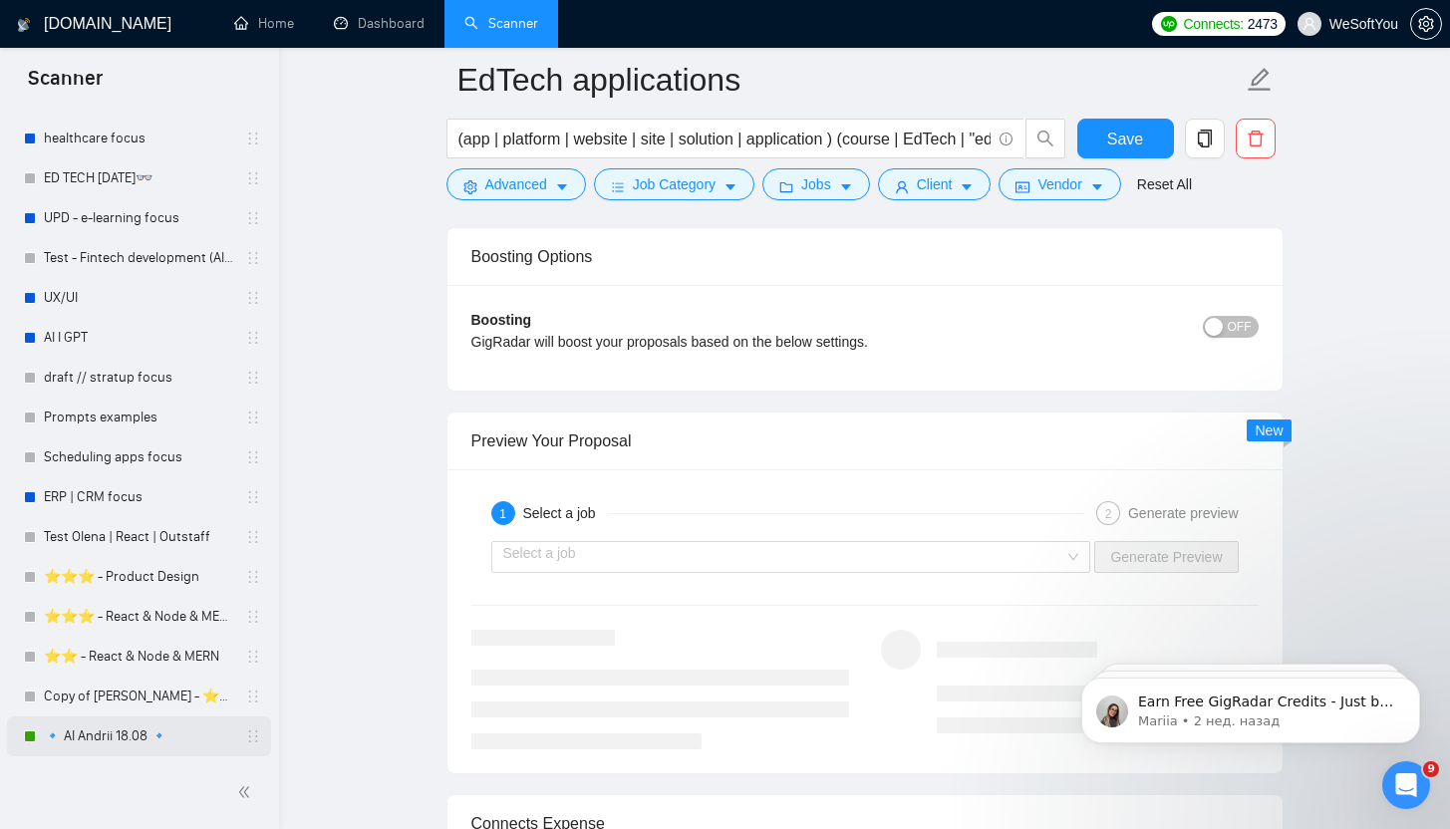
click at [119, 750] on link "🔹 AI Andrii 18.08 🔹" at bounding box center [138, 736] width 189 height 40
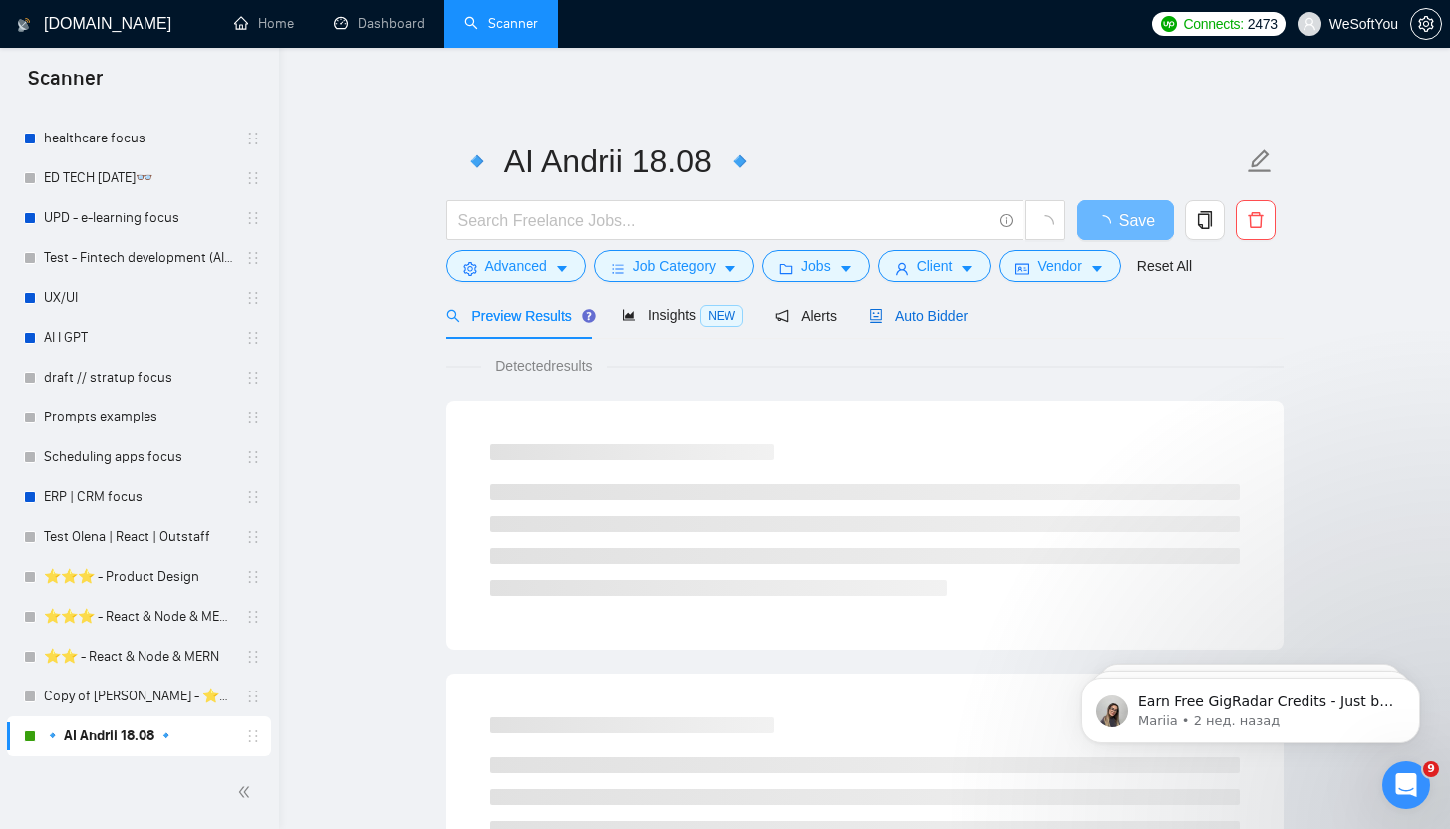
click at [887, 324] on div "Auto Bidder" at bounding box center [918, 316] width 99 height 22
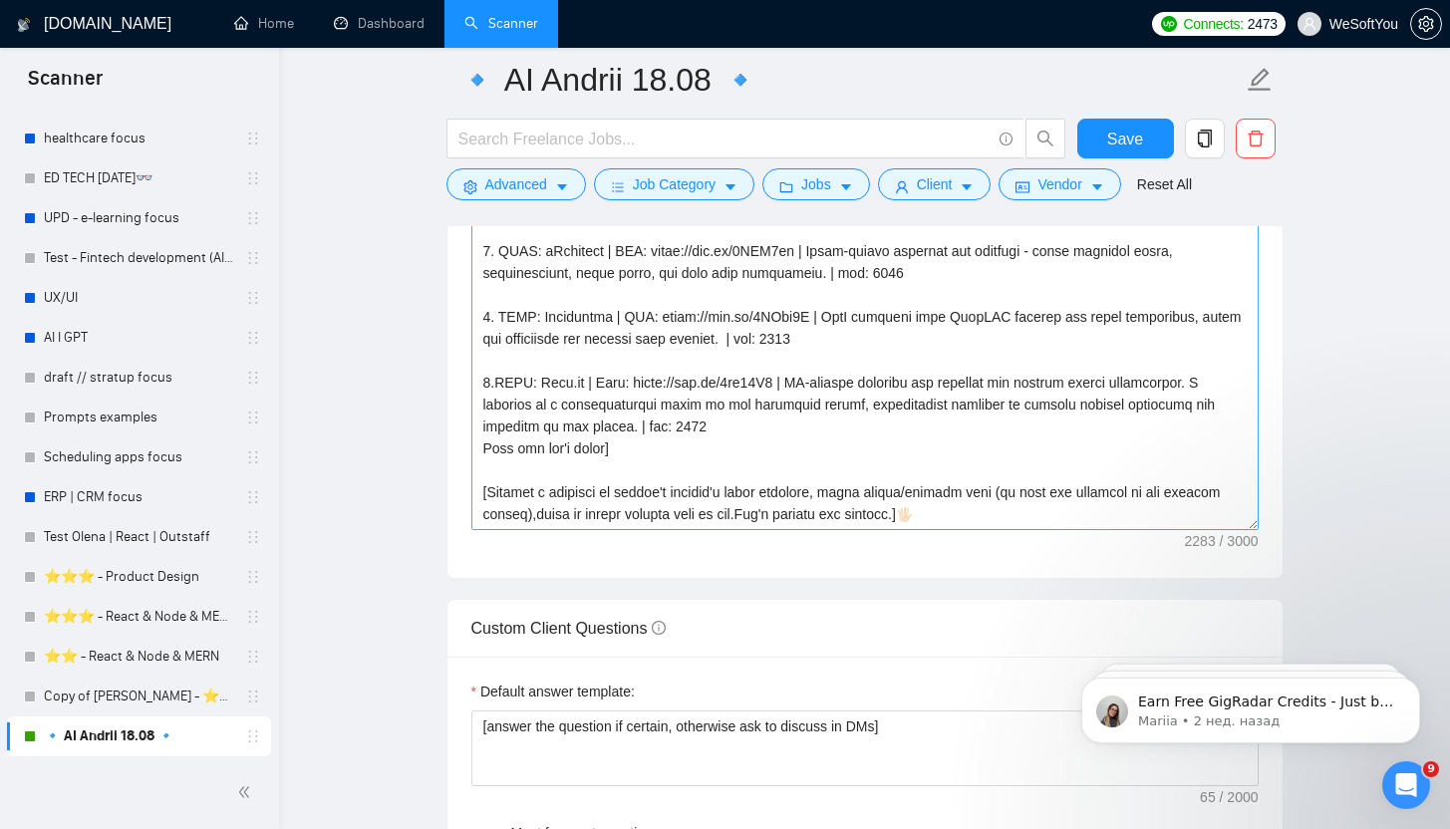
scroll to position [2393, 0]
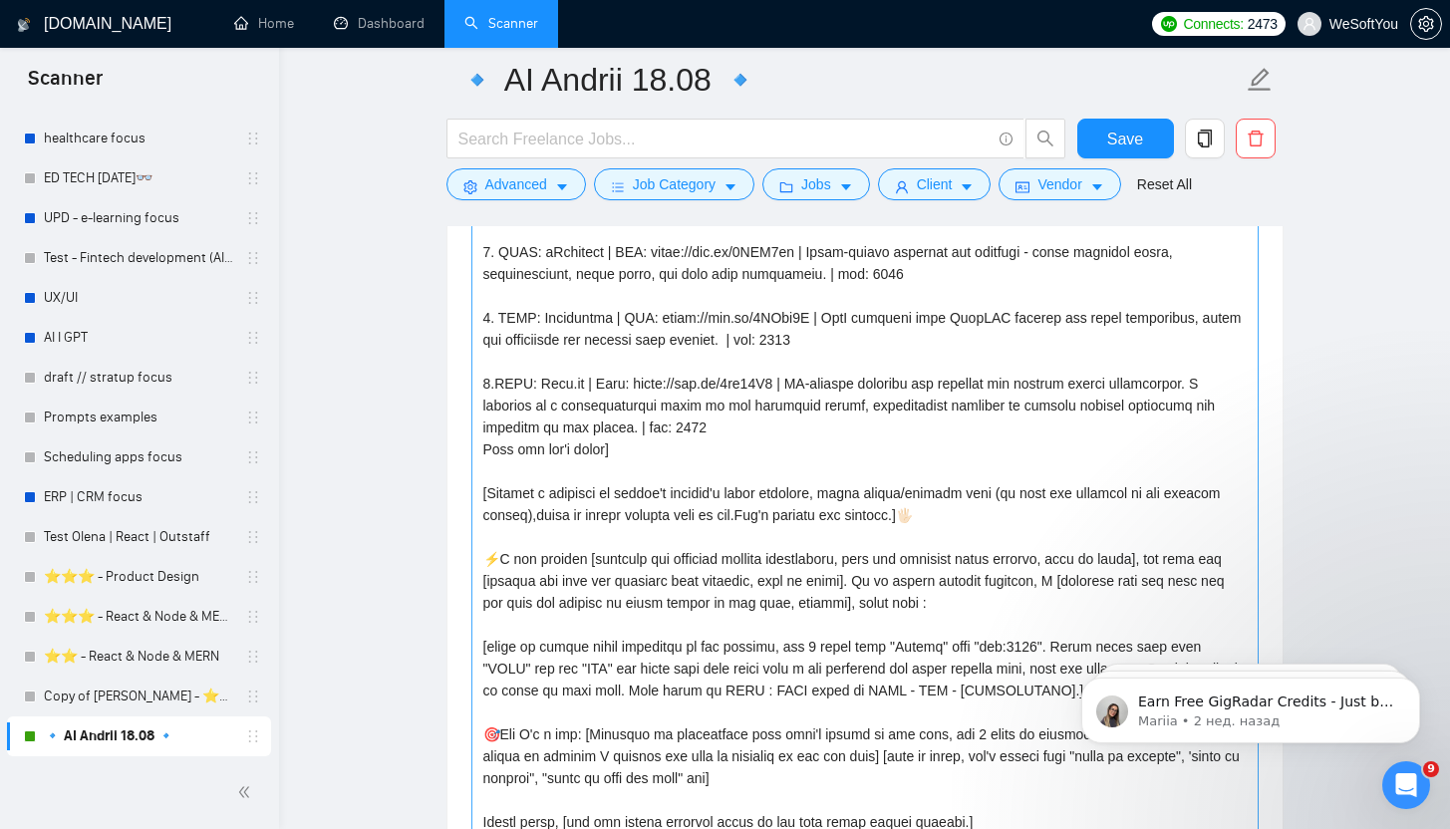
drag, startPoint x: 1251, startPoint y: 519, endPoint x: 1152, endPoint y: 828, distance: 324.5
click at [1152, 828] on textarea "Cover letter template:" at bounding box center [864, 461] width 787 height 757
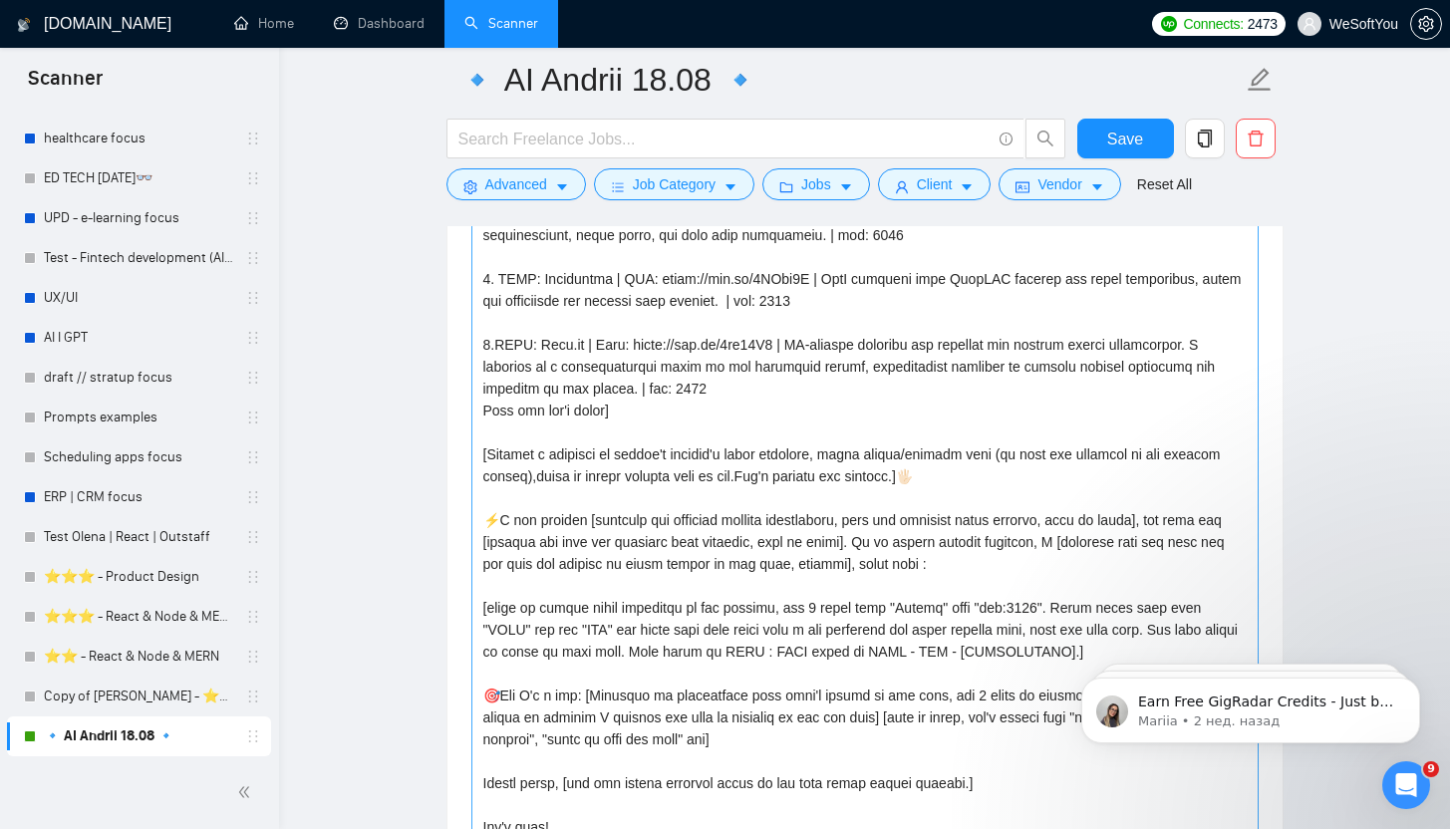
scroll to position [42, 0]
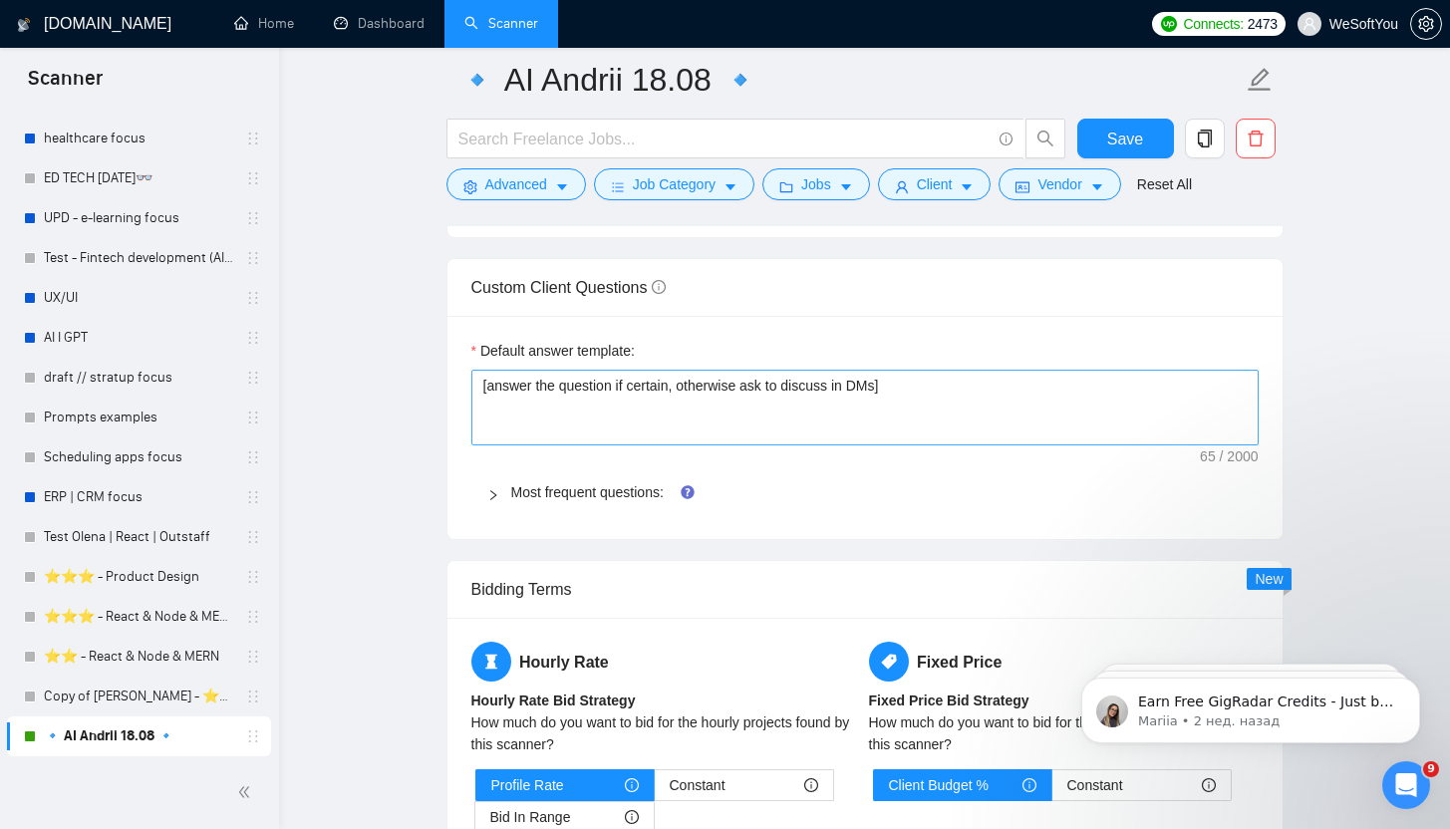
drag, startPoint x: 482, startPoint y: 449, endPoint x: 699, endPoint y: 429, distance: 218.1
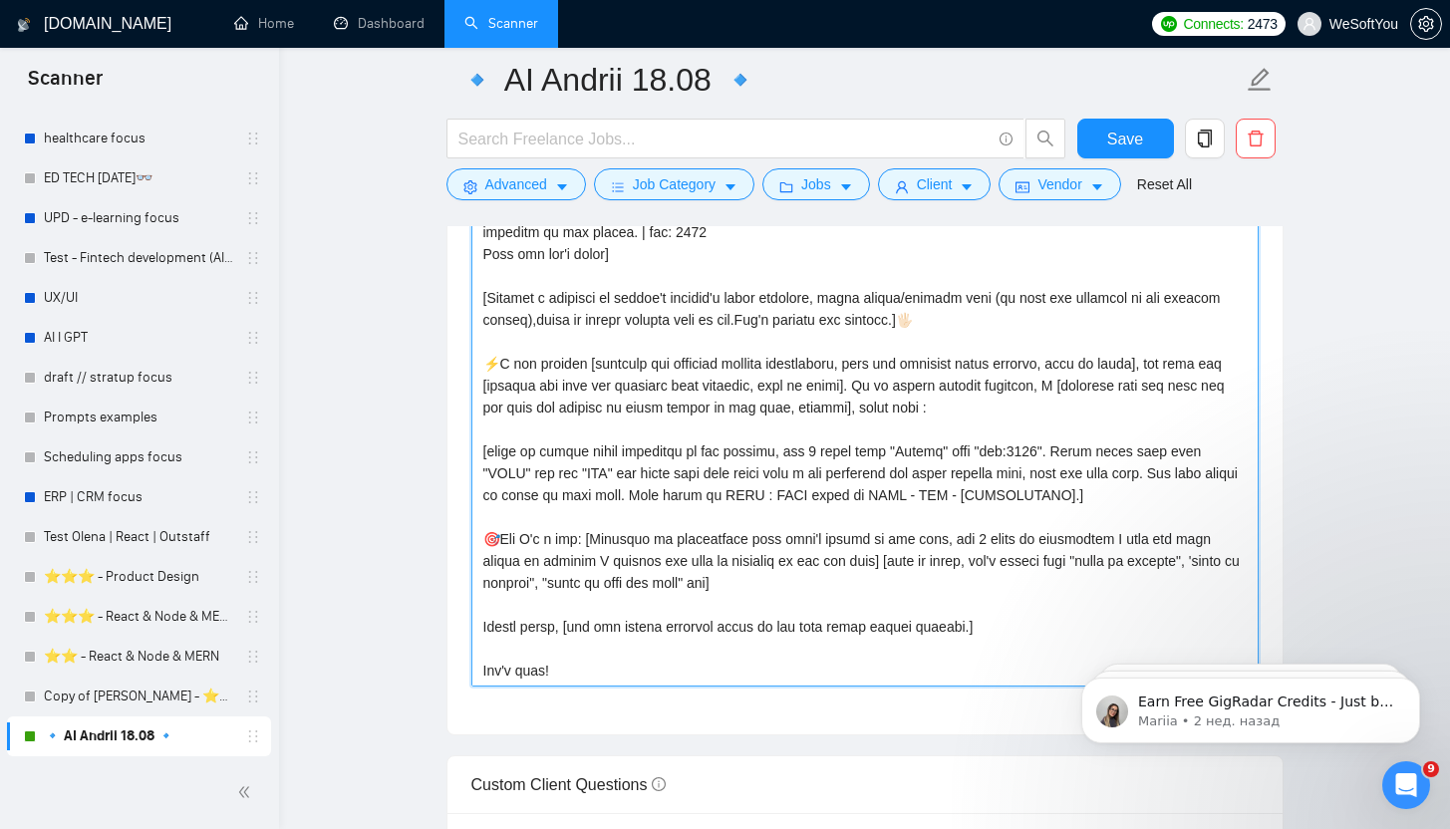
drag, startPoint x: 480, startPoint y: 337, endPoint x: 860, endPoint y: 690, distance: 518.9
click at [860, 690] on div "Cover letter template:" at bounding box center [864, 304] width 835 height 859
click at [950, 593] on textarea "Cover letter template:" at bounding box center [864, 307] width 787 height 757
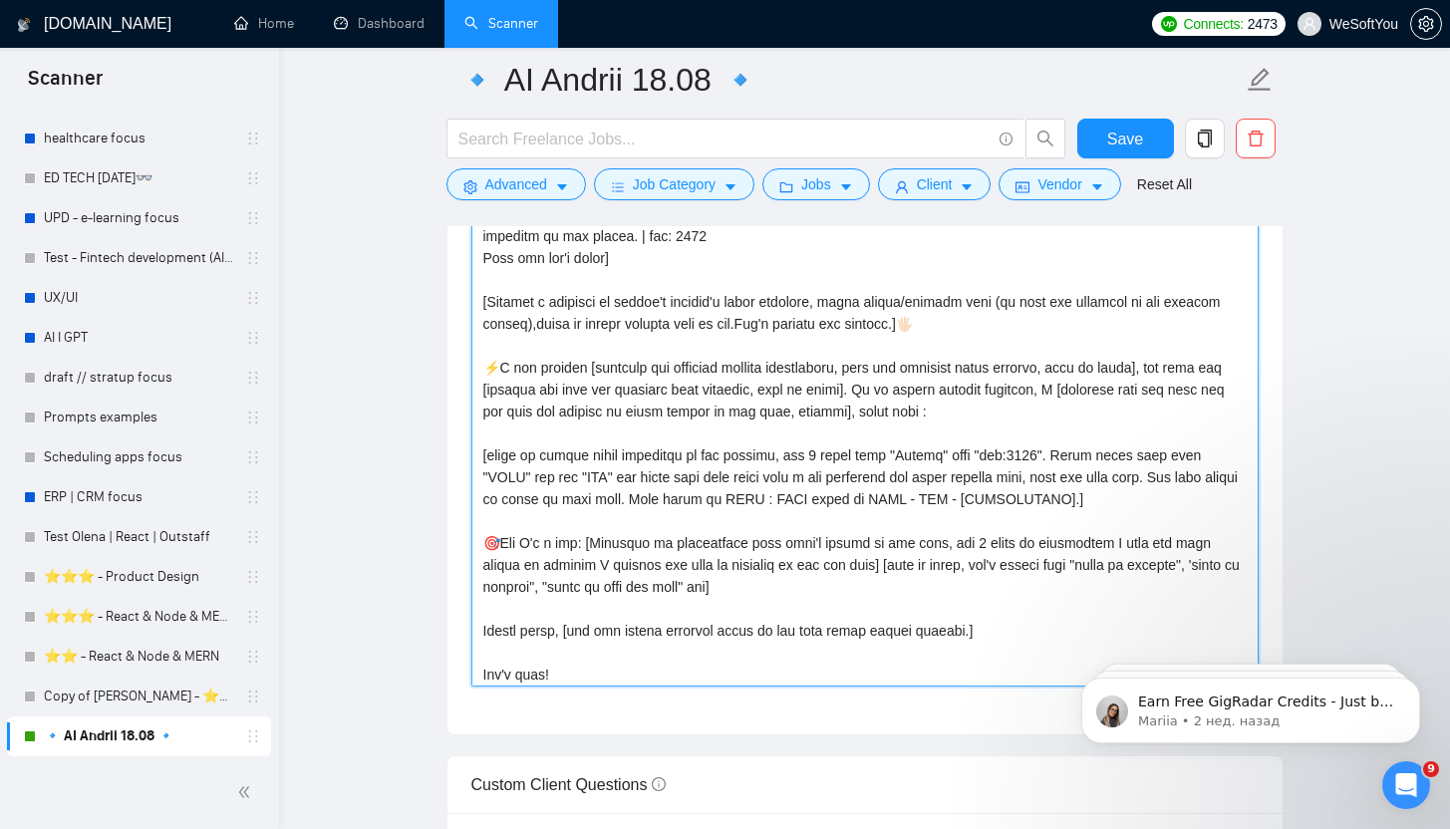
scroll to position [38, 0]
drag, startPoint x: 1024, startPoint y: 629, endPoint x: 394, endPoint y: 306, distance: 708.5
click at [394, 306] on main "🔹 AI Andrii 18.08 🔹 Save Advanced Job Category Jobs Client Vendor Reset All Pre…" at bounding box center [864, 498] width 1107 height 5931
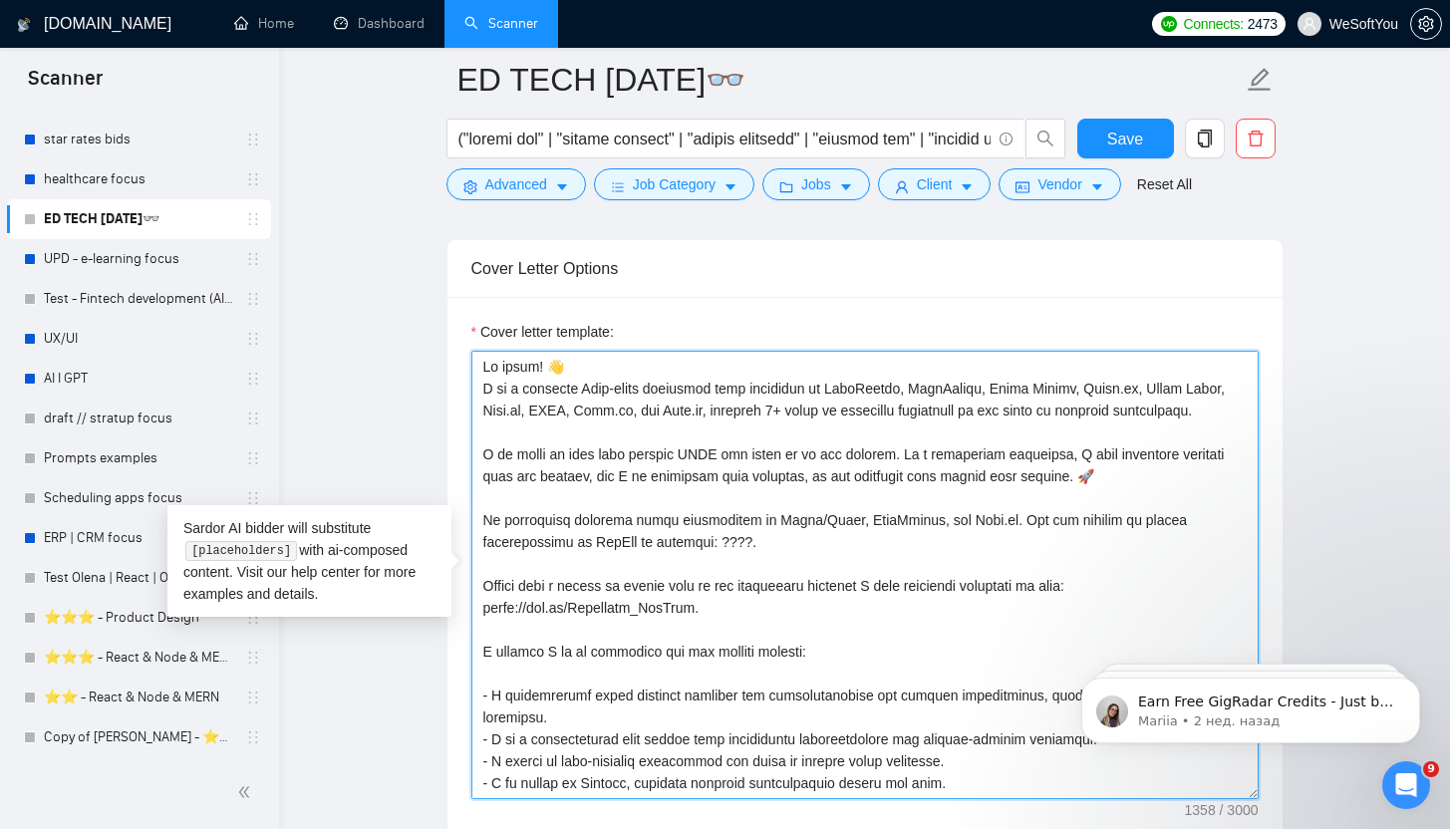
drag, startPoint x: 577, startPoint y: 780, endPoint x: 378, endPoint y: 347, distance: 477.0
click at [378, 347] on main "ED TECH [DATE]👓 Save Advanced Job Category Jobs Client Vendor Reset All Preview…" at bounding box center [864, 707] width 1107 height 5700
paste textarea "[Folder= 1. CLNT: Avo | URL: [URL][DOMAIN_NAME] | Developed a GPT-powered assis…"
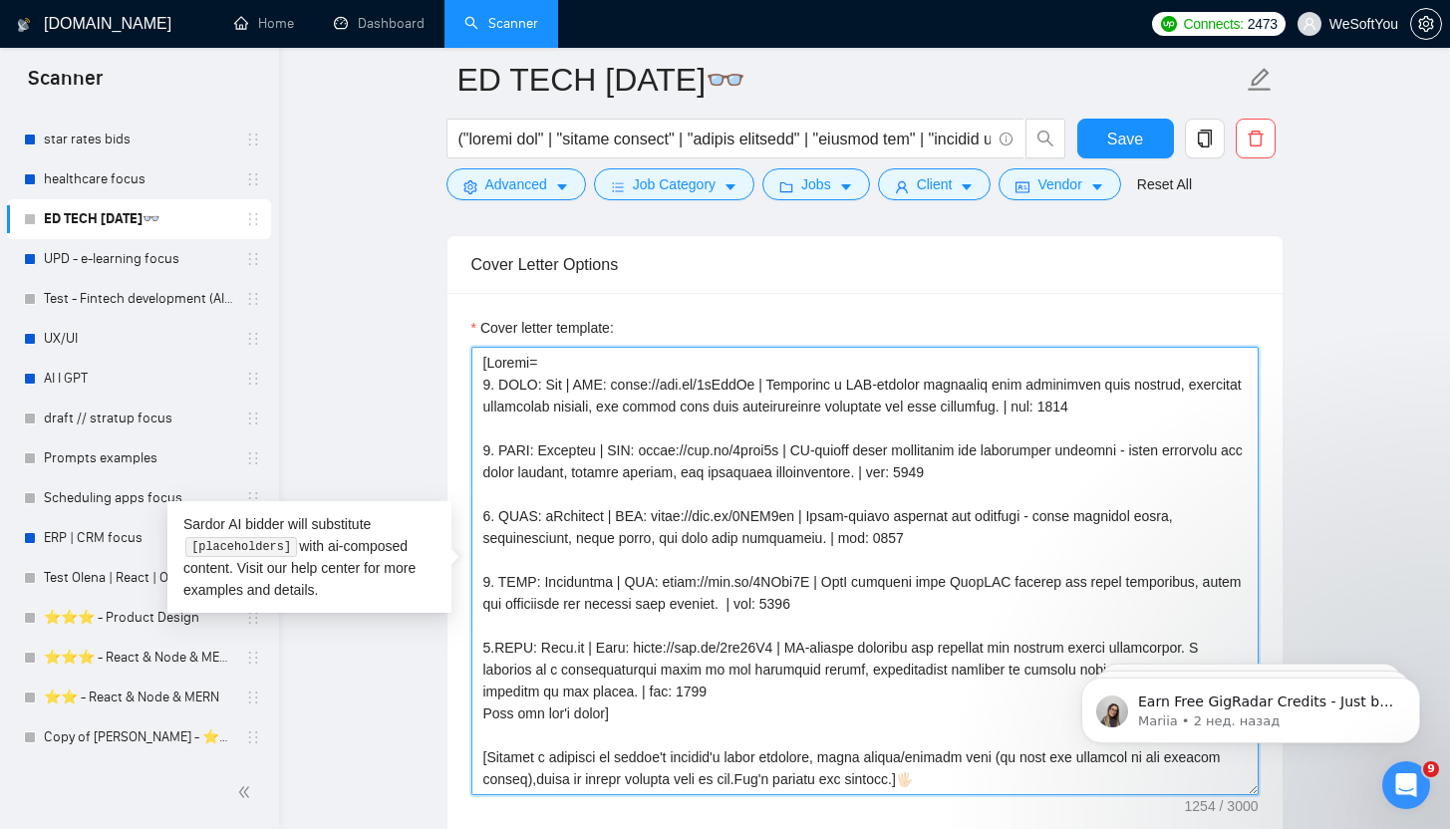
scroll to position [2227, 0]
drag, startPoint x: 542, startPoint y: 385, endPoint x: 567, endPoint y: 387, distance: 25.0
click at [567, 387] on textarea "Cover letter template:" at bounding box center [864, 571] width 787 height 448
paste textarea "𝘂𝗰𝗮.𝗔𝗜 | AI-powered learning platform for children with [MEDICAL_DATA] ➤ [URL][…"
paste textarea "𝗟𝘂𝗰𝗮.𝗔𝗜"
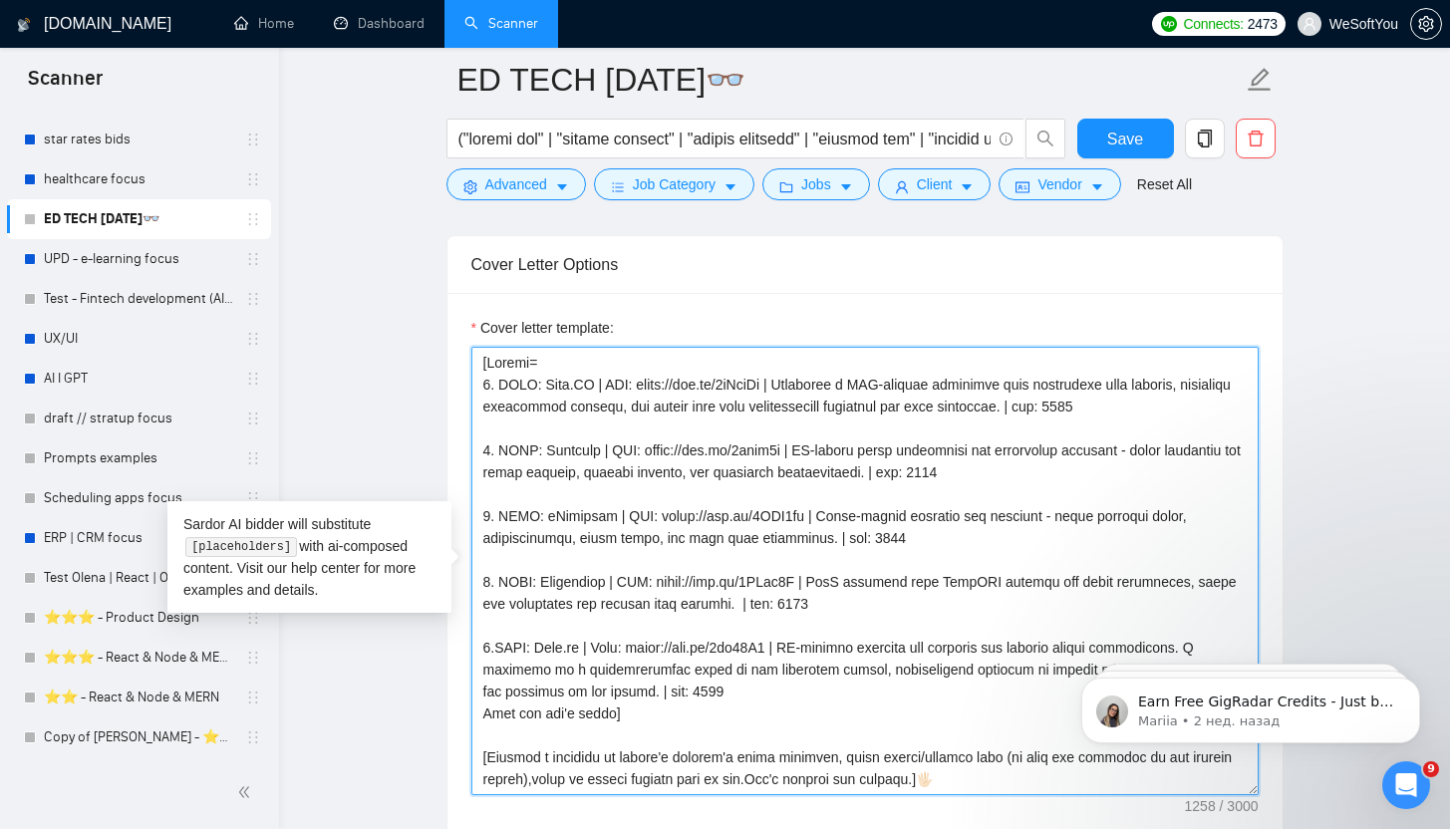
drag, startPoint x: 635, startPoint y: 385, endPoint x: 773, endPoint y: 392, distance: 138.7
click at [773, 392] on textarea "Cover letter template:" at bounding box center [864, 571] width 787 height 448
paste textarea "3xw80T9"
paste textarea "AI-powered learning platform for children with [MEDICAL_DATA]"
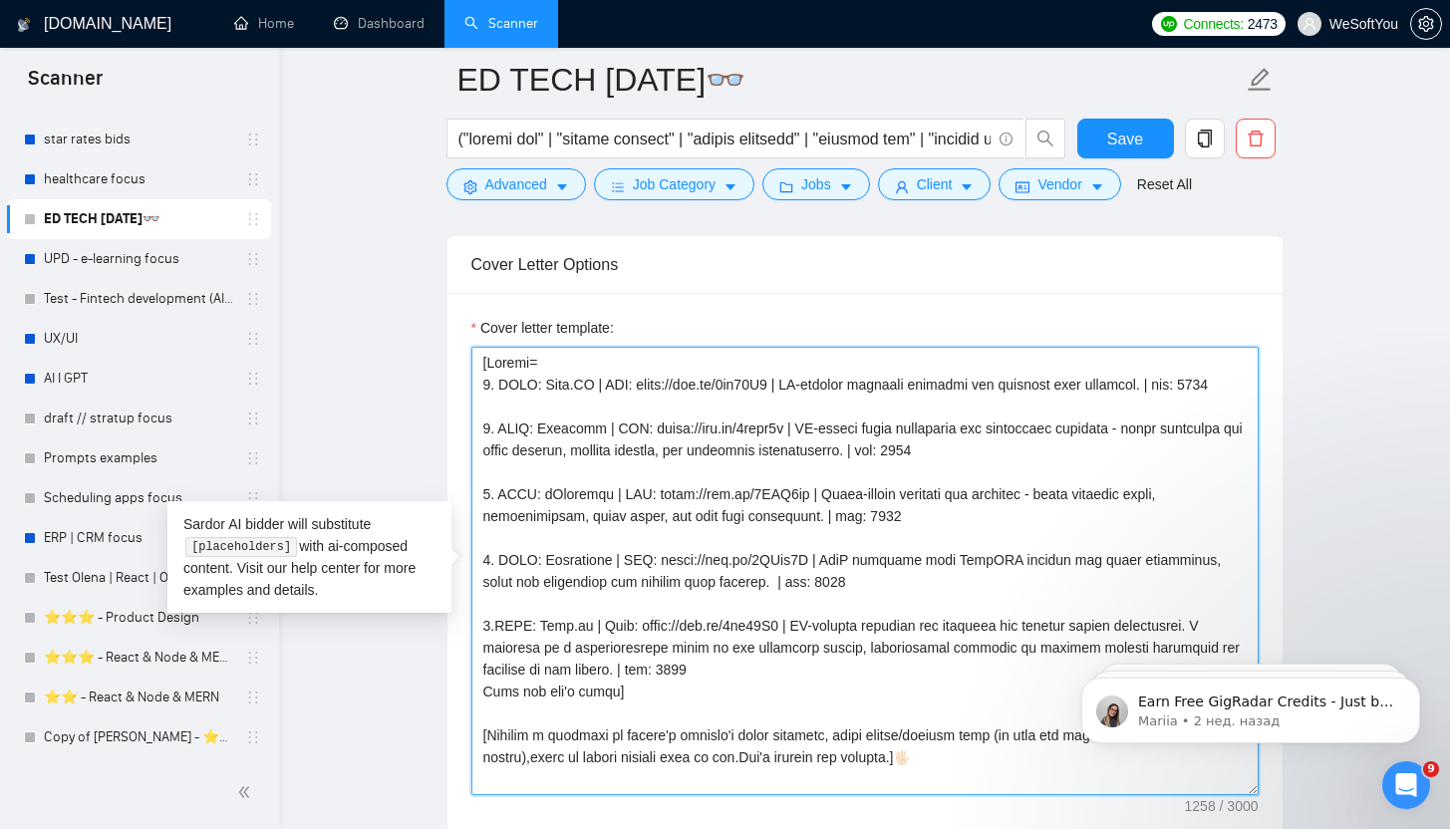
drag, startPoint x: 786, startPoint y: 385, endPoint x: 1088, endPoint y: 410, distance: 302.9
drag, startPoint x: 556, startPoint y: 426, endPoint x: 595, endPoint y: 431, distance: 39.2
click at [595, 431] on textarea "Cover letter template:" at bounding box center [864, 571] width 787 height 448
paste textarea "𝐋𝐢𝐯𝐢𝐧𝐠 𝐒𝐞𝐜𝐮𝐫𝐢𝐭𝐲"
drag, startPoint x: 693, startPoint y: 427, endPoint x: 821, endPoint y: 428, distance: 127.5
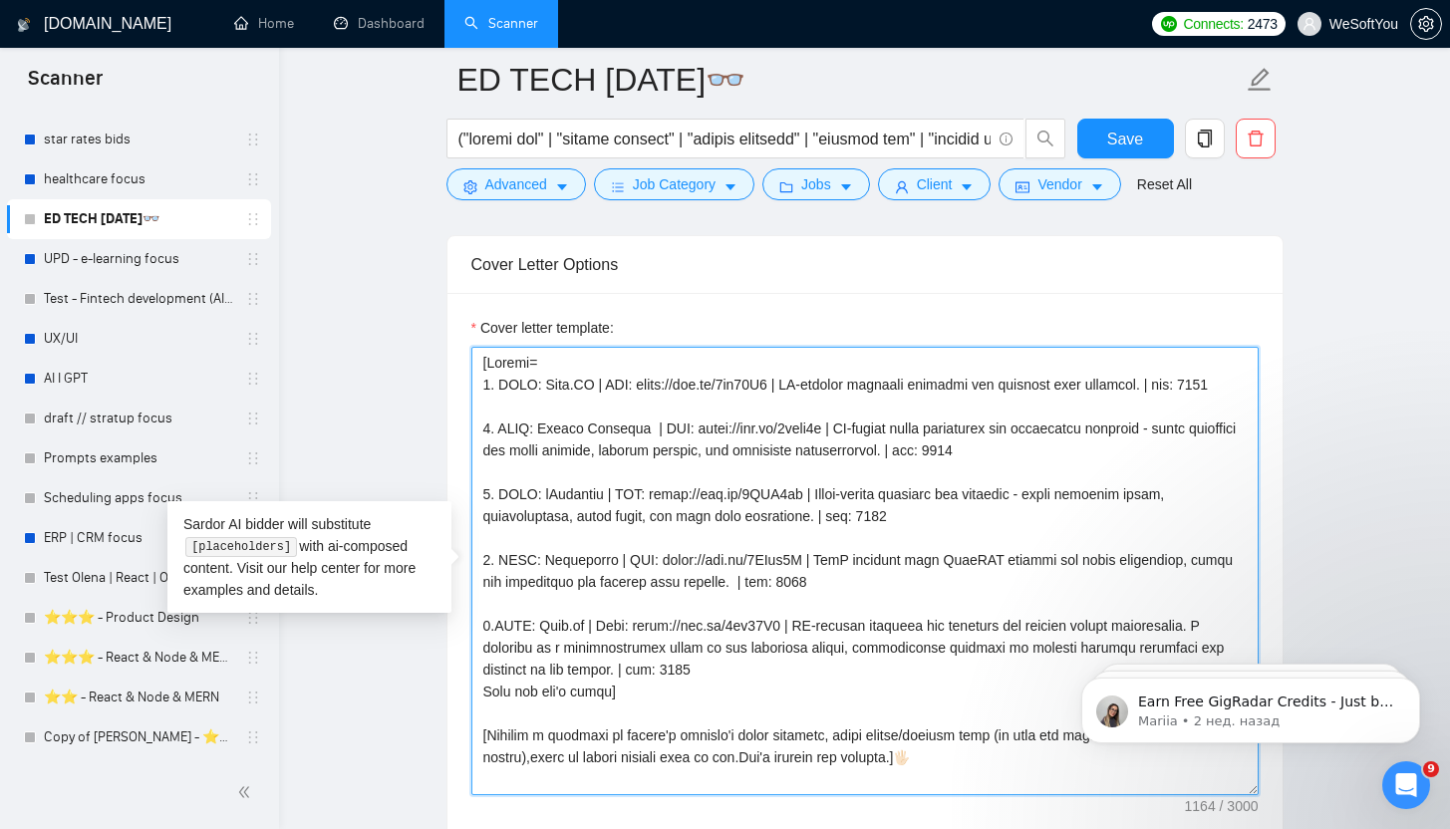
click at [821, 428] on textarea "Cover letter template:" at bounding box center [864, 571] width 787 height 448
paste textarea "RBdKBN"
paste textarea "E-Learning Platform for 𝗙𝗼𝗿𝘁𝘂𝗻𝗲𝟱𝟬𝟬 𝗖𝗼𝗺𝗽𝗮𝗻𝗶𝗲𝘀."
drag, startPoint x: 848, startPoint y: 427, endPoint x: 958, endPoint y: 458, distance: 114.8
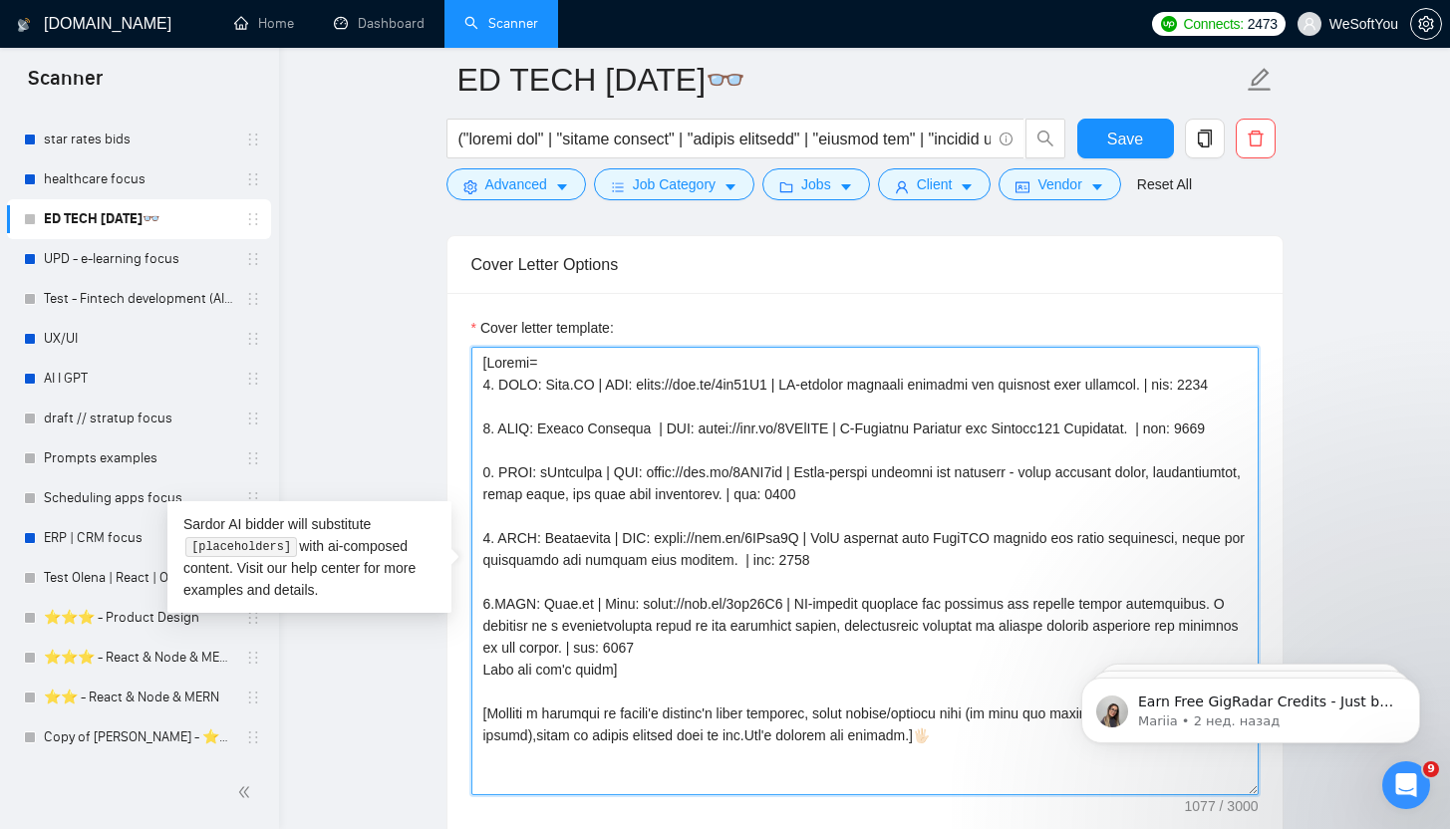
click at [562, 470] on textarea "Cover letter template:" at bounding box center [864, 571] width 787 height 448
paste textarea "Zilla"
drag, startPoint x: 615, startPoint y: 472, endPoint x: 753, endPoint y: 475, distance: 138.5
click at [753, 475] on textarea "Cover letter template:" at bounding box center [864, 571] width 787 height 448
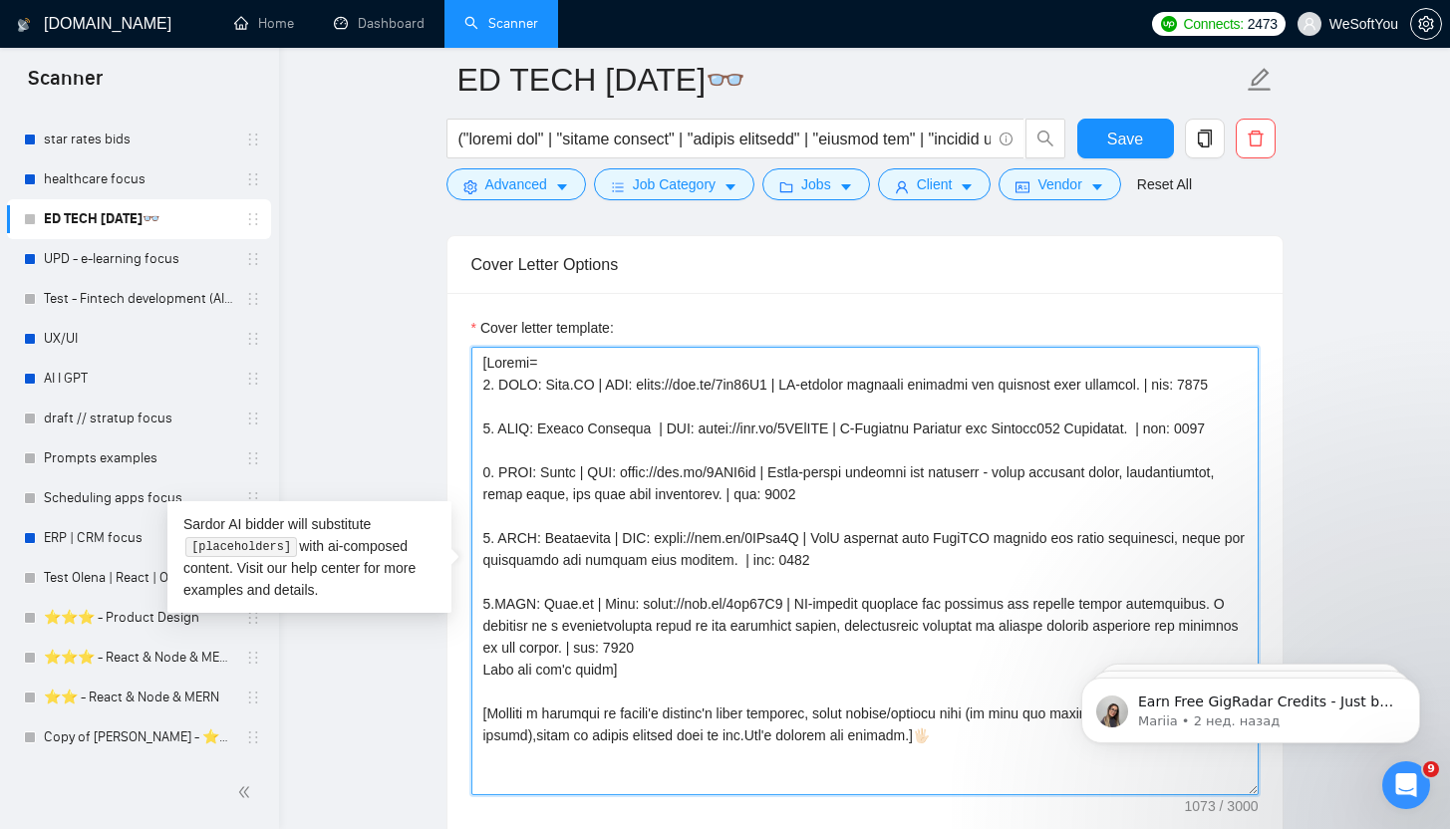
paste textarea "RF03BY"
drag, startPoint x: 769, startPoint y: 469, endPoint x: 829, endPoint y: 501, distance: 67.8
click at [829, 501] on textarea "Cover letter template:" at bounding box center [864, 571] width 787 height 448
paste textarea "Zilla is a gig management tool for teens that makes earning money easy and lear…"
drag, startPoint x: 810, startPoint y: 551, endPoint x: 720, endPoint y: 568, distance: 91.3
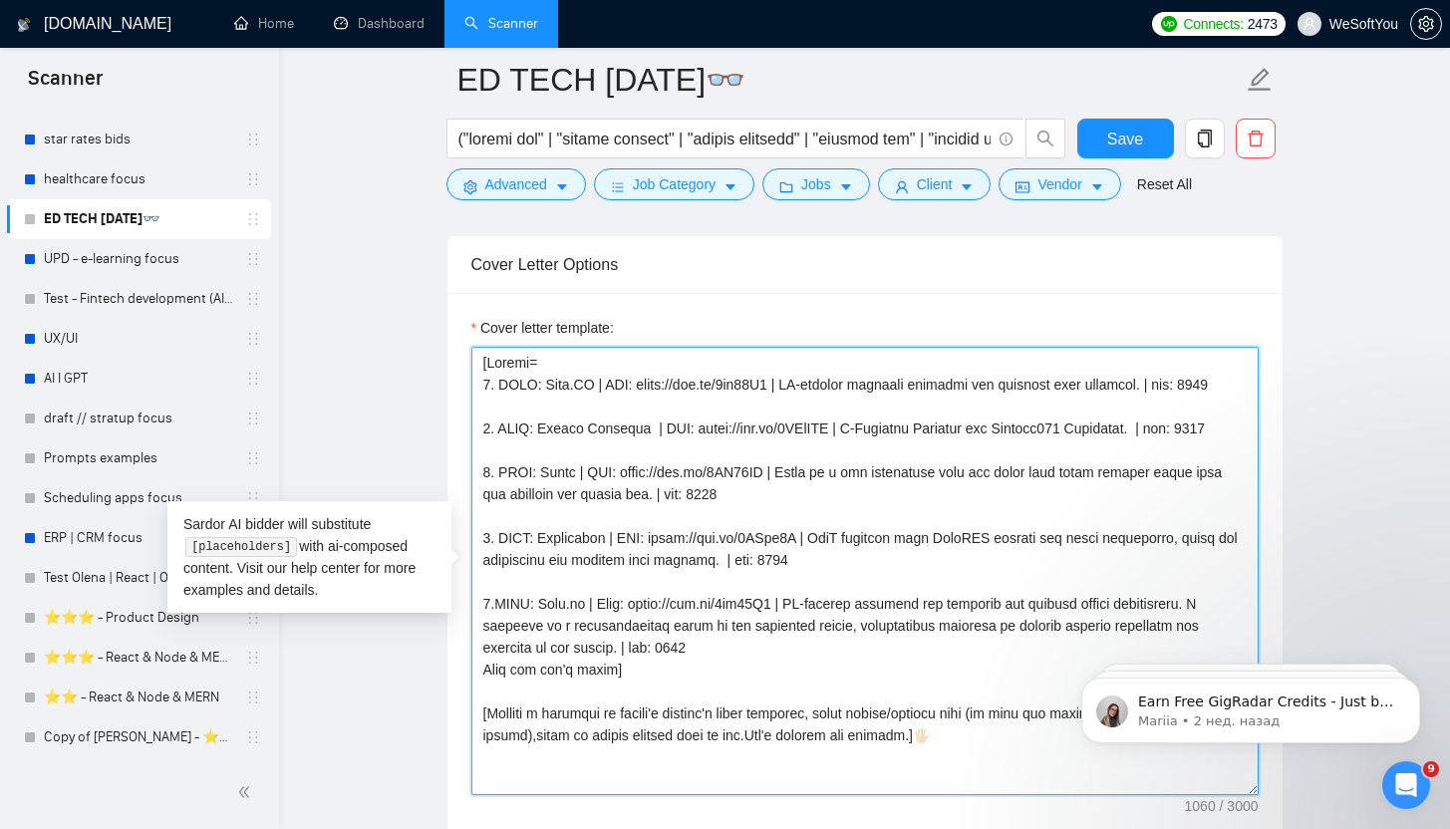
click at [720, 569] on textarea "Cover letter template:" at bounding box center [864, 571] width 787 height 448
drag, startPoint x: 676, startPoint y: 684, endPoint x: 453, endPoint y: 537, distance: 266.1
click at [711, 609] on textarea "Cover letter template:" at bounding box center [864, 571] width 787 height 448
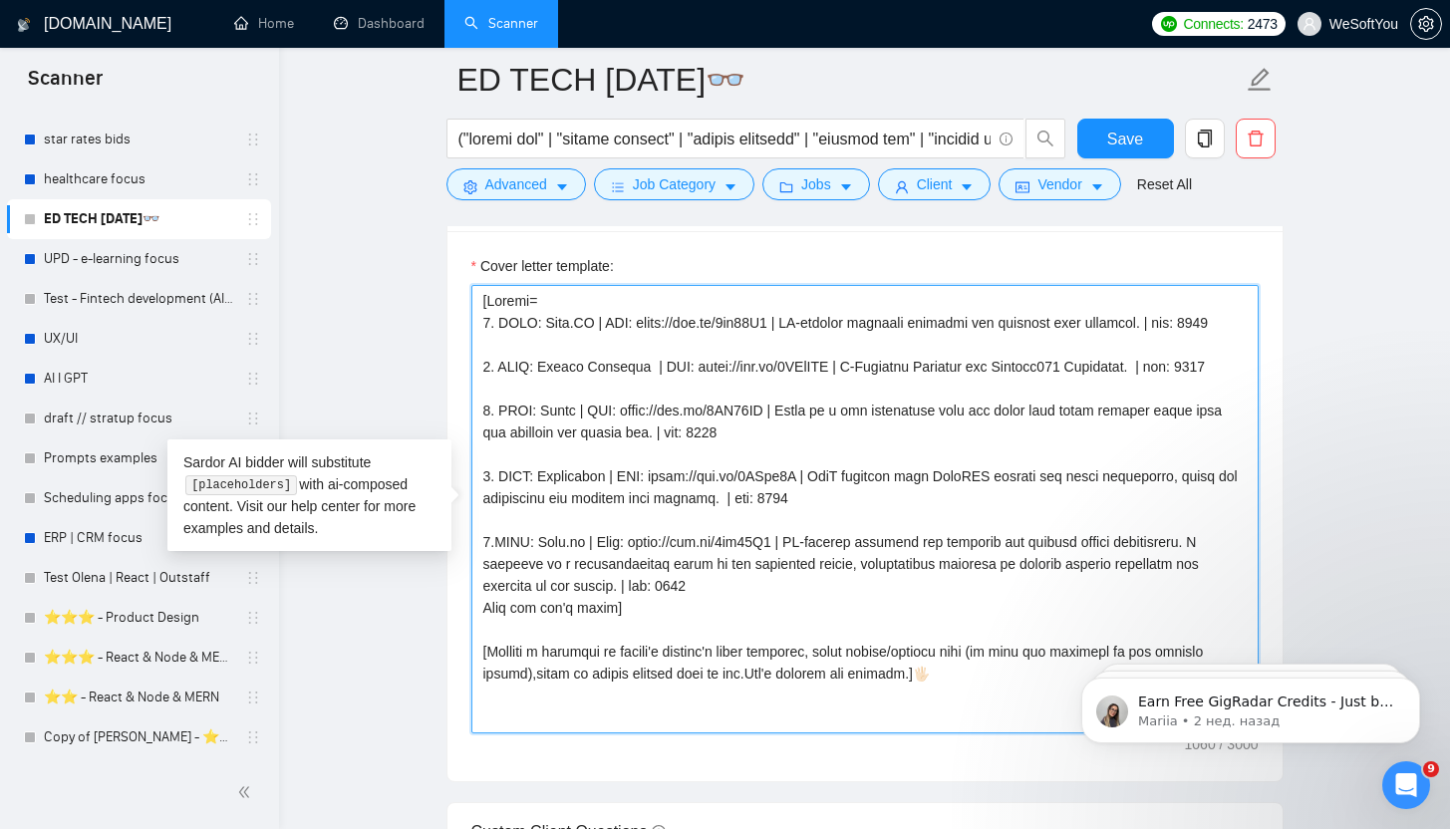
scroll to position [2387, 0]
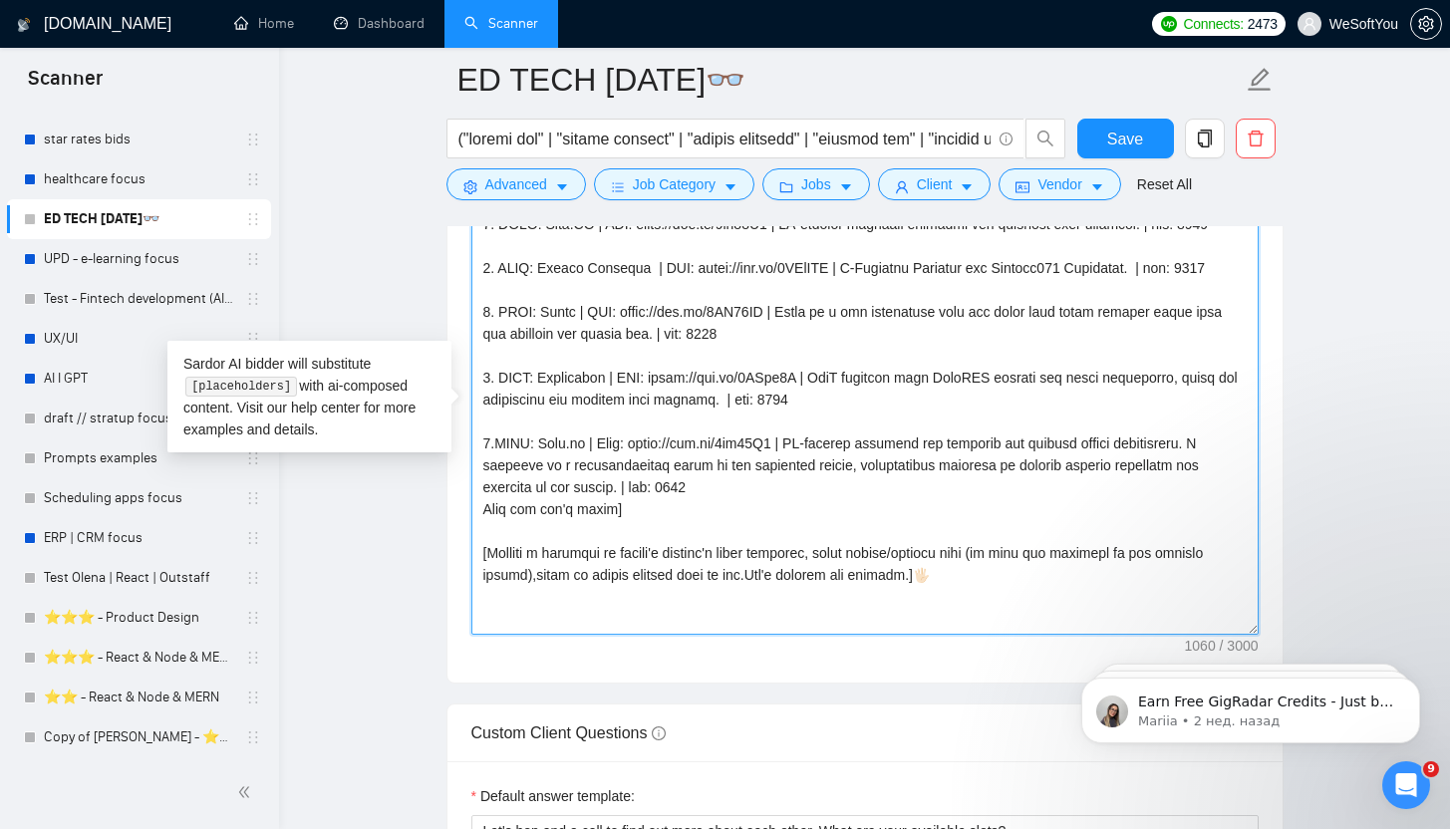
click at [964, 527] on textarea "Cover letter template:" at bounding box center [864, 410] width 787 height 448
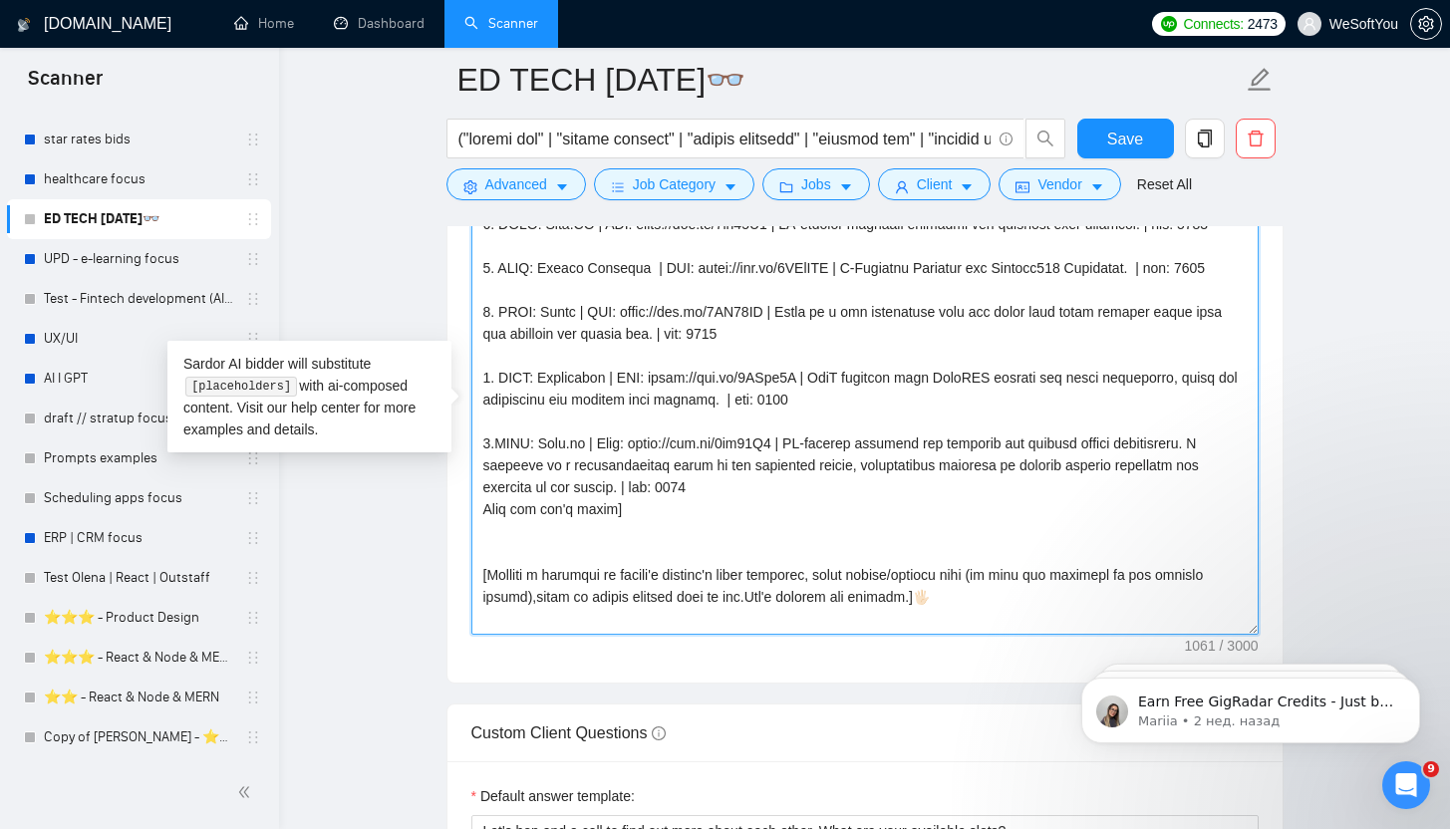
paste textarea "Additional information about us: 🟢 About WeSoftYou: [URL][DOMAIN_NAME] 🟢 36 qua…"
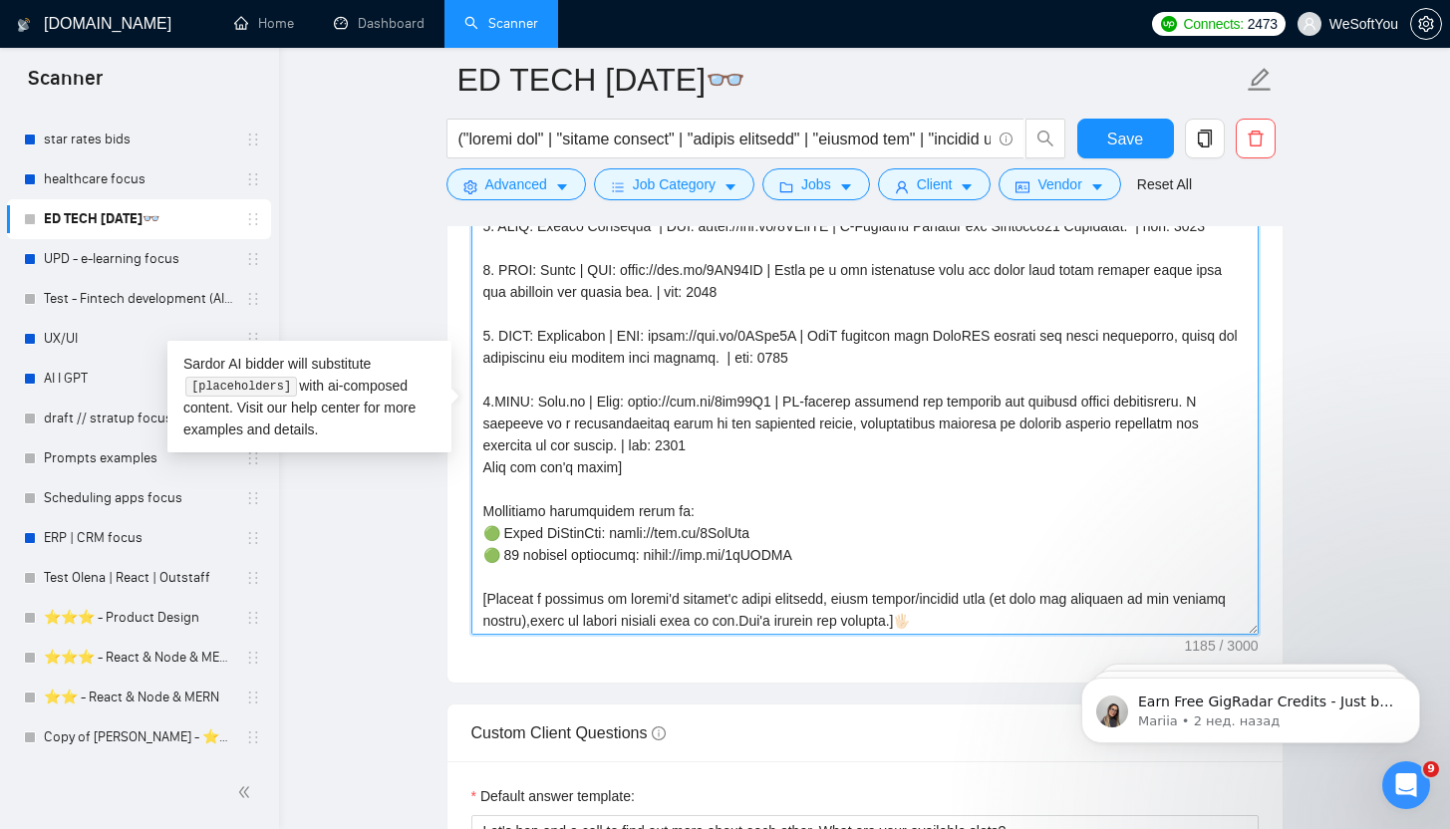
scroll to position [44, 0]
drag, startPoint x: 1044, startPoint y: 607, endPoint x: 421, endPoint y: 603, distance: 622.7
click at [421, 603] on main "ED TECH [DATE]👓 Save Advanced Job Category Jobs Client Vendor Reset All Preview…" at bounding box center [864, 542] width 1107 height 5700
paste textarea "⚡️I can deliver [rephrase and simplify project description, make the sentence s…"
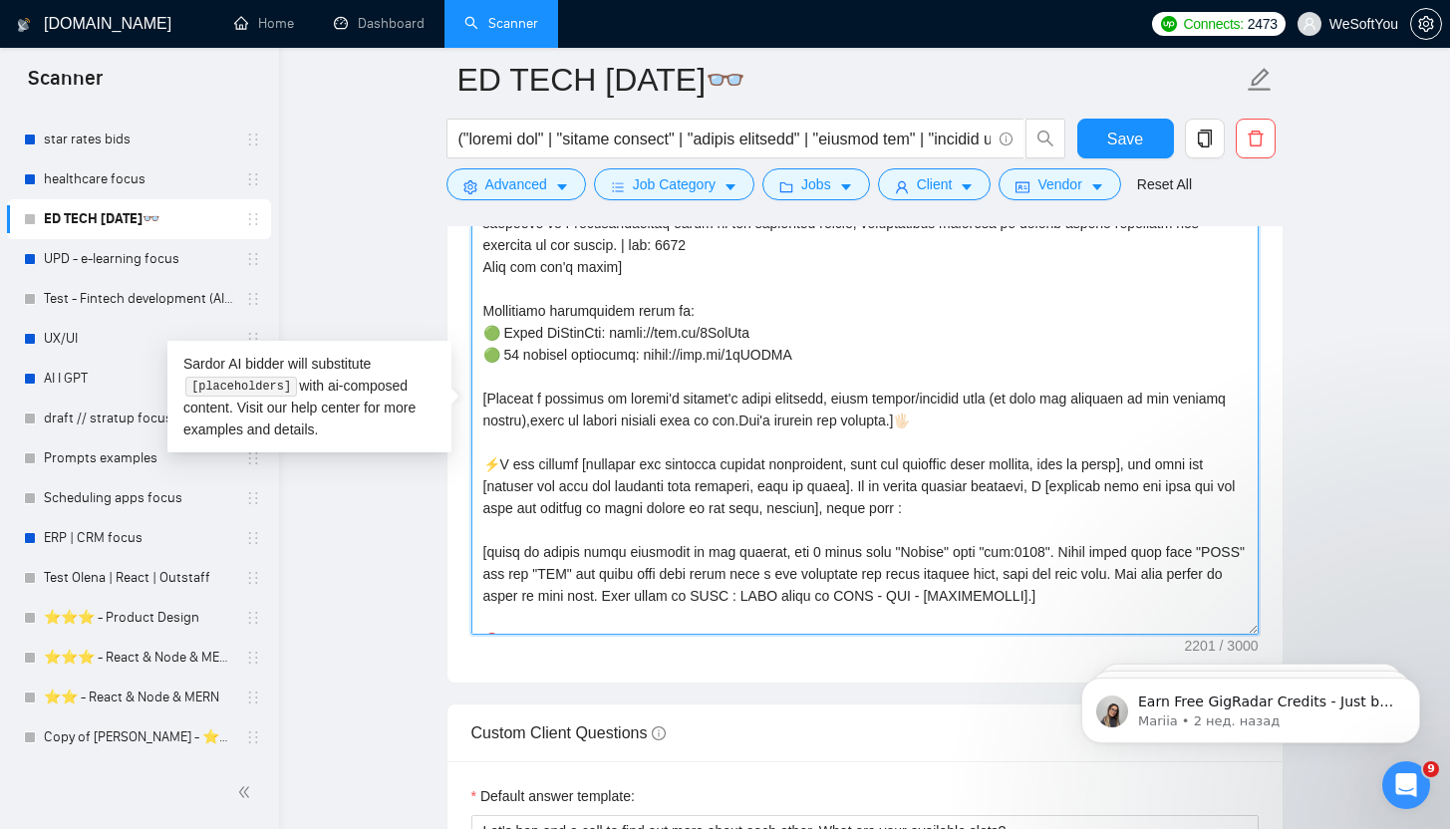
scroll to position [222, 0]
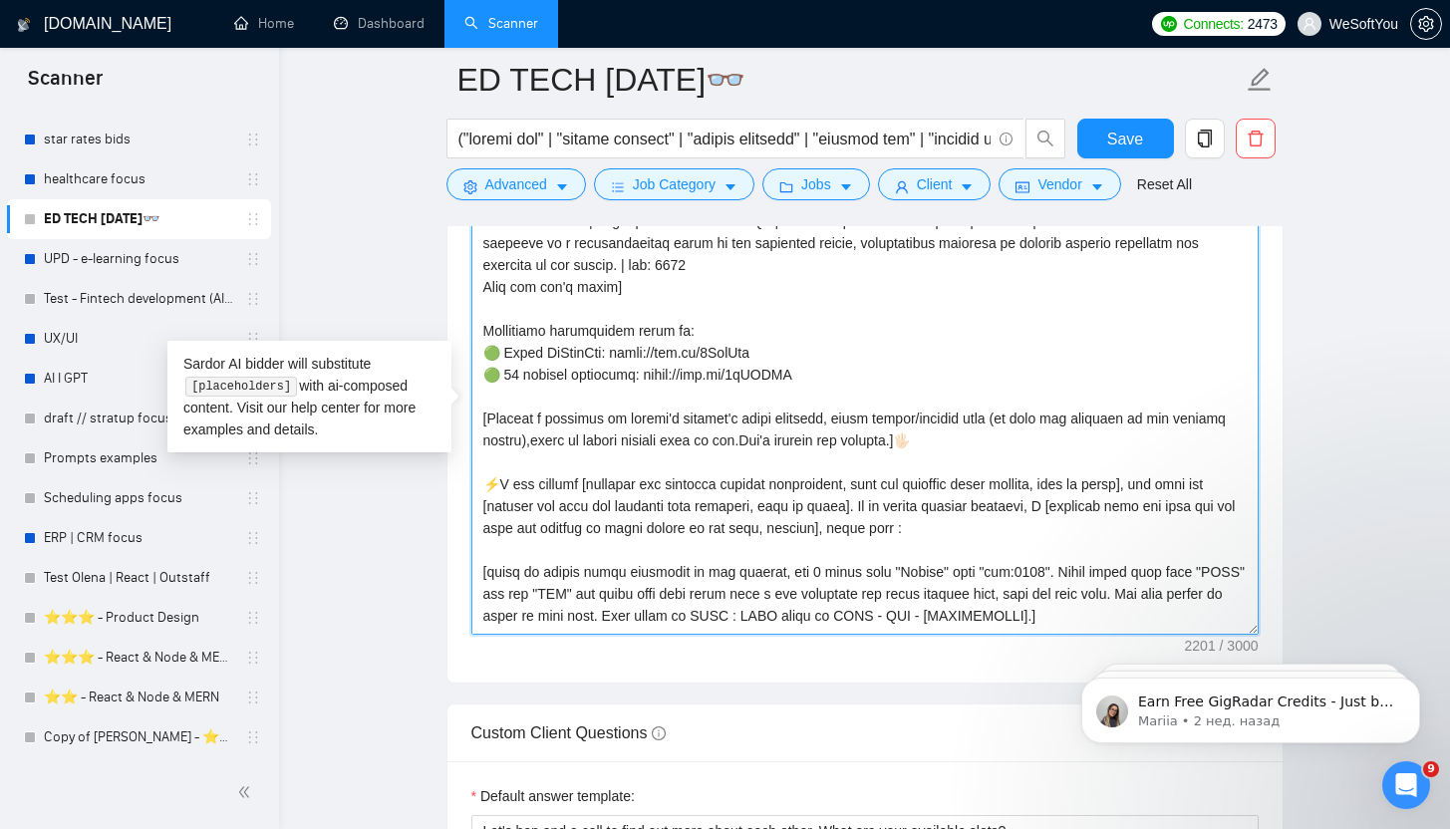
drag, startPoint x: 824, startPoint y: 374, endPoint x: 433, endPoint y: 325, distance: 393.6
click at [433, 325] on main "ED TECH [DATE]👓 Save Advanced Job Category Jobs Client Vendor Reset All Preview…" at bounding box center [864, 542] width 1107 height 5700
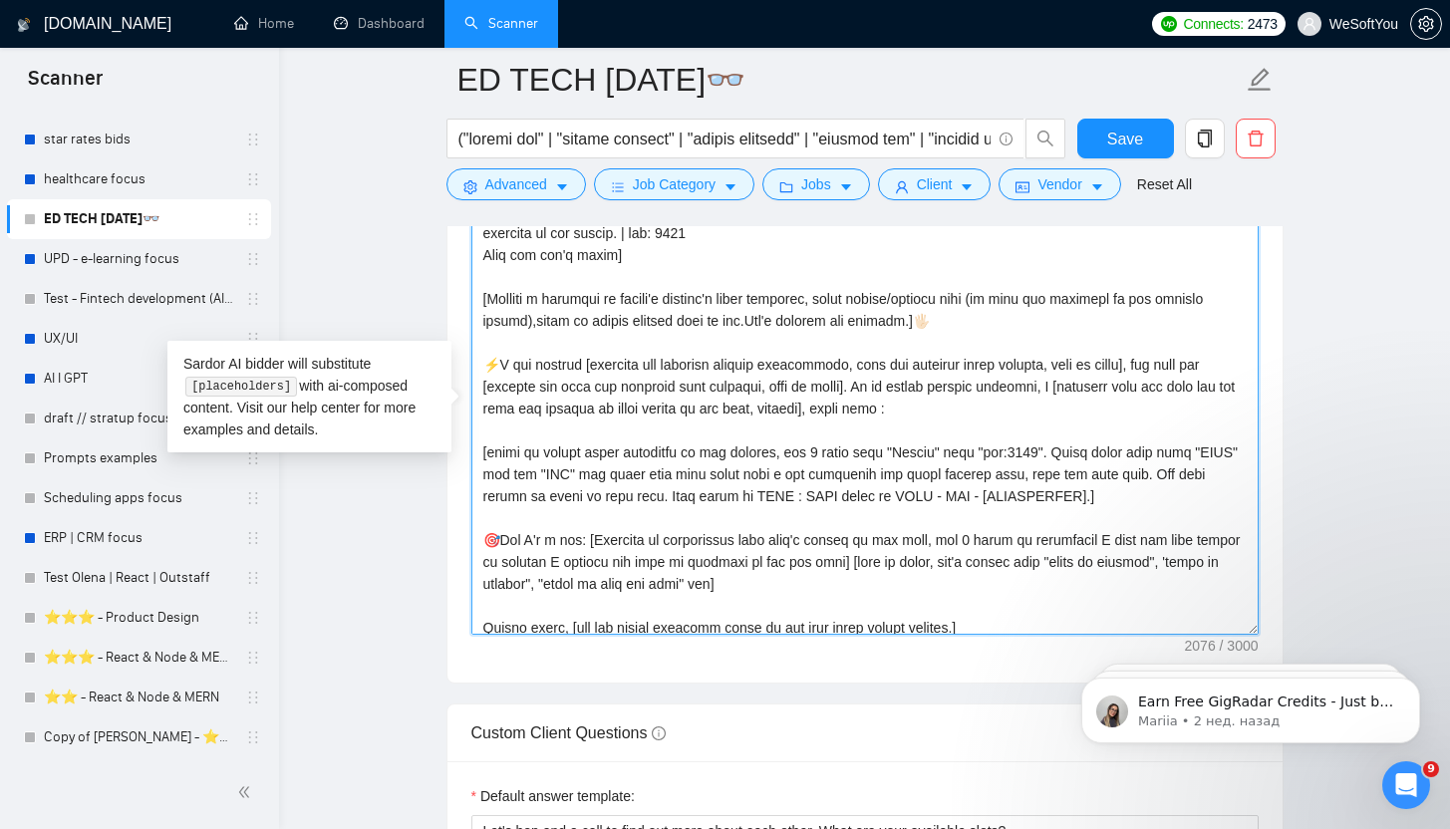
scroll to position [263, 0]
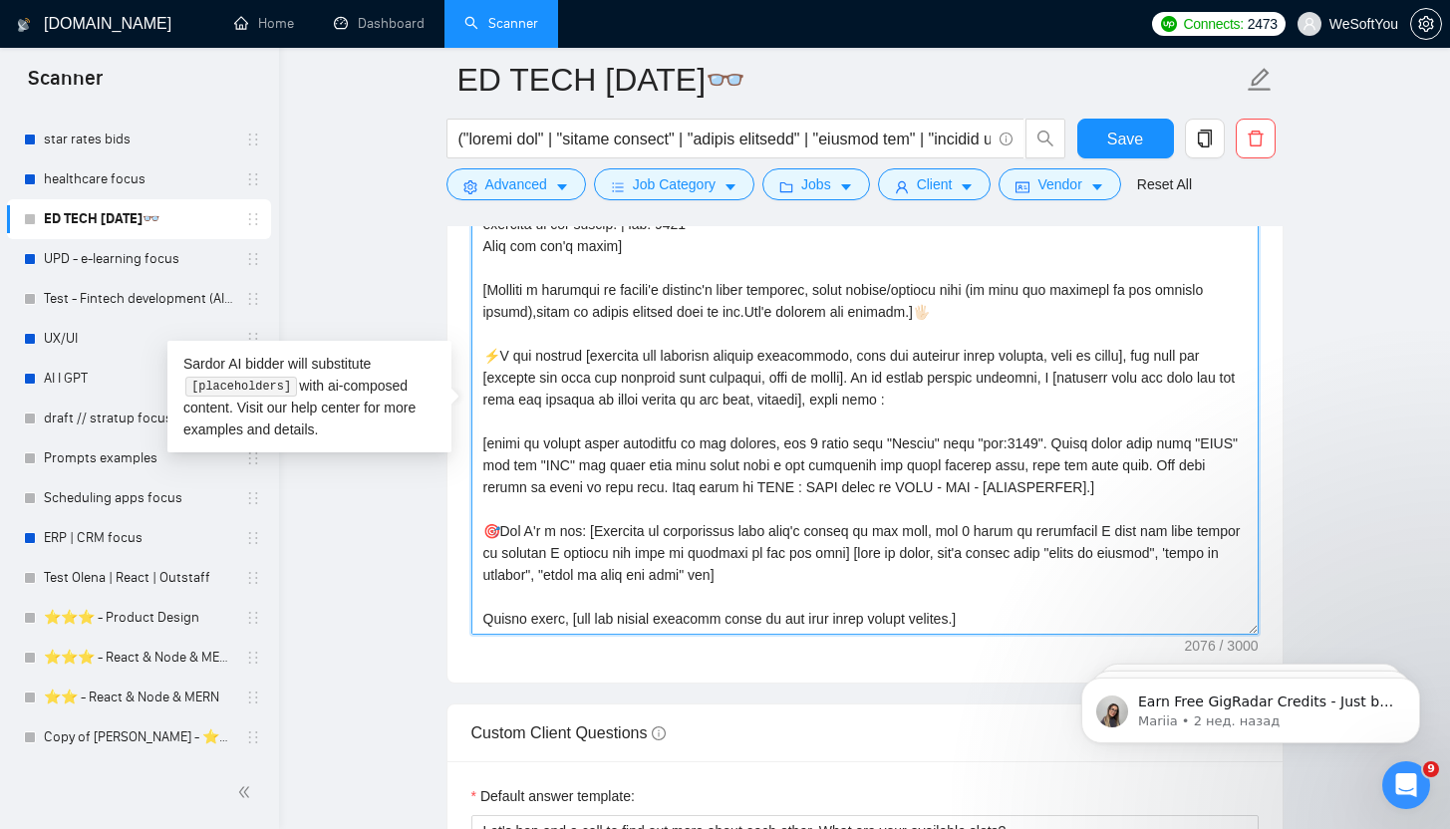
click at [851, 583] on textarea "Cover letter template:" at bounding box center [864, 410] width 787 height 448
click at [1081, 617] on textarea "Cover letter template:" at bounding box center [864, 410] width 787 height 448
paste textarea "Additional information about us: 🟢 About WeSoftYou: [URL][DOMAIN_NAME] 🟢 36 qua…"
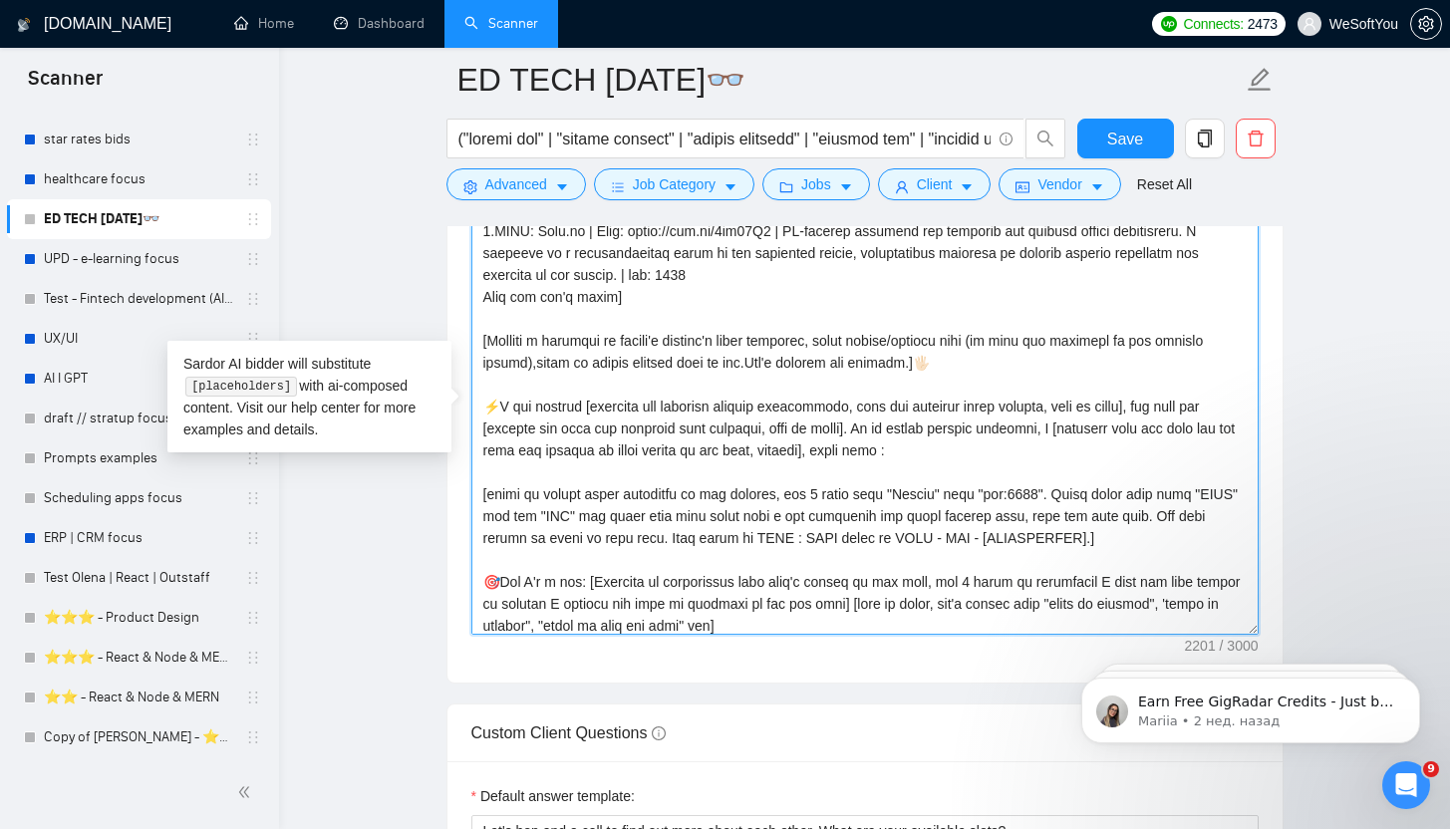
scroll to position [211, 0]
click at [1084, 375] on textarea "Cover letter template:" at bounding box center [864, 410] width 787 height 448
click at [1084, 371] on textarea "Cover letter template:" at bounding box center [864, 410] width 787 height 448
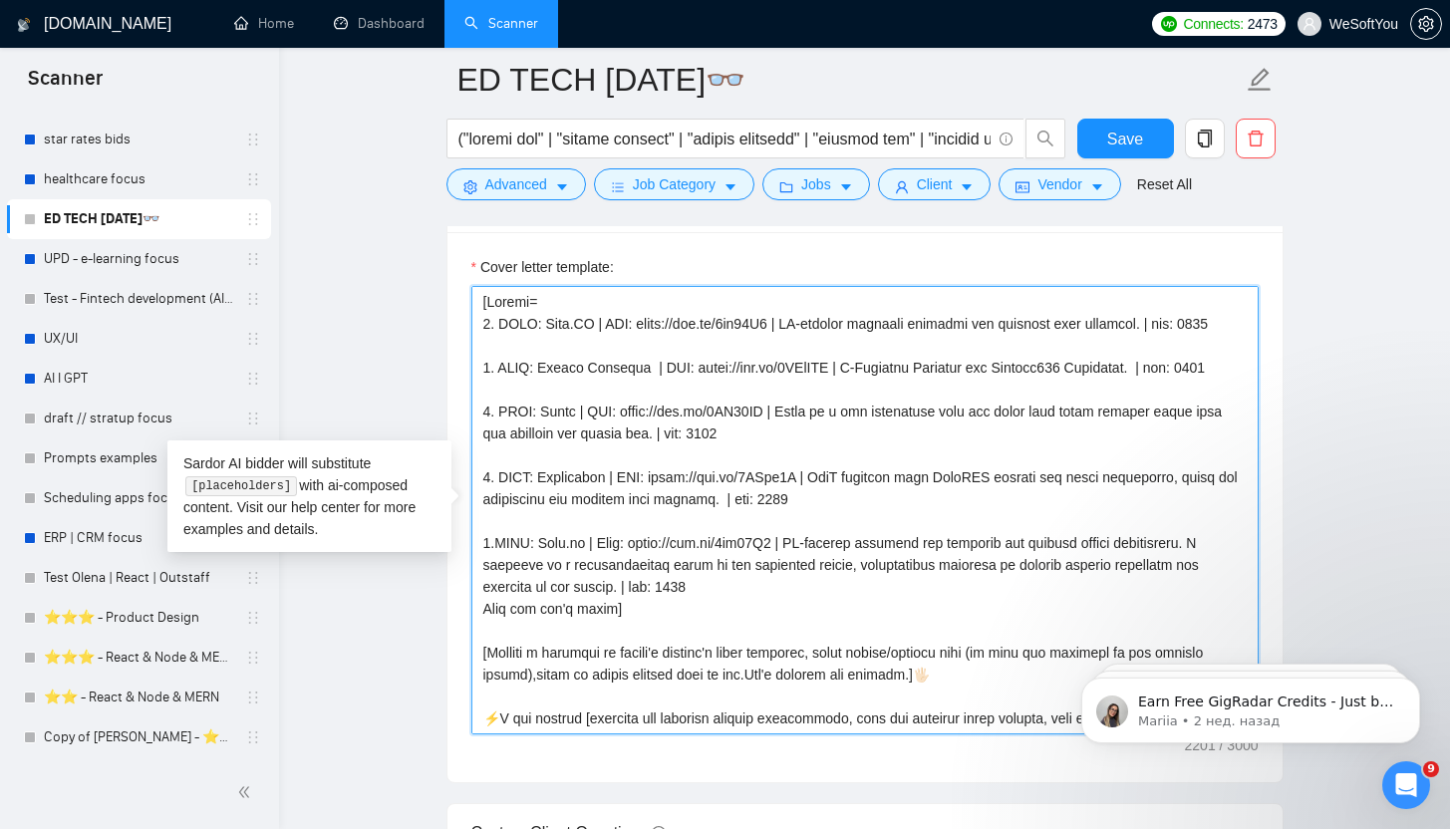
scroll to position [2246, 0]
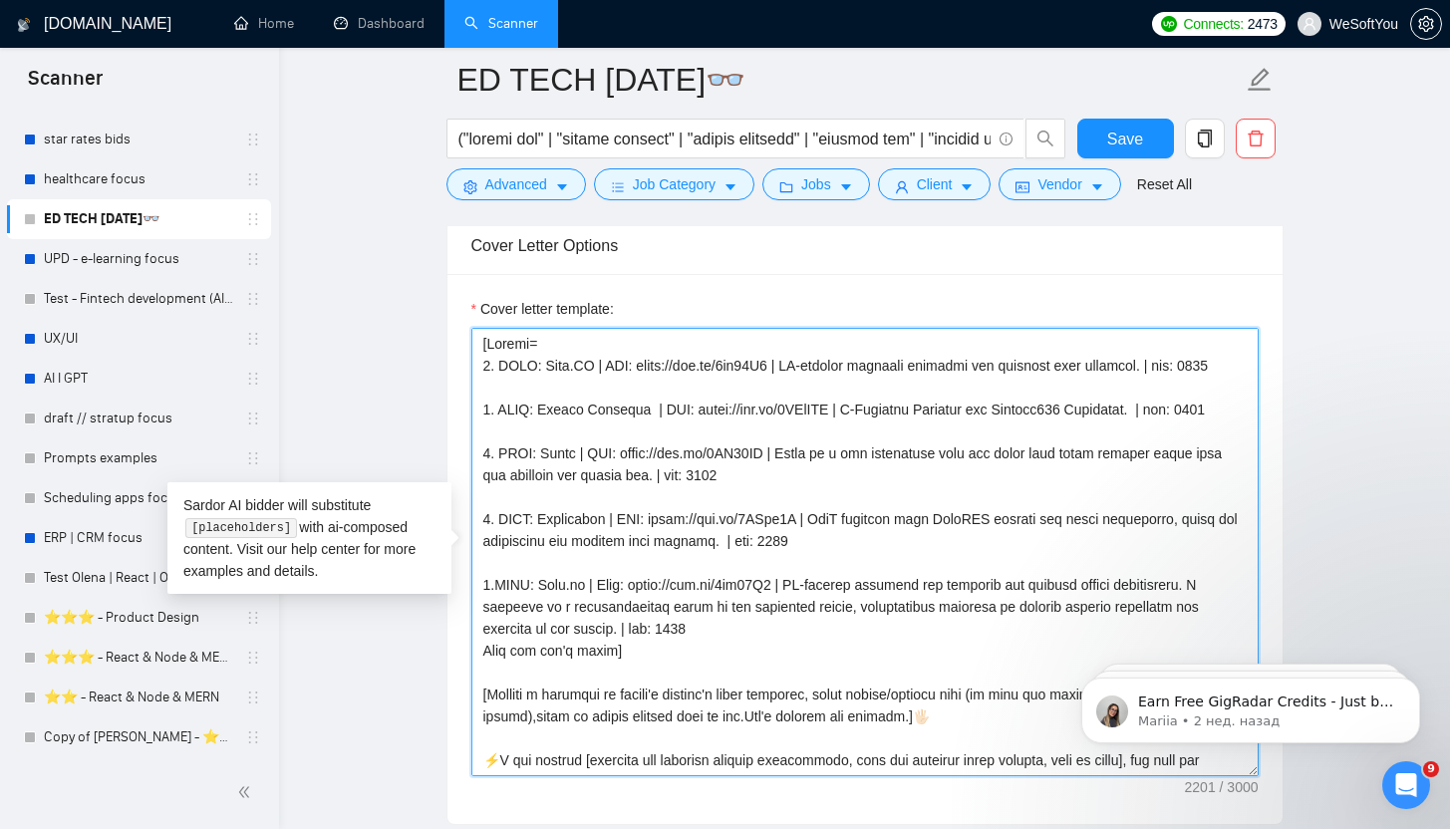
drag, startPoint x: 723, startPoint y: 647, endPoint x: 414, endPoint y: 509, distance: 338.1
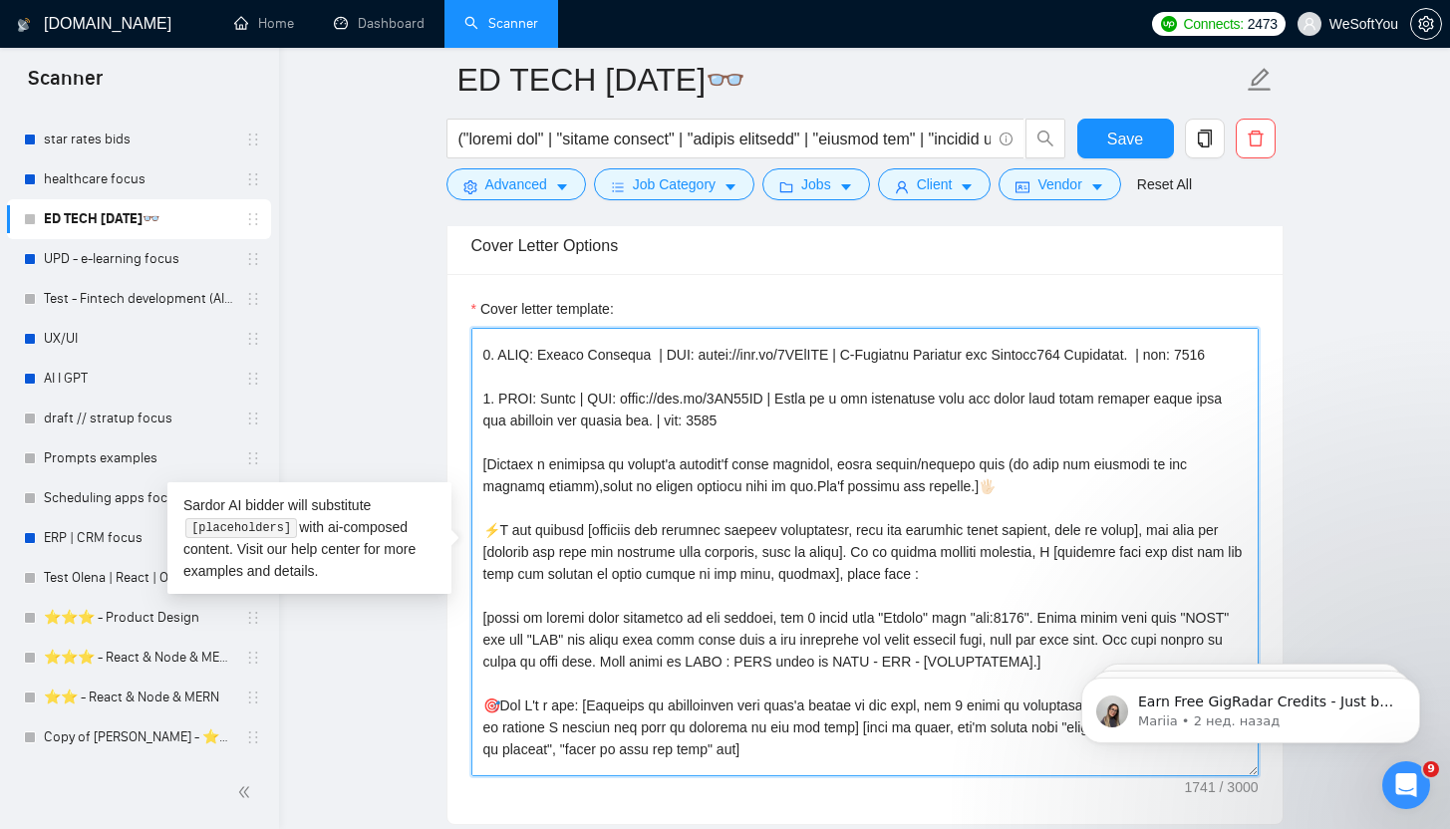
scroll to position [141, 0]
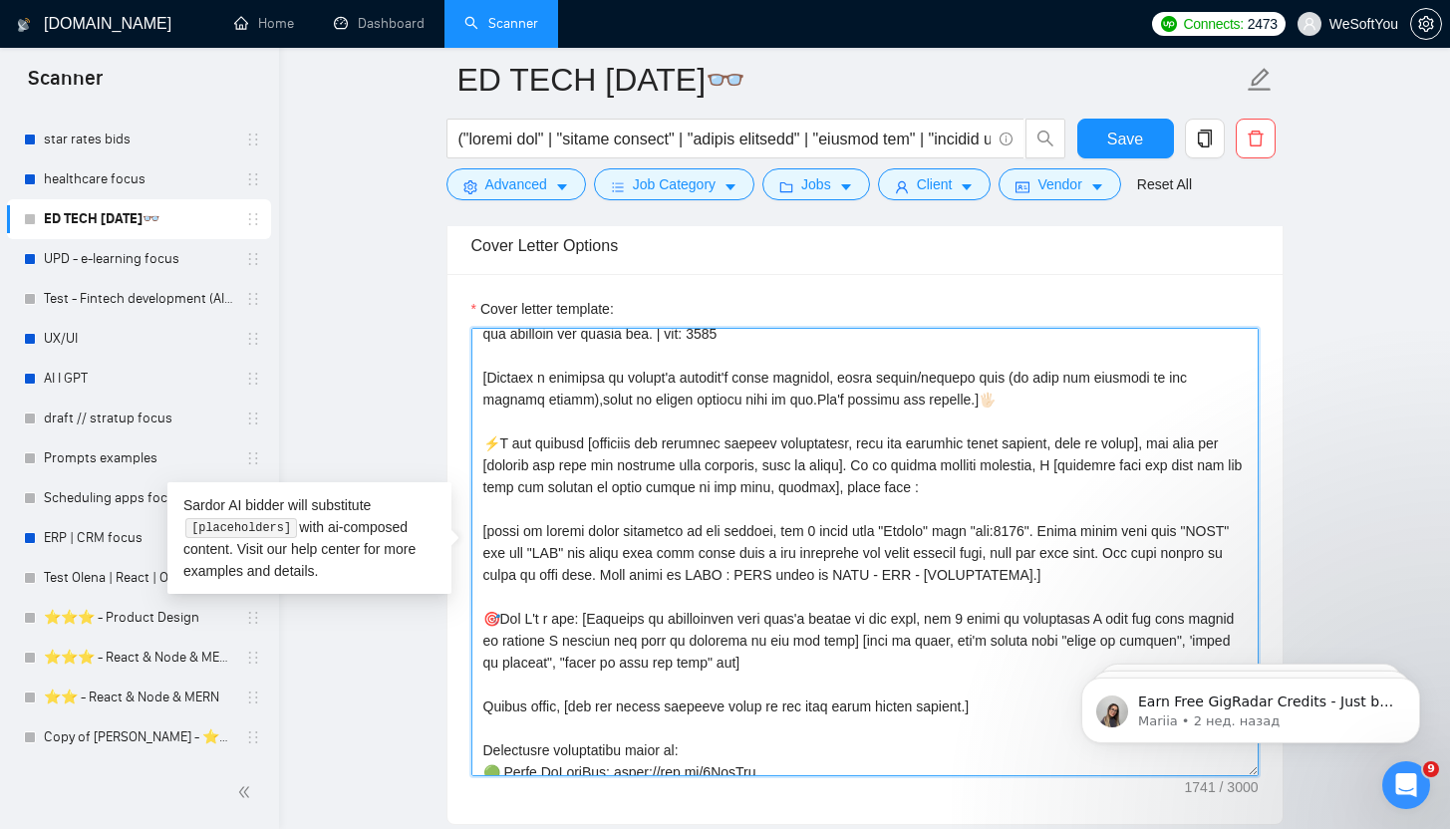
click at [1187, 597] on textarea "Cover letter template:" at bounding box center [864, 552] width 787 height 448
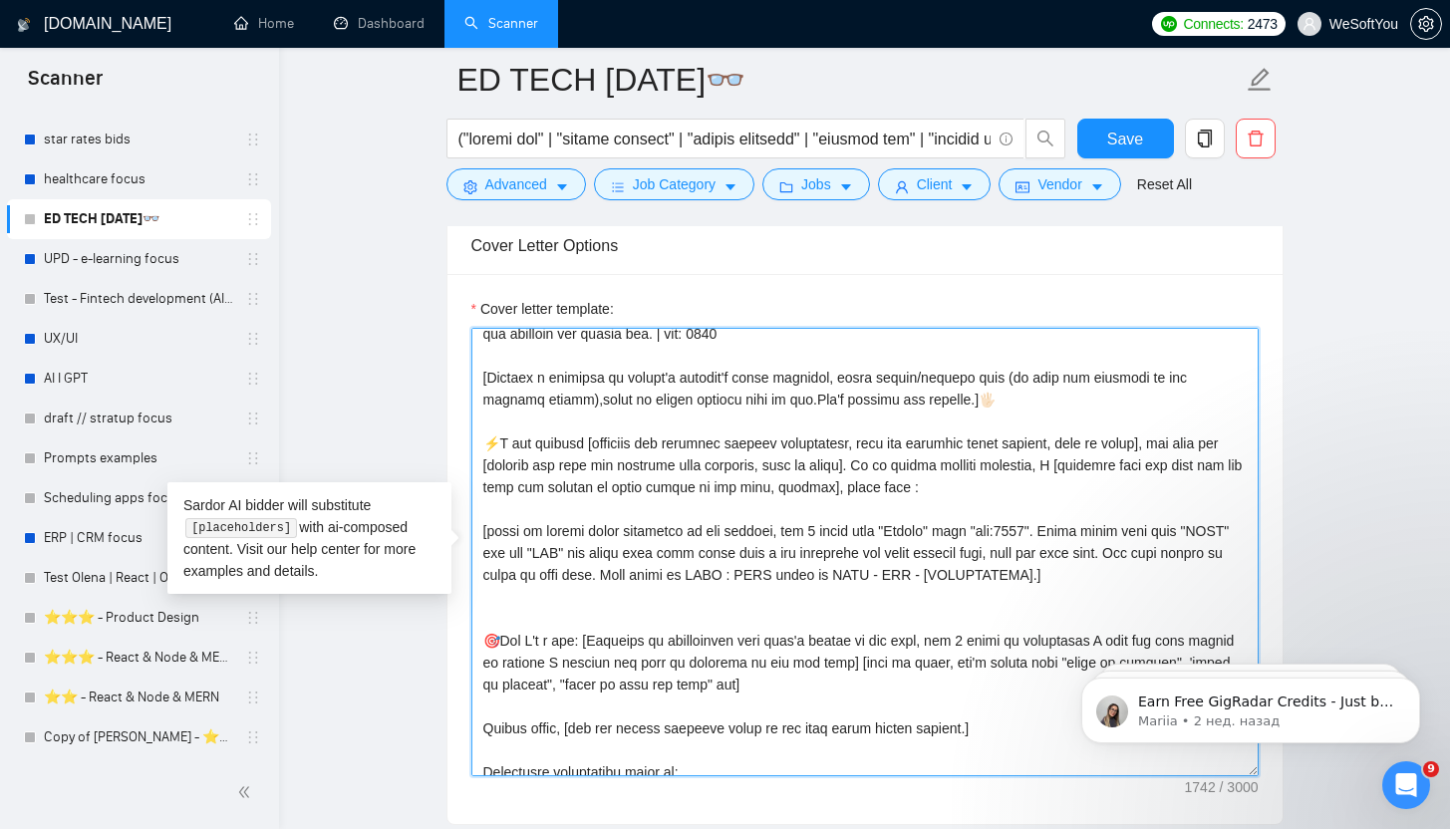
paste textarea "And first write the most suitable work in the field of edtech and that here is …"
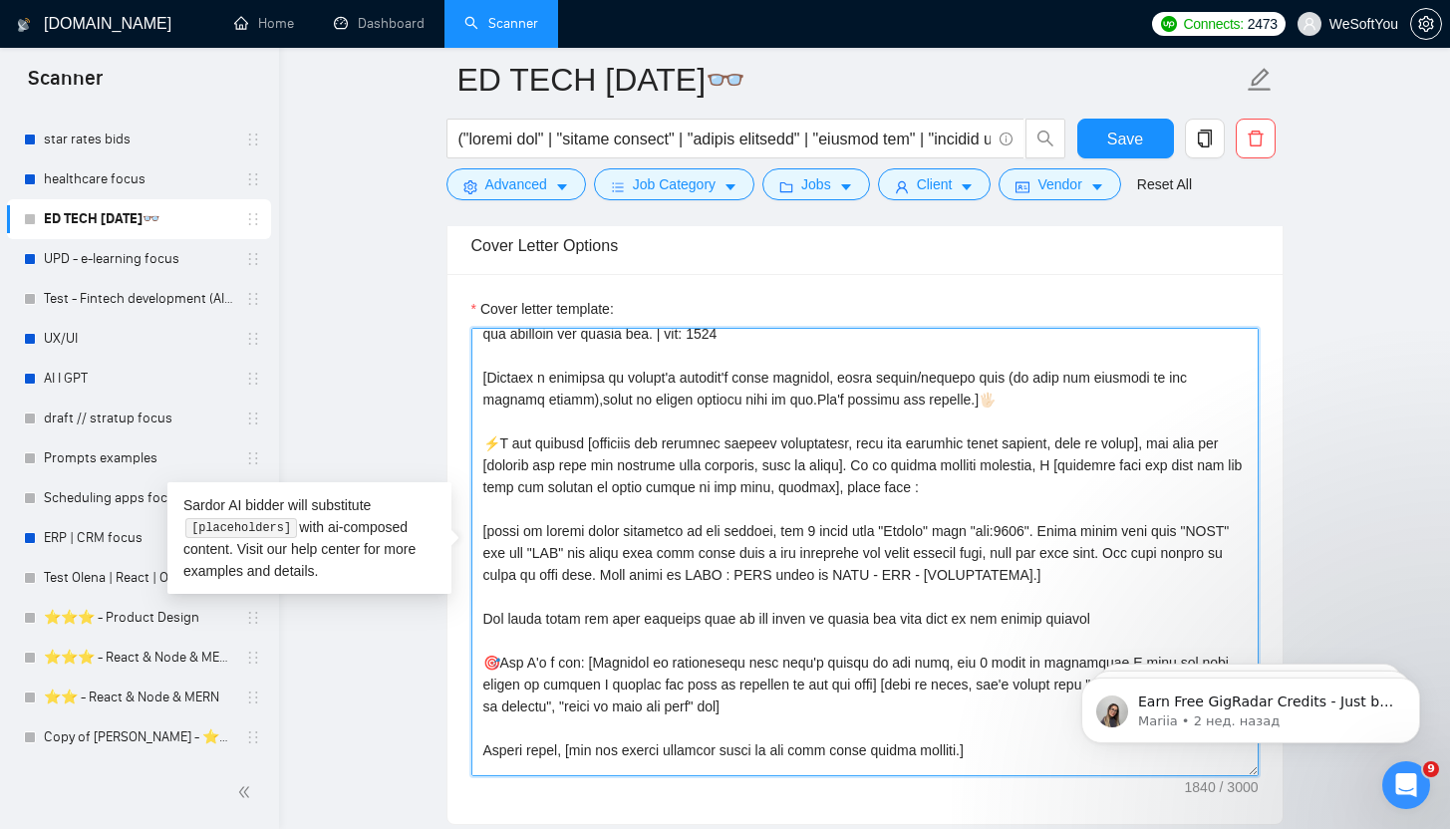
drag, startPoint x: 1225, startPoint y: 576, endPoint x: 1215, endPoint y: 583, distance: 12.2
click at [1215, 583] on textarea "Cover letter template:" at bounding box center [864, 552] width 787 height 448
click at [1089, 622] on textarea "Cover letter template:" at bounding box center [864, 552] width 787 height 448
paste textarea "]"
drag, startPoint x: 490, startPoint y: 379, endPoint x: 475, endPoint y: 381, distance: 15.1
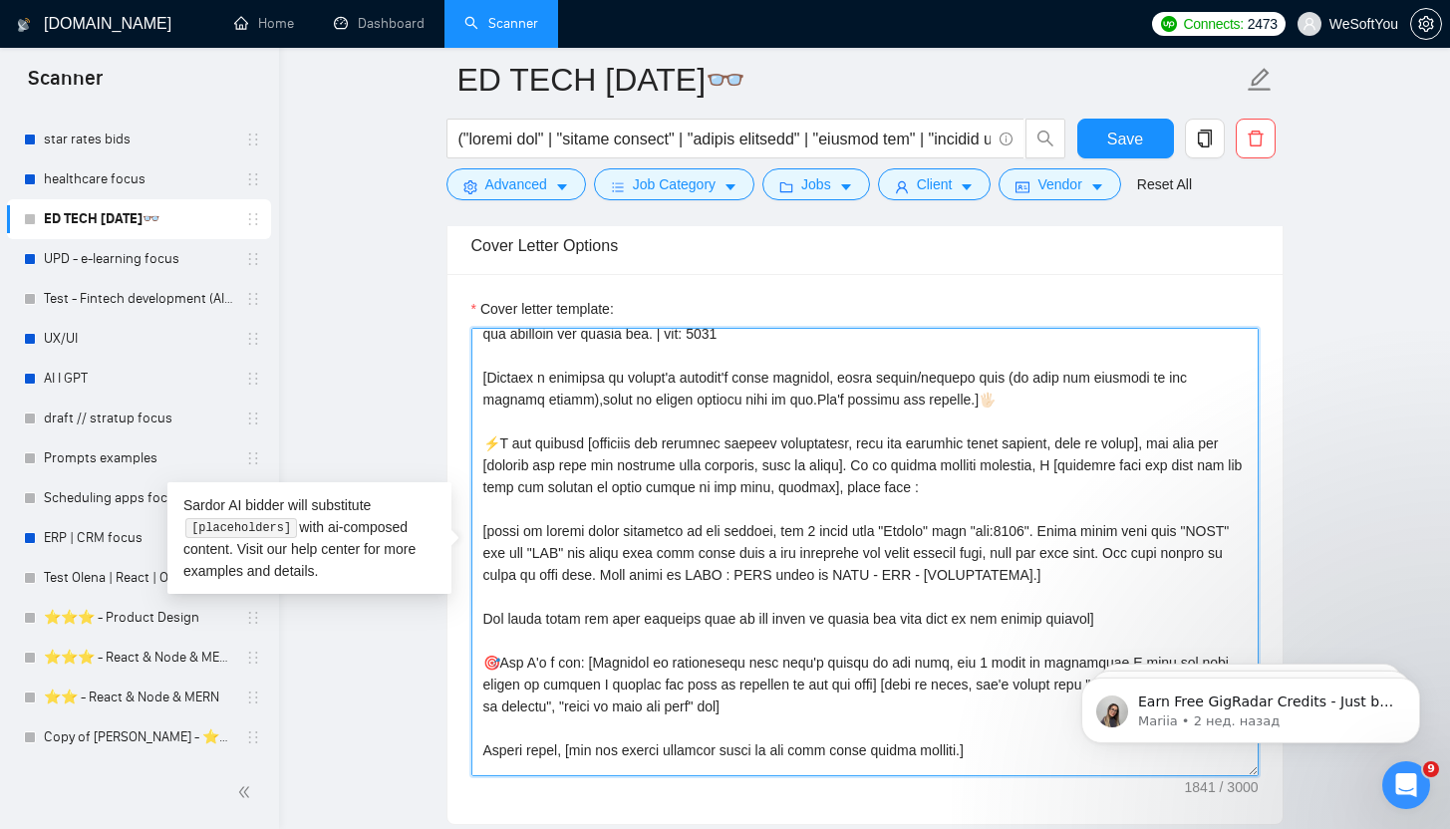
click at [475, 382] on textarea "Cover letter template:" at bounding box center [864, 552] width 787 height 448
click at [478, 622] on textarea "Cover letter template:" at bounding box center [864, 552] width 787 height 448
paste textarea "["
type textarea "[Loremi= 2. DOLO: Sita.CO | ADI: elits://doe.te/6in18U8 | LA-etdolor magnaali e…"
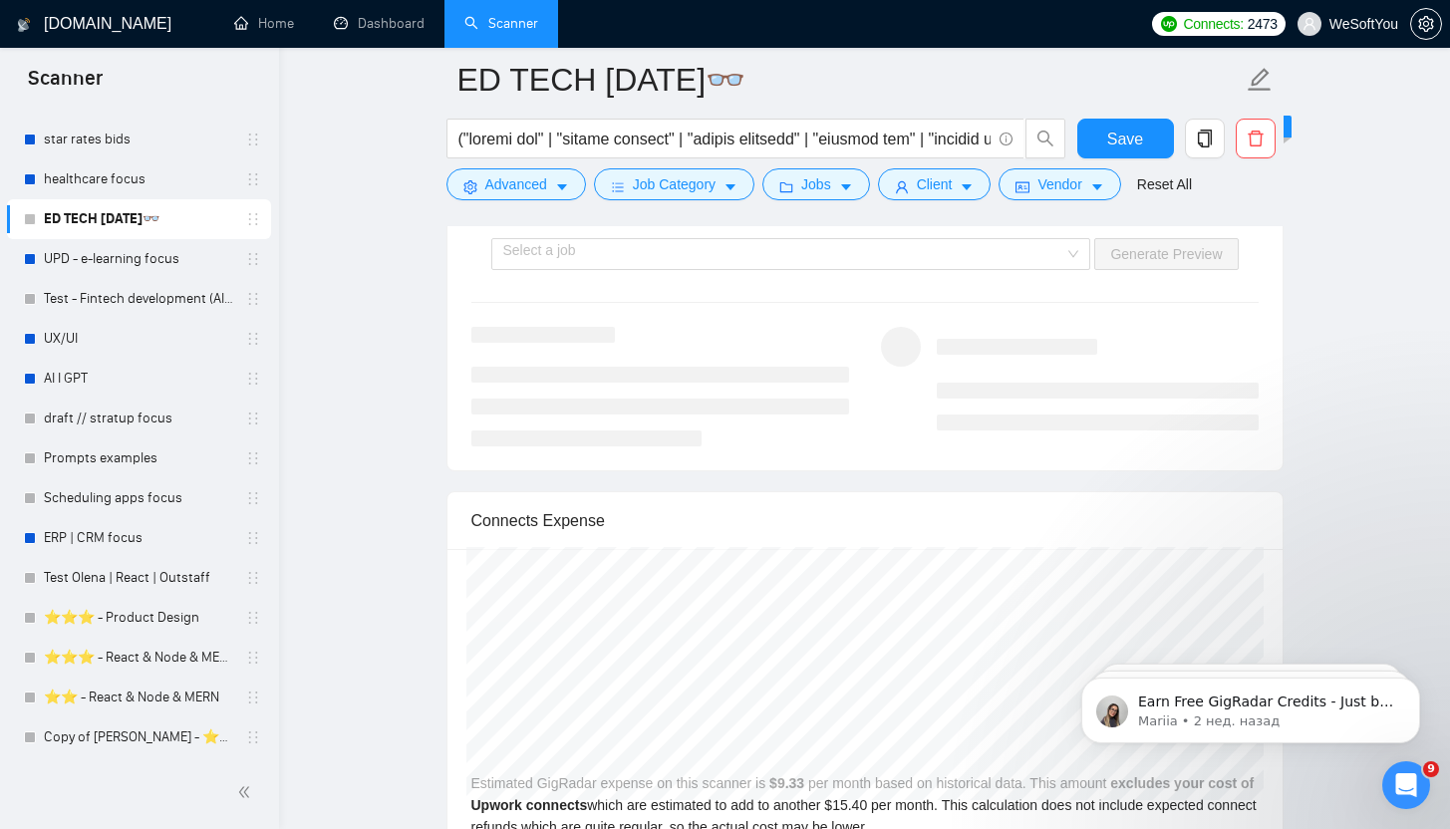
scroll to position [3913, 0]
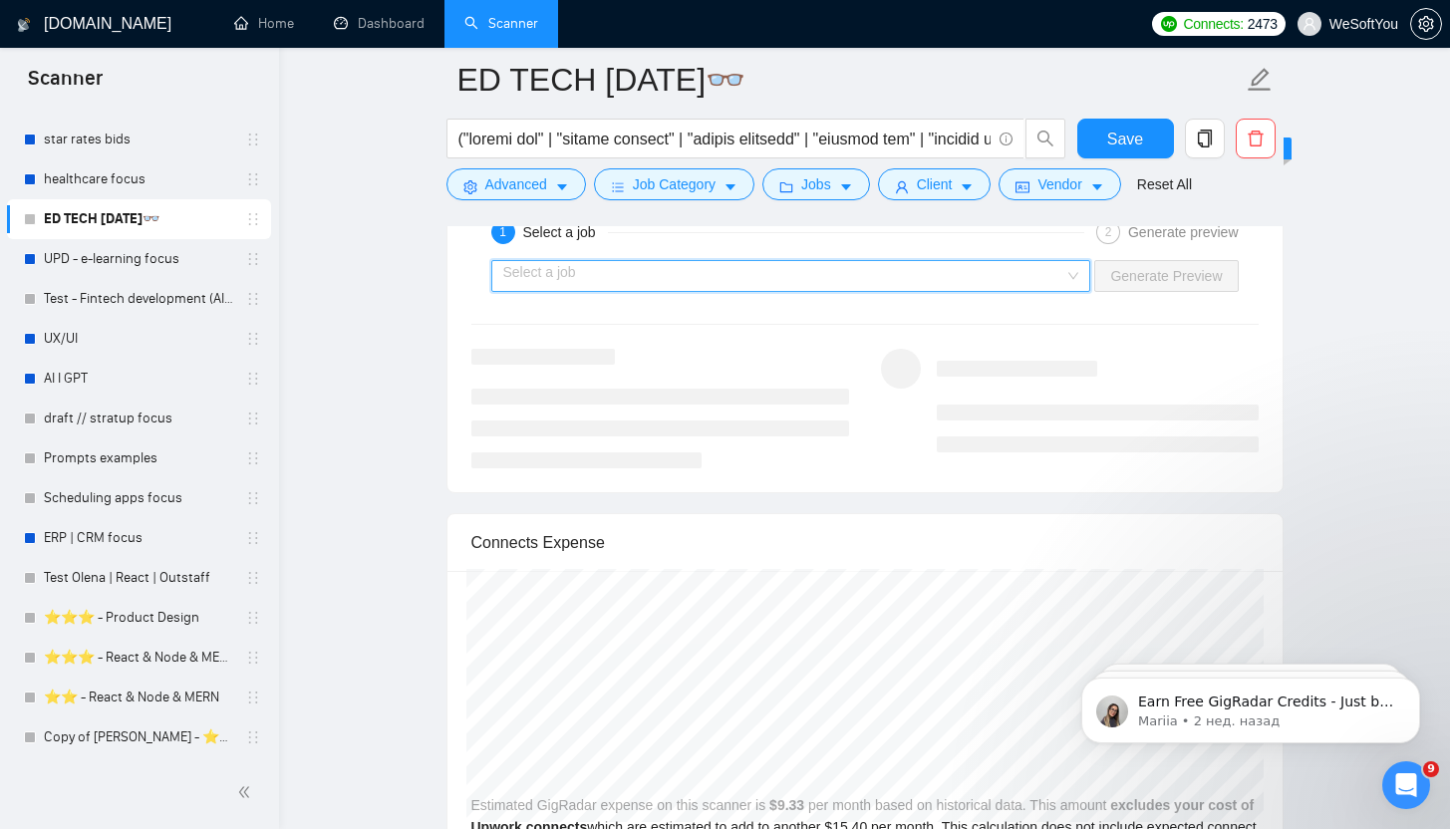
click at [714, 266] on input "search" at bounding box center [784, 276] width 562 height 30
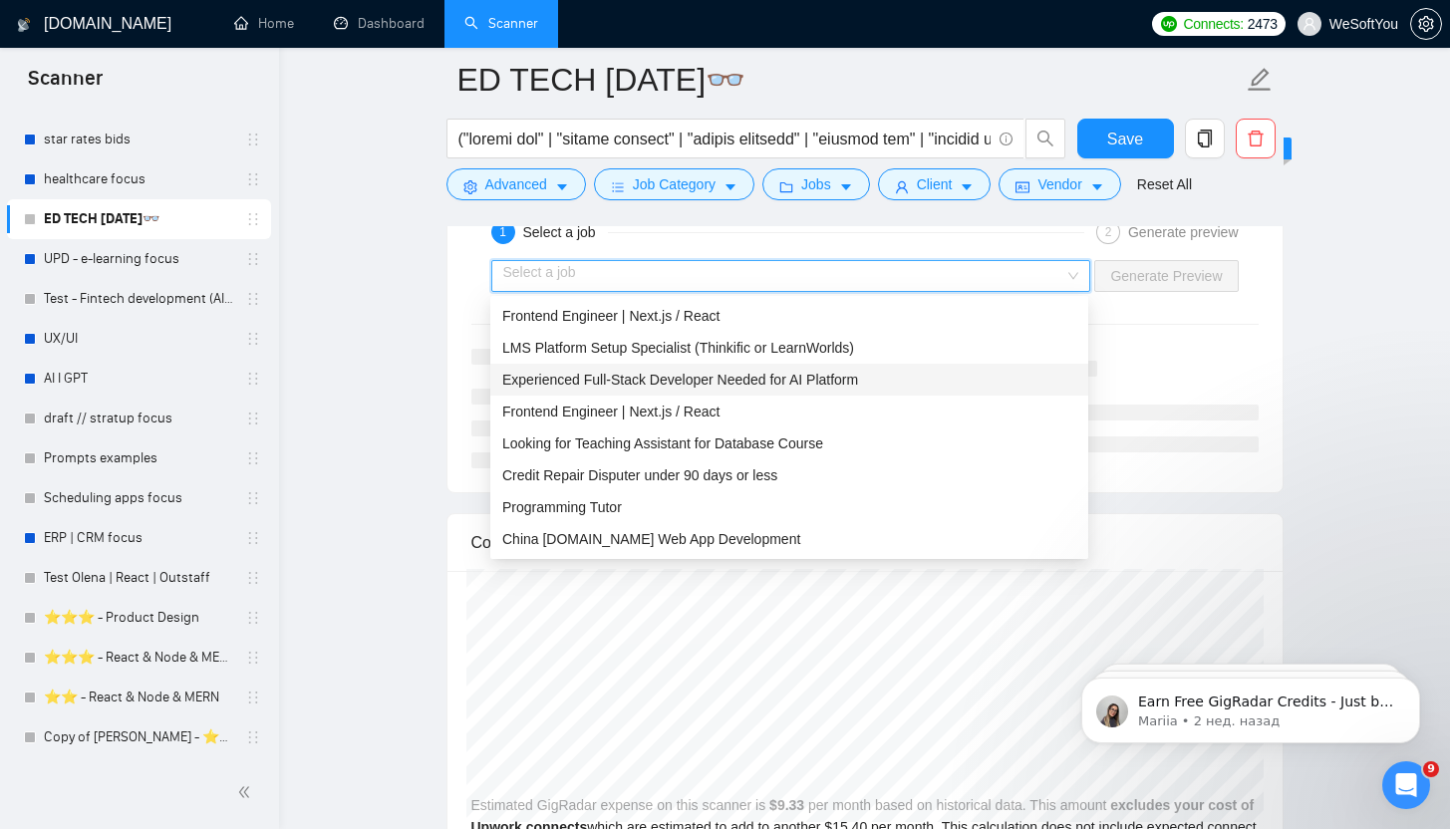
click at [675, 381] on span "Experienced Full-Stack Developer Needed for AI Platform" at bounding box center [680, 380] width 356 height 16
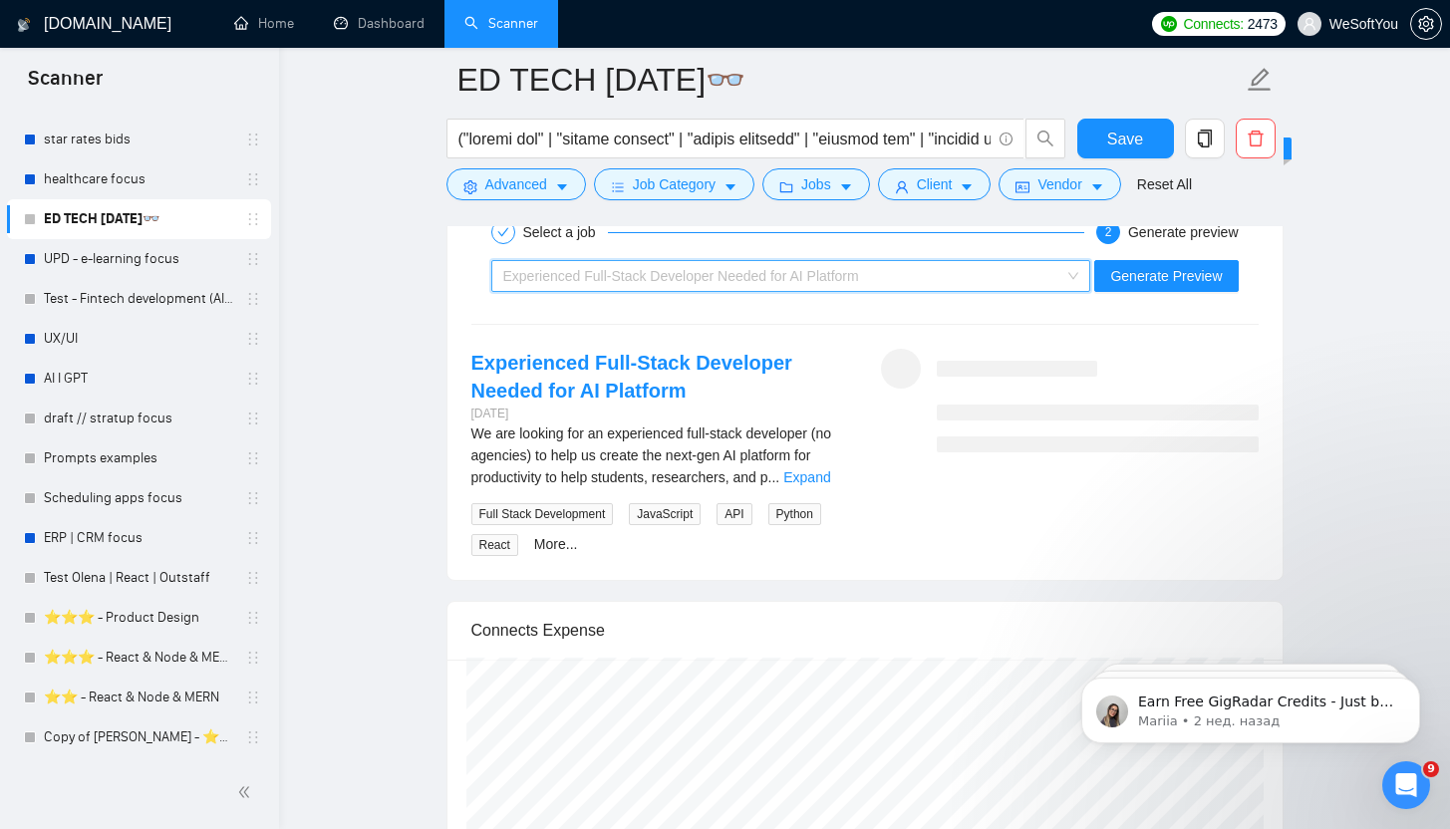
click at [859, 276] on span "Experienced Full-Stack Developer Needed for AI Platform" at bounding box center [681, 276] width 356 height 16
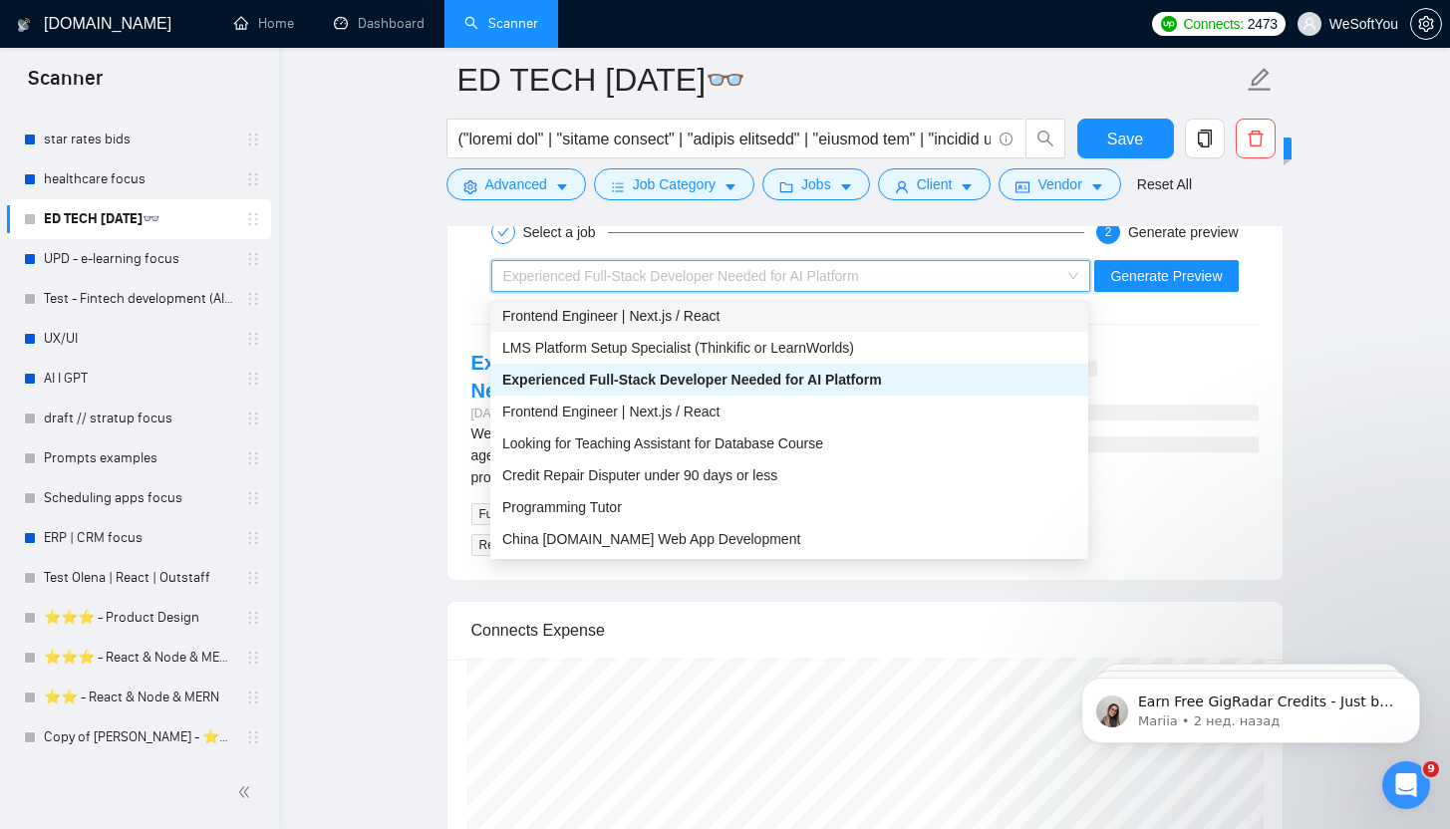
click at [782, 326] on div "Frontend Engineer | Next.js / React" at bounding box center [789, 316] width 598 height 32
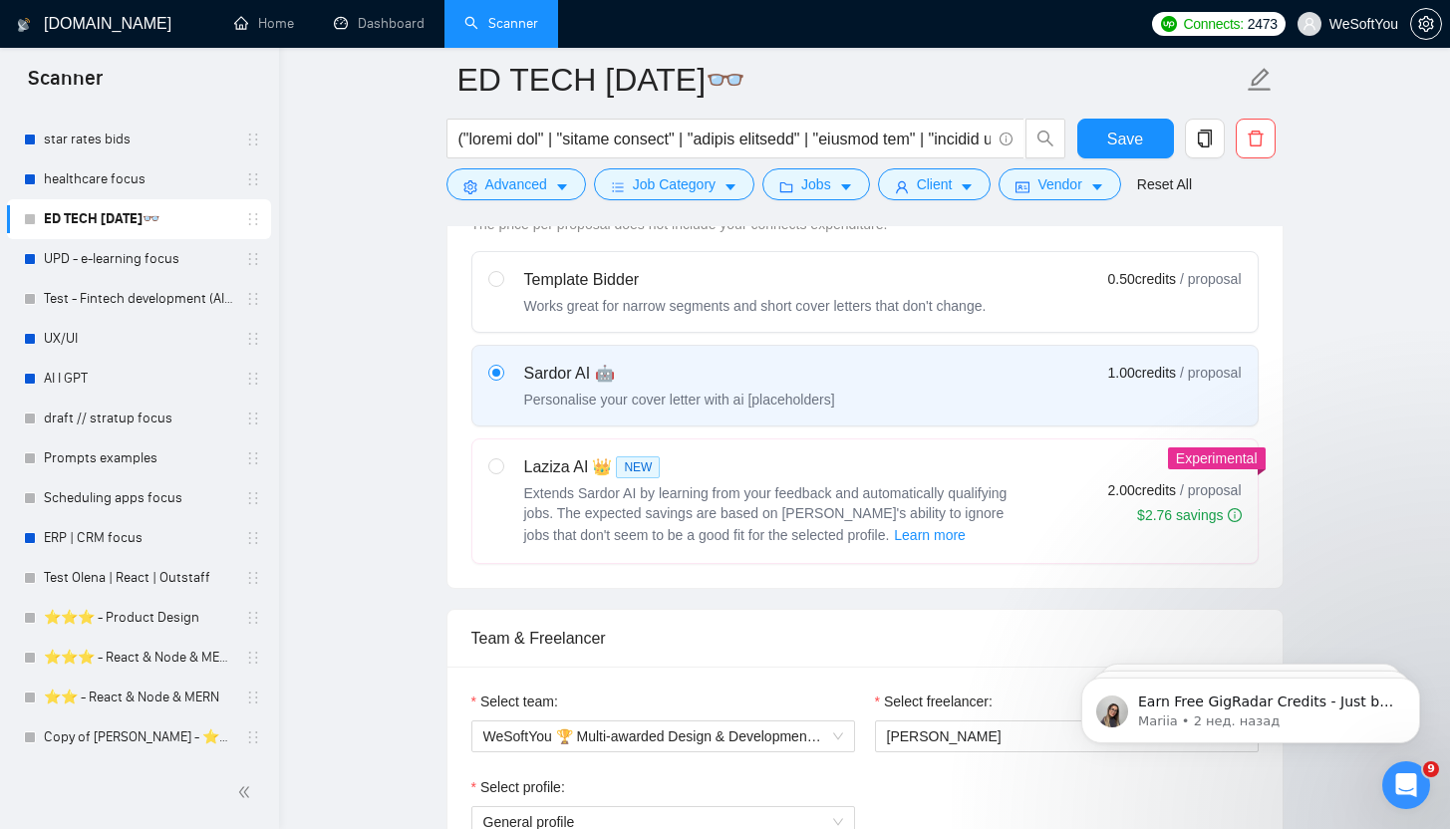
scroll to position [323, 0]
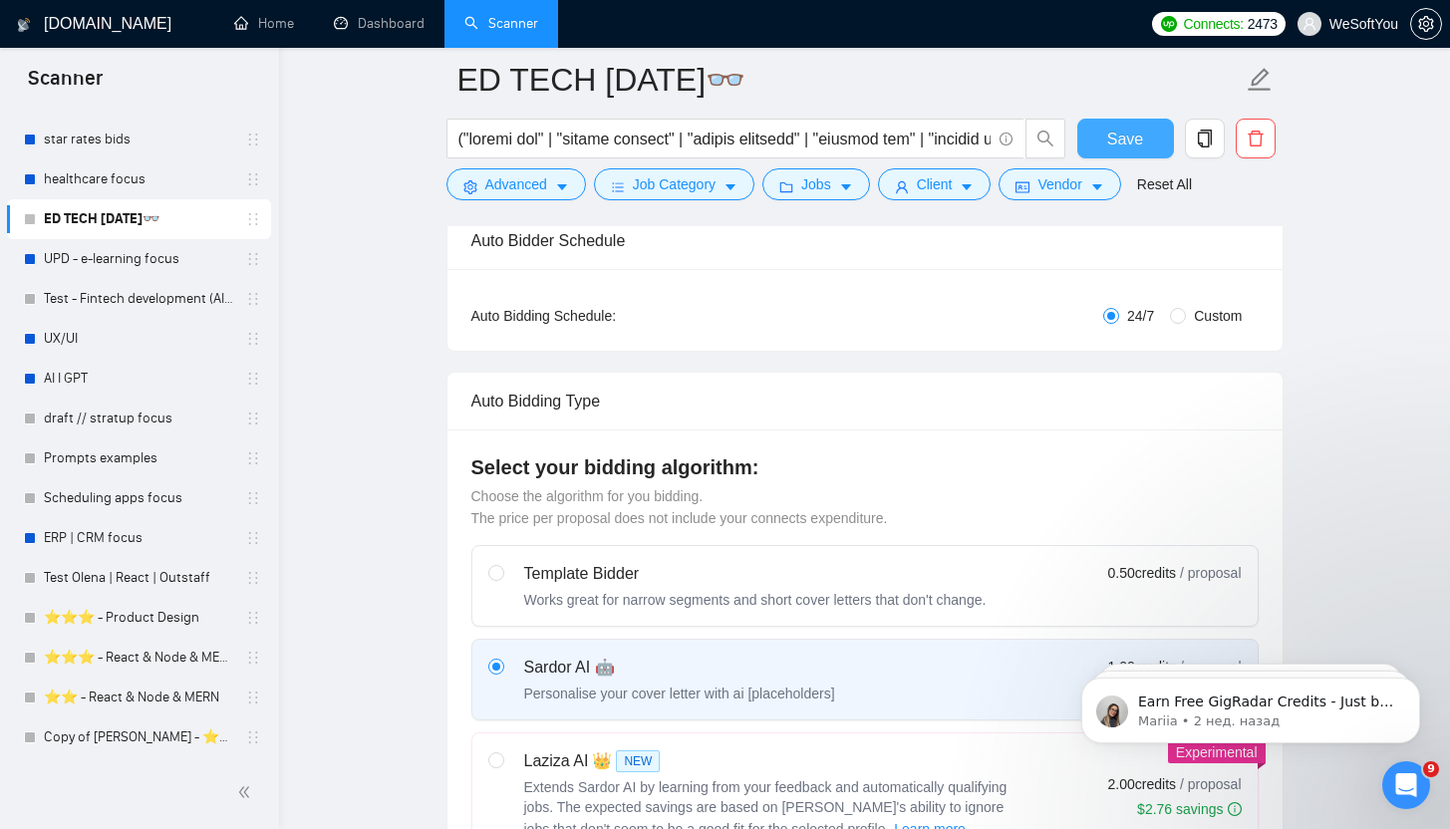
click at [1099, 139] on button "Save" at bounding box center [1125, 139] width 97 height 40
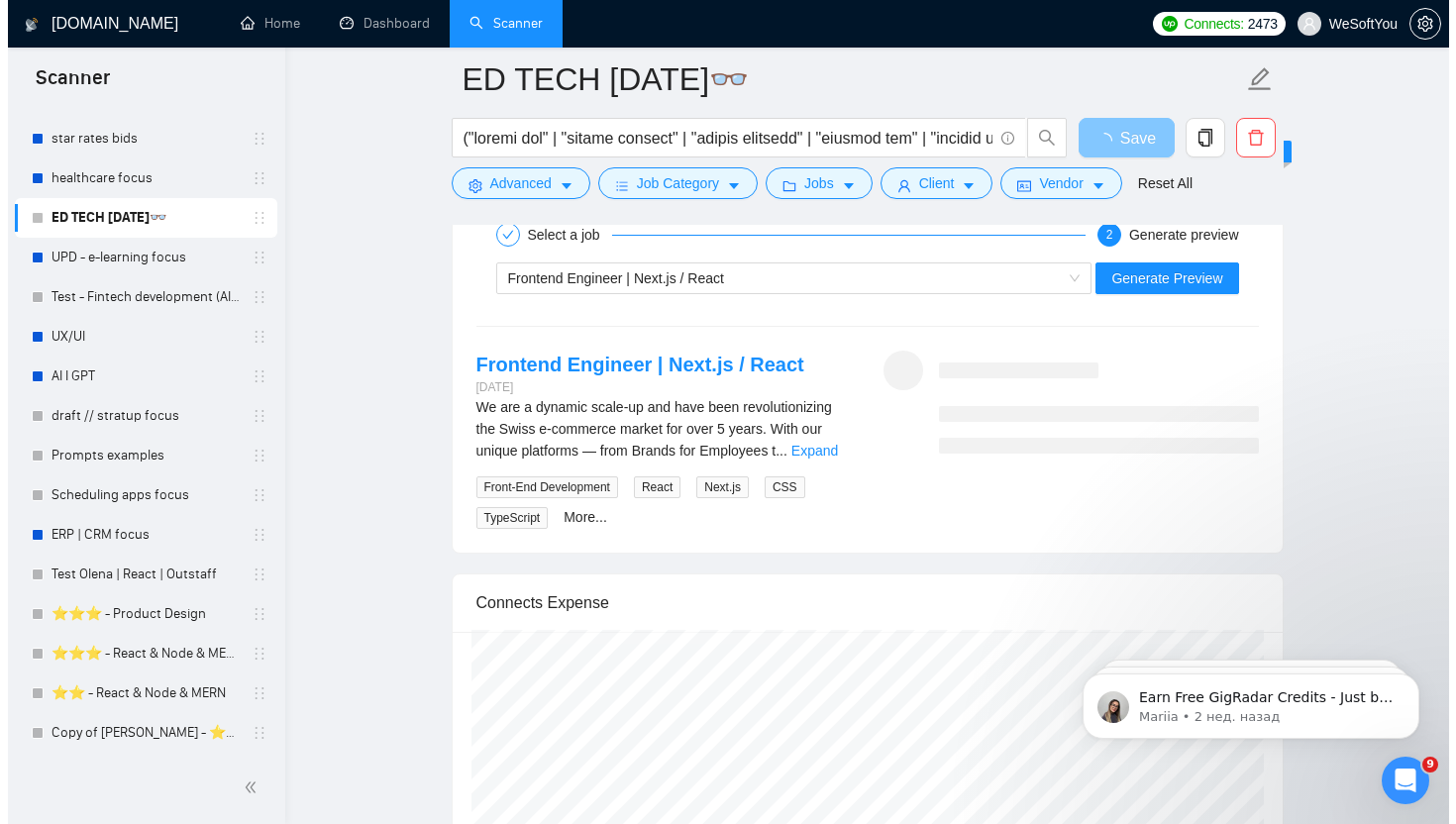
scroll to position [3882, 0]
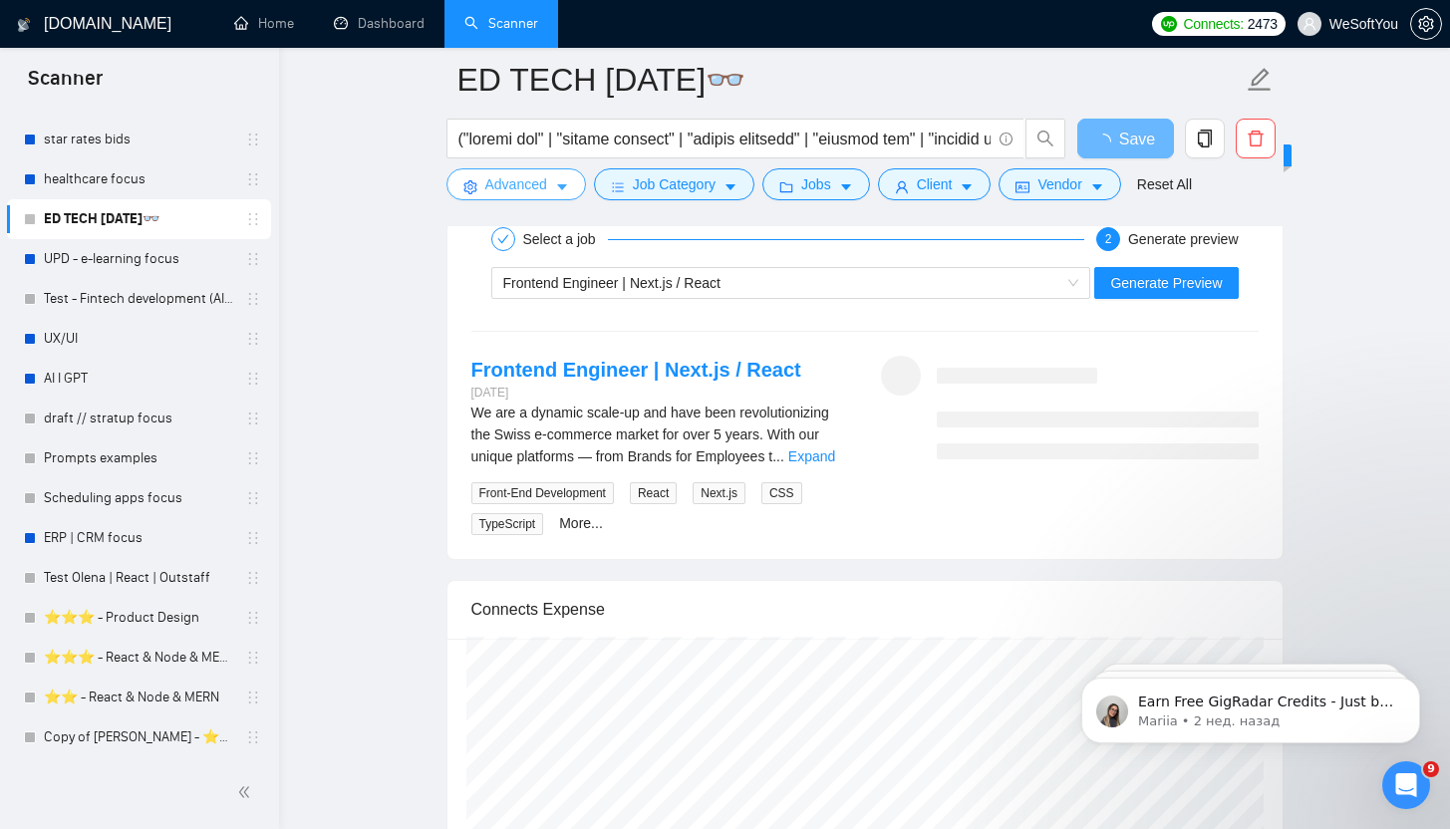
click at [553, 197] on button "Advanced" at bounding box center [515, 184] width 139 height 32
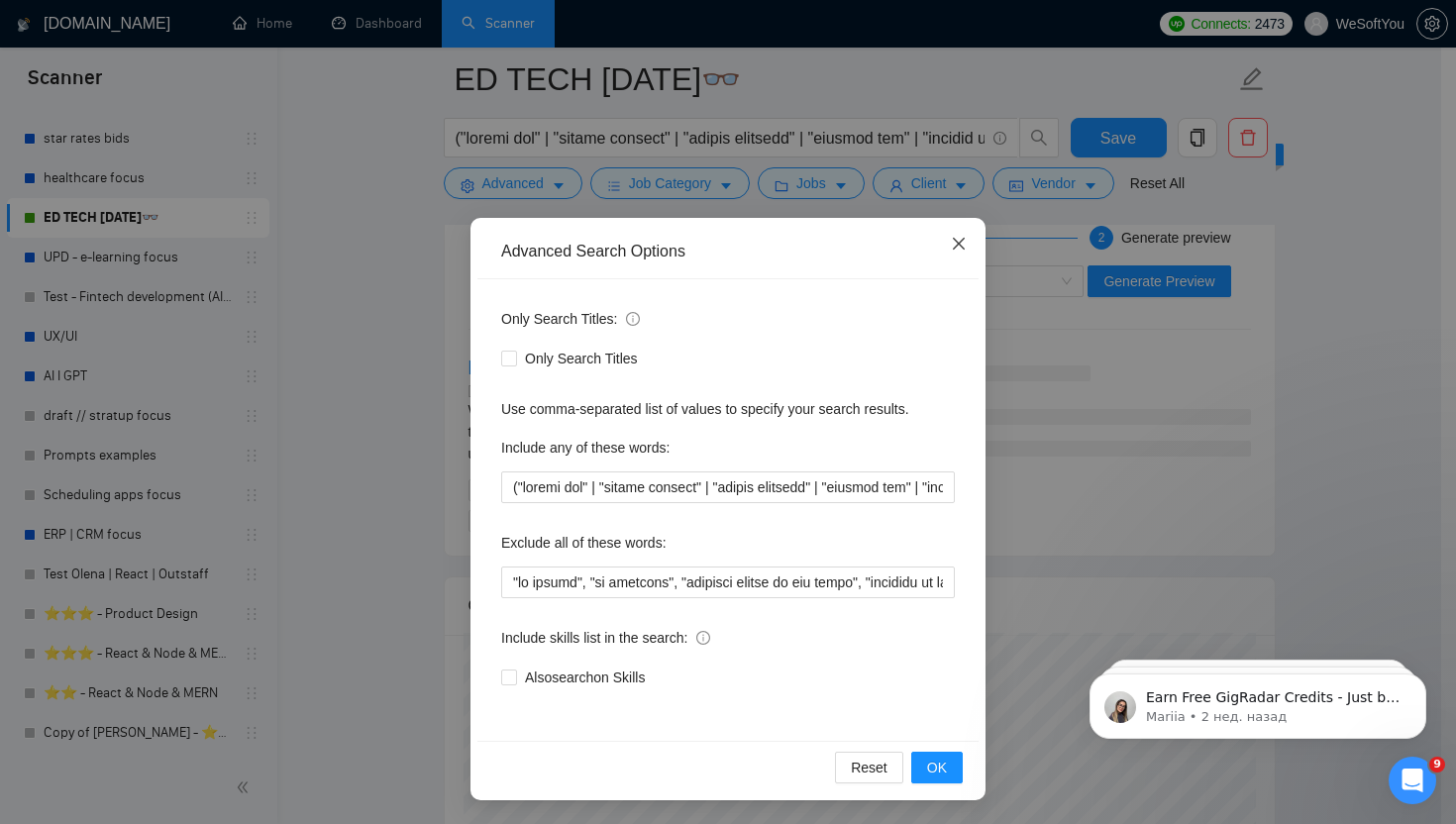
click at [953, 242] on icon "close" at bounding box center [959, 244] width 16 height 16
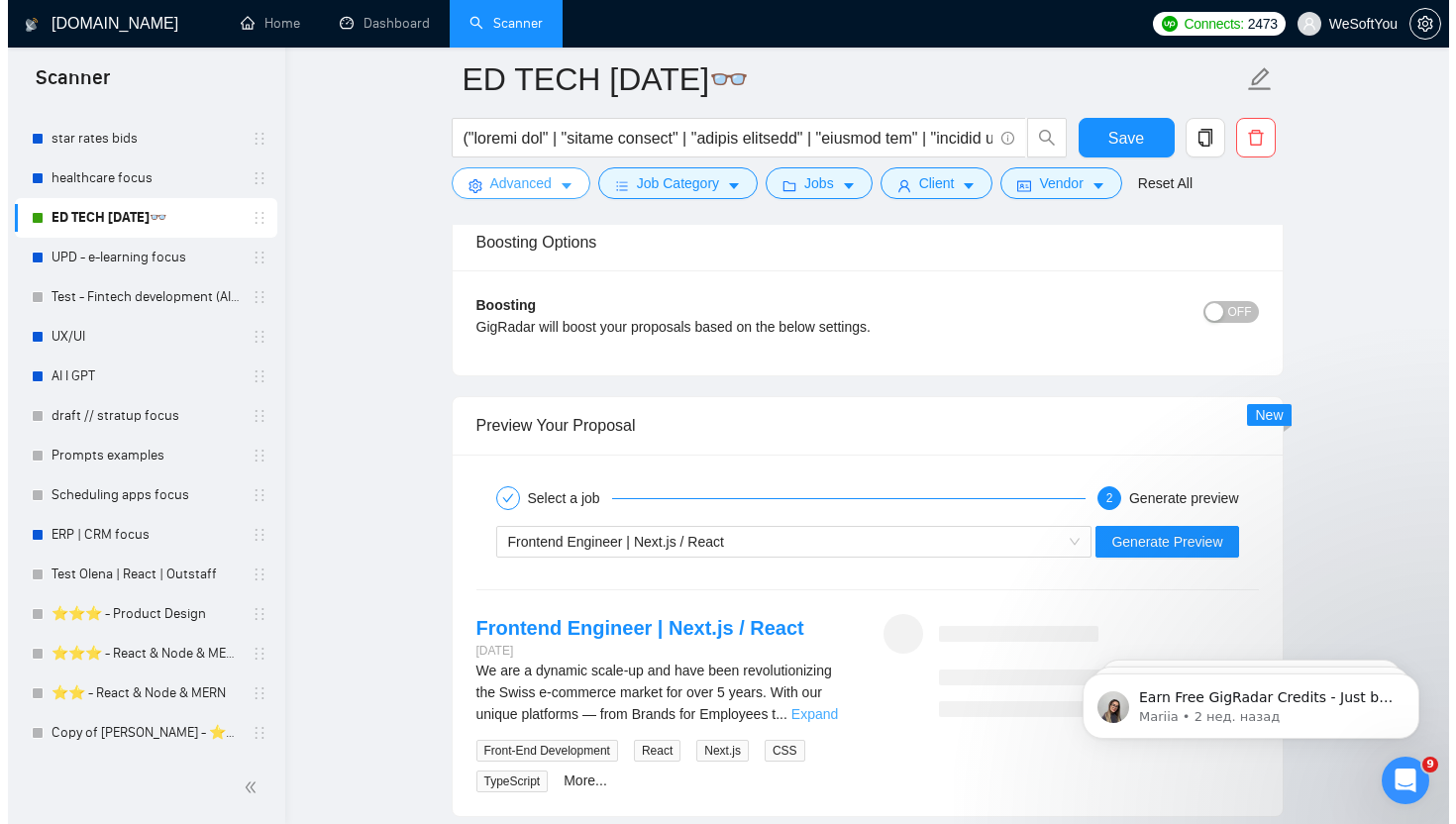
scroll to position [3204, 0]
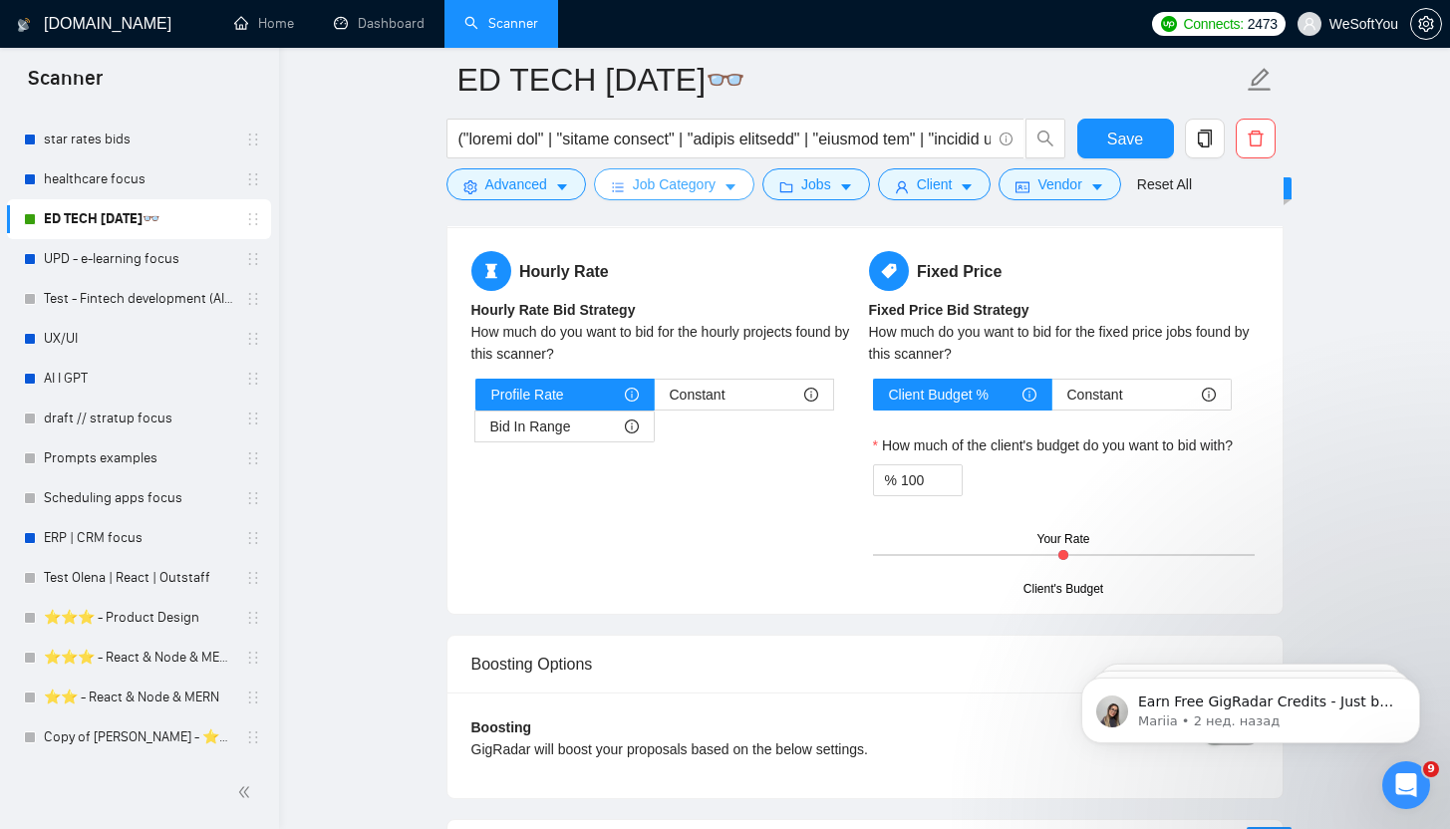
click at [694, 179] on span "Job Category" at bounding box center [674, 184] width 83 height 22
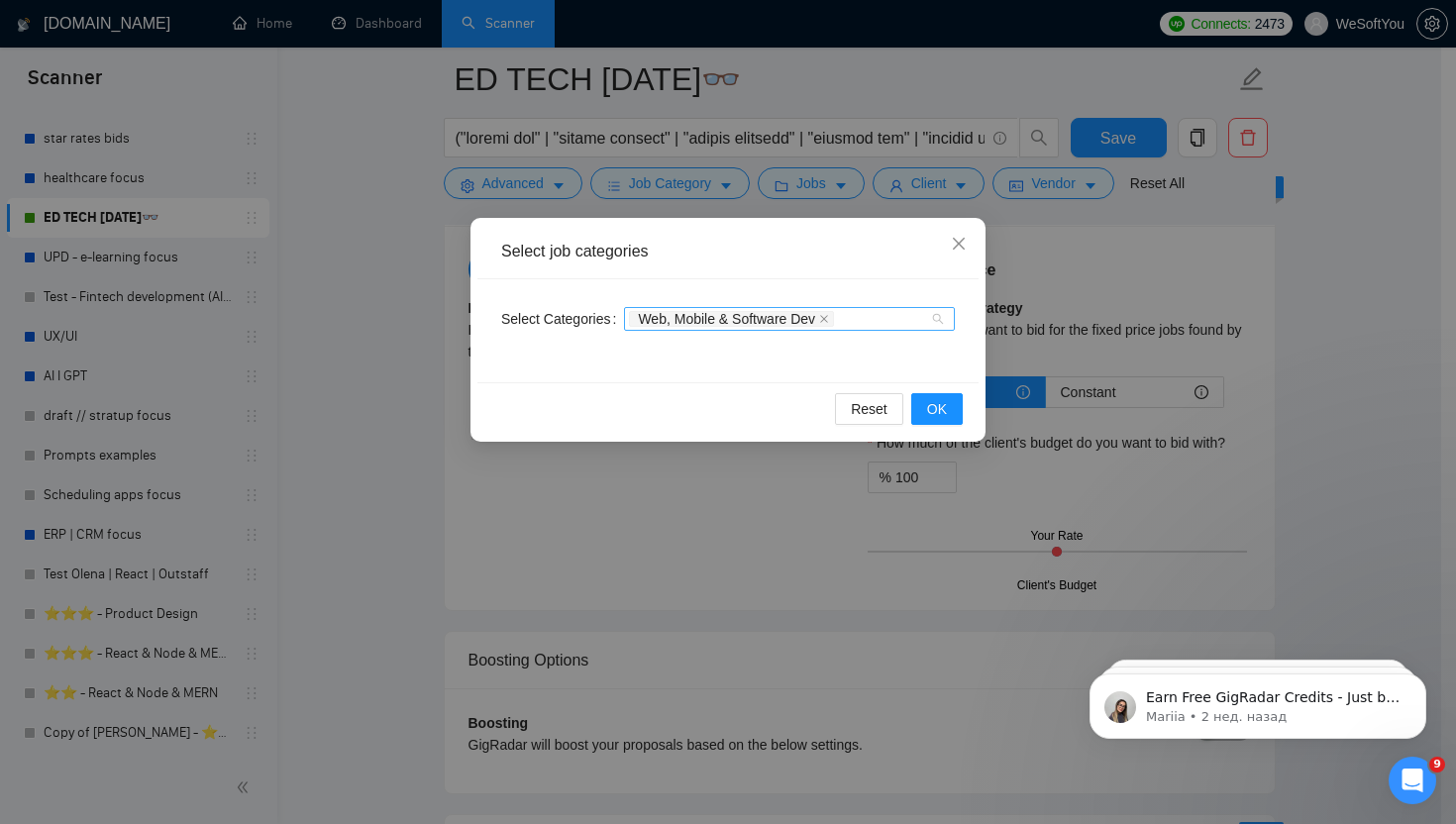
click at [791, 325] on span "Web, Mobile & Software Dev" at bounding box center [727, 319] width 177 height 14
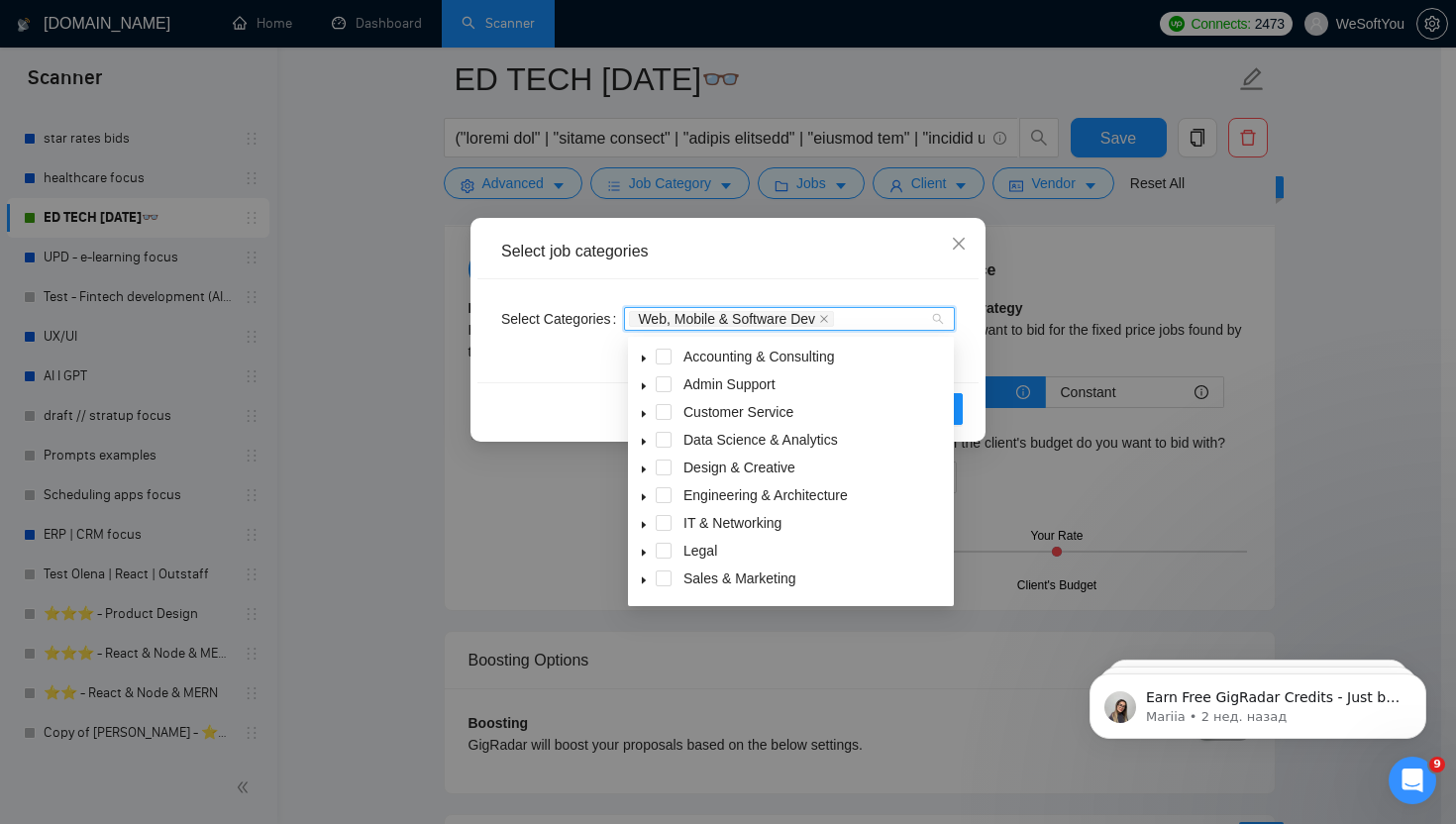
click at [643, 525] on icon "caret-down" at bounding box center [644, 524] width 4 height 7
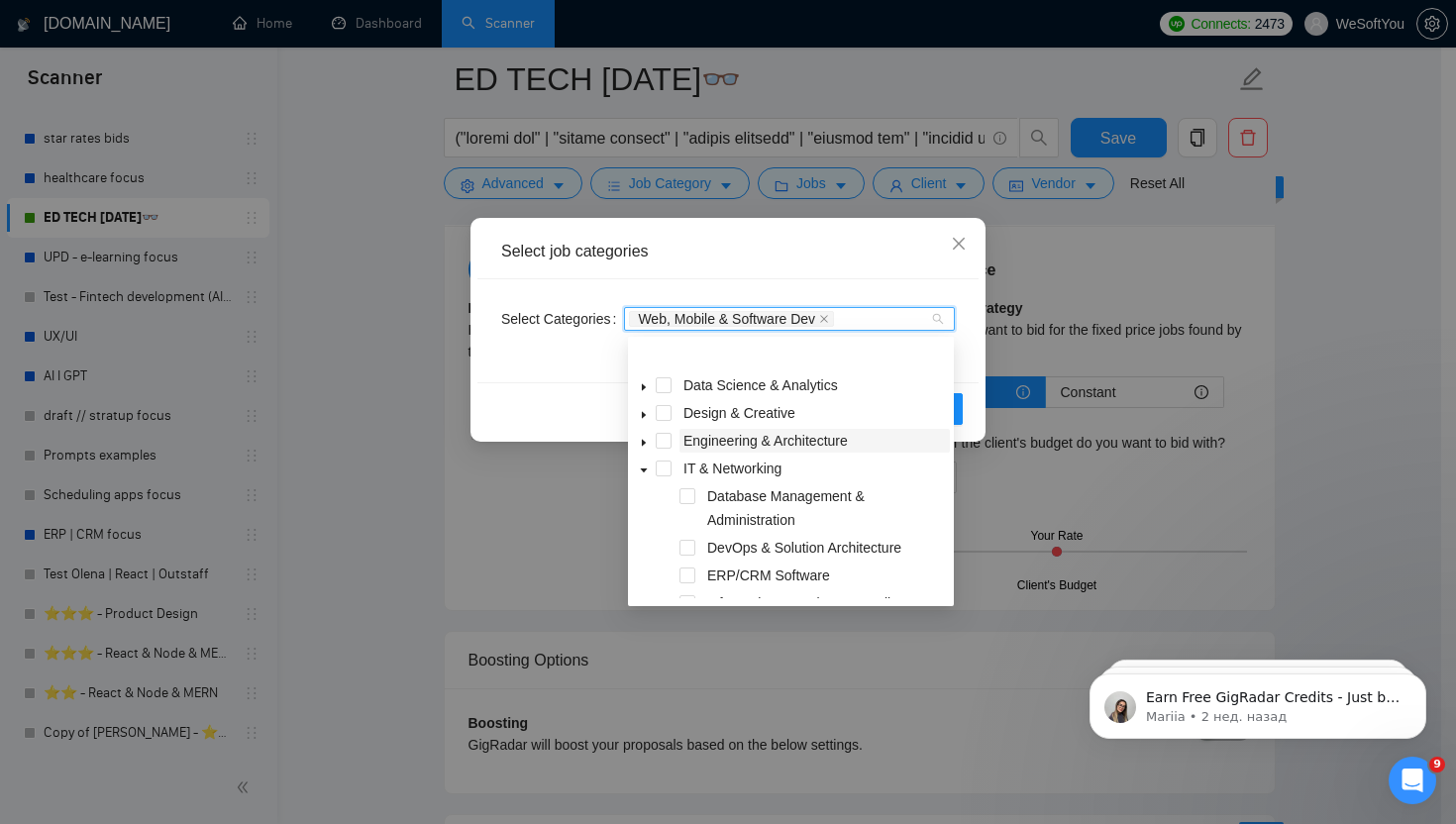
scroll to position [92, 0]
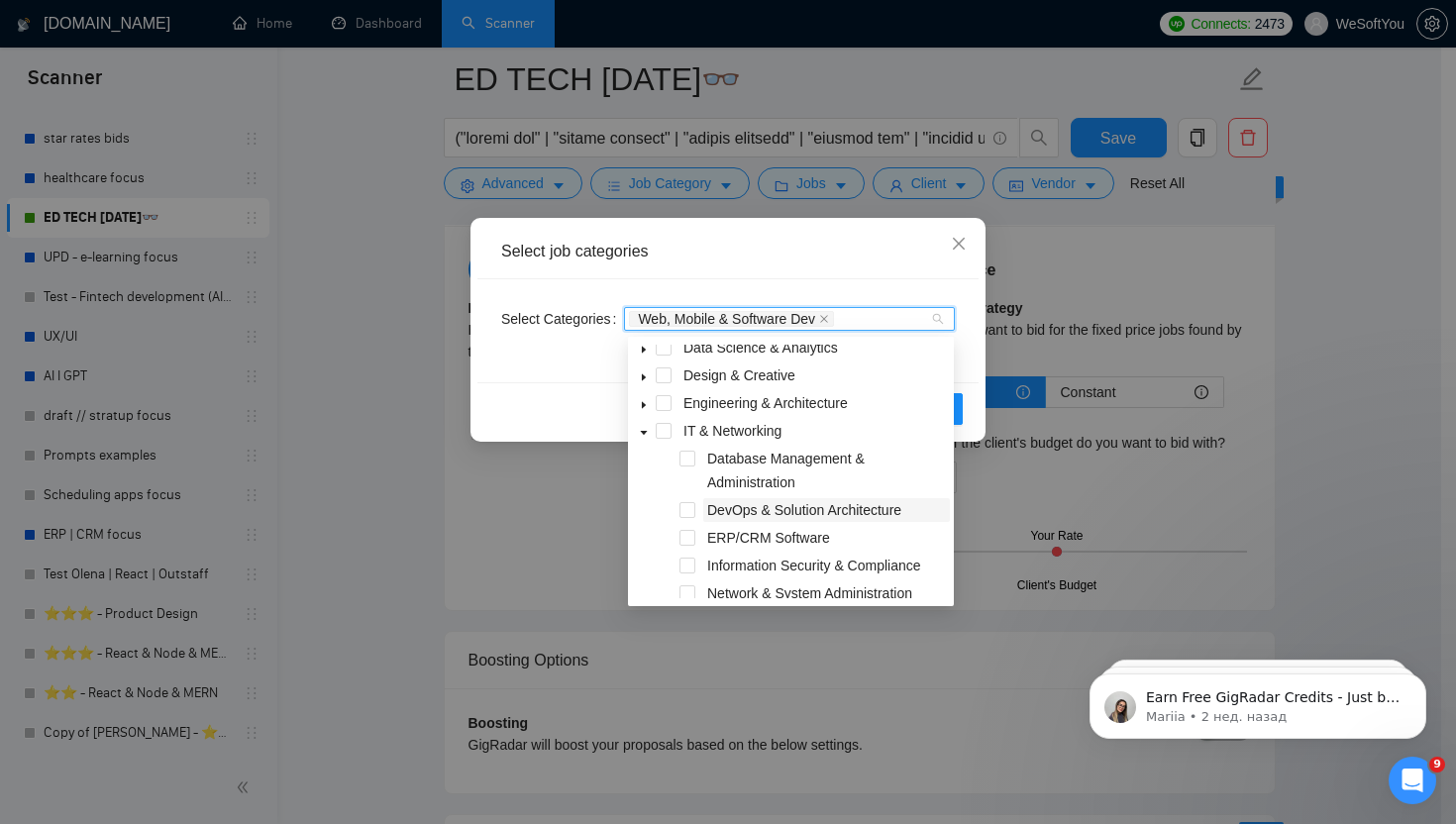
click at [776, 515] on span "DevOps & Solution Architecture" at bounding box center [803, 510] width 194 height 16
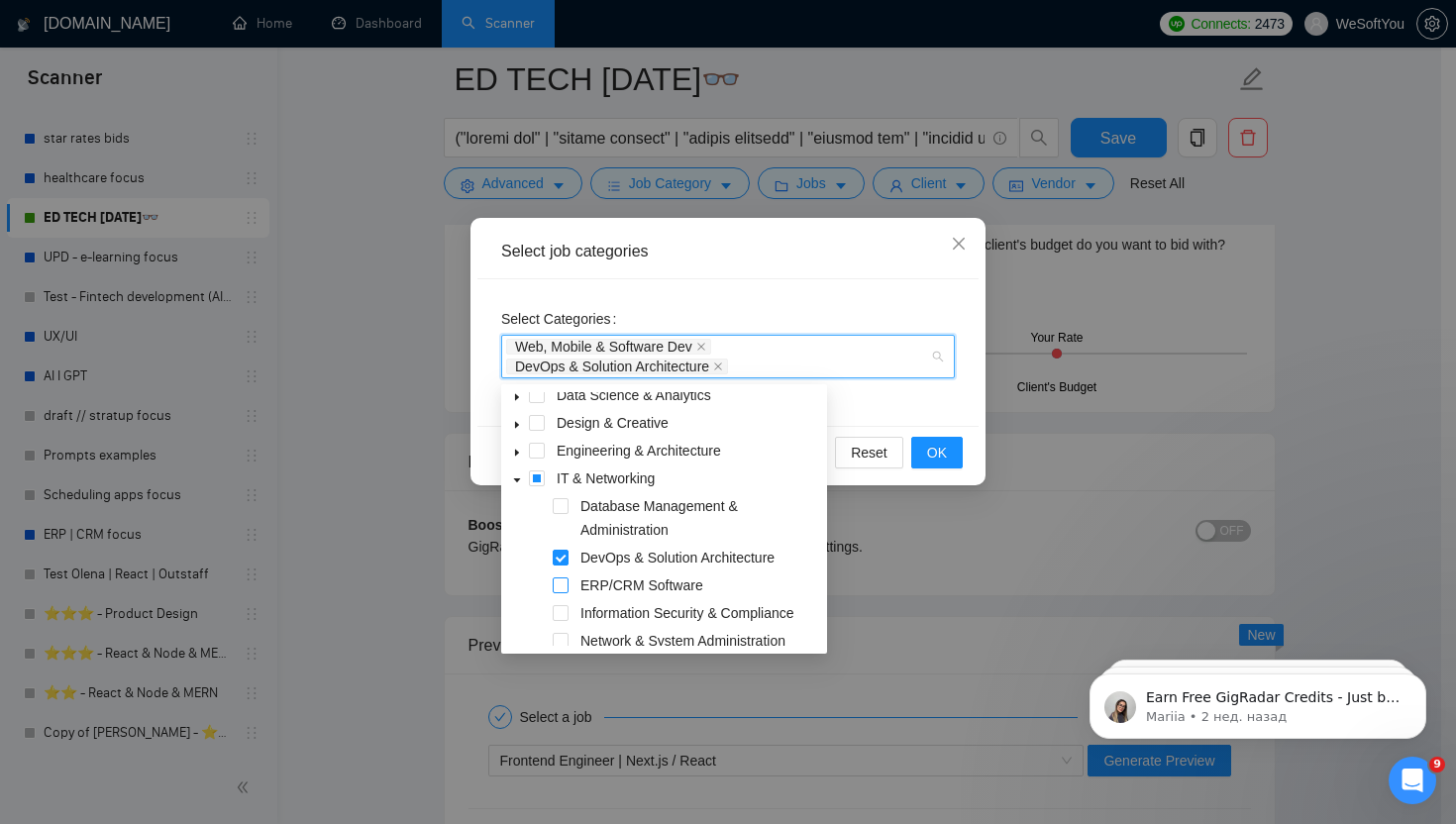
click at [566, 585] on span at bounding box center [561, 585] width 16 height 16
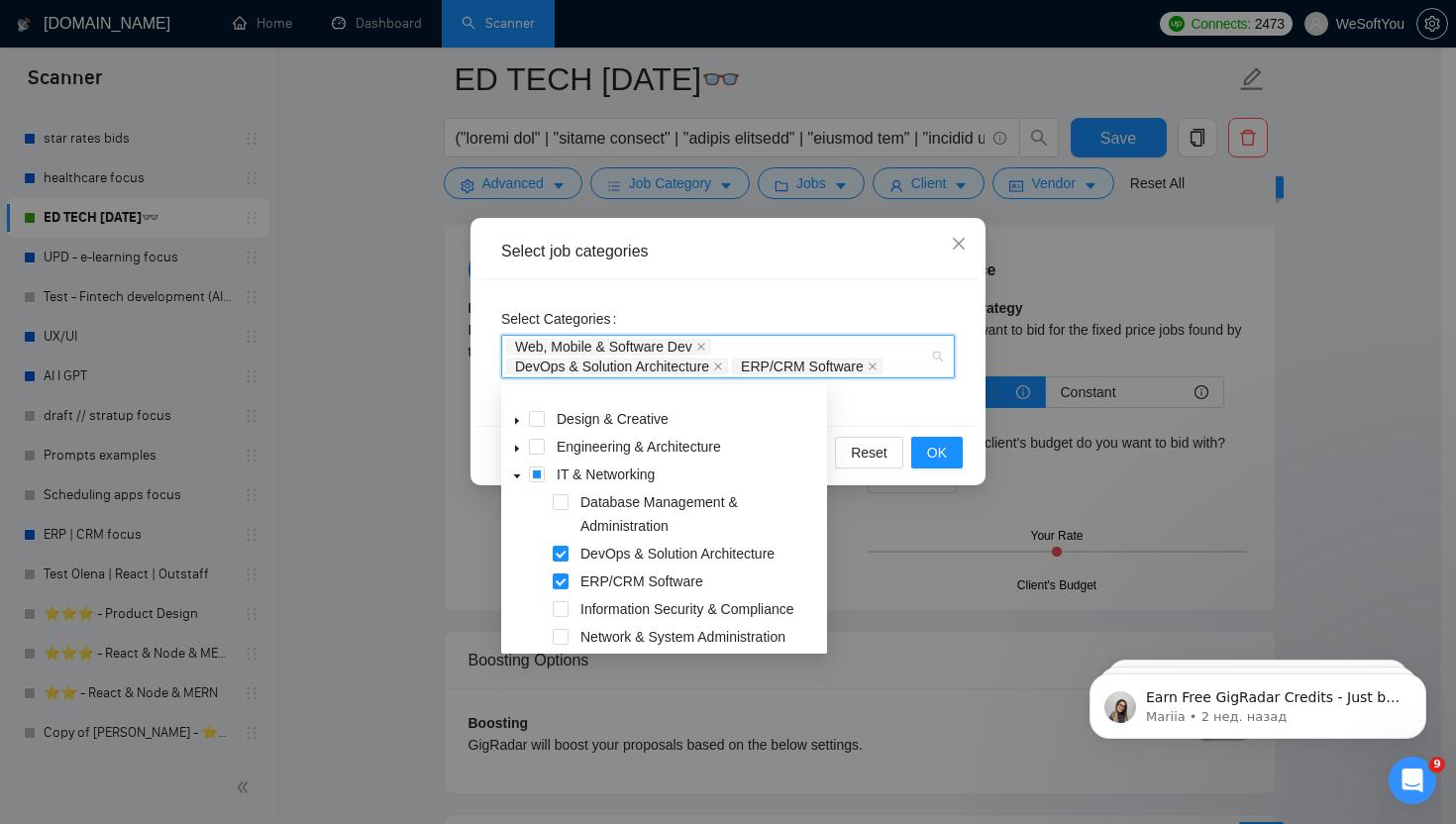
scroll to position [122, 0]
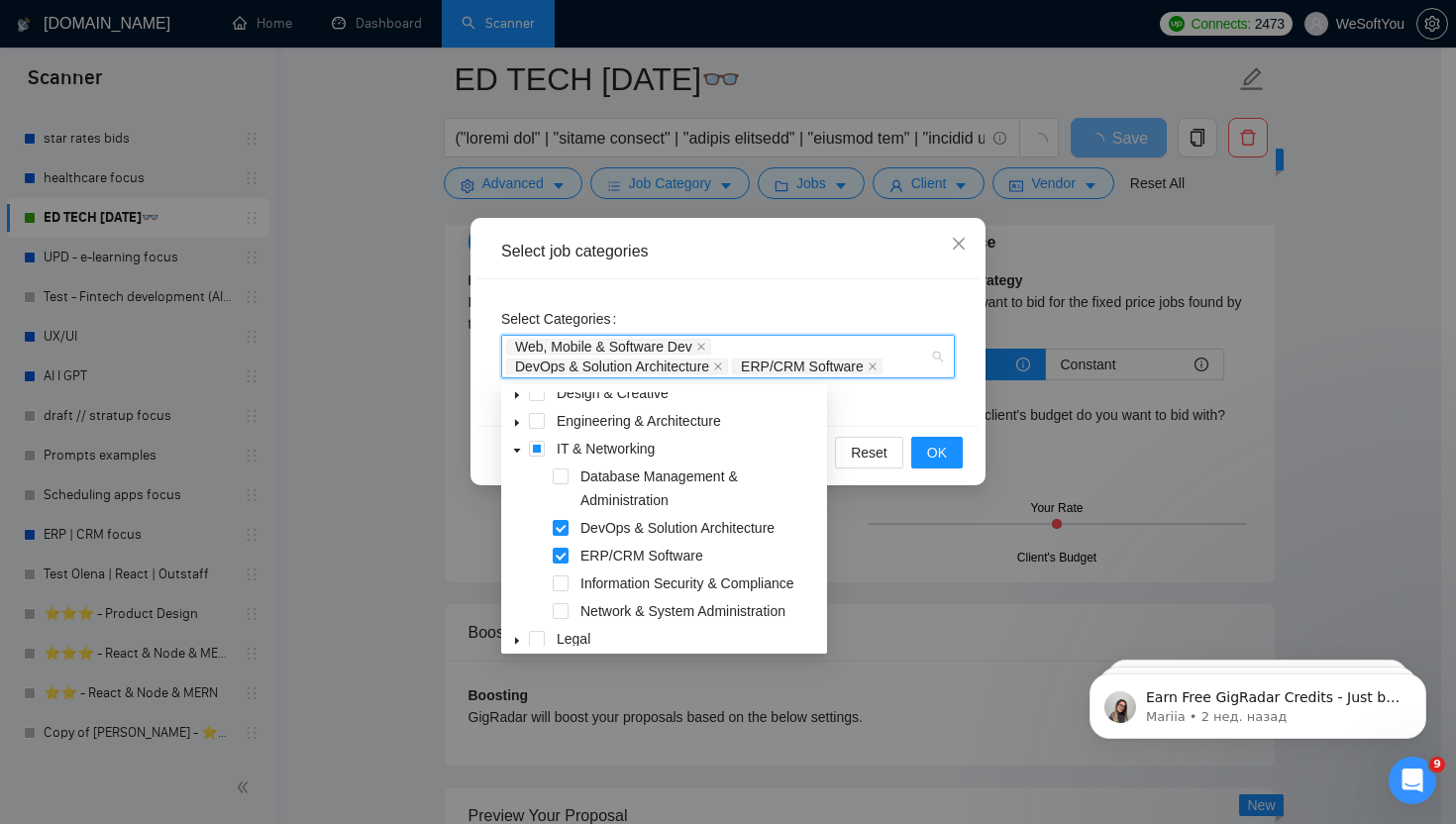
click at [568, 478] on div "Database Management & Administration" at bounding box center [664, 490] width 318 height 52
click at [563, 474] on span at bounding box center [561, 476] width 16 height 16
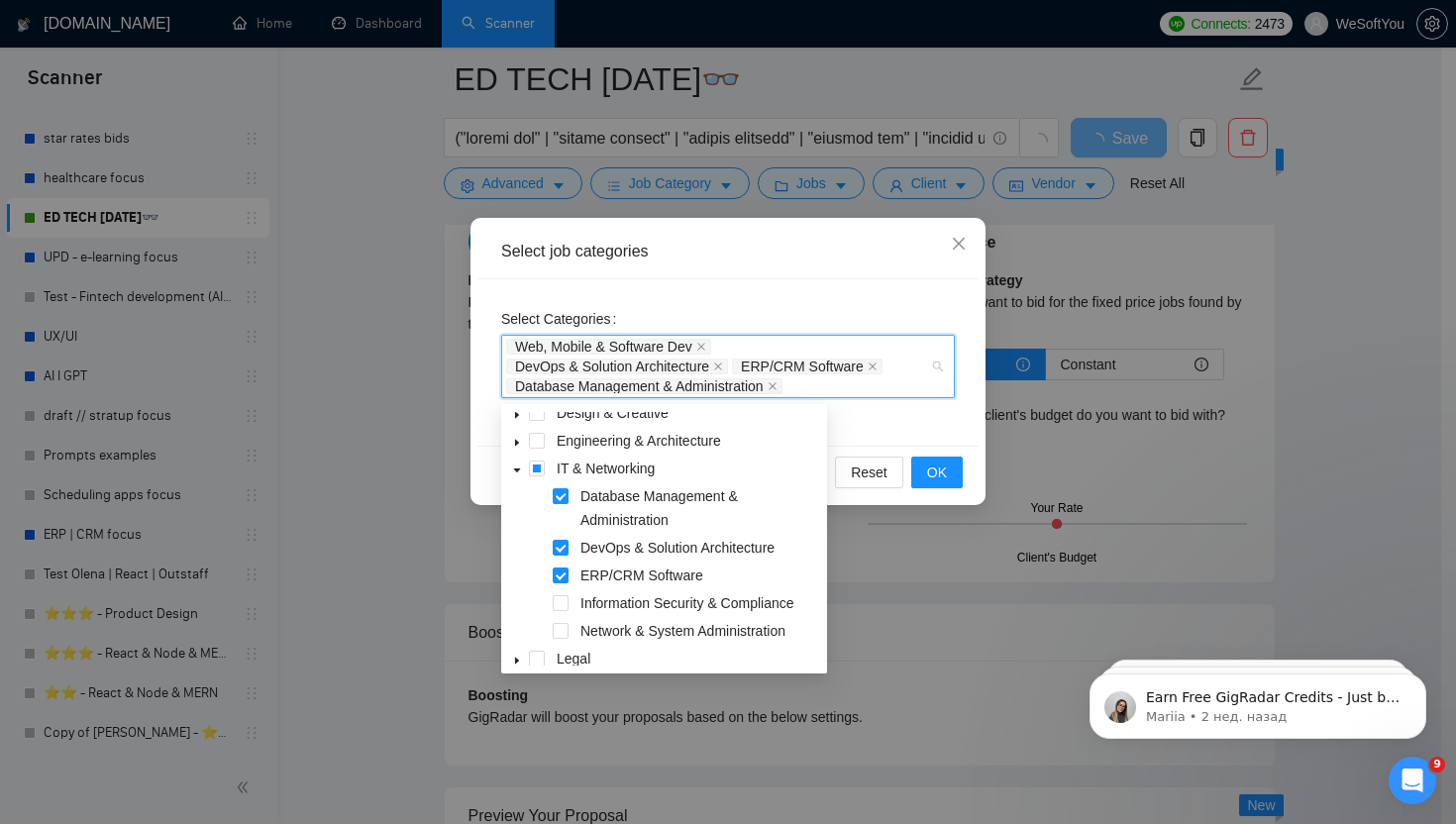
click at [513, 459] on span at bounding box center [517, 468] width 24 height 24
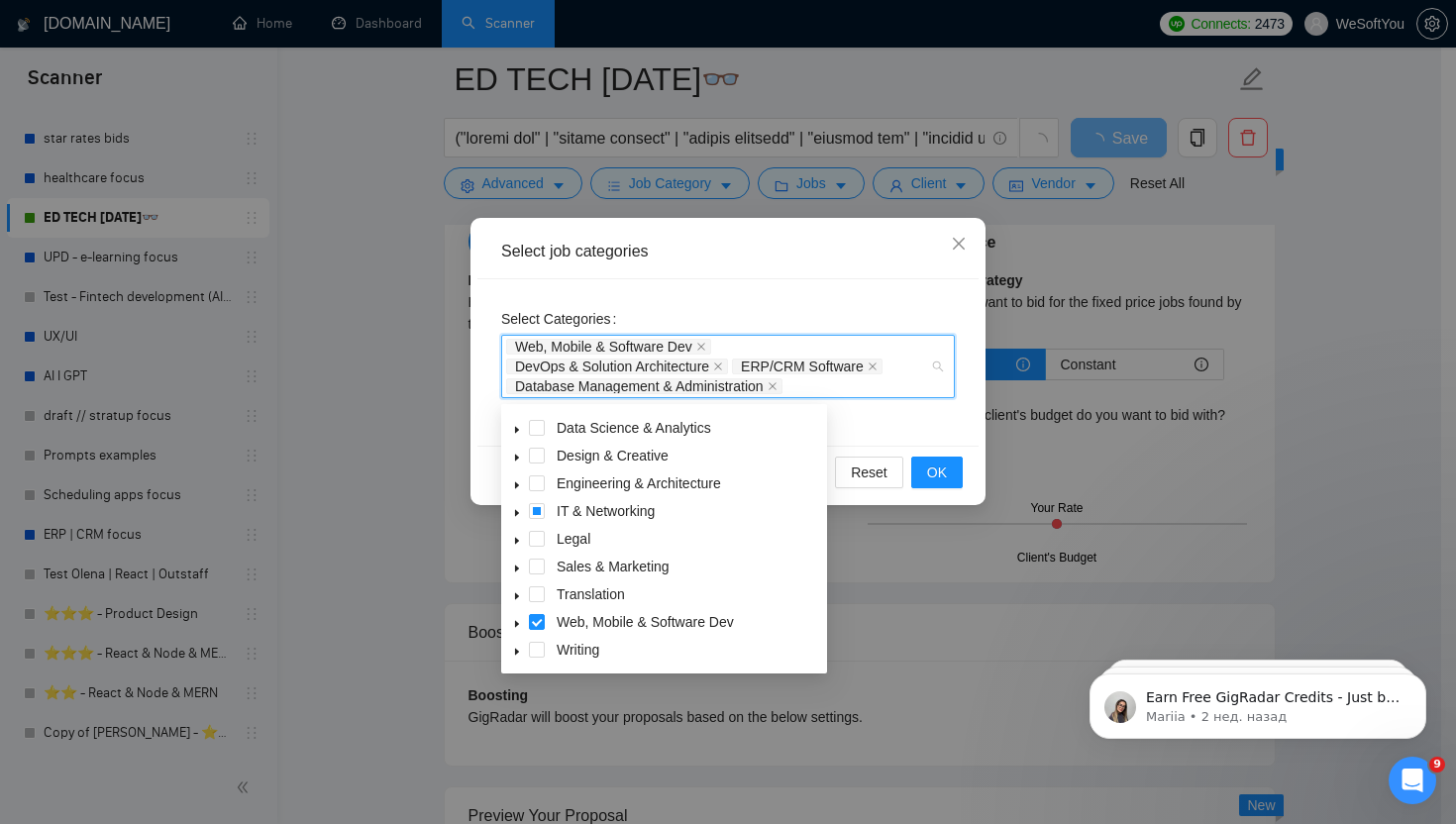
scroll to position [78, 0]
click at [516, 490] on icon "caret-down" at bounding box center [517, 487] width 10 height 10
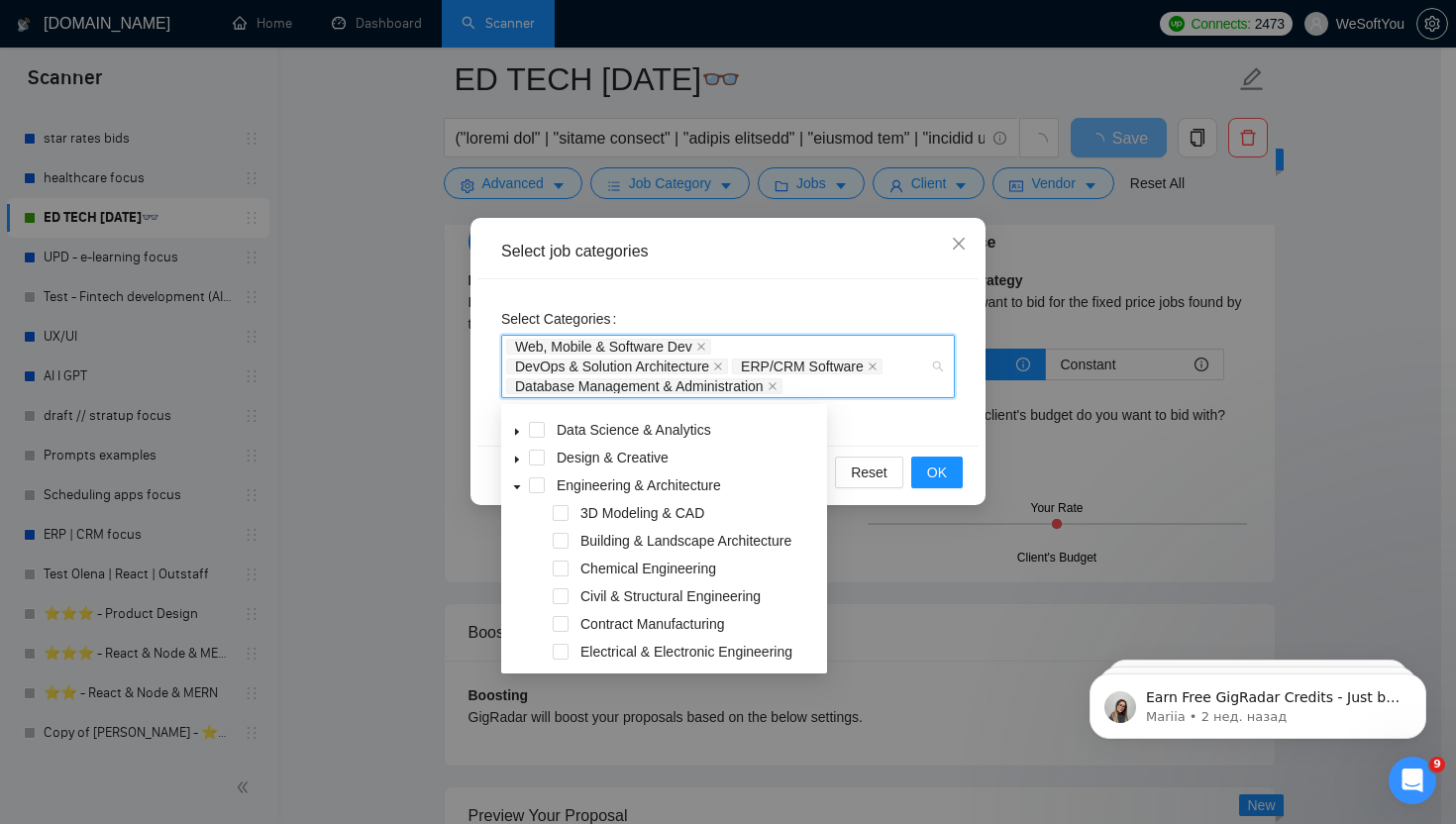
click at [516, 490] on icon "caret-down" at bounding box center [517, 487] width 10 height 10
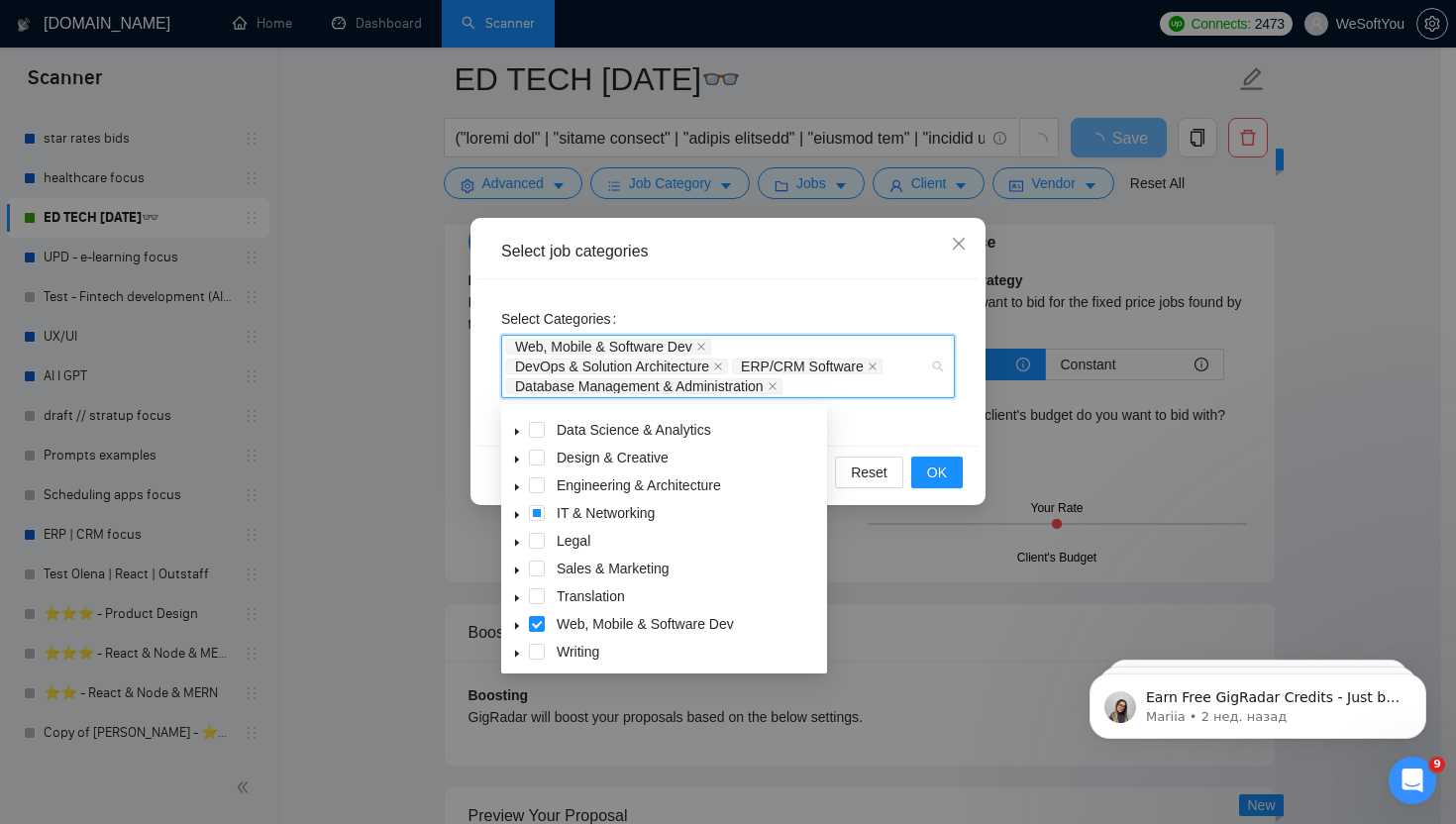
click at [520, 456] on icon "caret-down" at bounding box center [517, 459] width 10 height 10
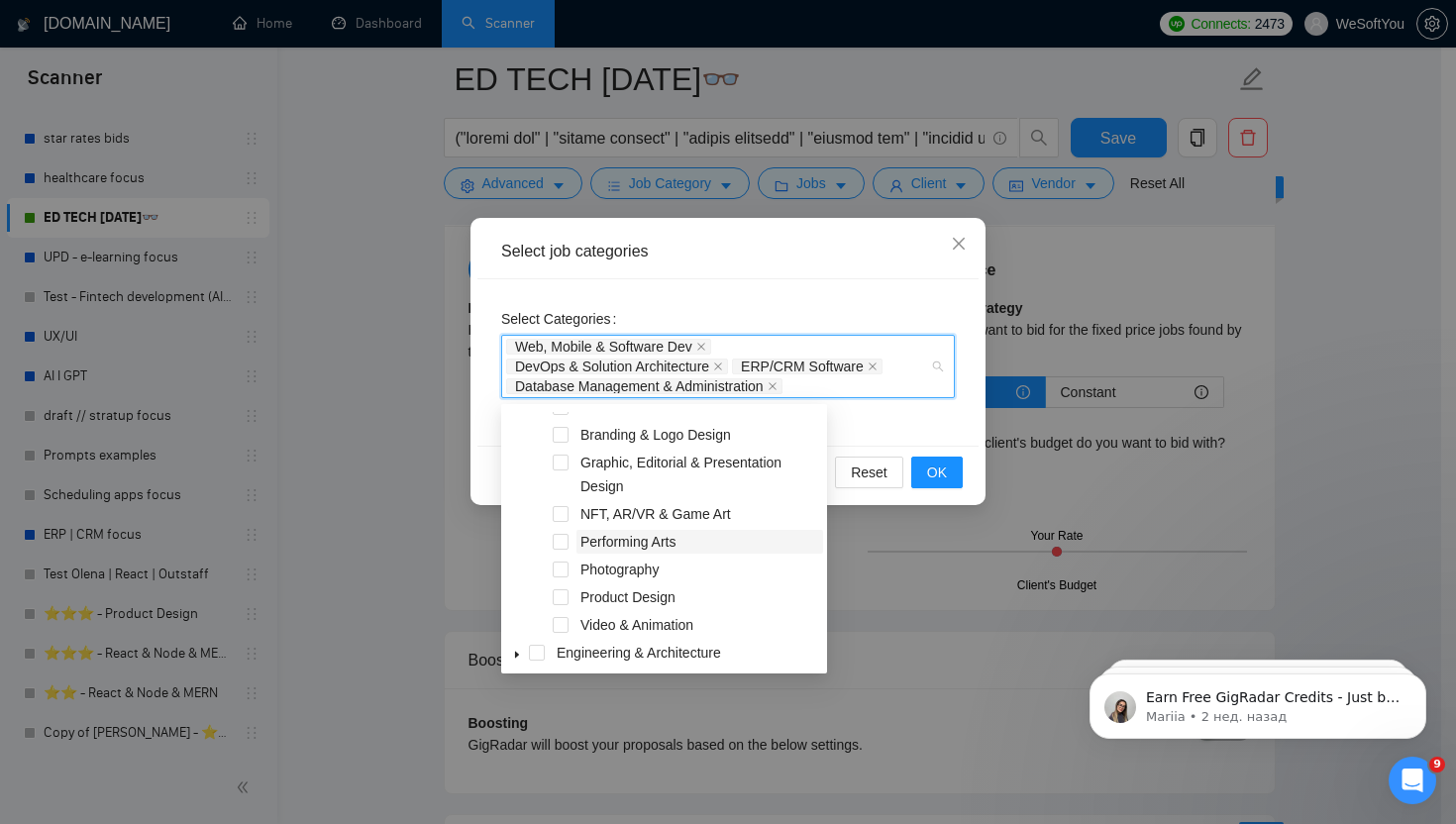
scroll to position [60, 0]
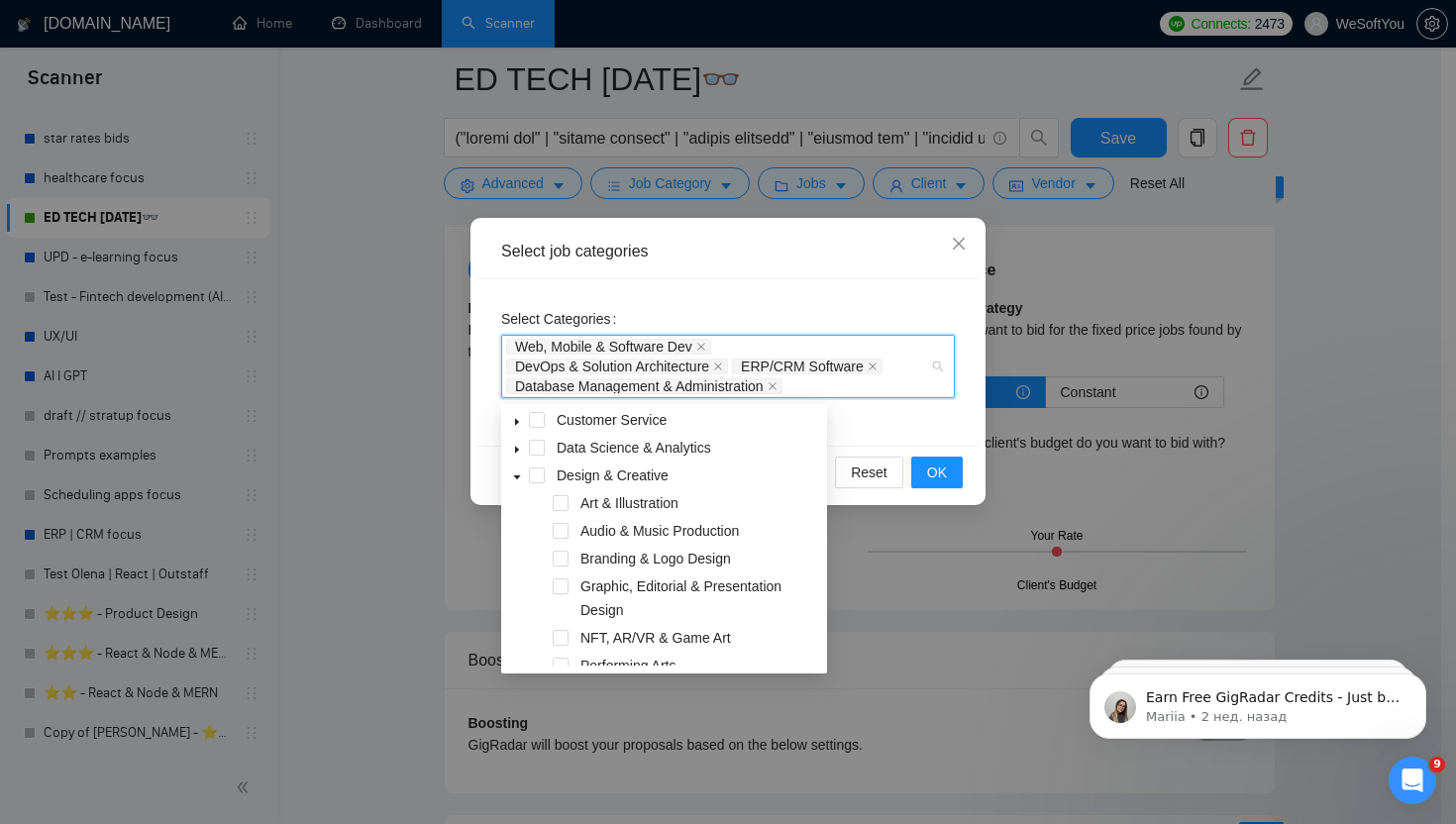
click at [522, 473] on span at bounding box center [517, 475] width 24 height 24
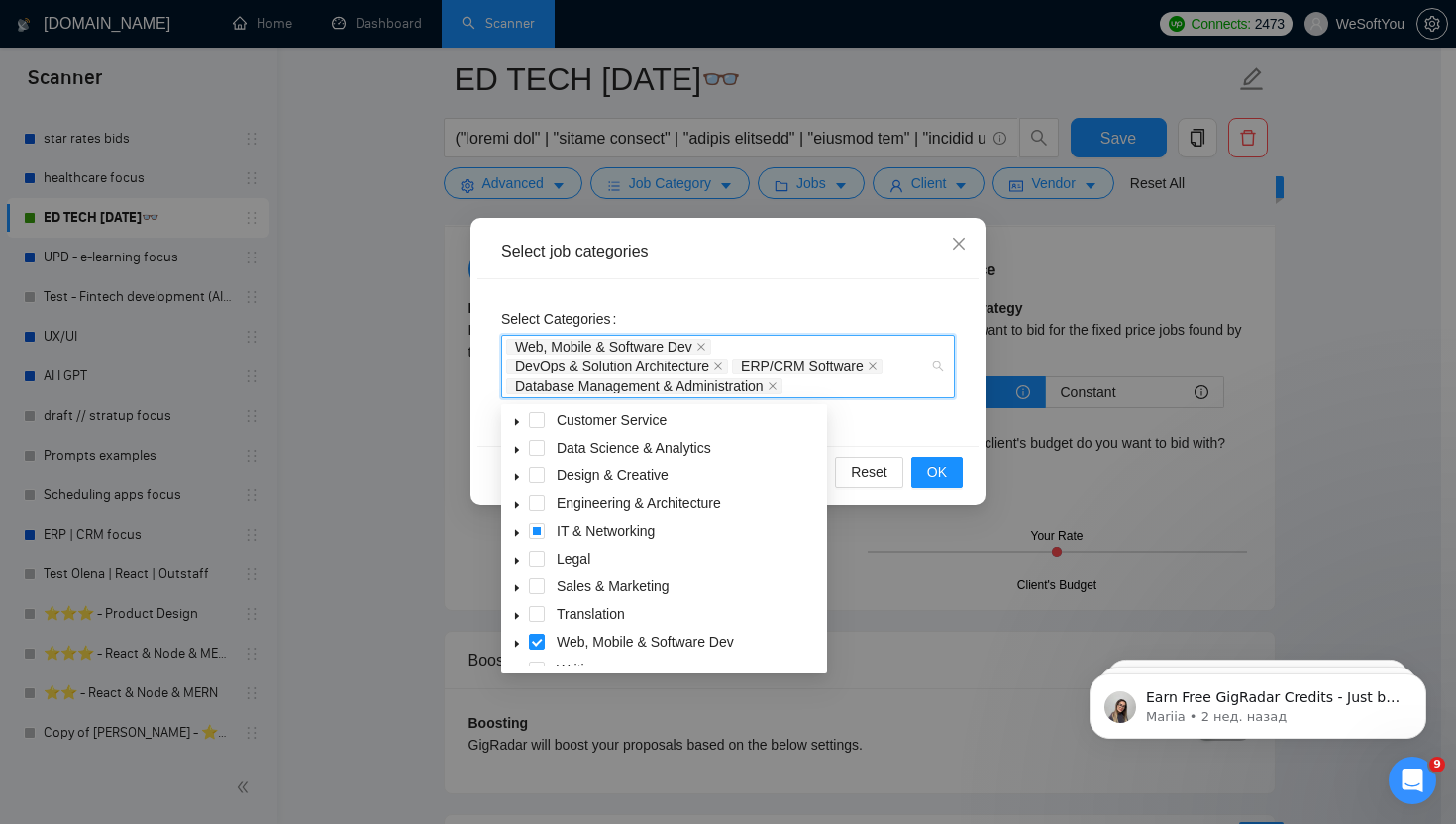
click at [518, 450] on icon "caret-down" at bounding box center [517, 449] width 10 height 10
click at [676, 476] on span "AI & Machine Learning" at bounding box center [650, 475] width 140 height 16
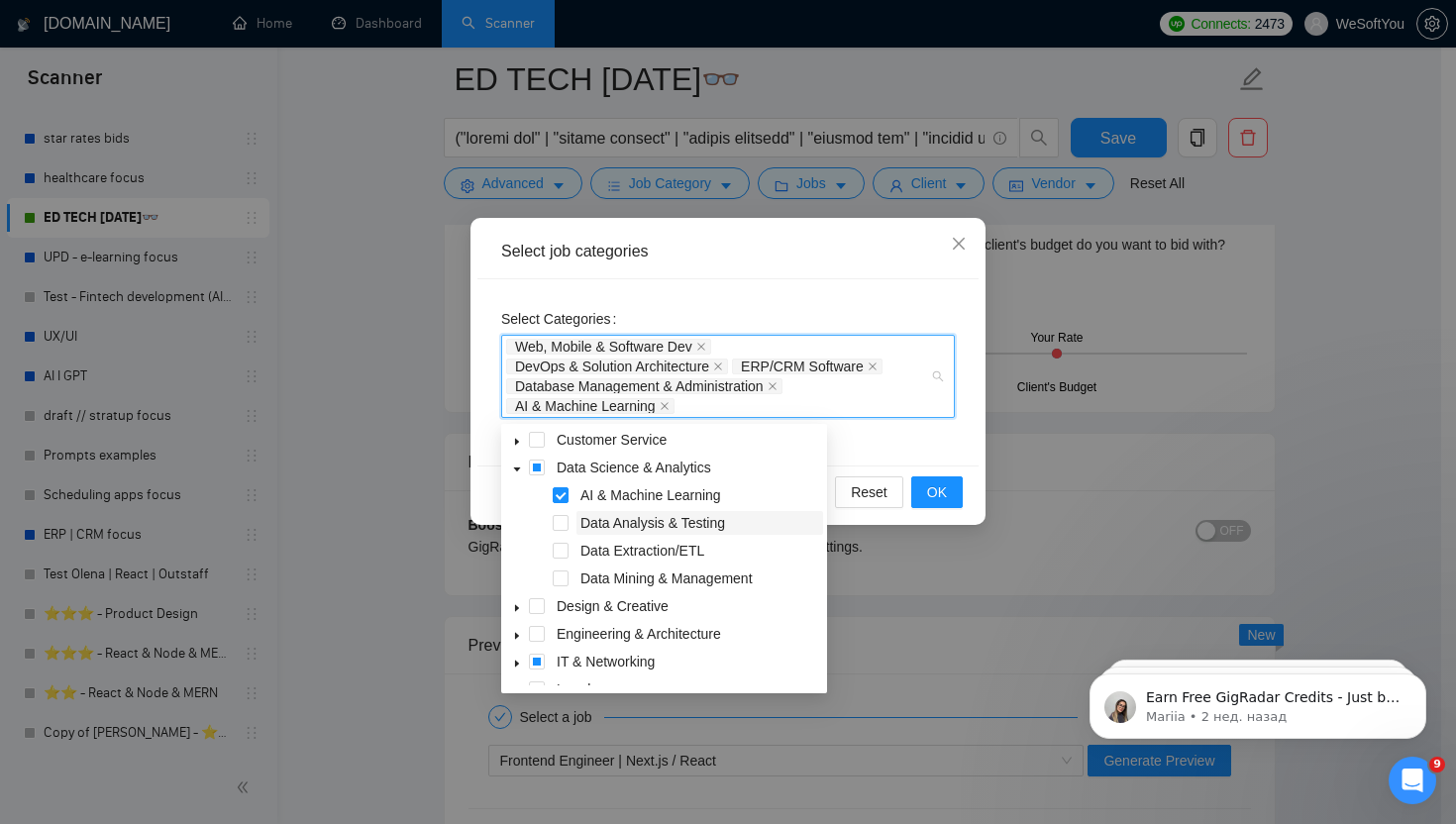
click at [700, 521] on span "Data Analysis & Testing" at bounding box center [652, 523] width 144 height 16
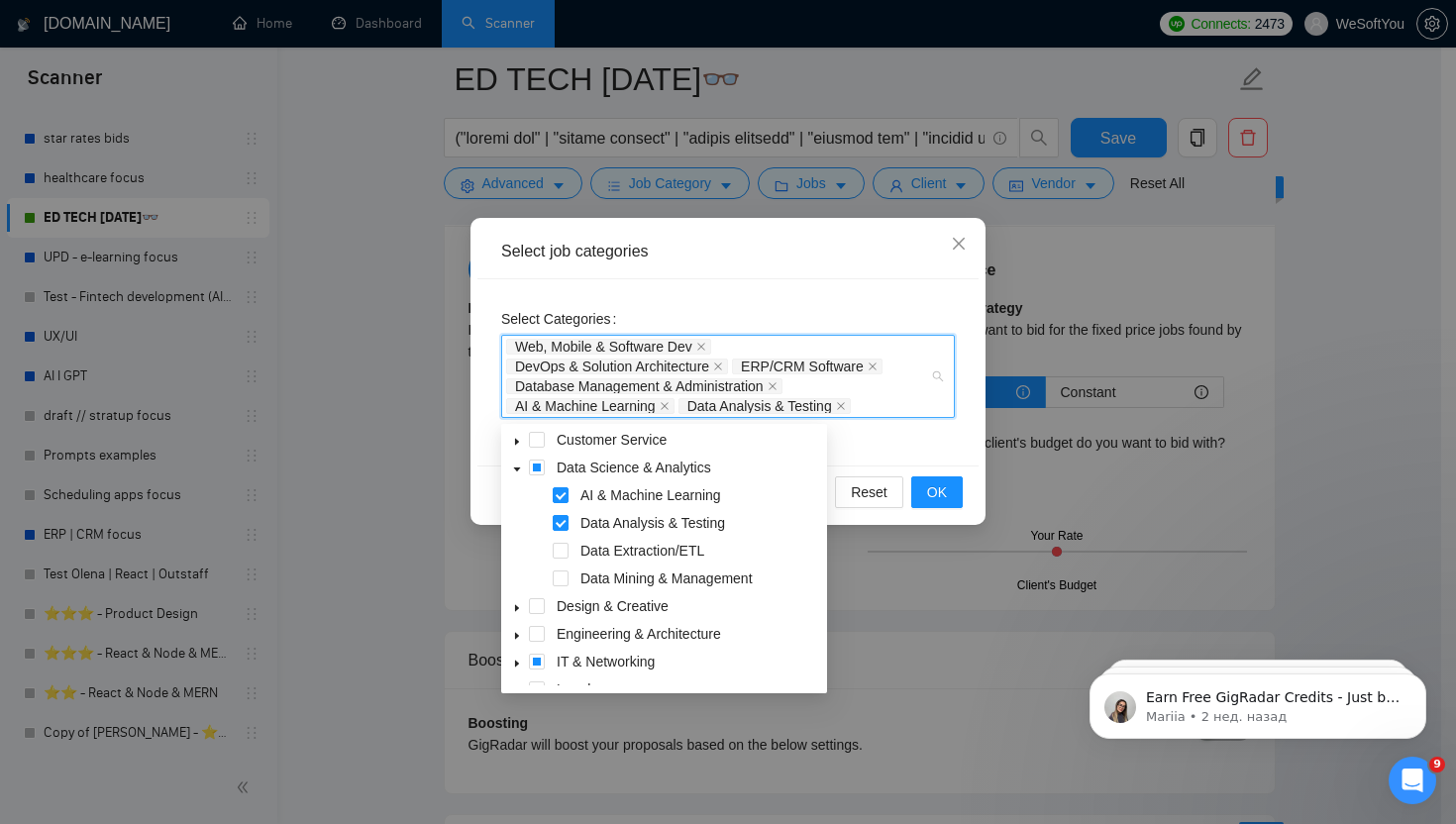
click at [523, 471] on span at bounding box center [517, 467] width 24 height 24
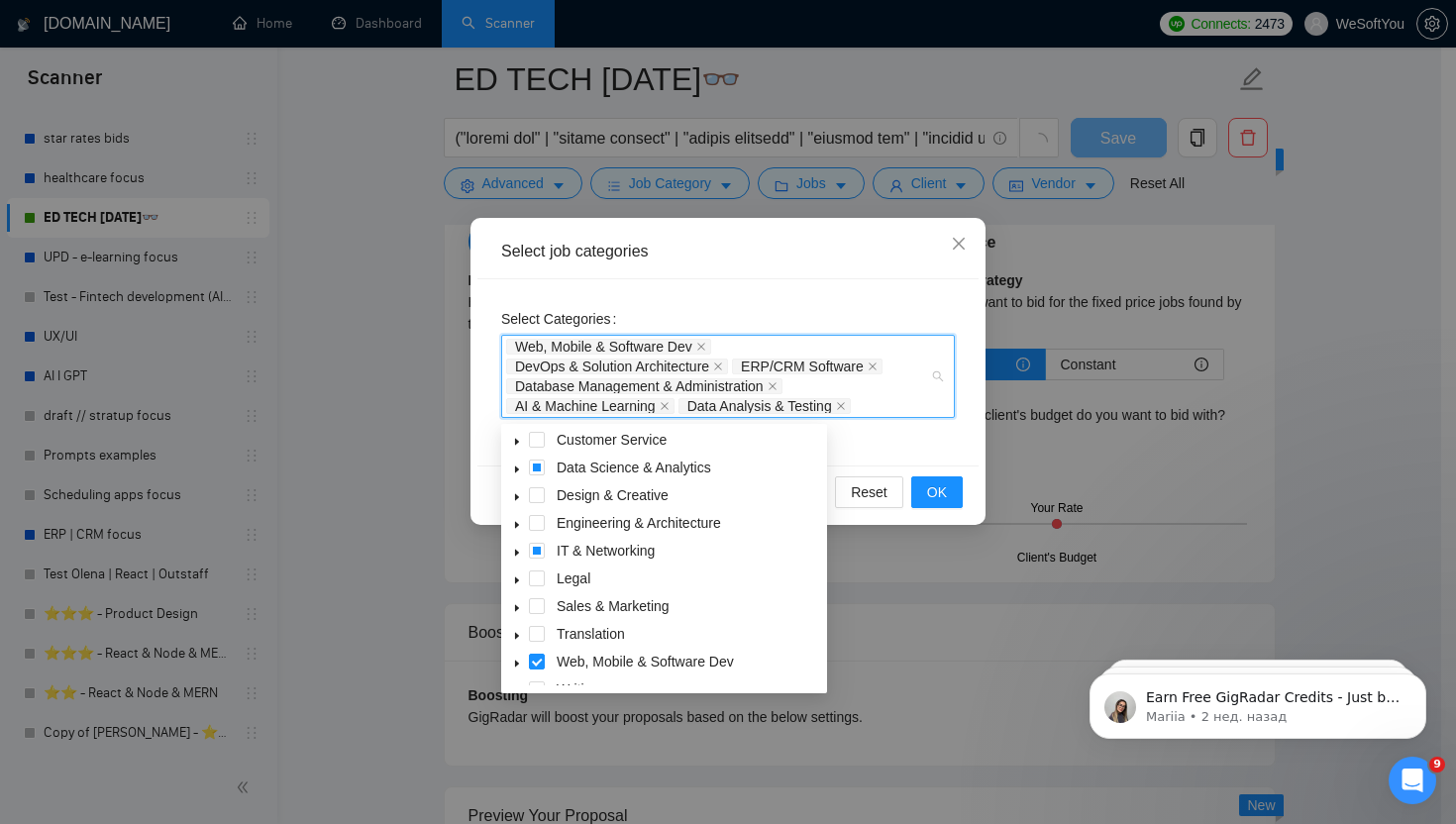
scroll to position [39, 0]
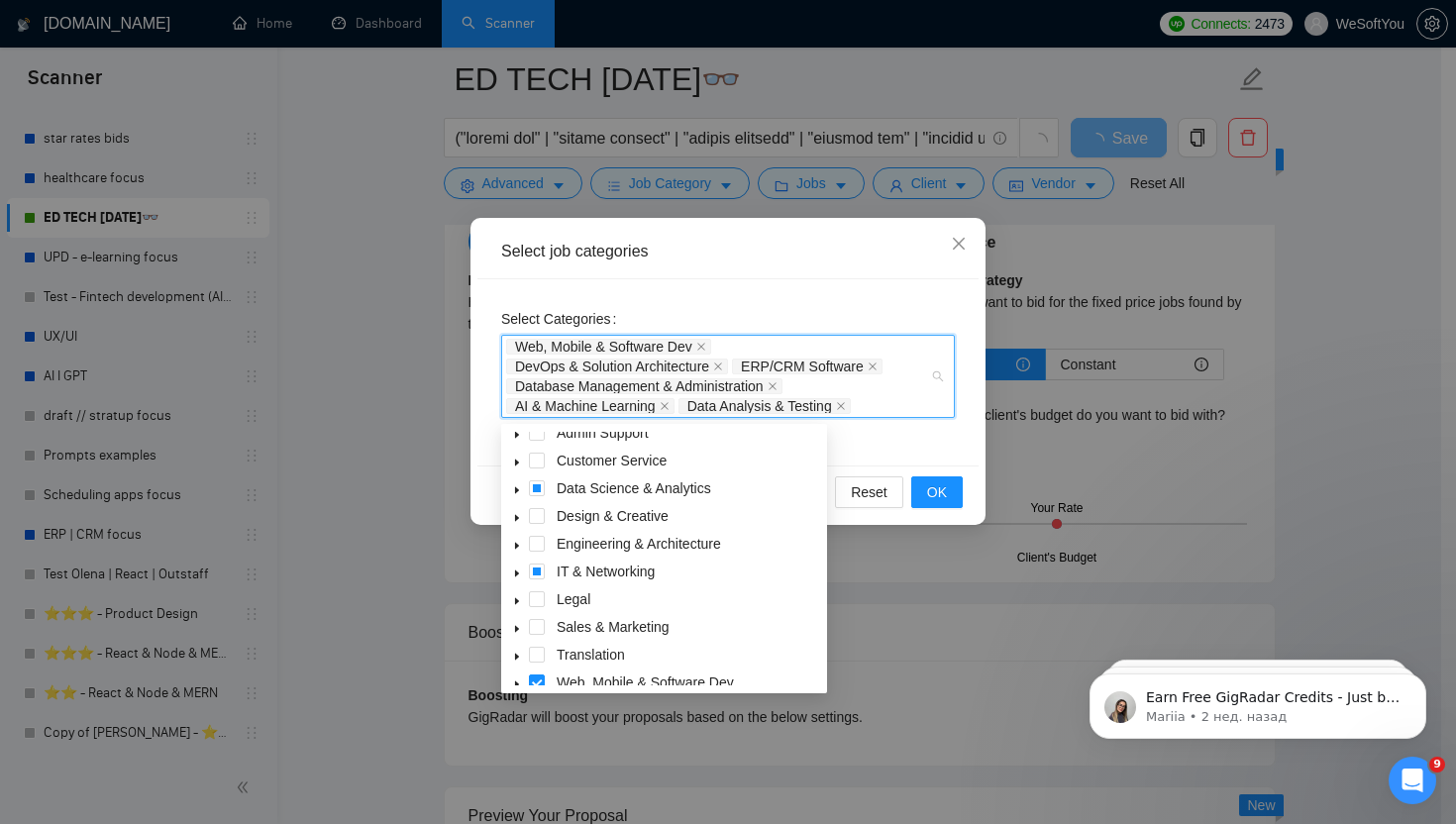
click at [520, 467] on span at bounding box center [517, 460] width 24 height 24
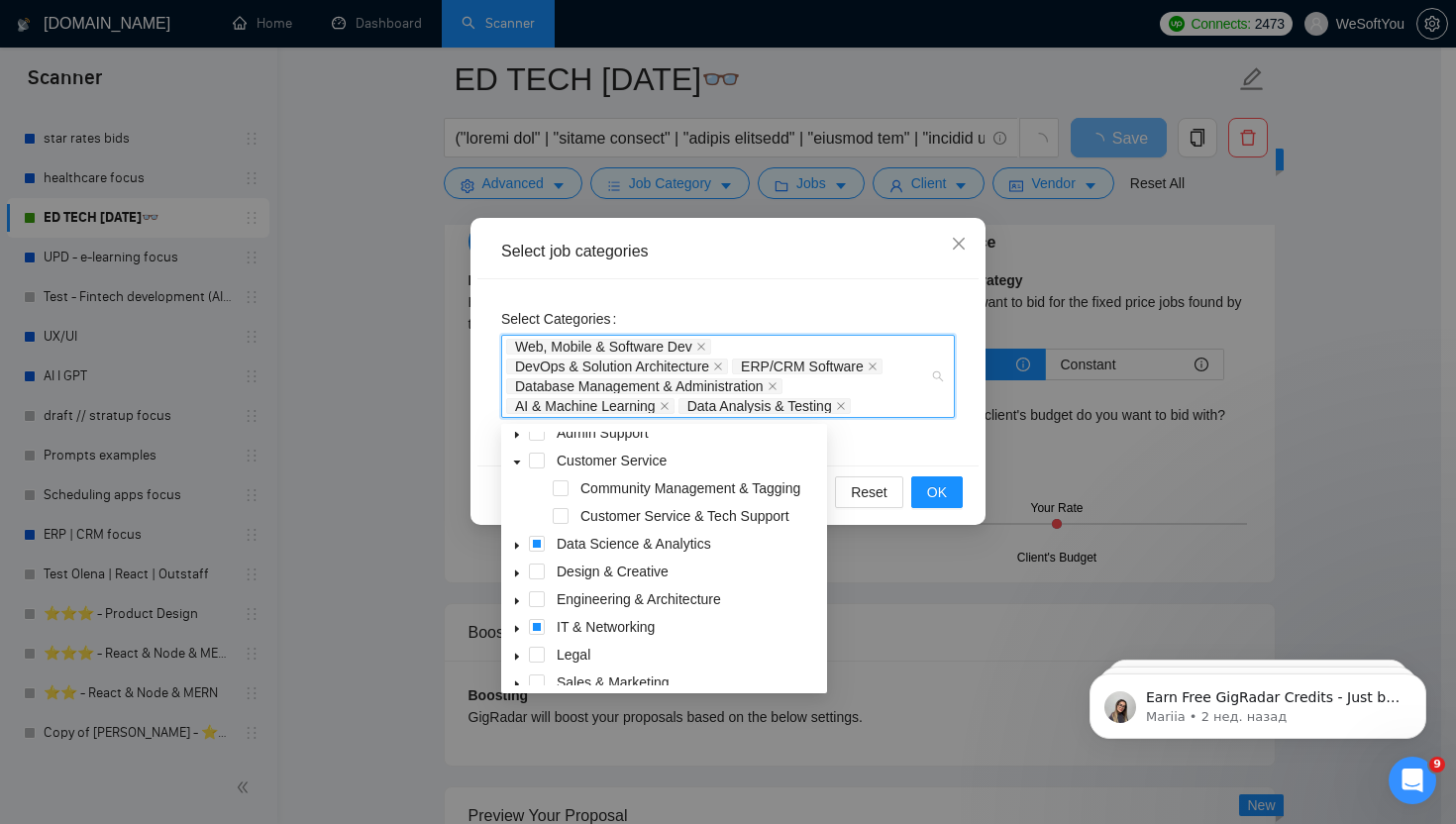
click at [515, 464] on icon "caret-down" at bounding box center [517, 462] width 10 height 10
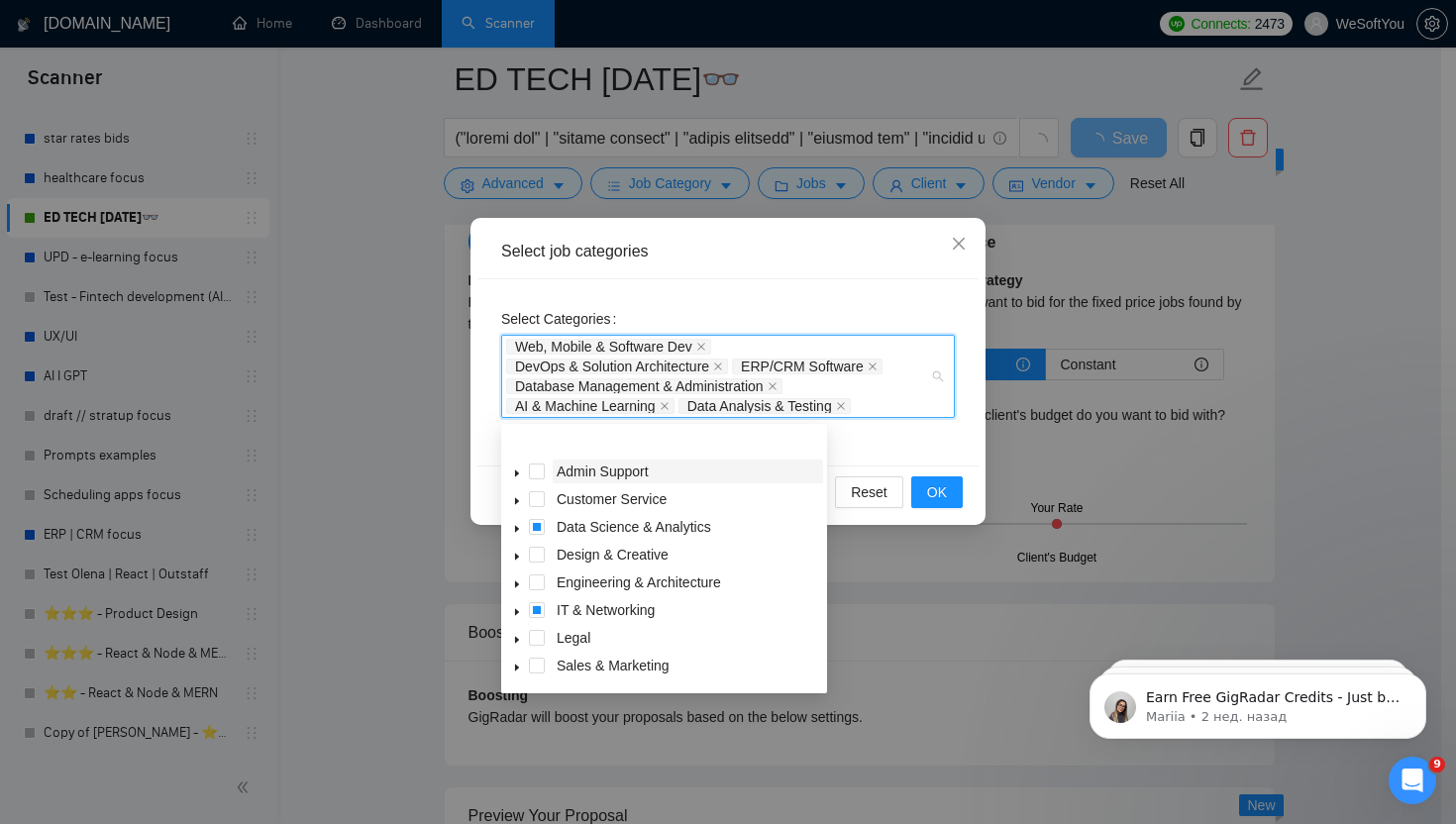
scroll to position [80, 0]
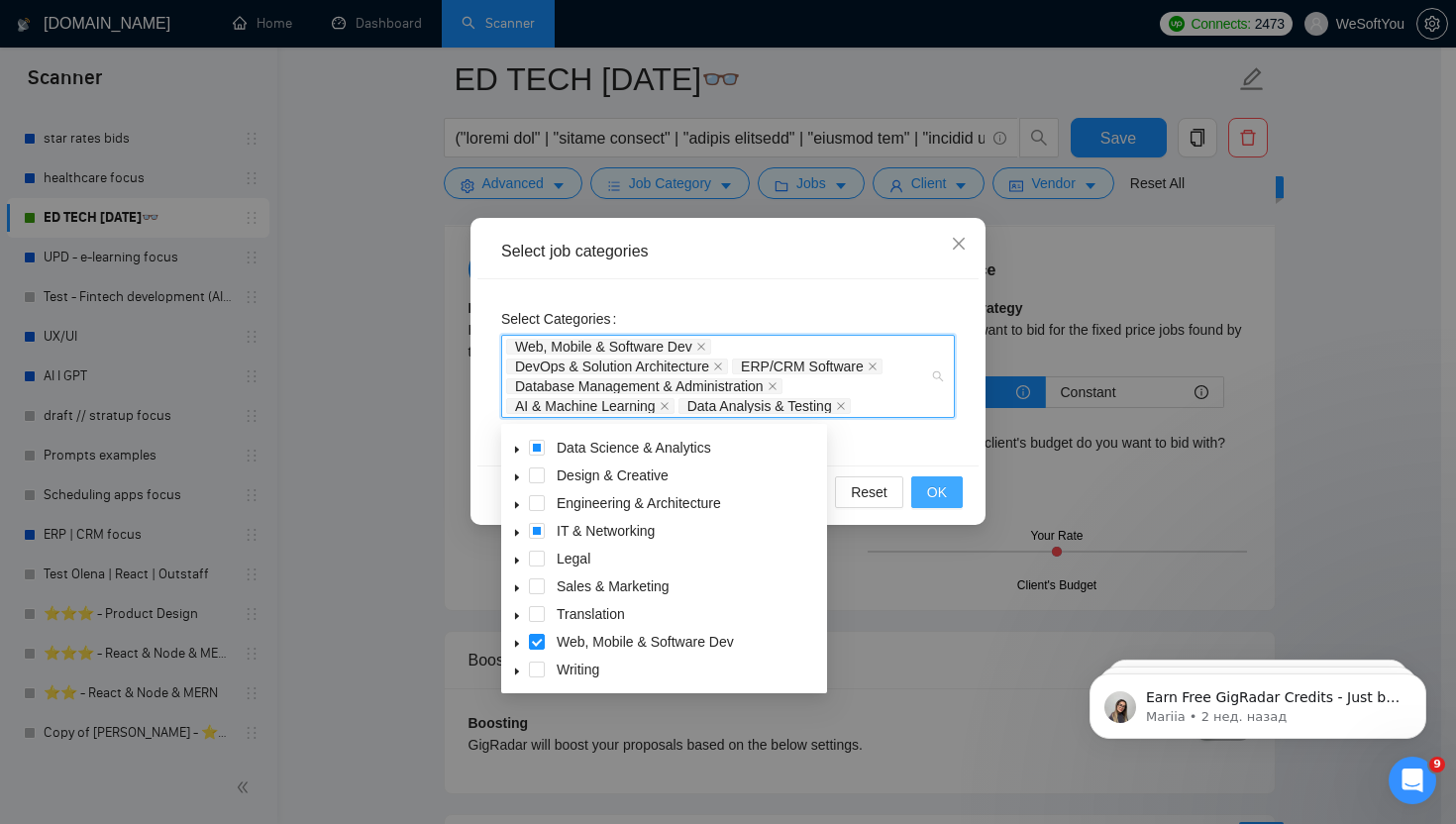
click at [938, 488] on span "OK" at bounding box center [937, 492] width 20 height 22
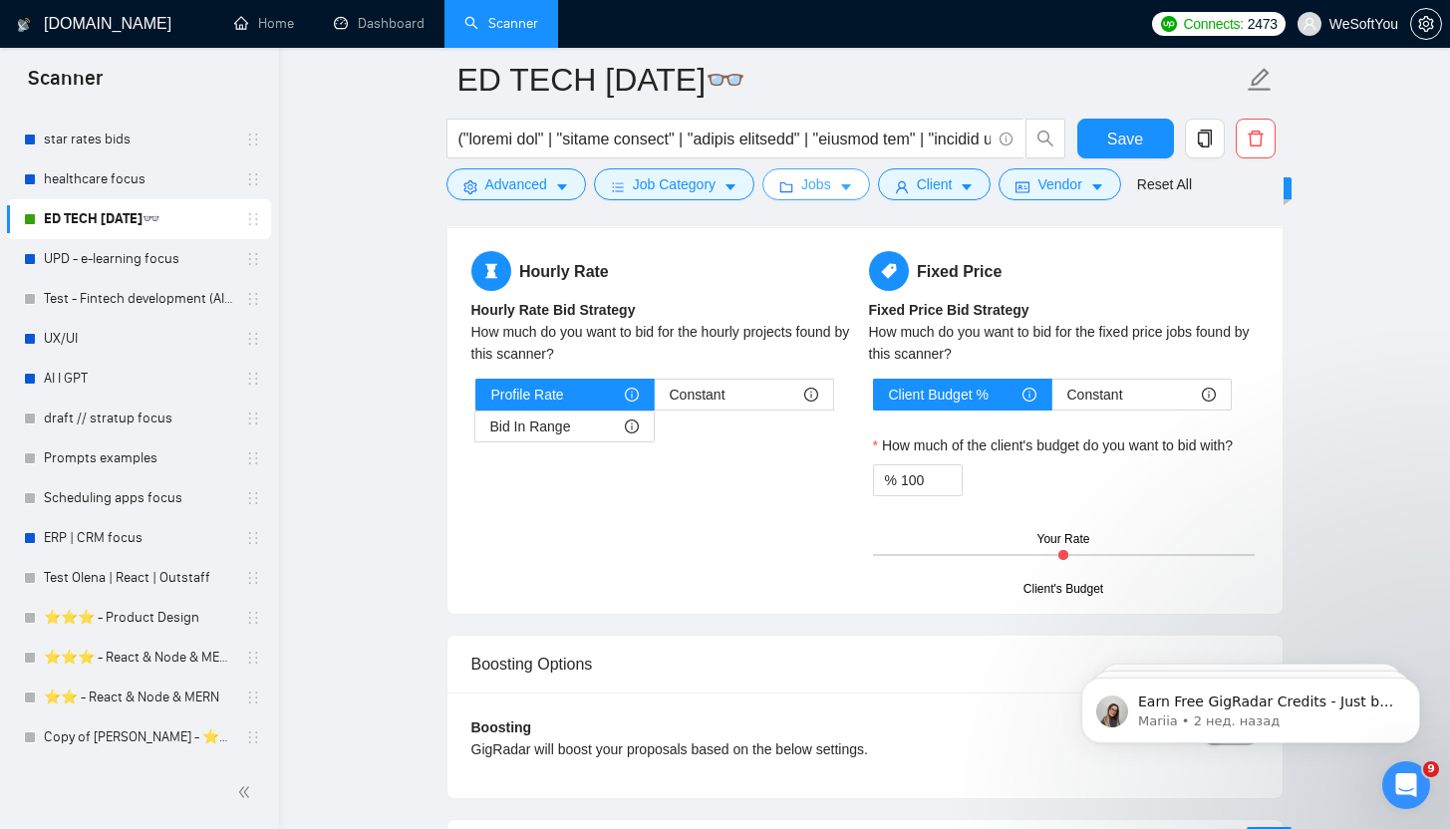
click at [865, 183] on button "Jobs" at bounding box center [816, 184] width 108 height 32
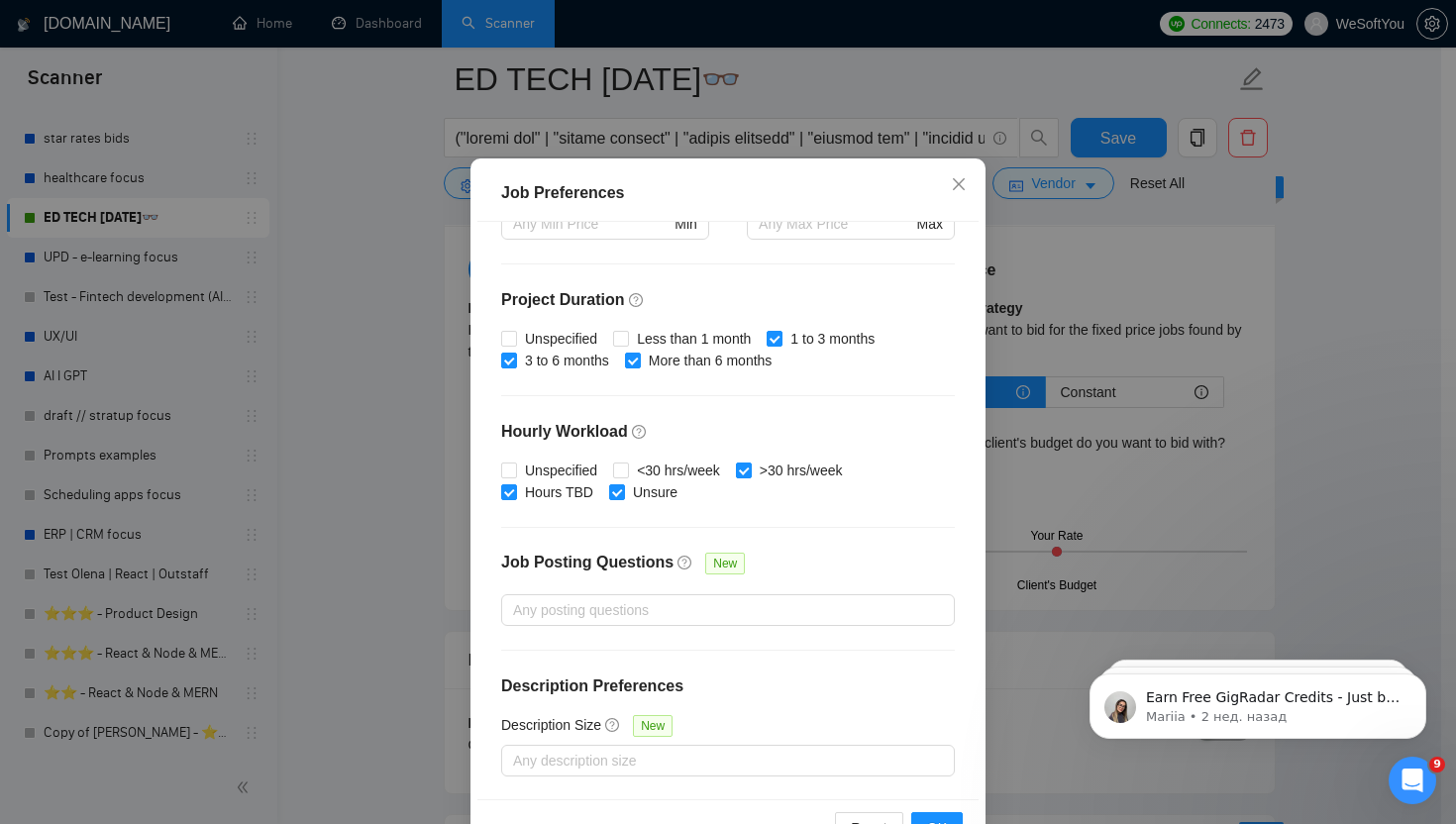
scroll to position [81, 0]
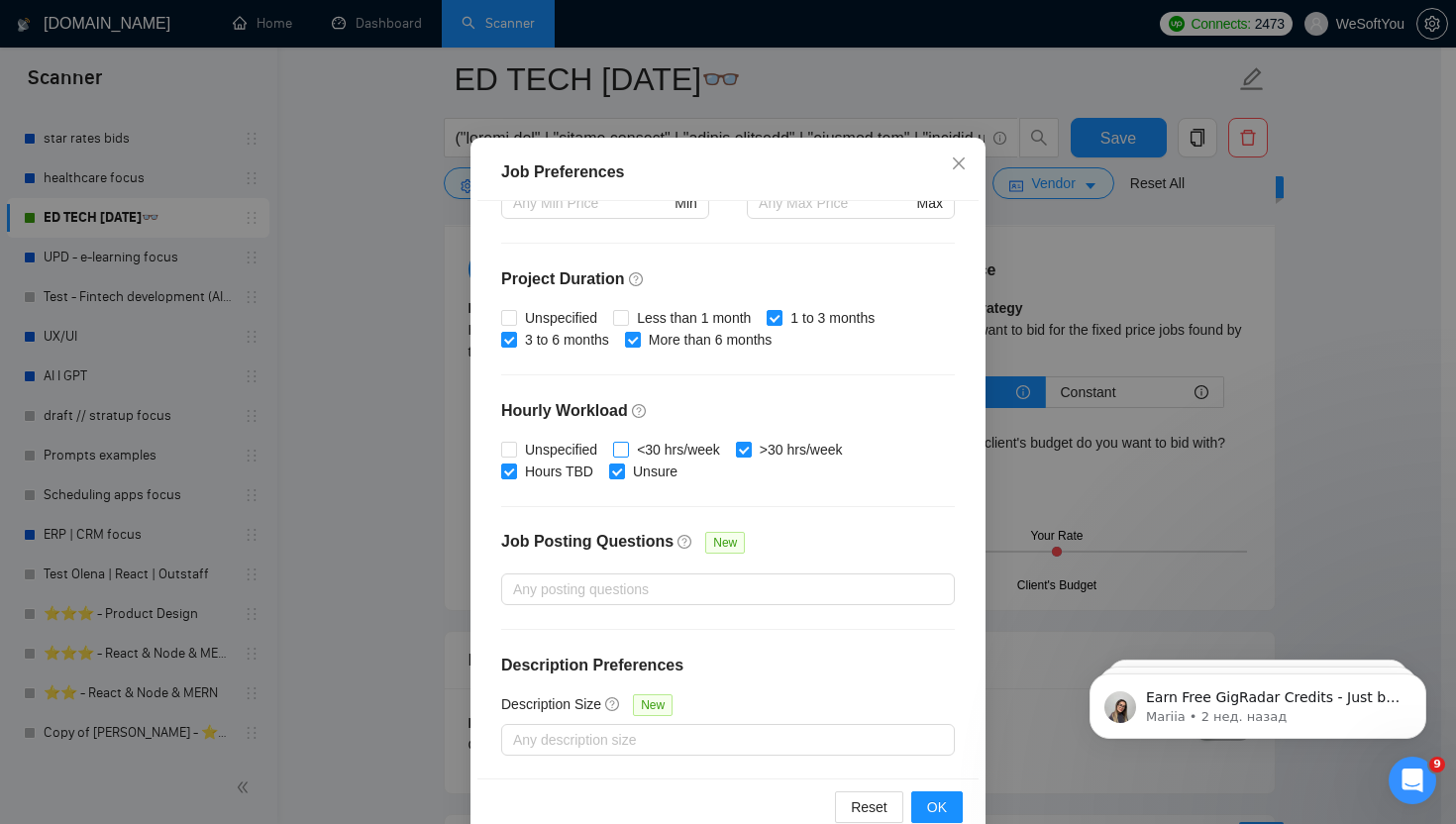
click at [681, 454] on span "<30 hrs/week" at bounding box center [679, 449] width 99 height 22
click at [627, 454] on input "<30 hrs/week" at bounding box center [620, 448] width 14 height 14
checkbox input "true"
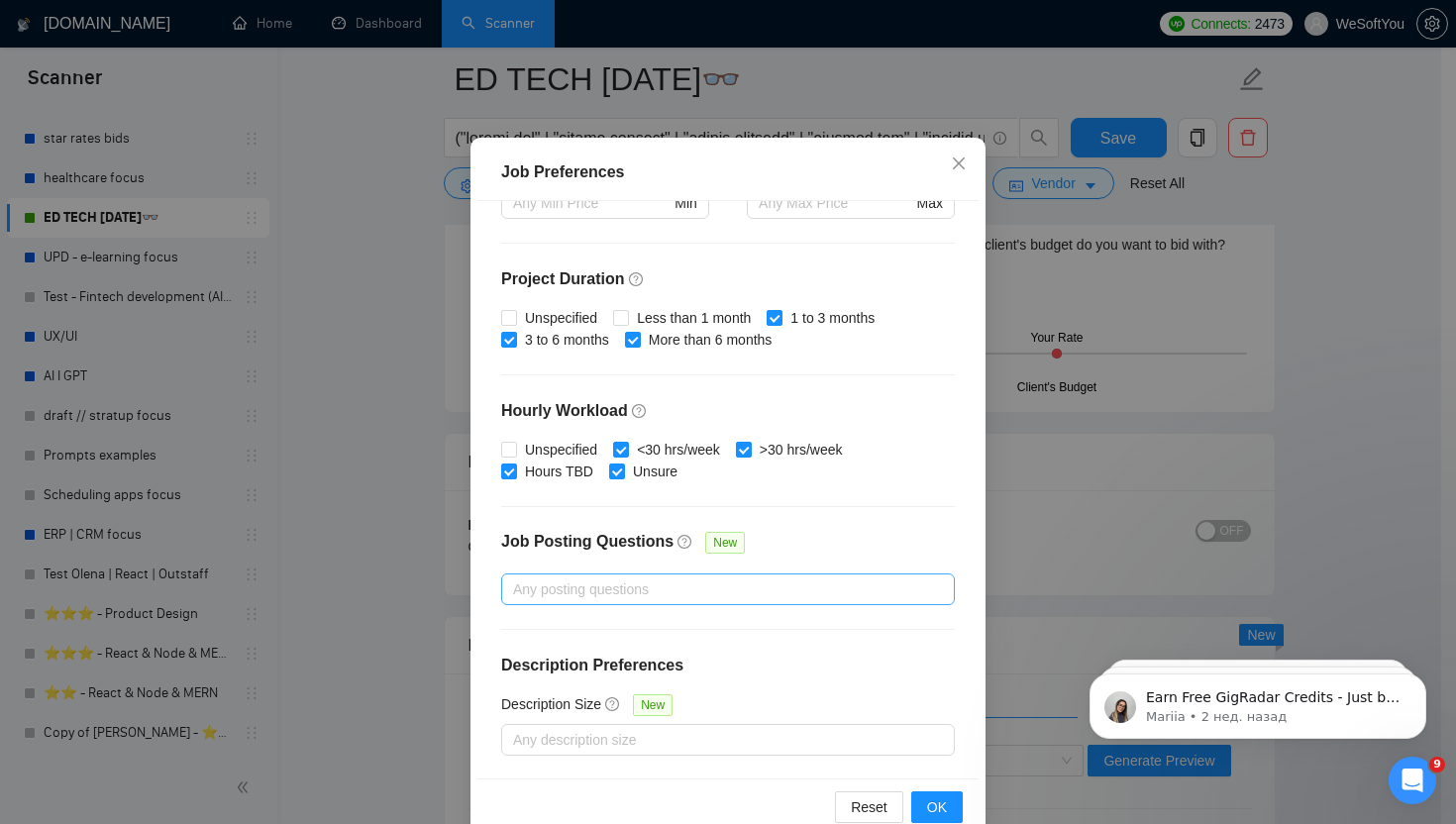
click at [722, 576] on div "Any posting questions" at bounding box center [728, 589] width 453 height 32
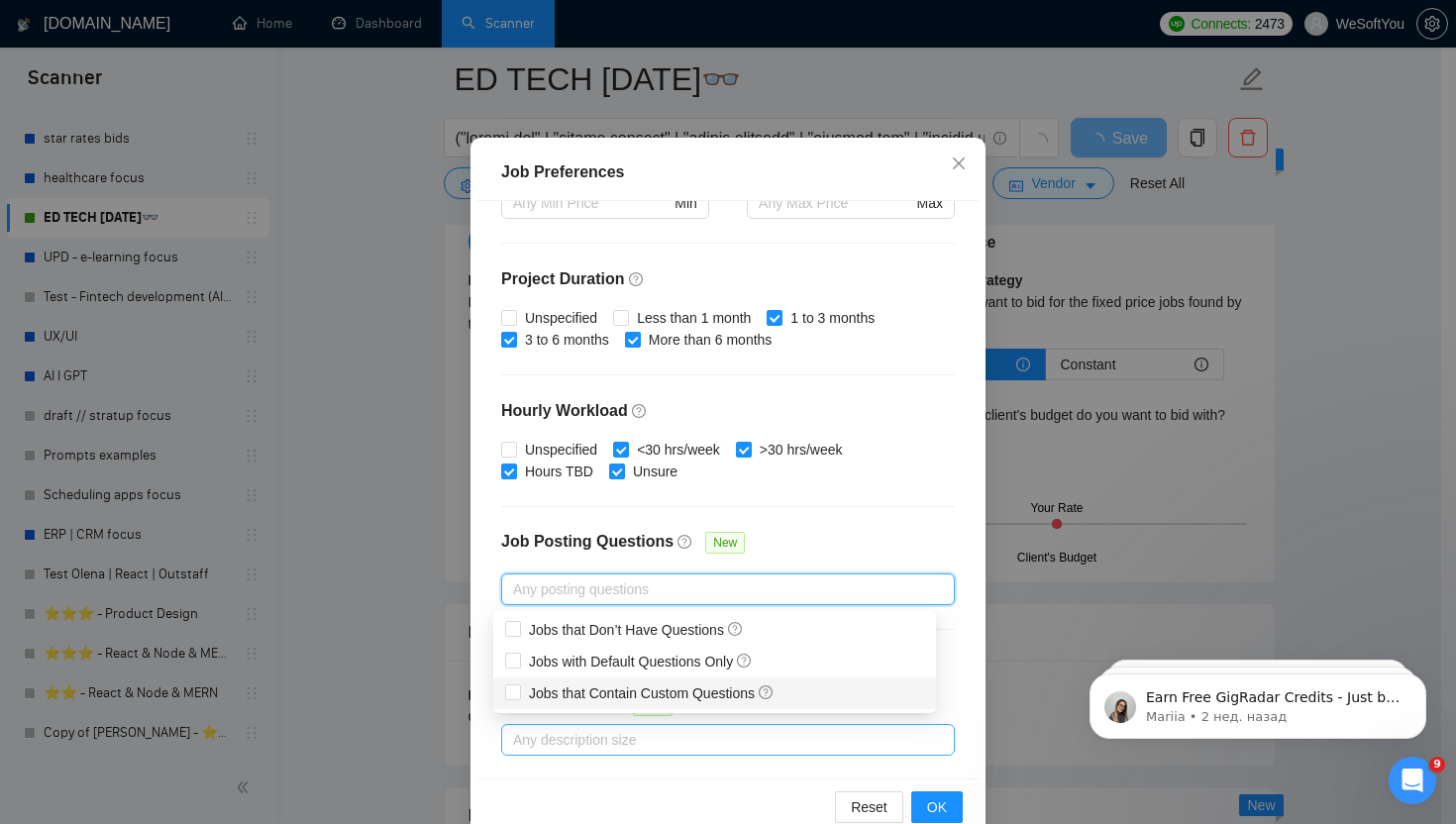
click at [501, 752] on div "Any description size" at bounding box center [728, 740] width 453 height 32
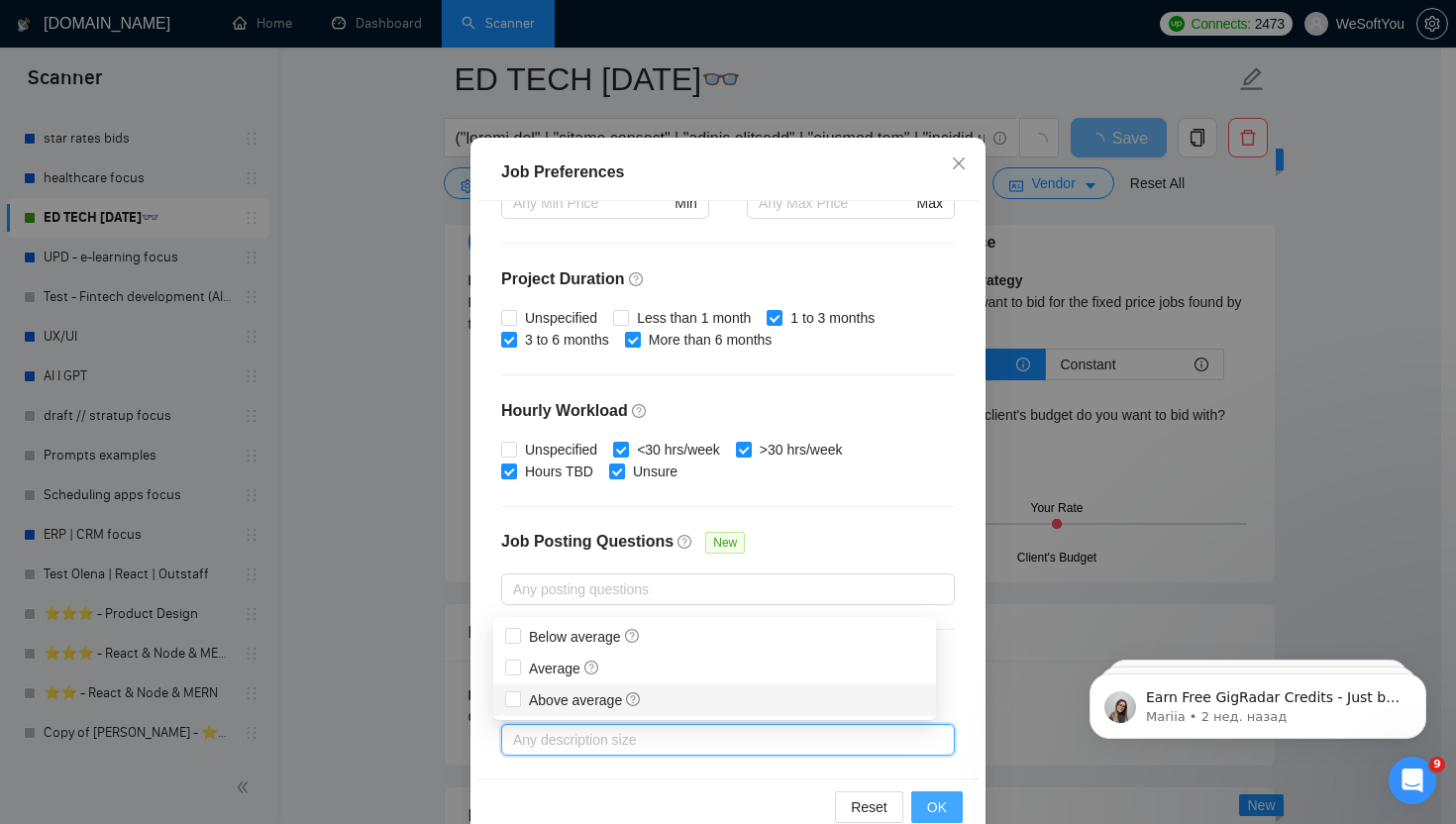
click at [927, 811] on span "OK" at bounding box center [937, 807] width 20 height 22
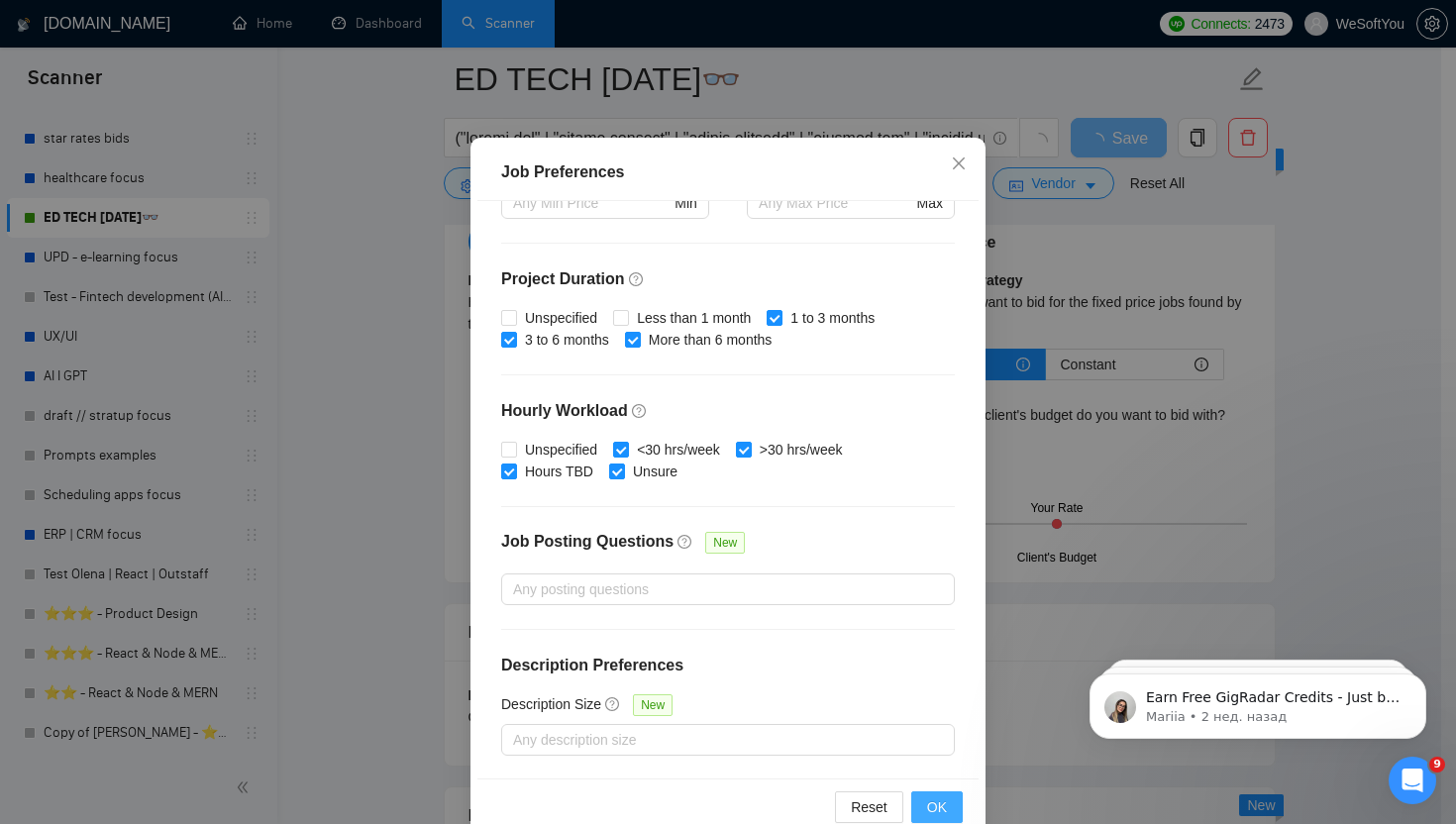
scroll to position [22, 0]
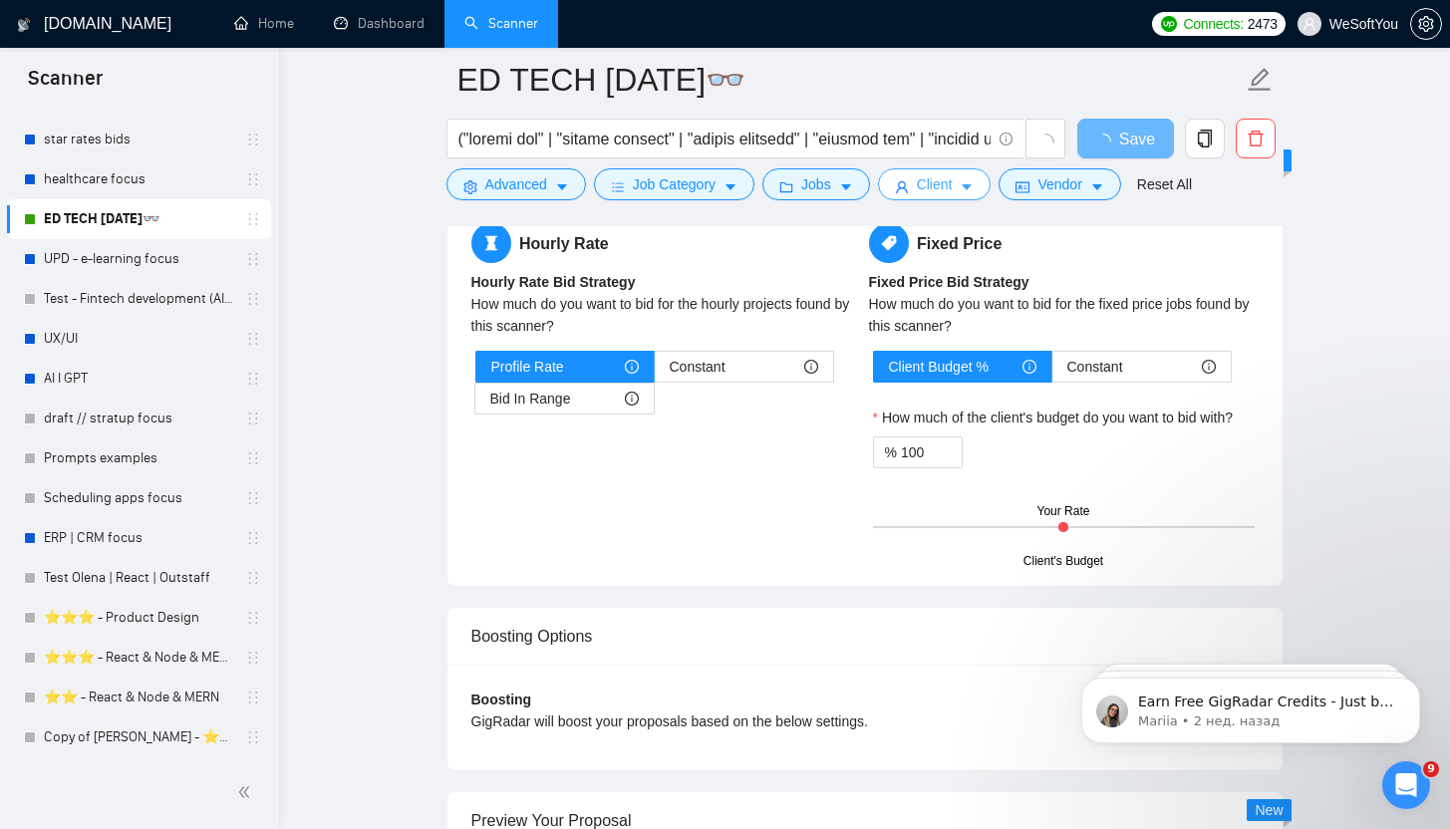
click at [964, 191] on button "Client" at bounding box center [935, 184] width 114 height 32
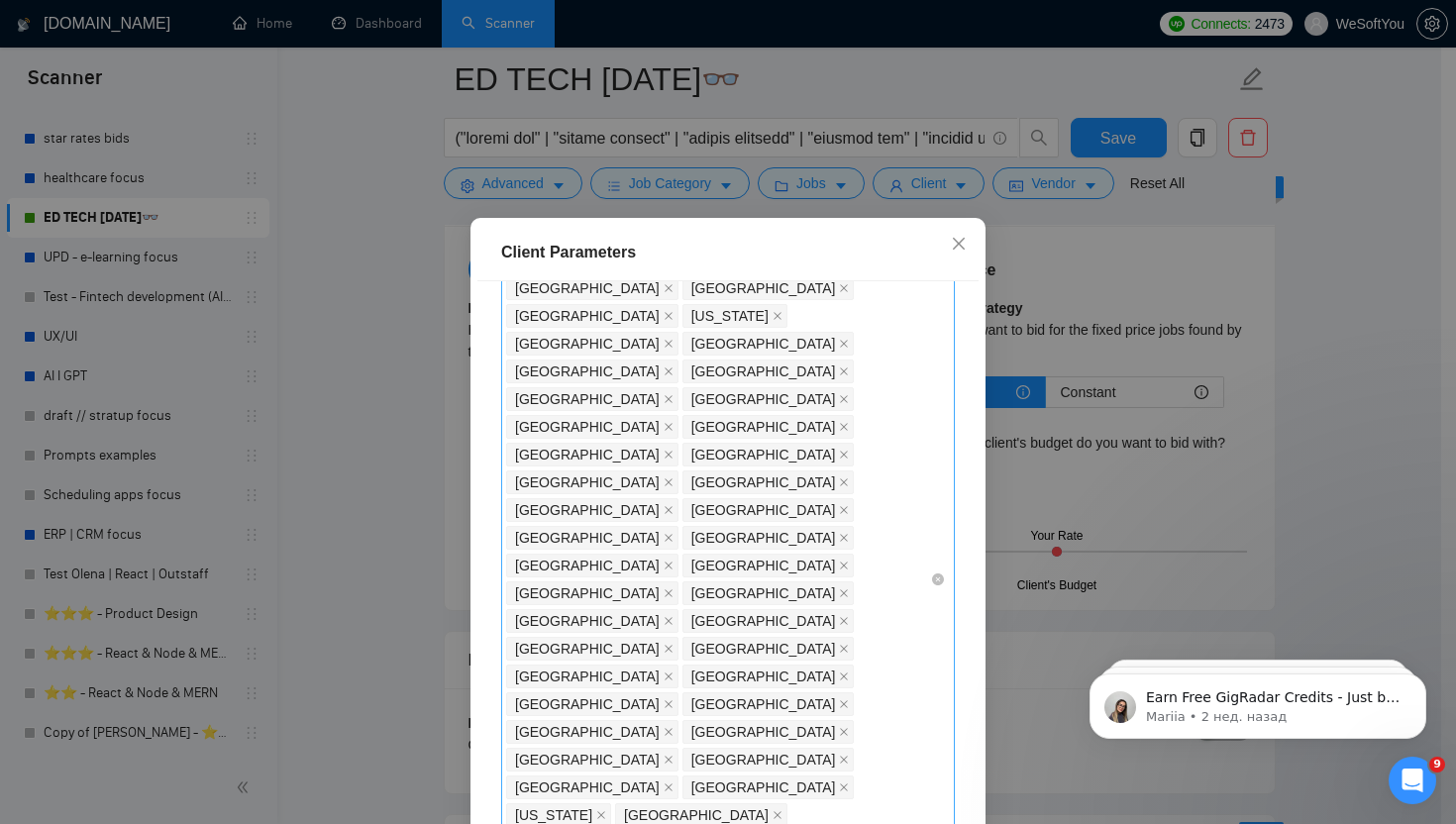
scroll to position [1242, 0]
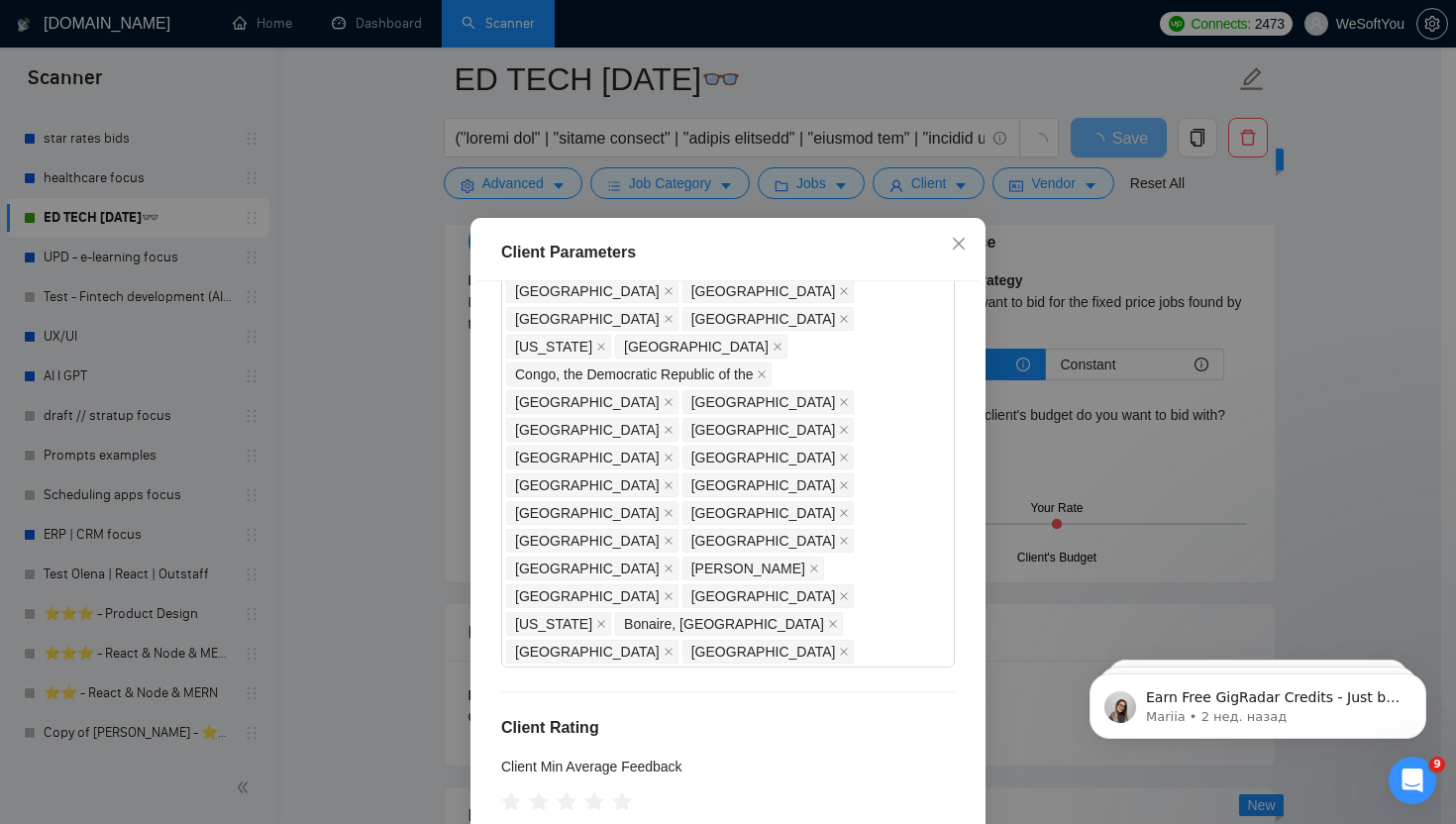
scroll to position [121, 0]
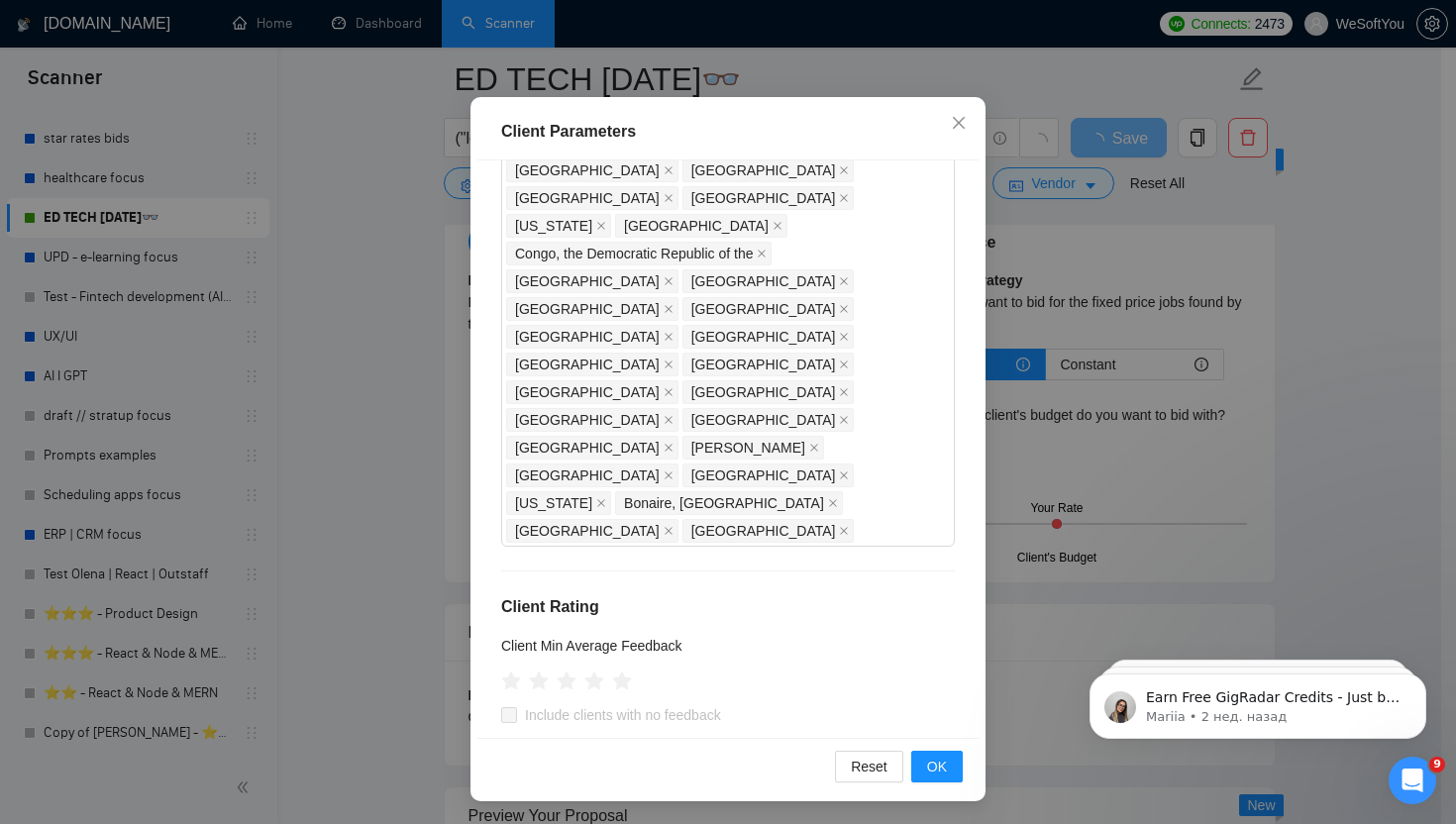
click at [478, 590] on div "Client Location Include Client Countries [GEOGRAPHIC_DATA] [GEOGRAPHIC_DATA] [G…" at bounding box center [728, 448] width 501 height 577
click at [929, 758] on span "OK" at bounding box center [937, 766] width 20 height 22
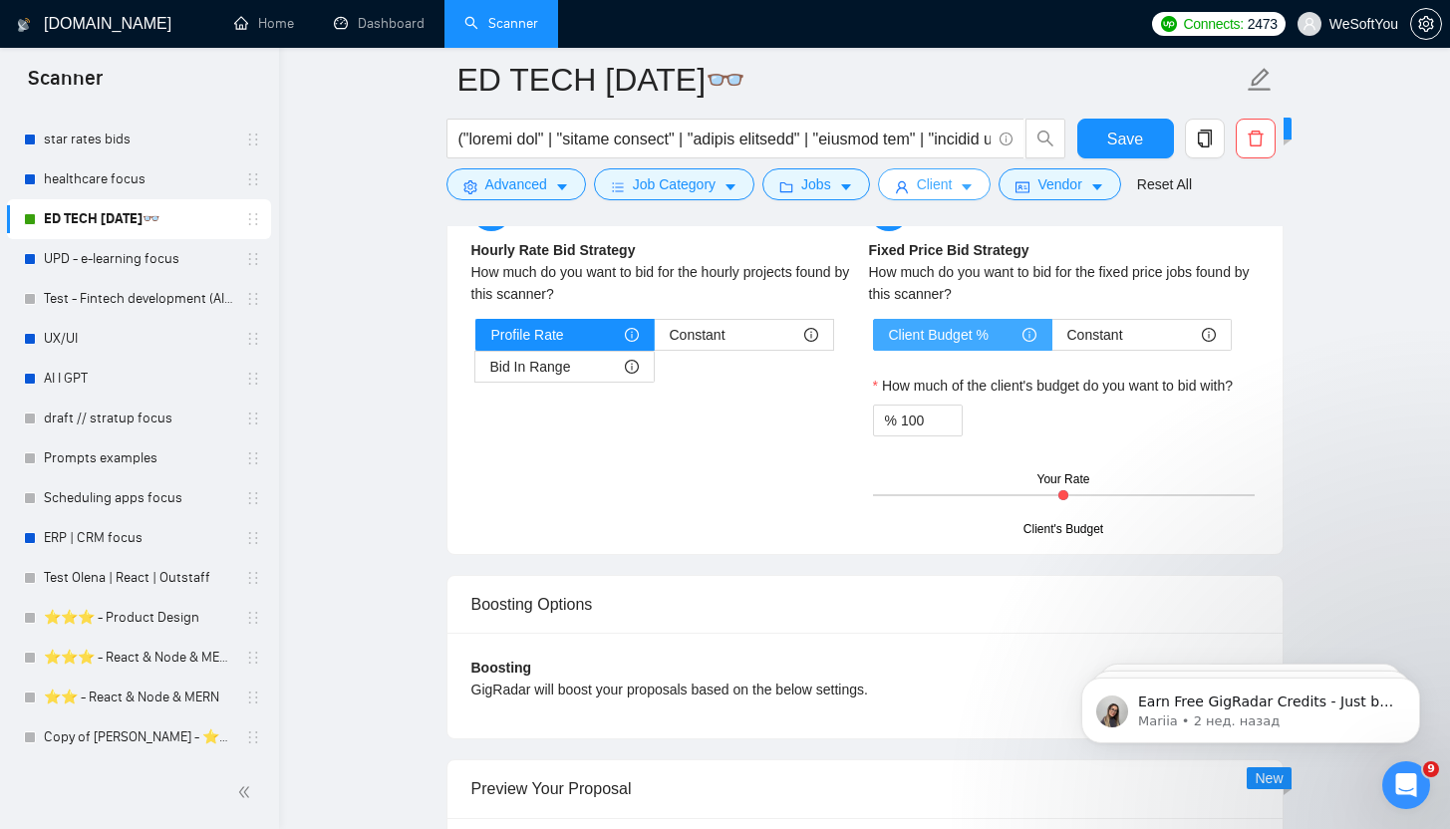
scroll to position [3328, 0]
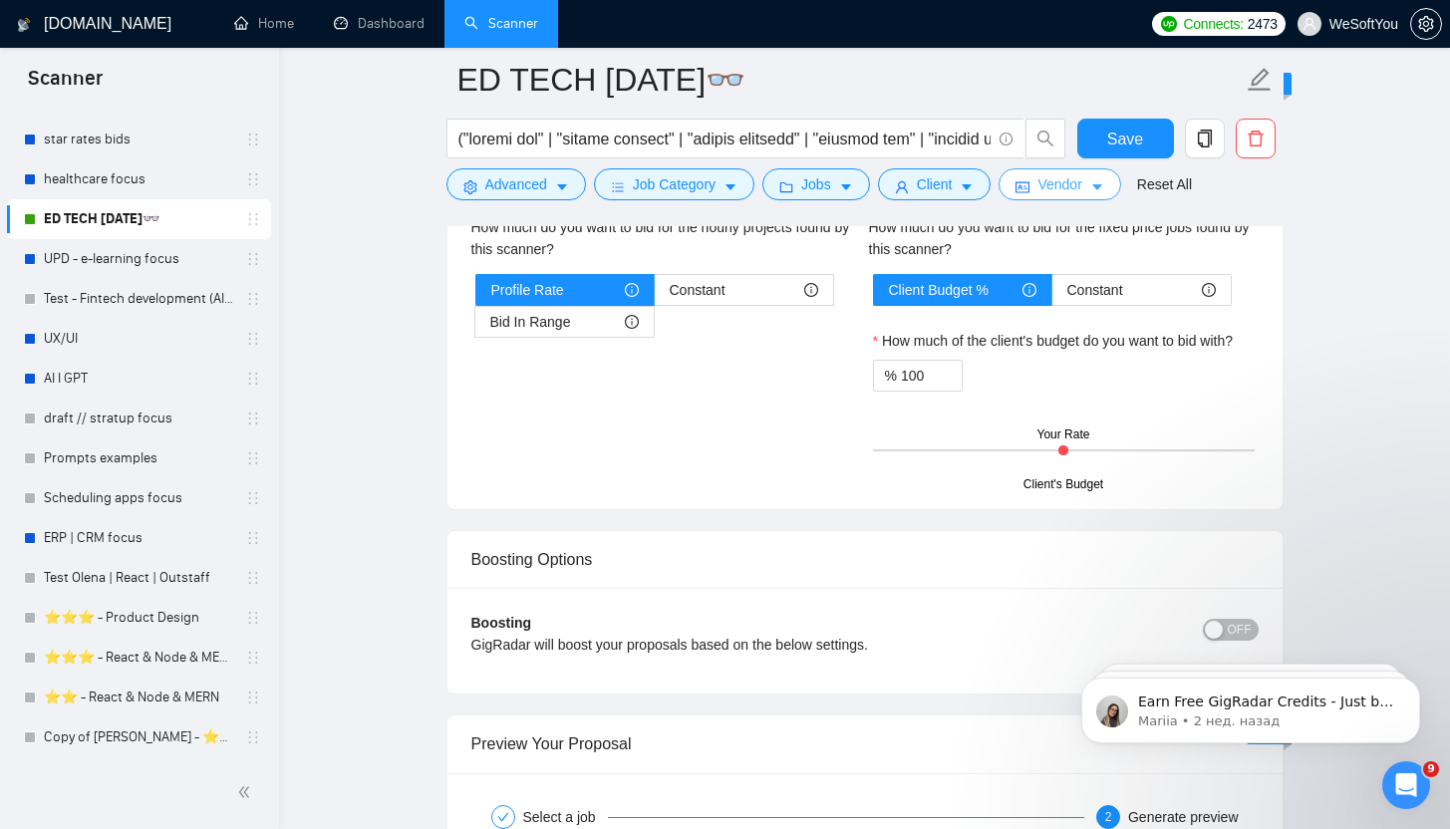
click at [1119, 192] on button "Vendor" at bounding box center [1059, 184] width 122 height 32
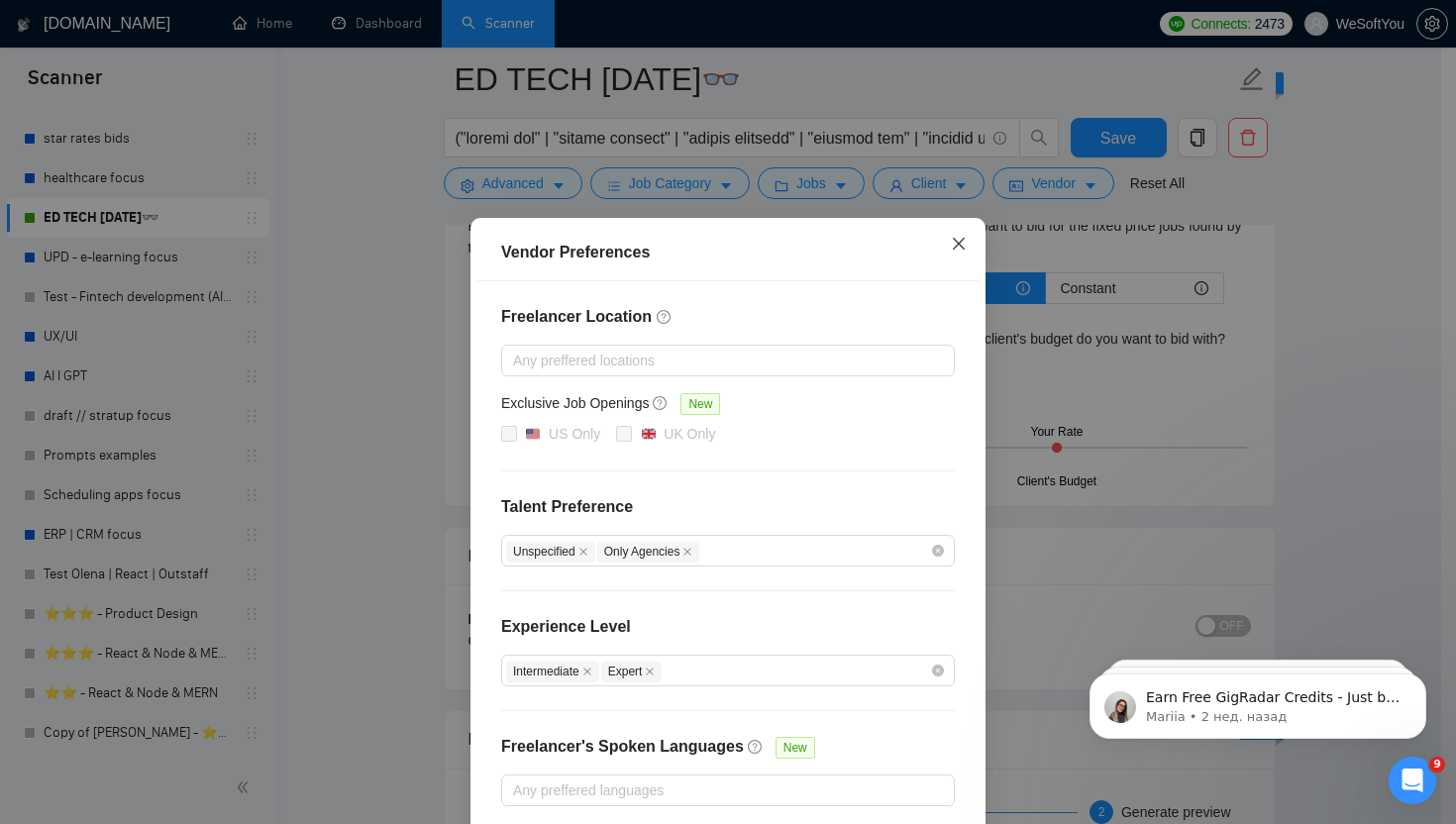
click at [940, 245] on span "Close" at bounding box center [959, 245] width 54 height 54
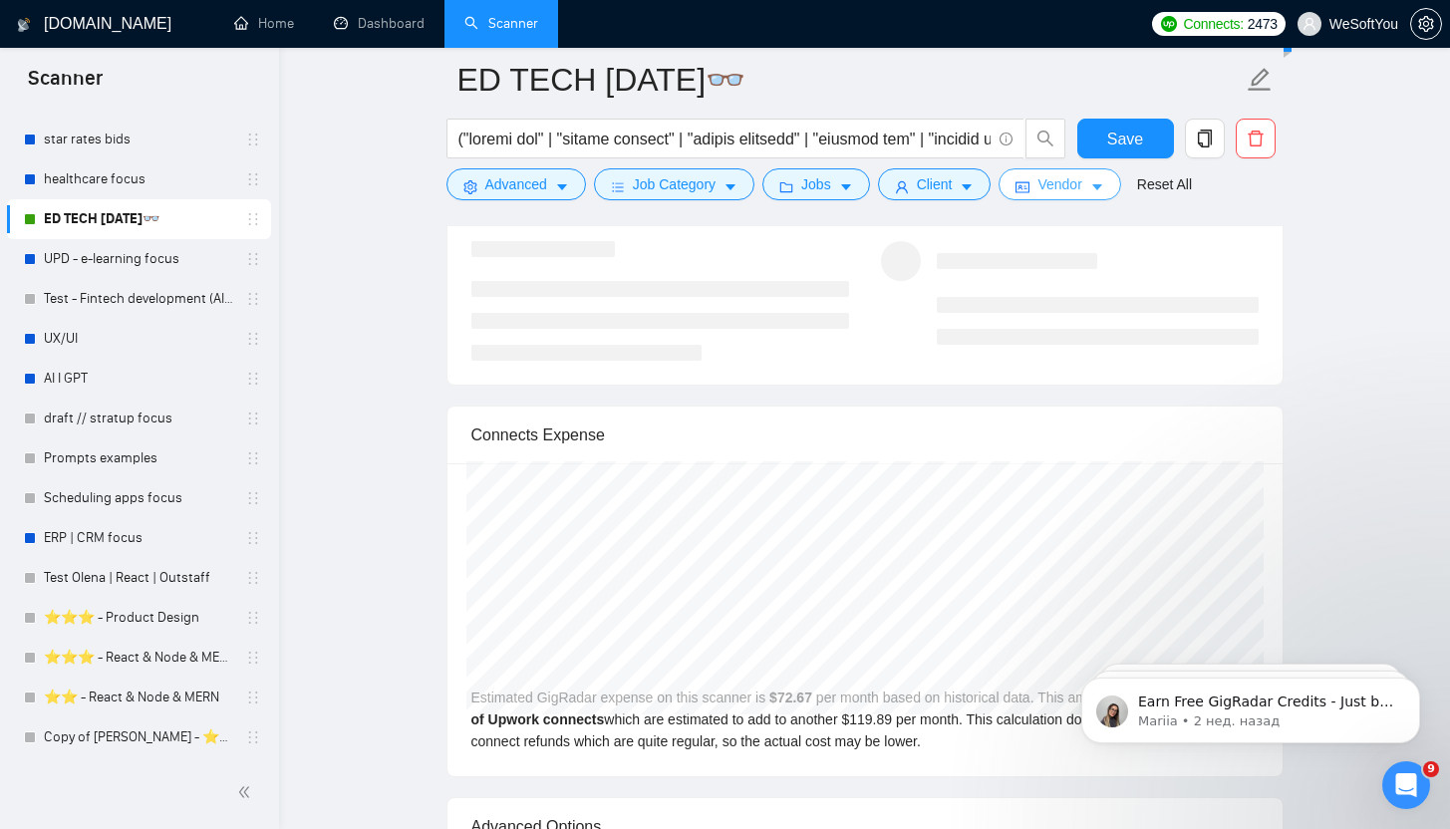
scroll to position [4358, 0]
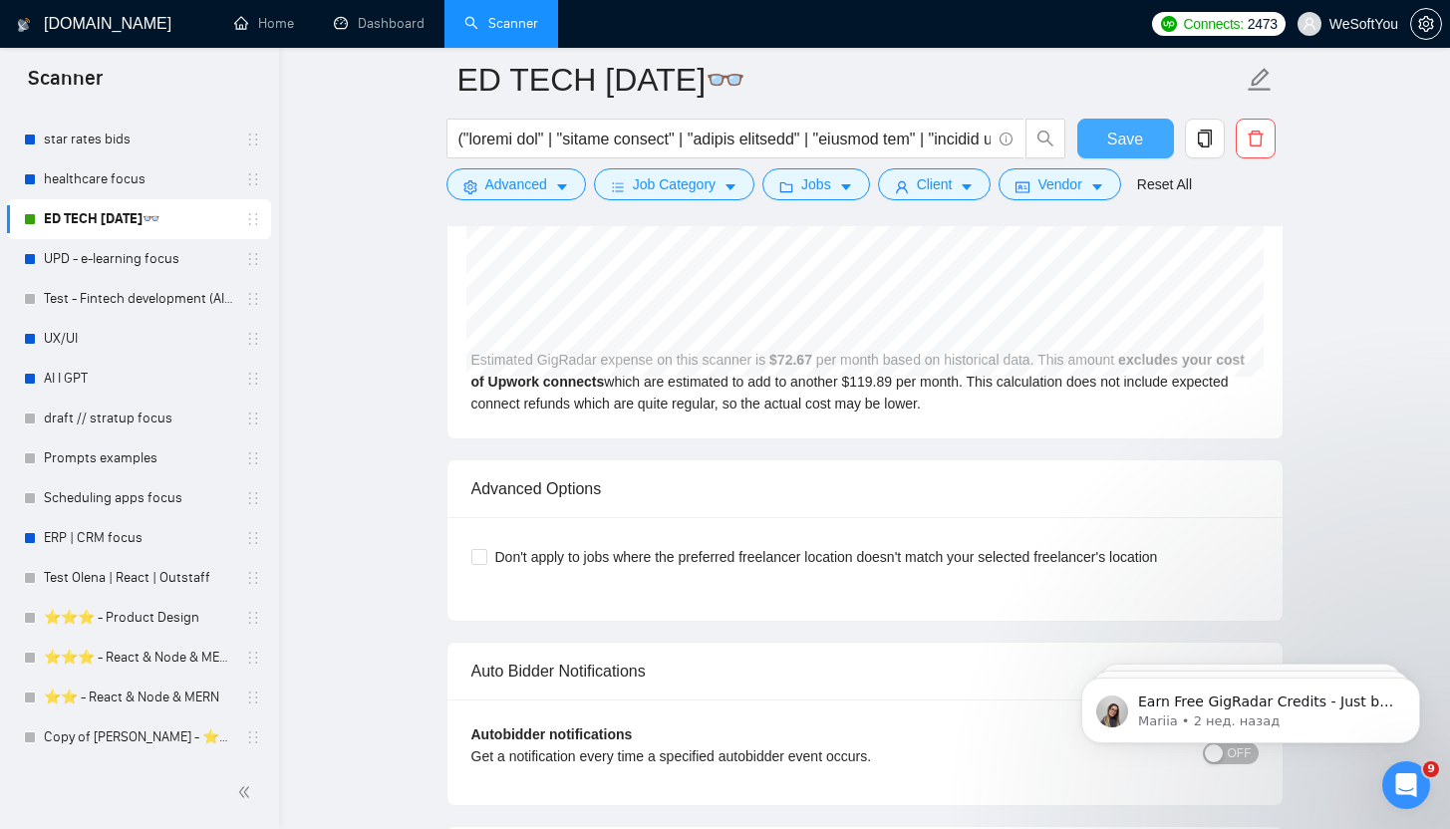
click at [1105, 122] on button "Save" at bounding box center [1125, 139] width 97 height 40
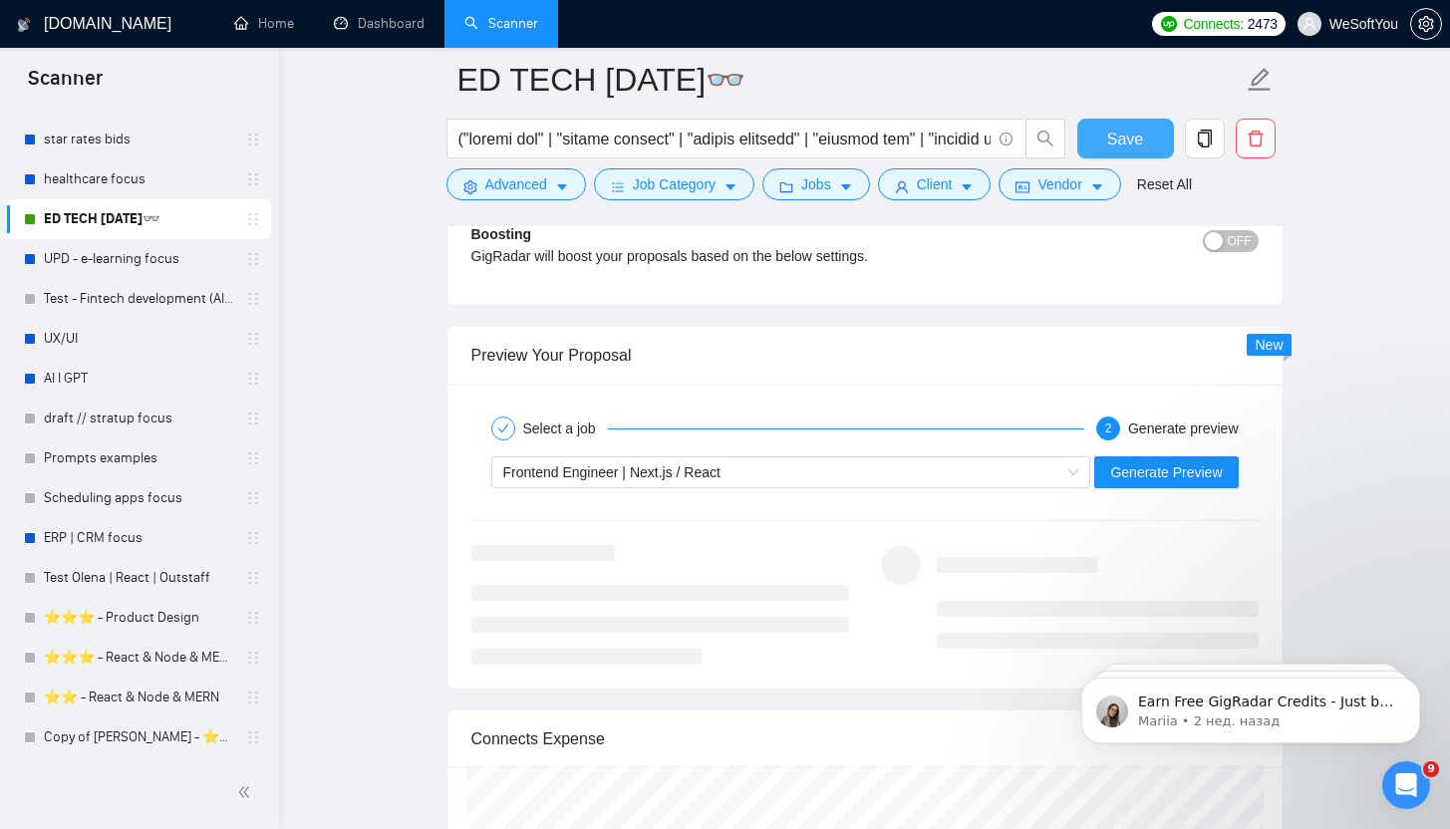
scroll to position [3758, 0]
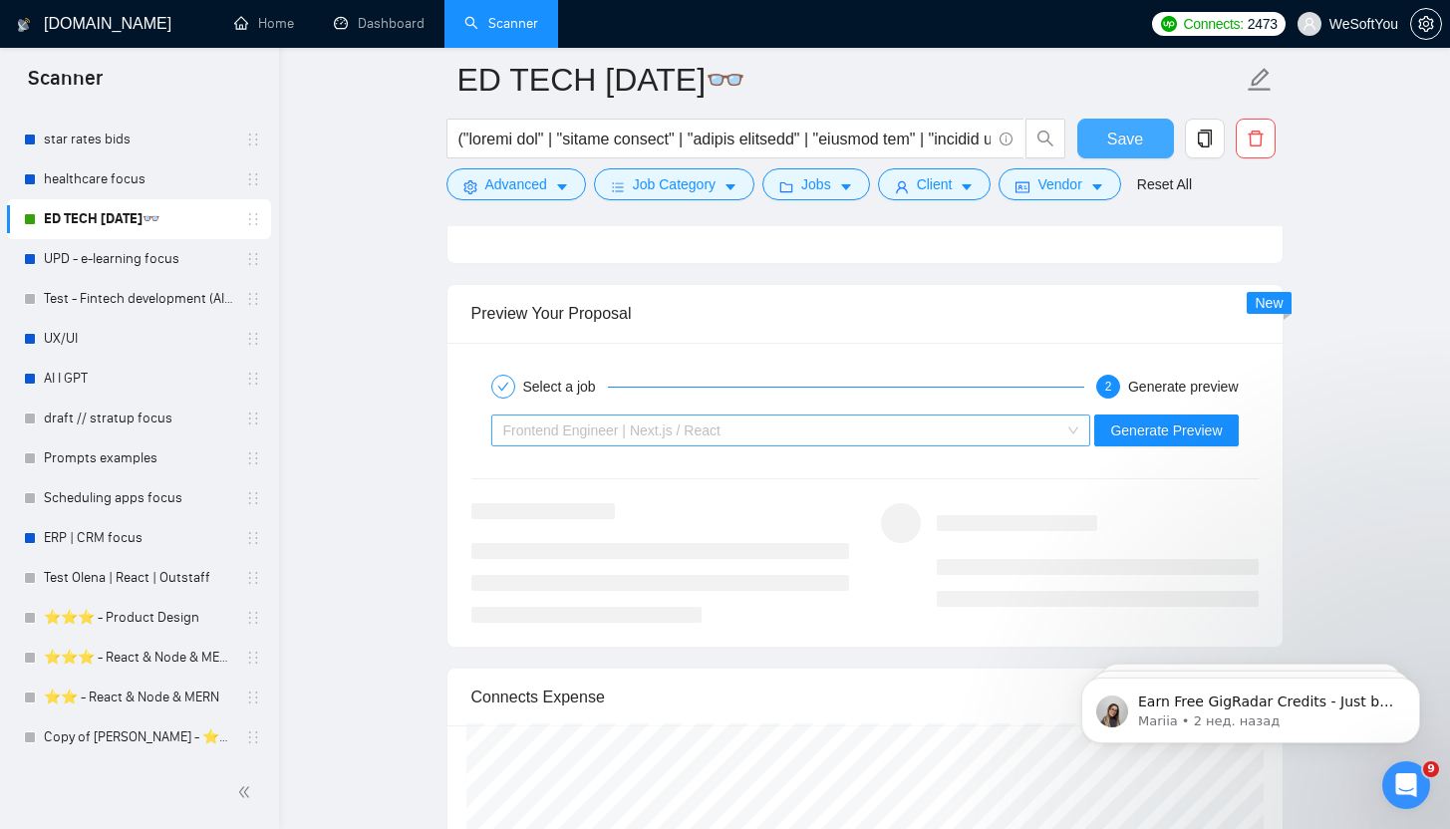
click at [912, 438] on div "Frontend Engineer | Next.js / React" at bounding box center [782, 430] width 558 height 30
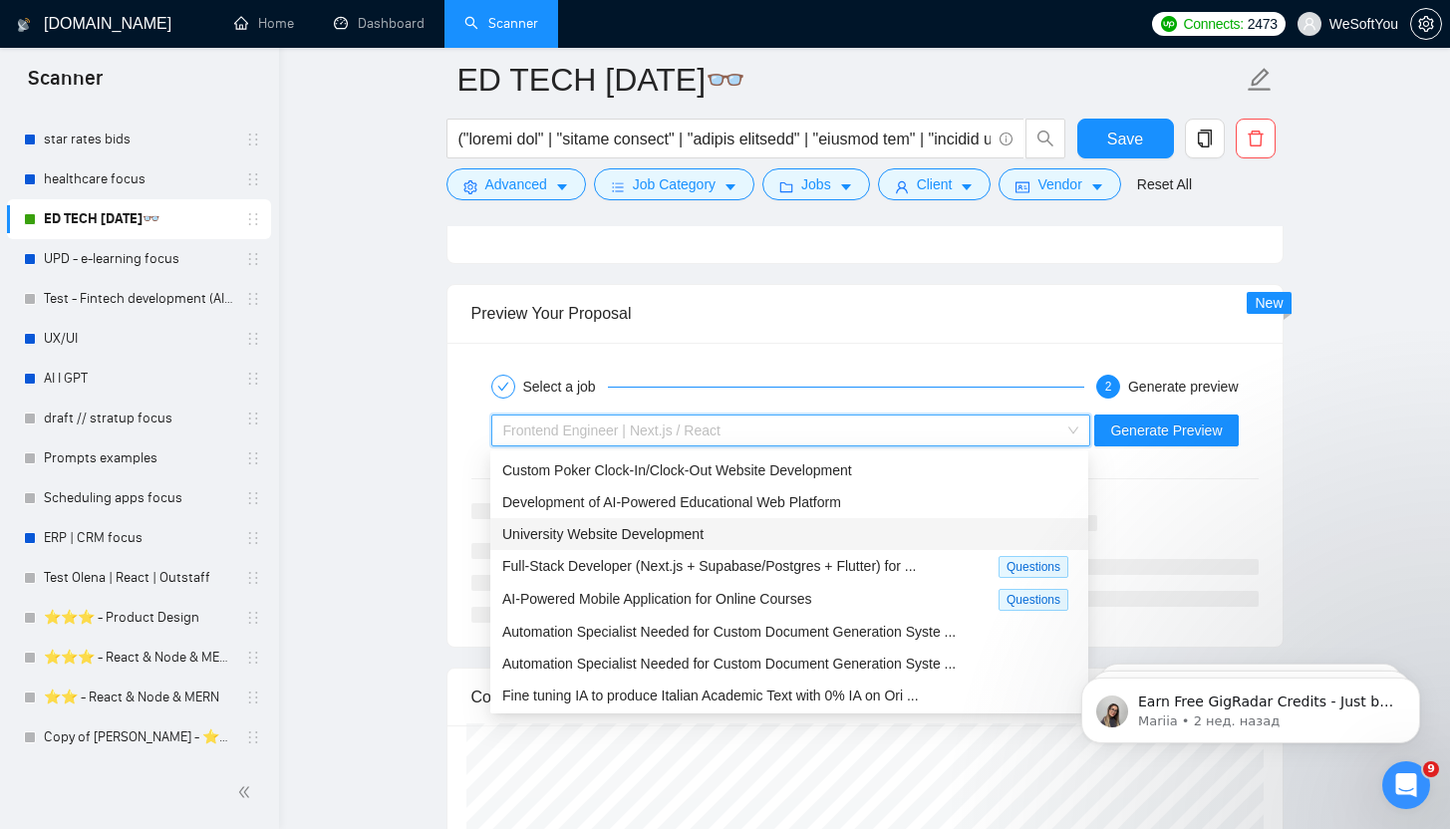
click at [820, 518] on div "University Website Development" at bounding box center [789, 534] width 598 height 32
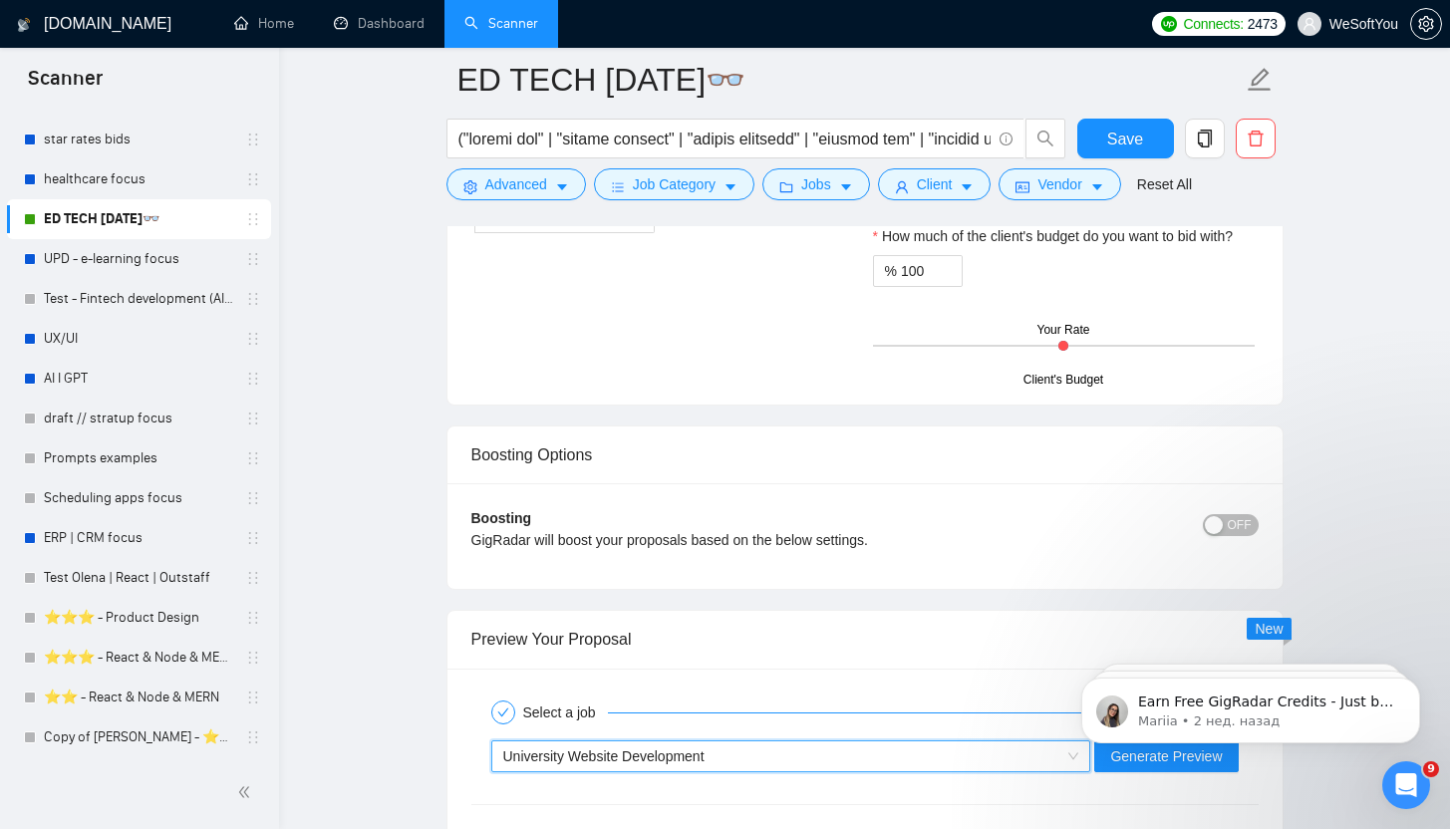
scroll to position [3517, 0]
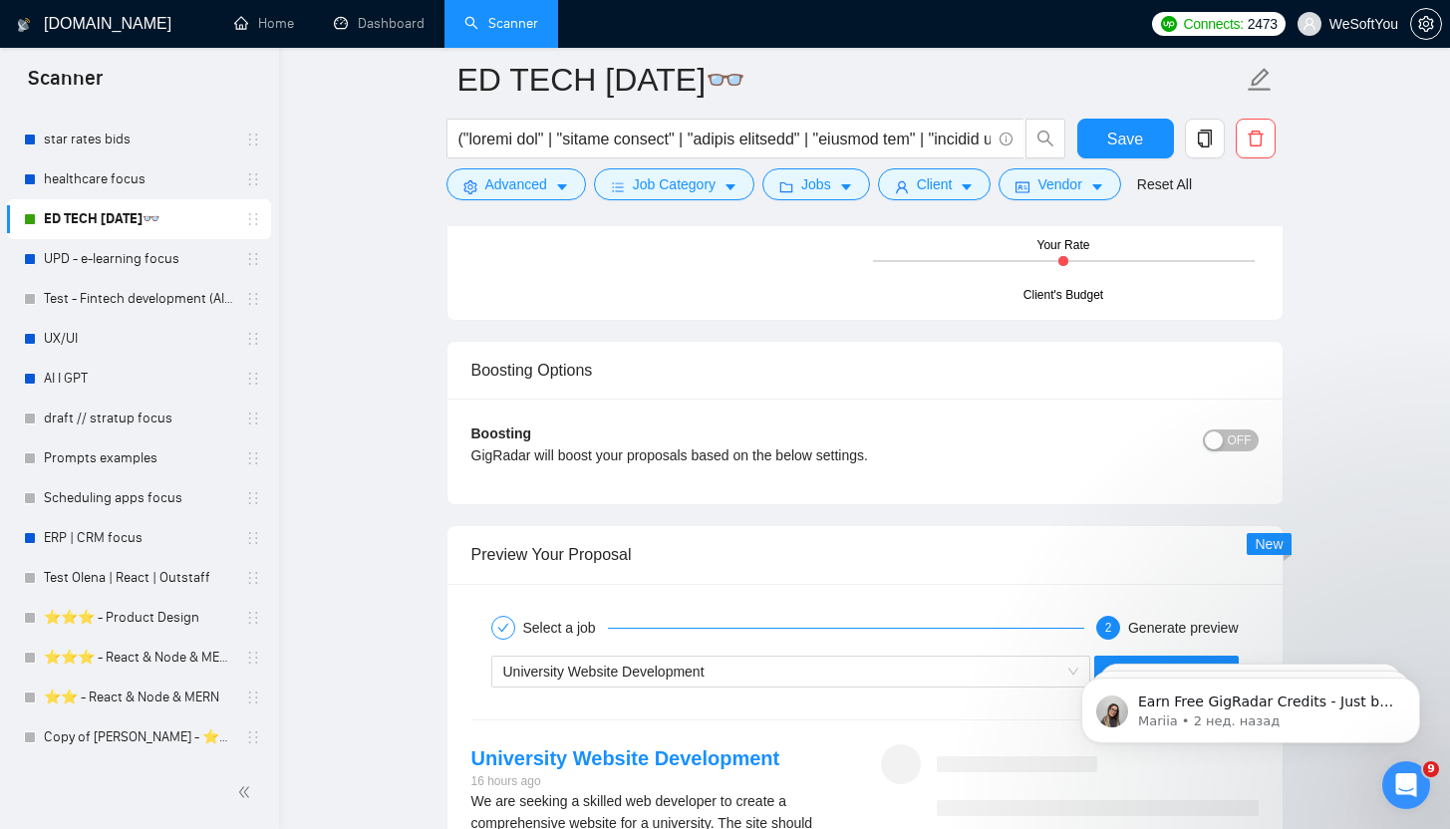
click at [1235, 439] on span "OFF" at bounding box center [1240, 440] width 24 height 22
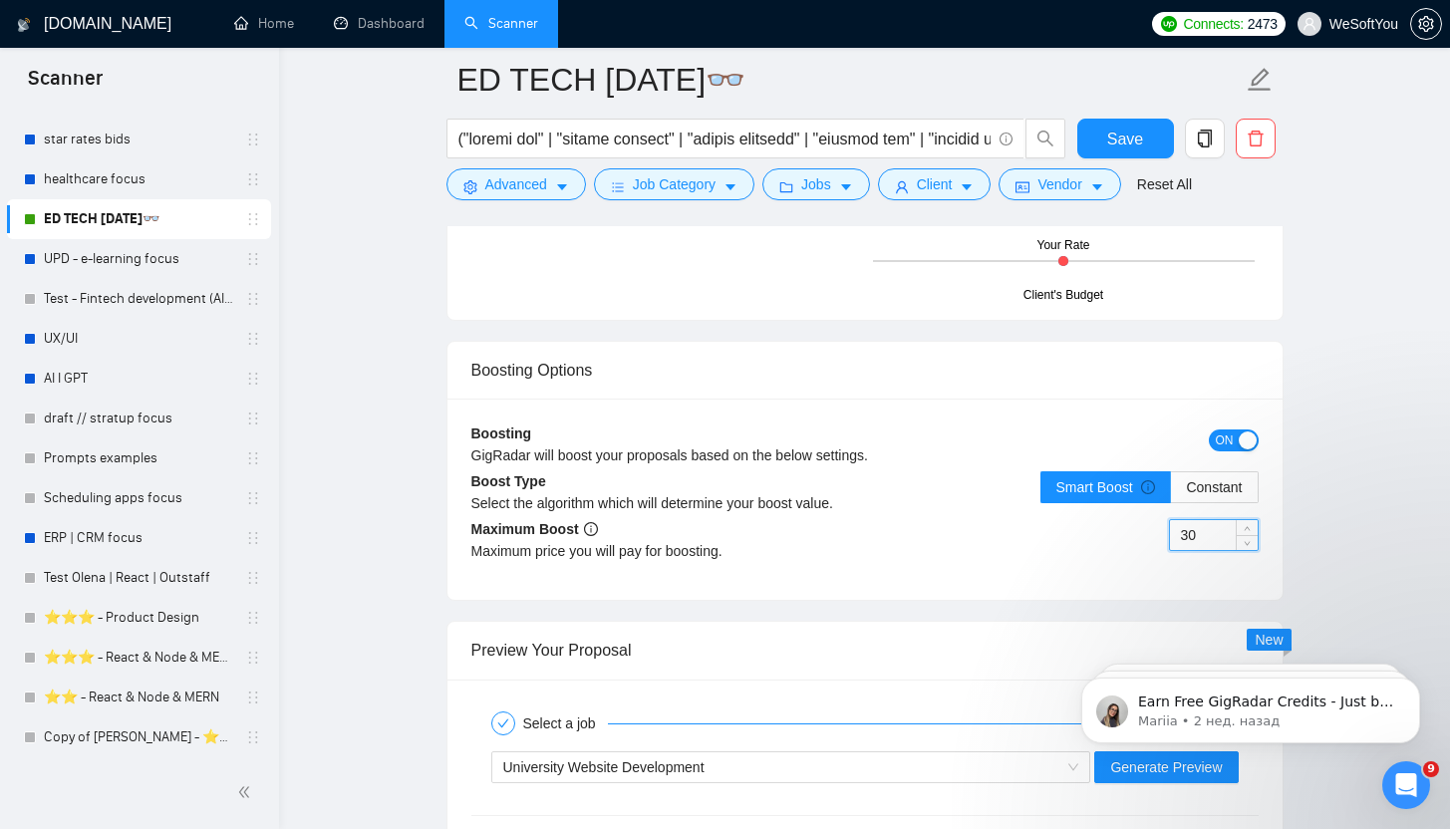
drag, startPoint x: 1214, startPoint y: 534, endPoint x: 1131, endPoint y: 537, distance: 82.8
click at [1131, 537] on div "30" at bounding box center [1062, 547] width 394 height 56
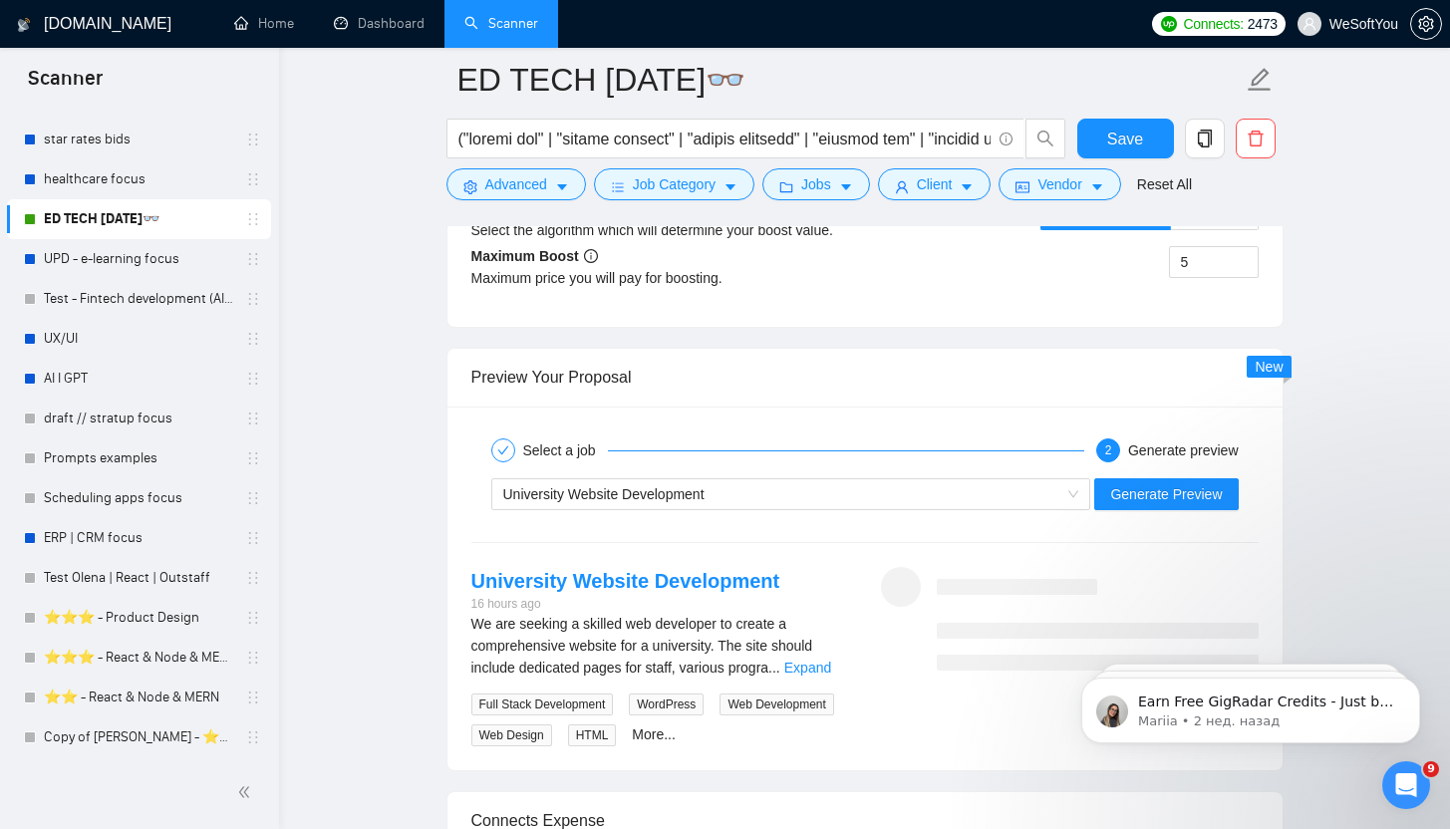
scroll to position [3576, 0]
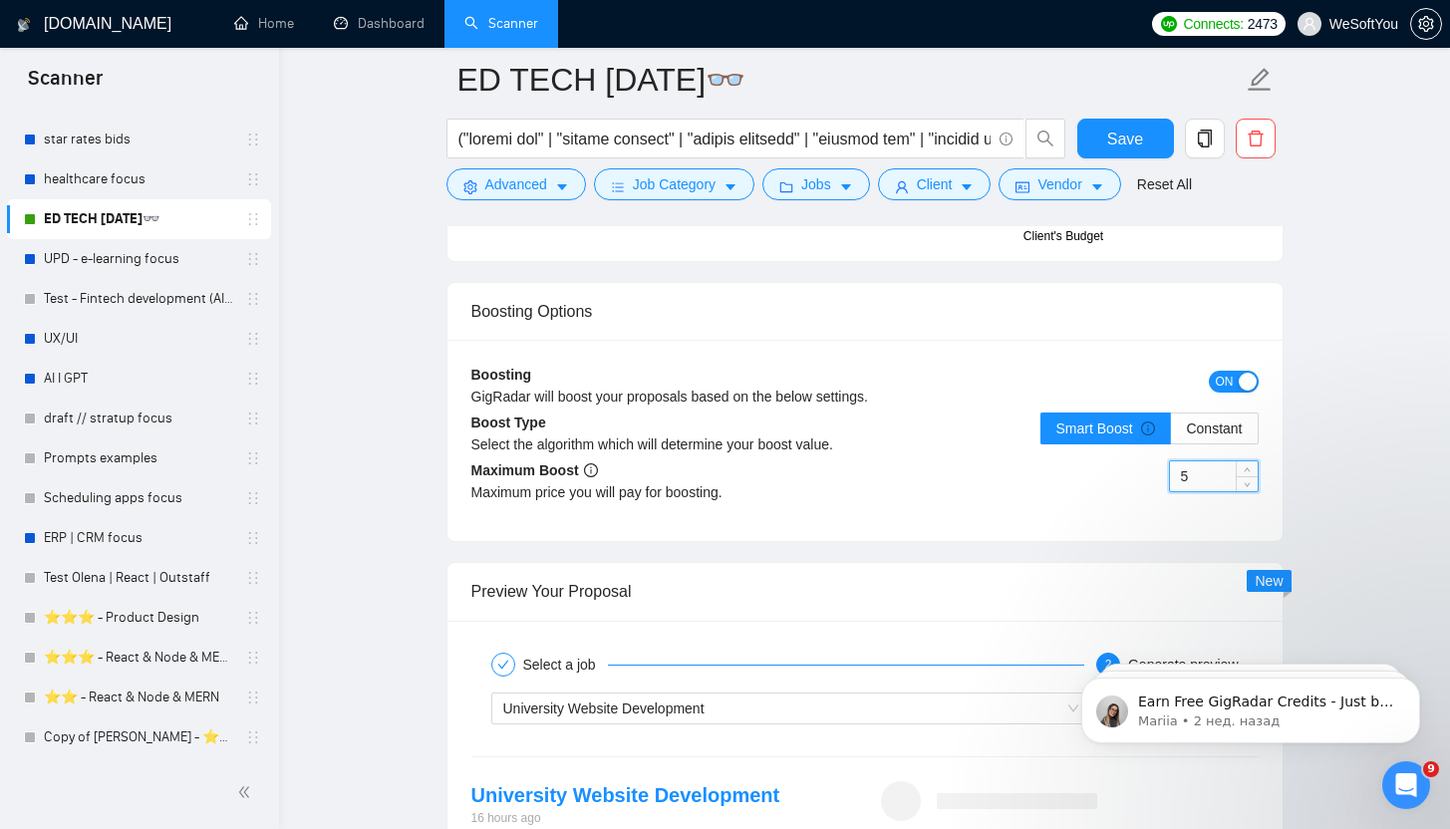
drag, startPoint x: 1195, startPoint y: 478, endPoint x: 1106, endPoint y: 479, distance: 88.7
click at [1106, 479] on div "5" at bounding box center [1062, 488] width 394 height 56
click at [1221, 471] on input "5" at bounding box center [1214, 476] width 88 height 30
click at [1250, 481] on span "down" at bounding box center [1247, 483] width 12 height 12
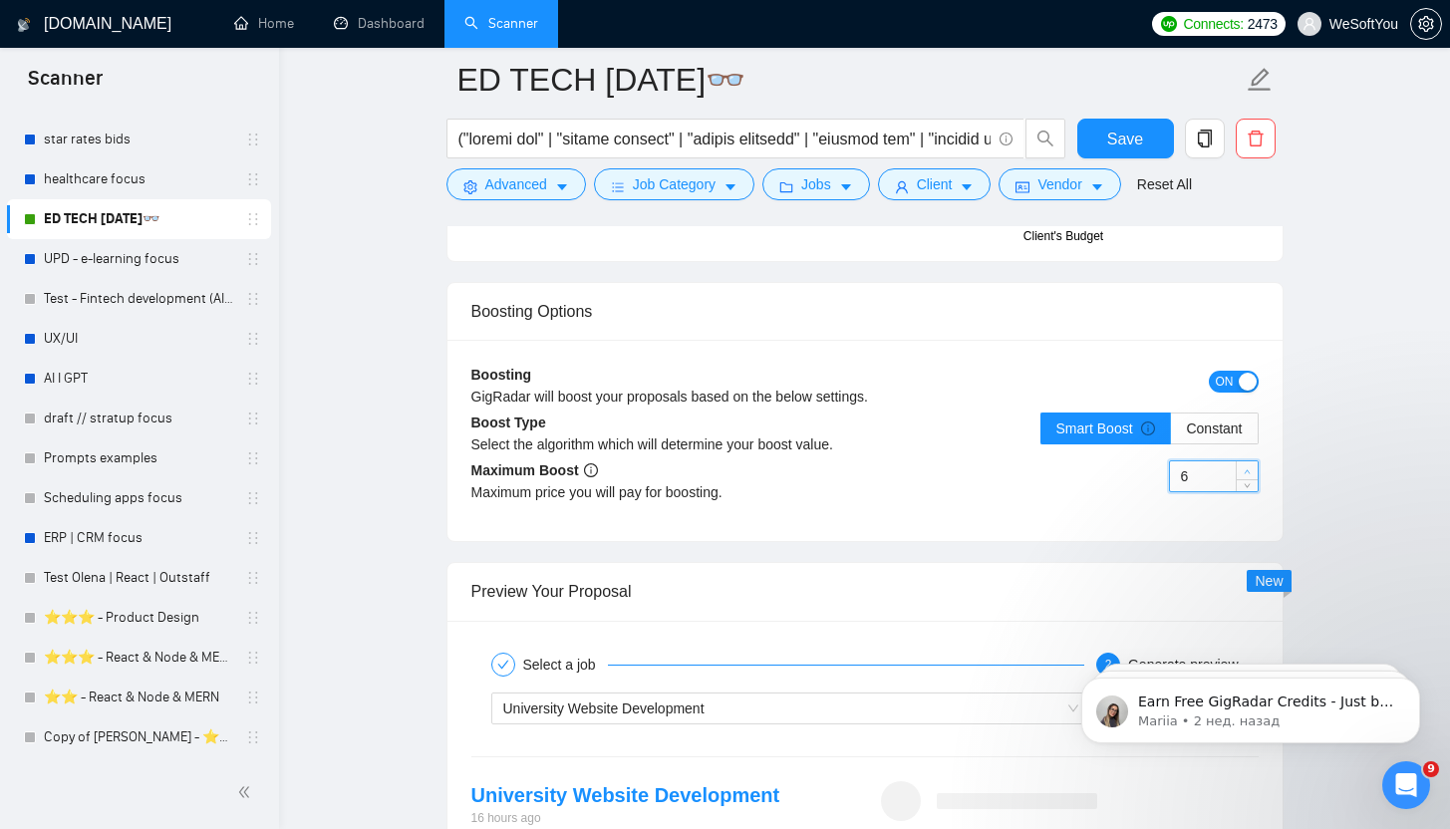
click at [1245, 468] on icon "up" at bounding box center [1246, 471] width 7 height 7
click at [1246, 480] on icon "down" at bounding box center [1246, 482] width 7 height 7
type input "5"
click at [1246, 480] on icon "down" at bounding box center [1246, 482] width 7 height 7
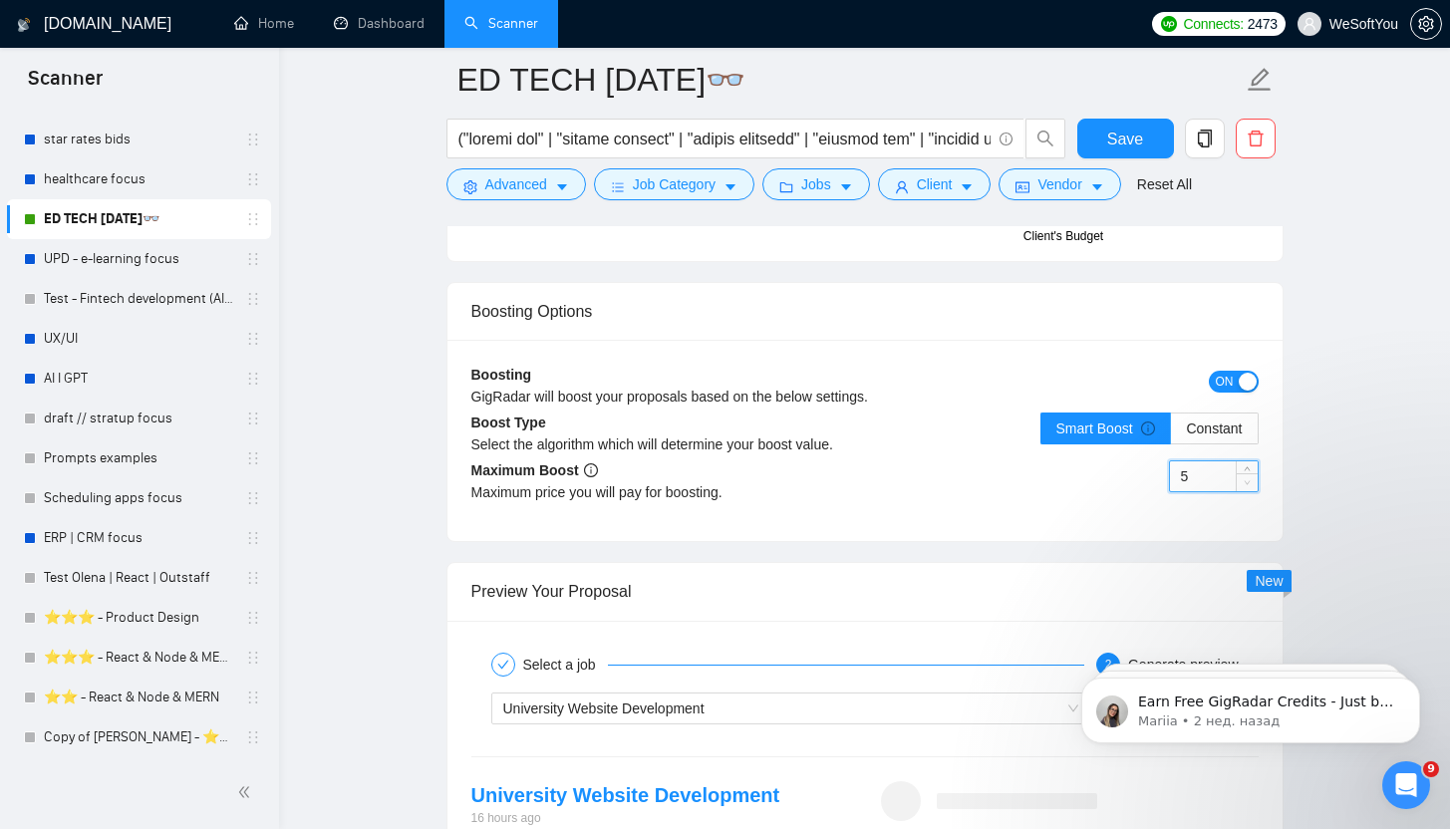
click at [1246, 480] on icon "down" at bounding box center [1246, 482] width 7 height 7
click at [1004, 525] on div "Boosting GigRadar will boost your proposals based on the below settings. ON Boo…" at bounding box center [864, 440] width 835 height 201
click at [1222, 479] on input "5" at bounding box center [1214, 476] width 88 height 30
type input "30"
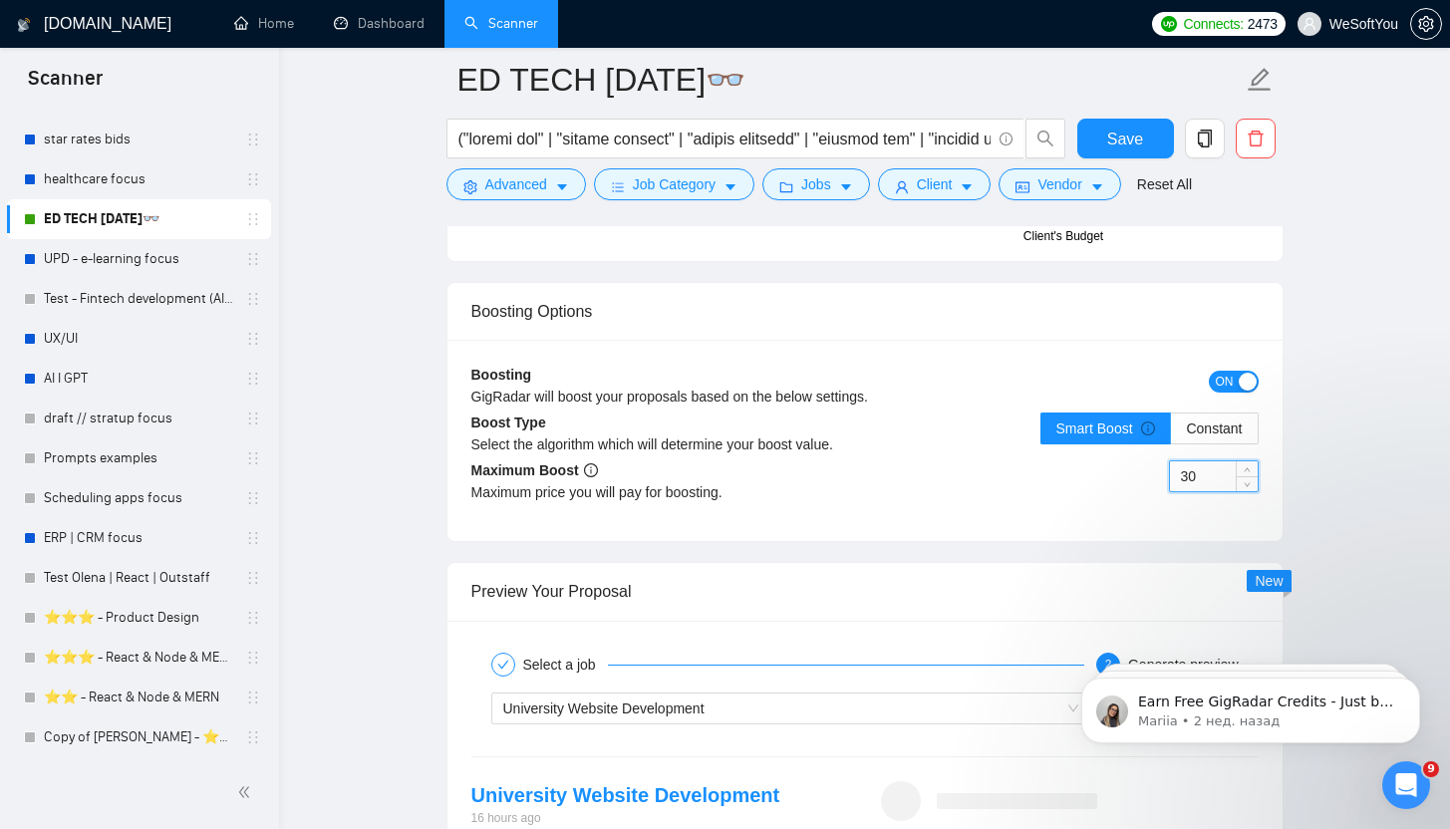
click at [1155, 514] on div "30" at bounding box center [1062, 488] width 394 height 56
